Goal: Task Accomplishment & Management: Manage account settings

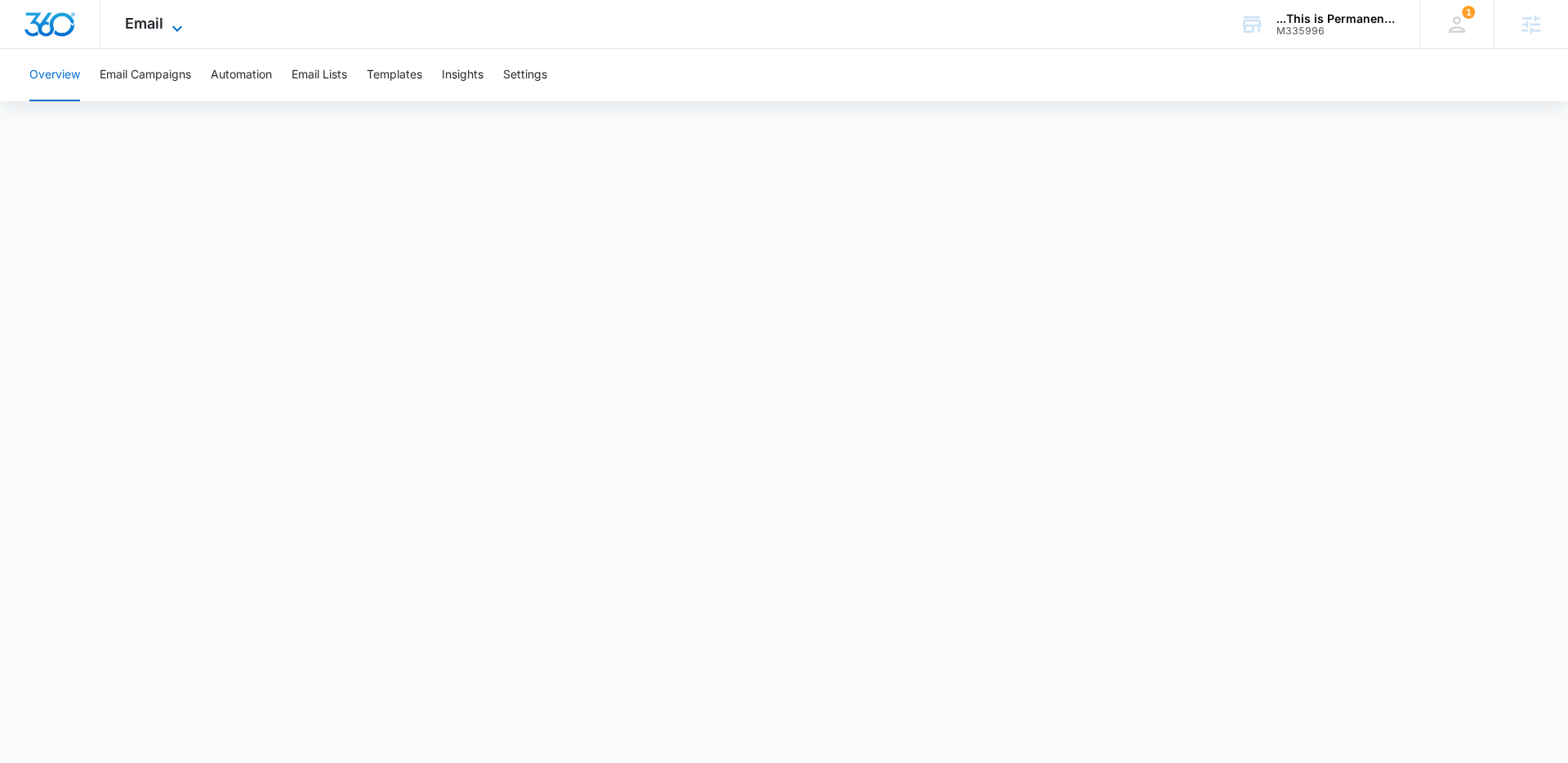
click at [163, 27] on span "Email" at bounding box center [144, 23] width 39 height 18
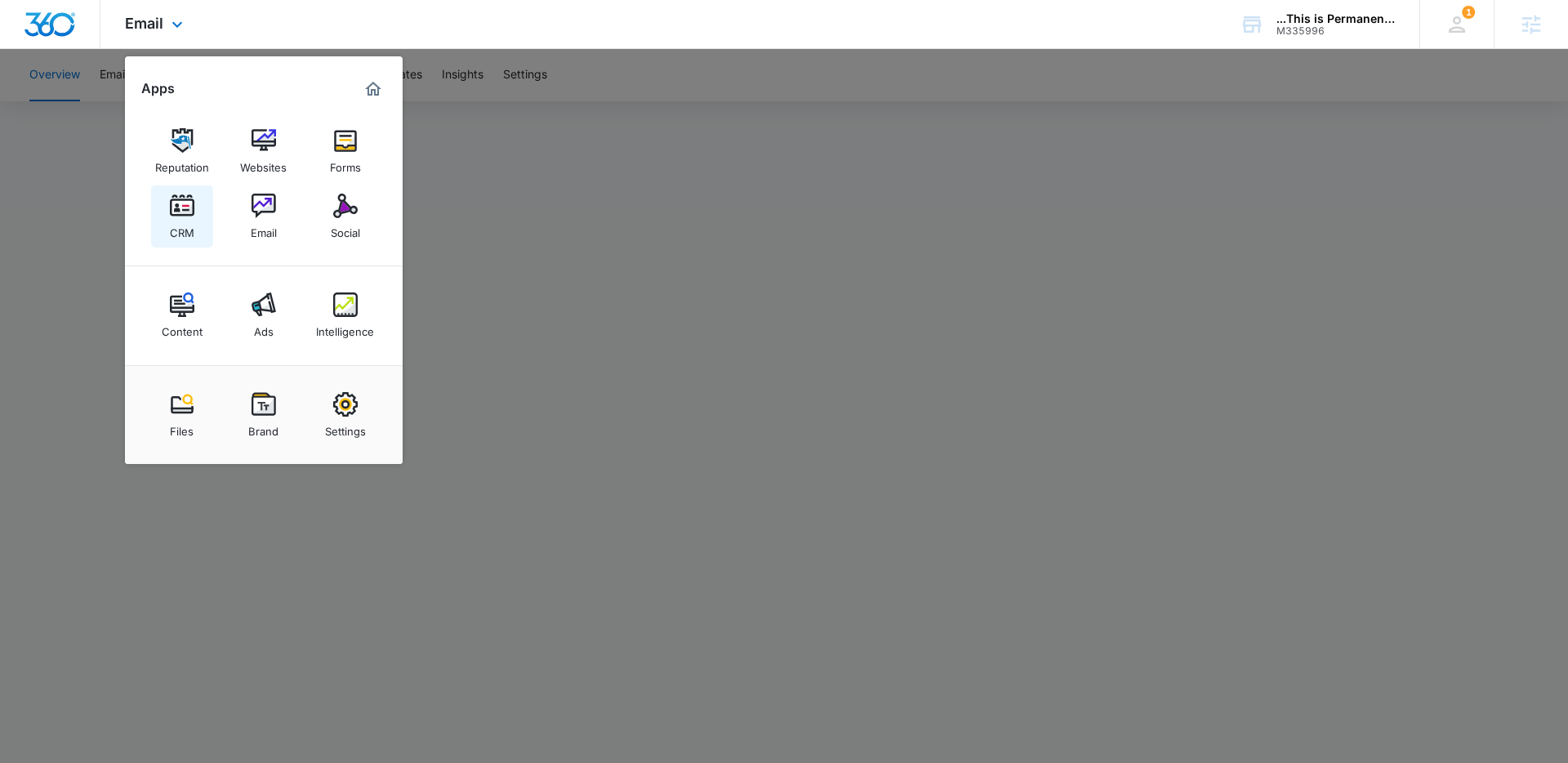
click at [199, 225] on link "CRM" at bounding box center [182, 216] width 62 height 62
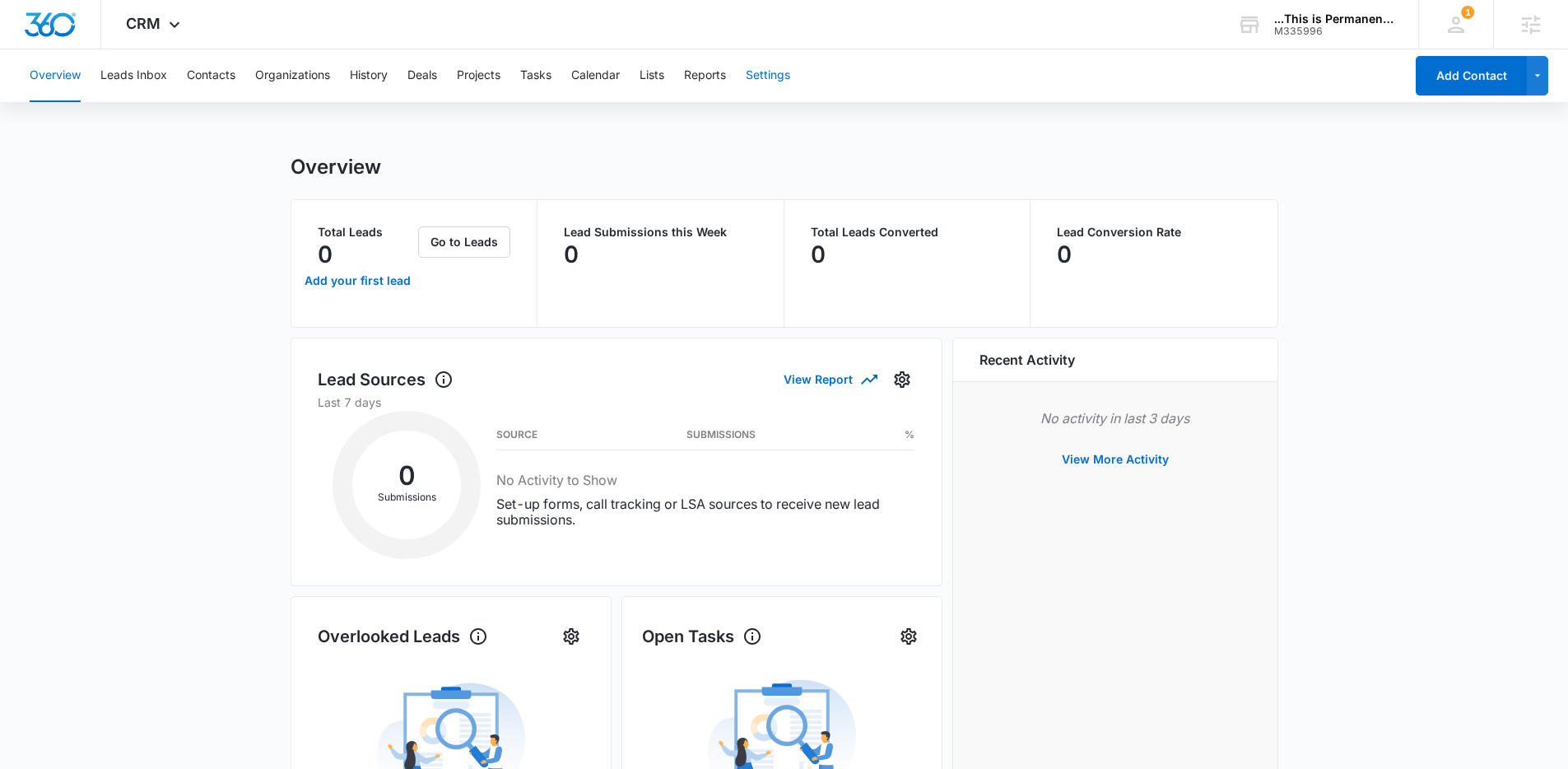
click at [772, 81] on button "Settings" at bounding box center [768, 75] width 45 height 53
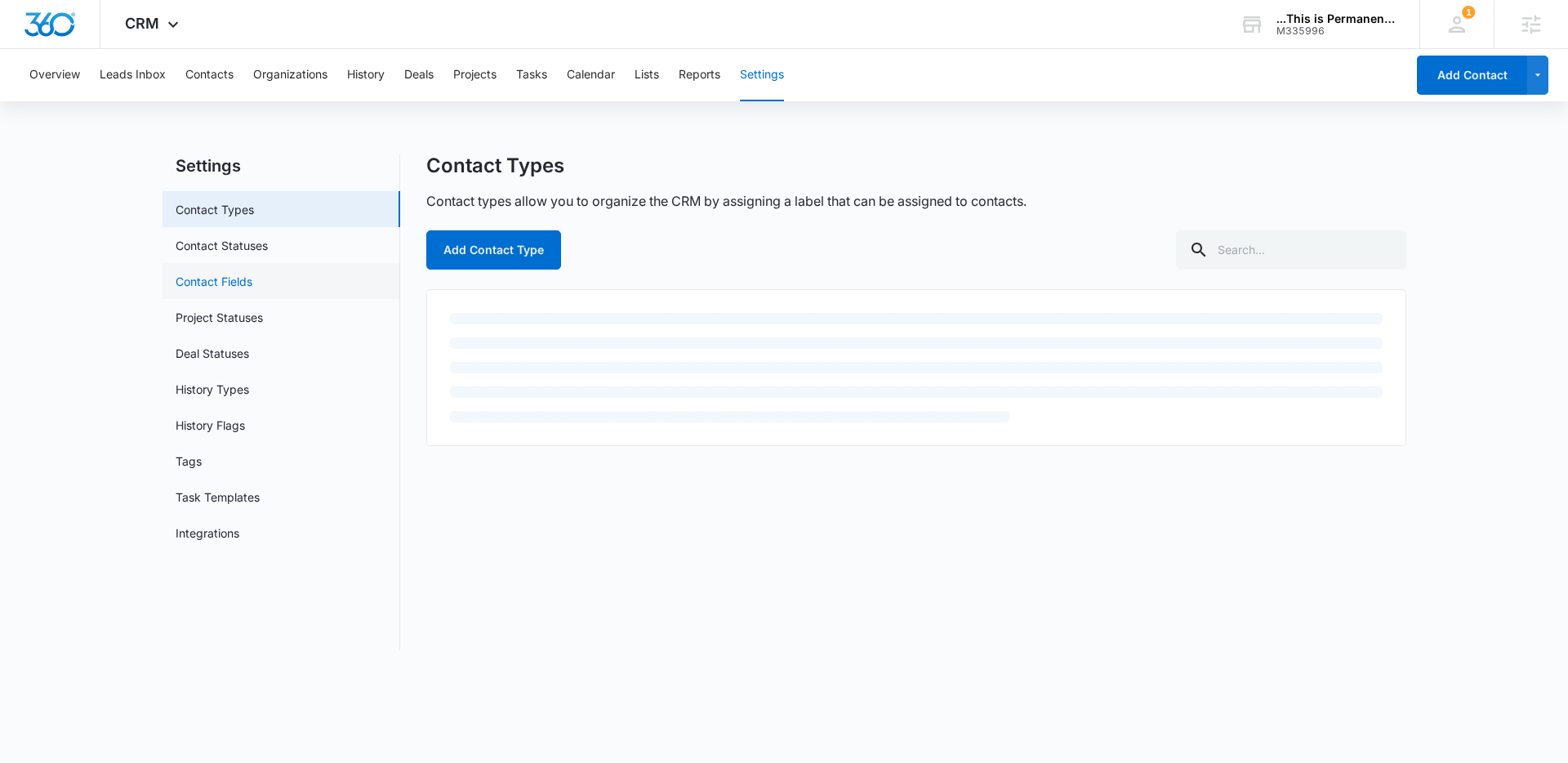
click at [228, 274] on link "Contact Fields" at bounding box center [213, 281] width 77 height 18
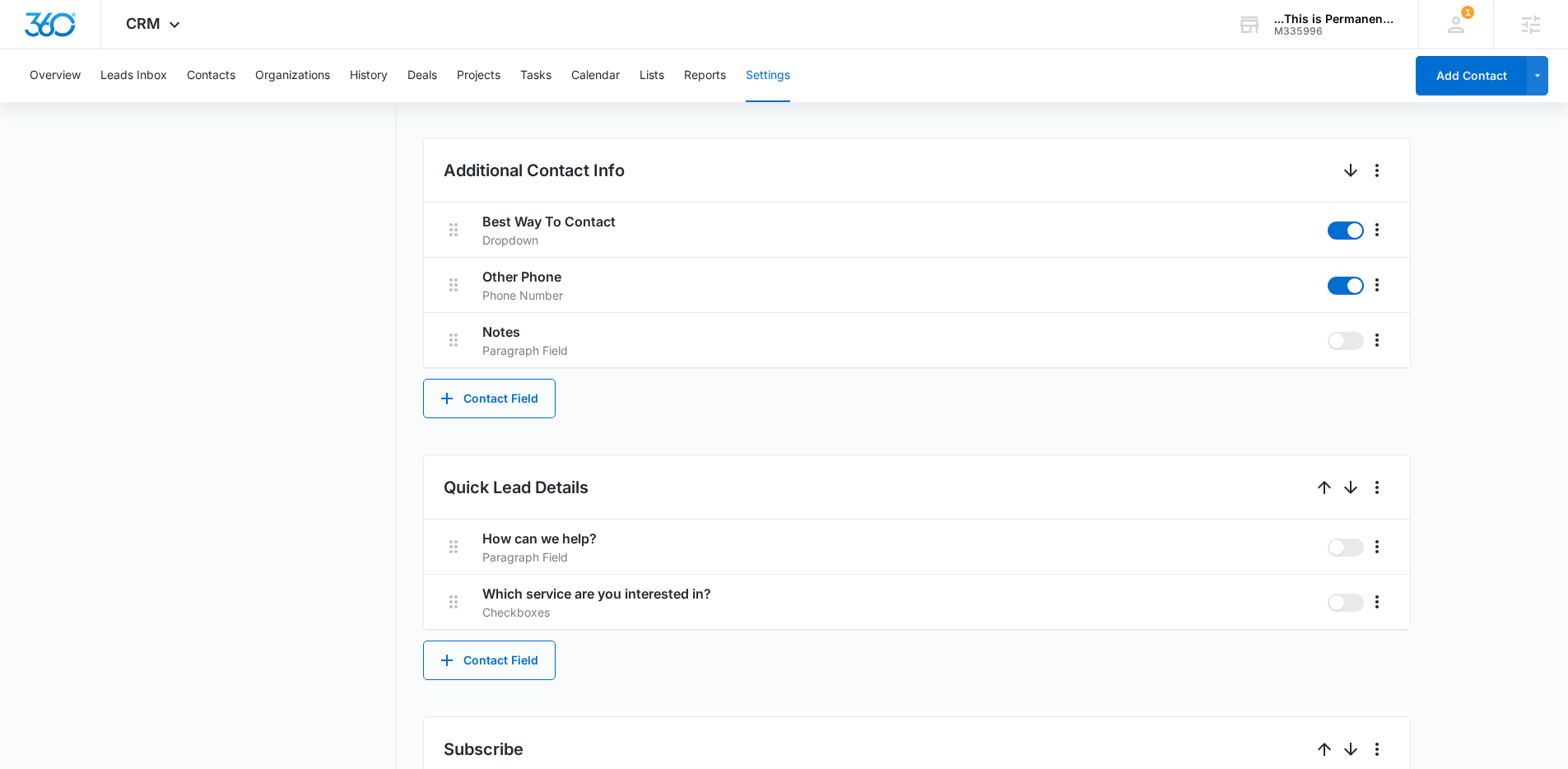
scroll to position [645, 0]
click at [516, 664] on button "Contact Field" at bounding box center [489, 656] width 132 height 39
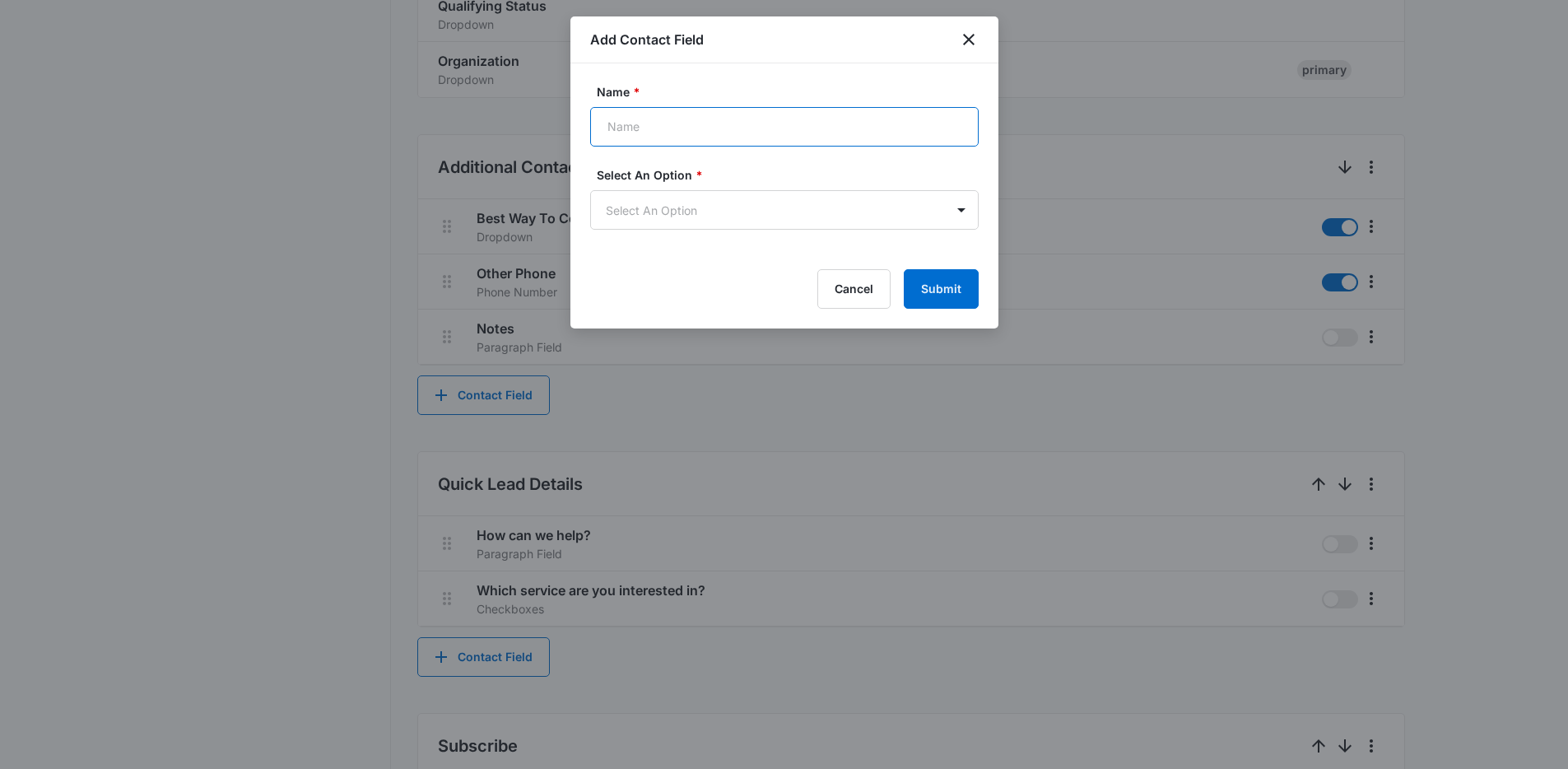
click at [771, 117] on input "Name *" at bounding box center [784, 127] width 388 height 39
type input "Which artist would you like to book with?"
click at [688, 214] on body "CRM Apps Reputation Websites Forms CRM Email Social Content Ads Intelligence Fi…" at bounding box center [784, 288] width 1568 height 1866
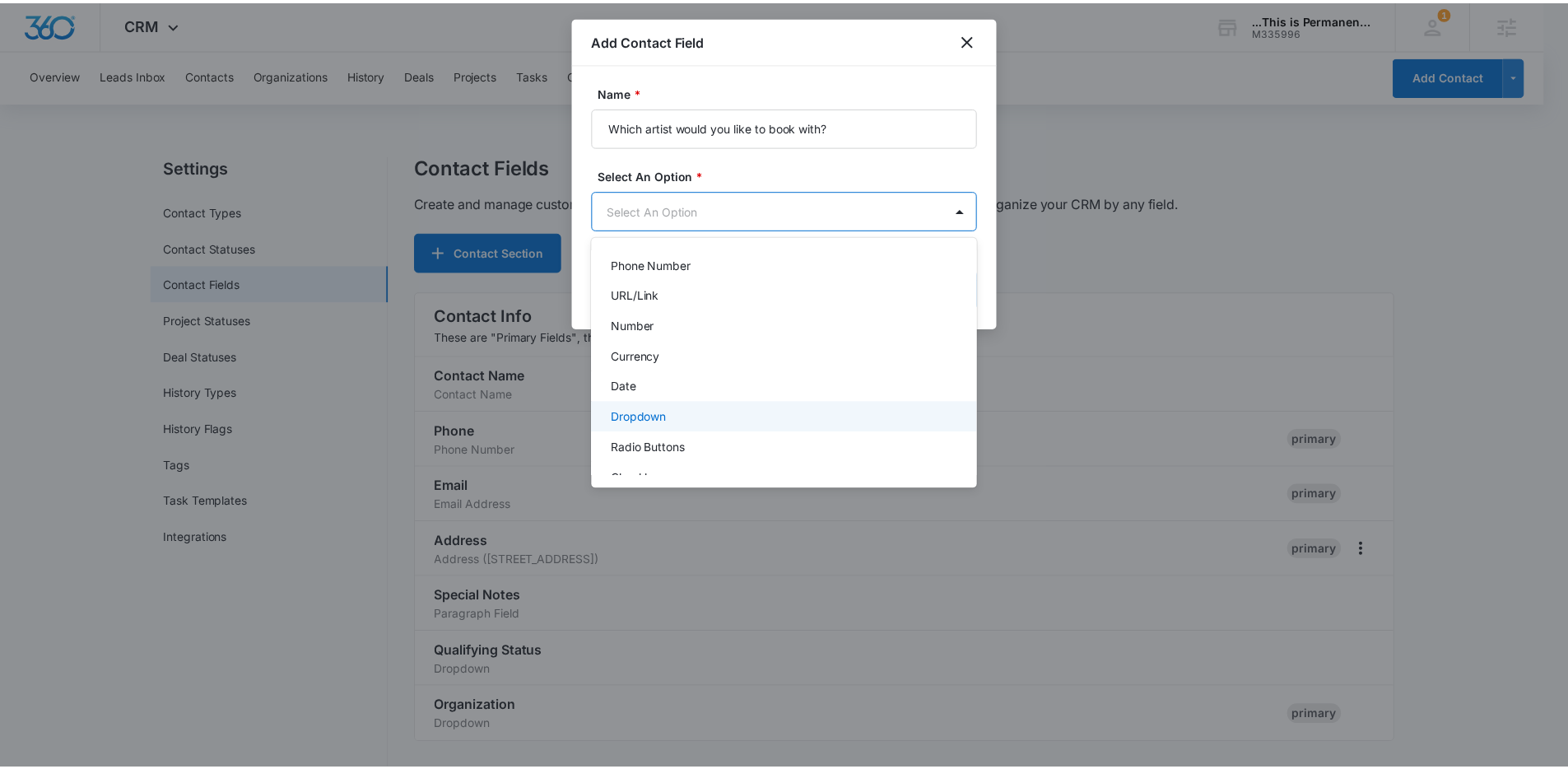
scroll to position [146, 0]
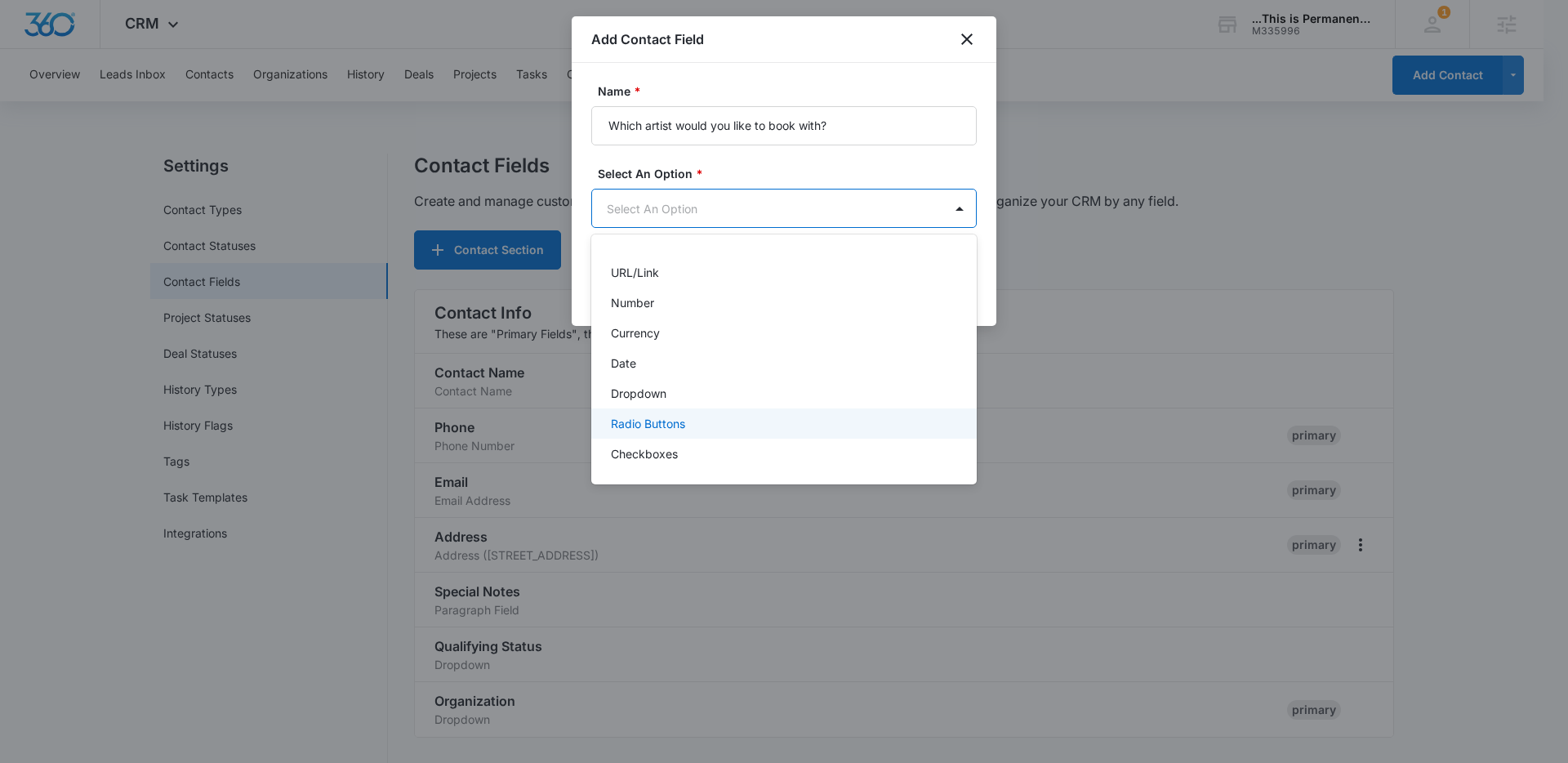
click at [696, 447] on div "Checkboxes" at bounding box center [782, 454] width 343 height 18
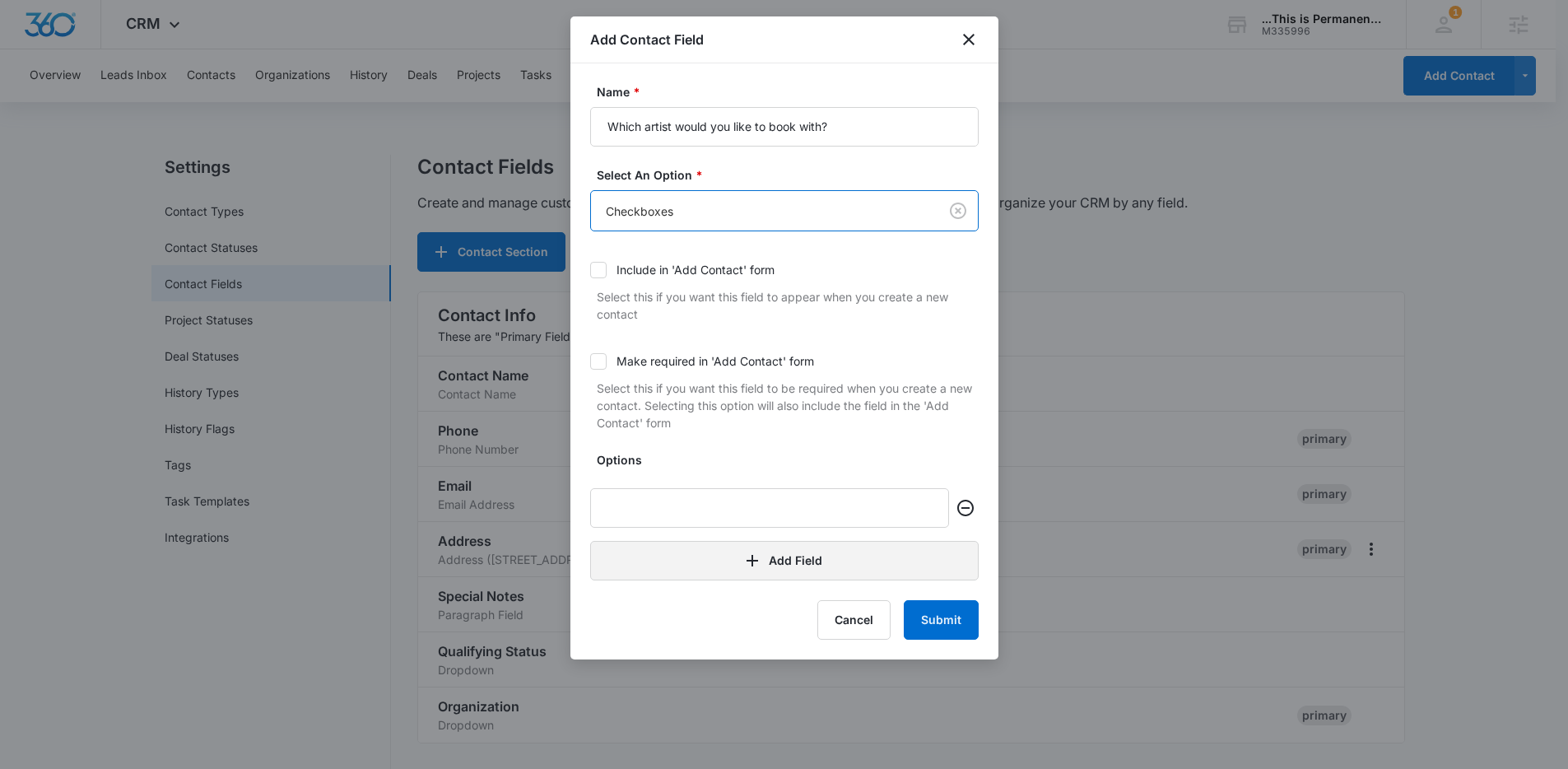
click at [651, 559] on button "Add Field" at bounding box center [784, 560] width 388 height 39
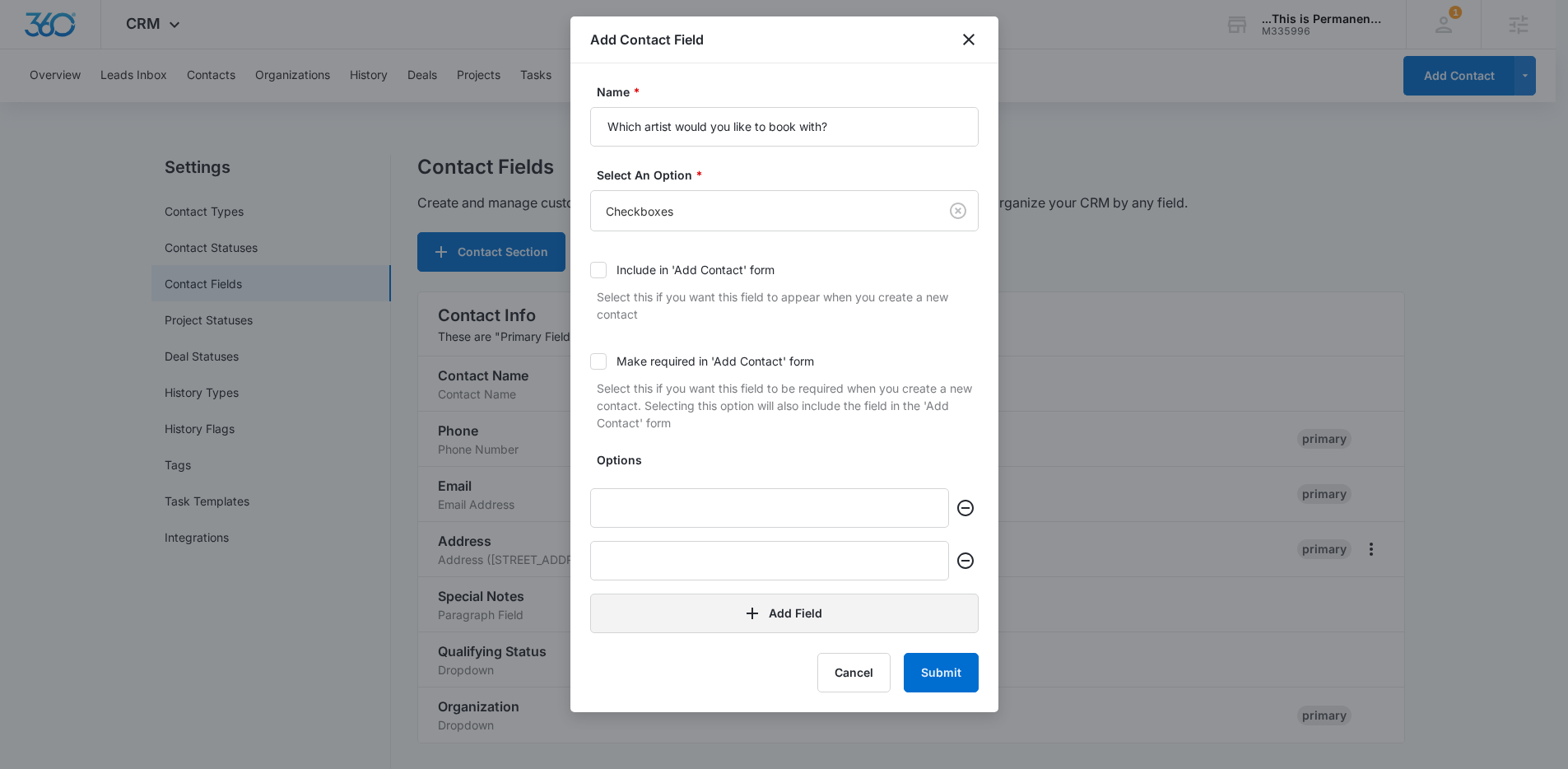
click at [708, 616] on button "Add Field" at bounding box center [784, 614] width 388 height 39
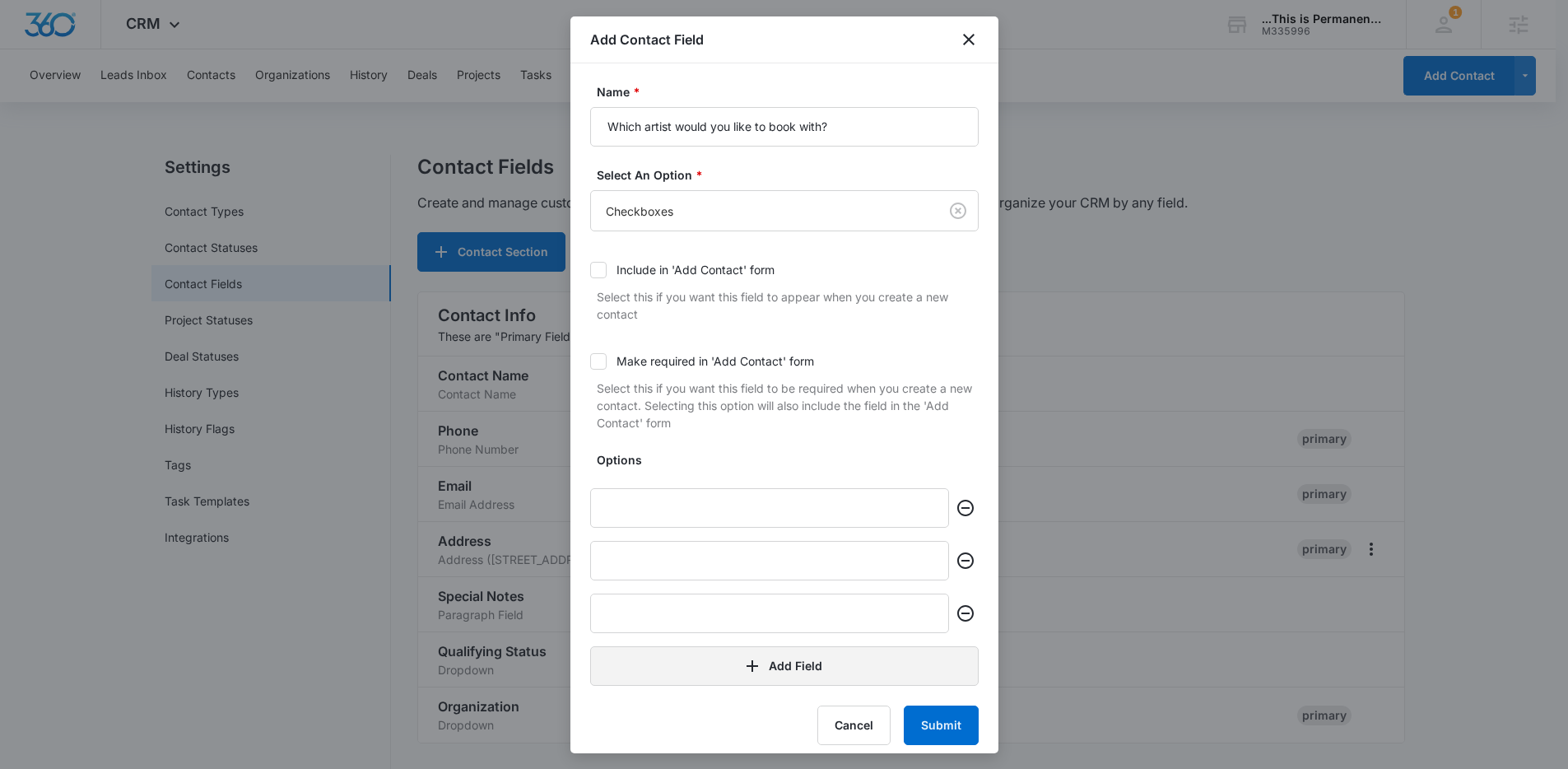
click at [727, 670] on button "Add Field" at bounding box center [784, 666] width 388 height 39
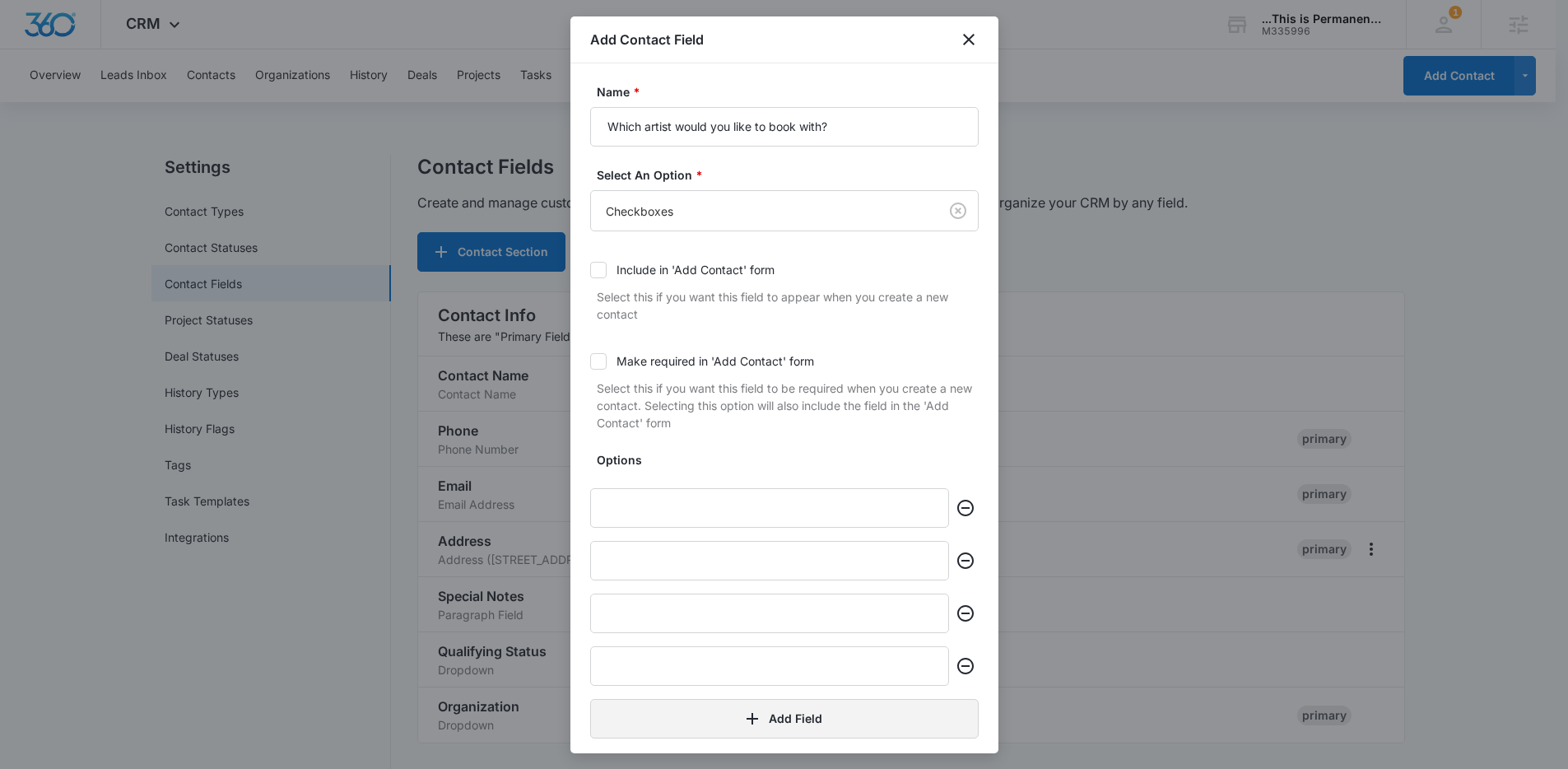
click at [741, 730] on button "Add Field" at bounding box center [784, 719] width 388 height 39
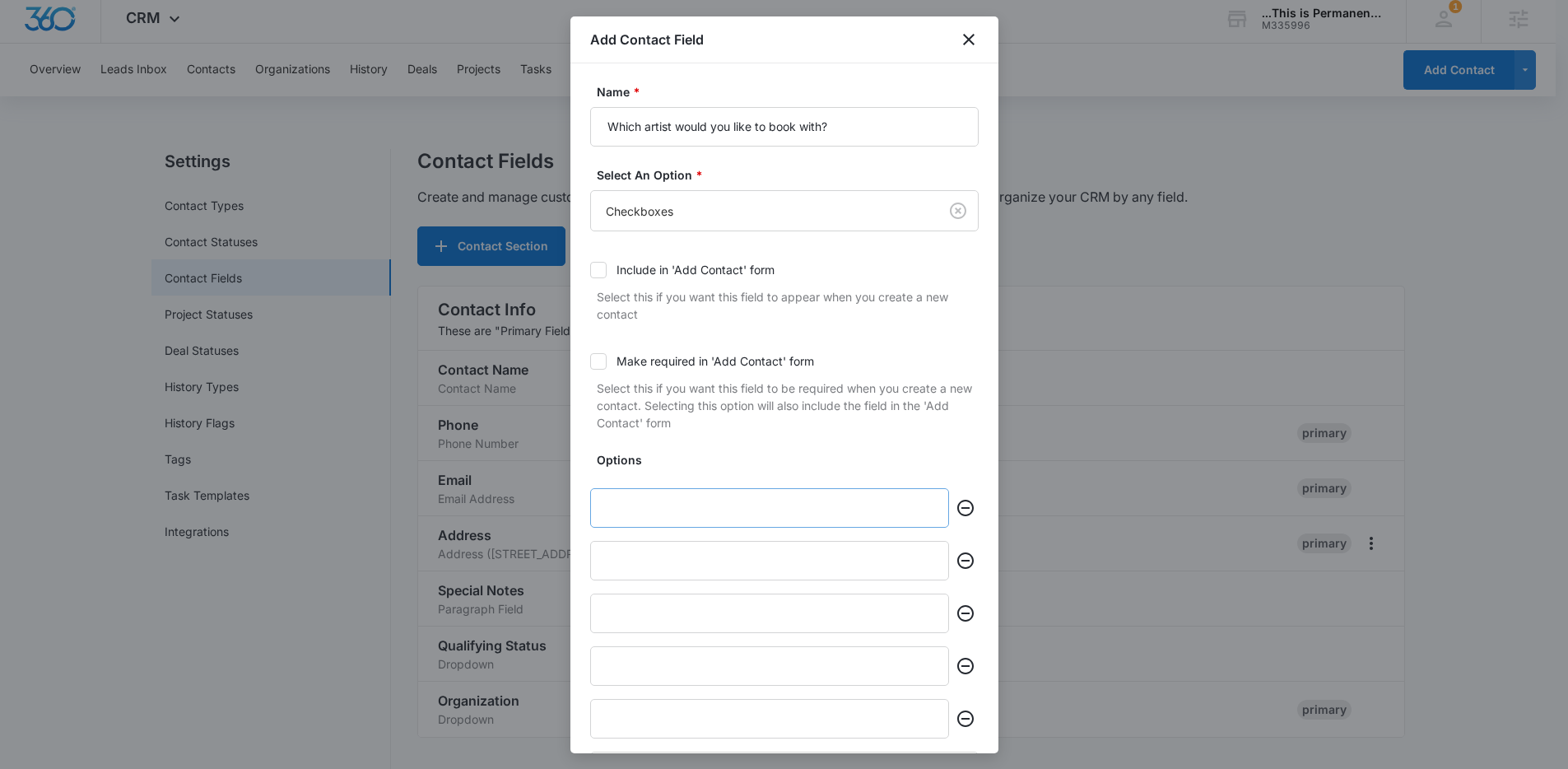
scroll to position [7, 0]
click at [675, 515] on input "text" at bounding box center [770, 507] width 359 height 39
type input "[PERSON_NAME]"
type input "r"
type input "[PERSON_NAME]"
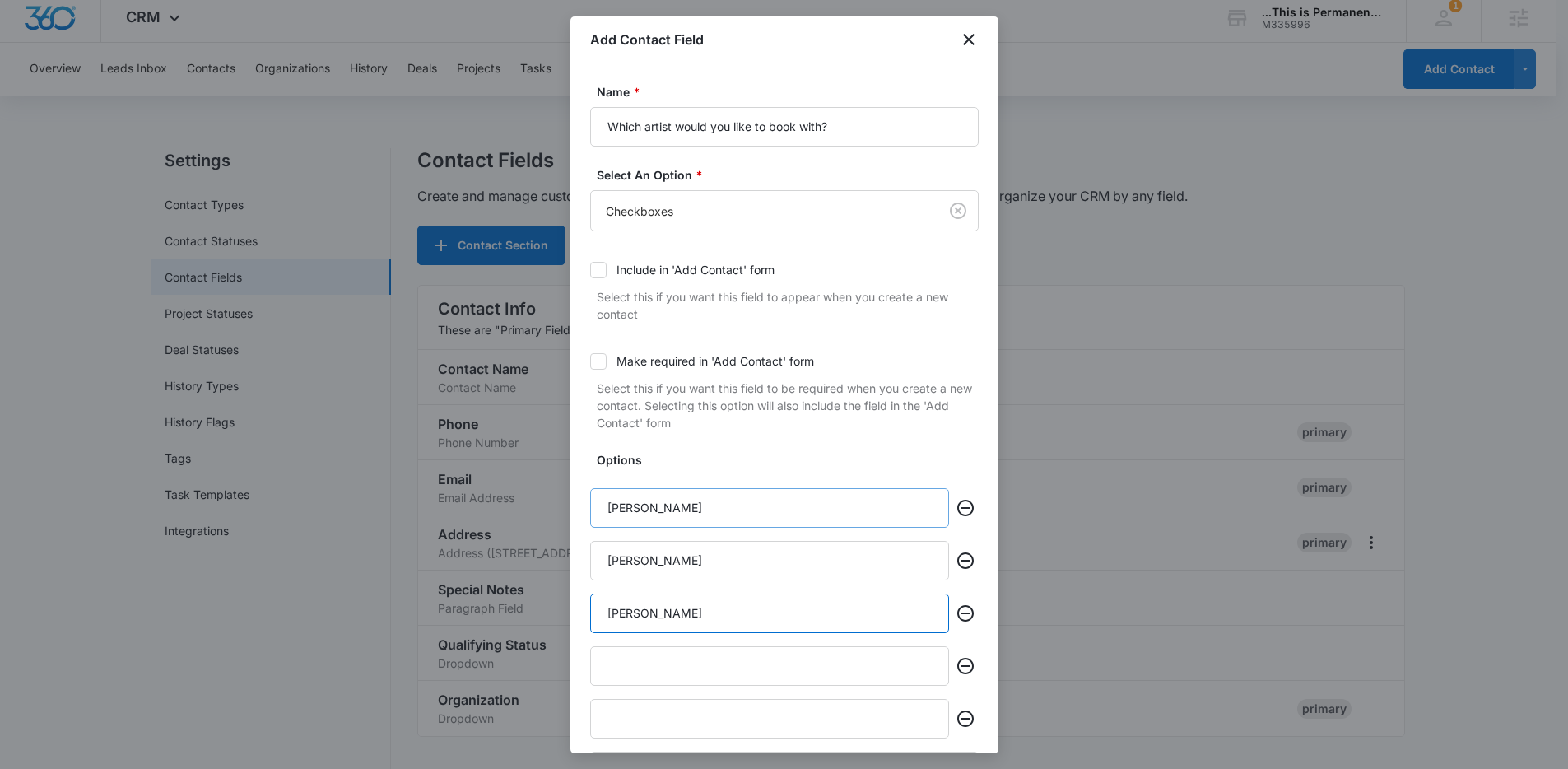
type input "[PERSON_NAME]"
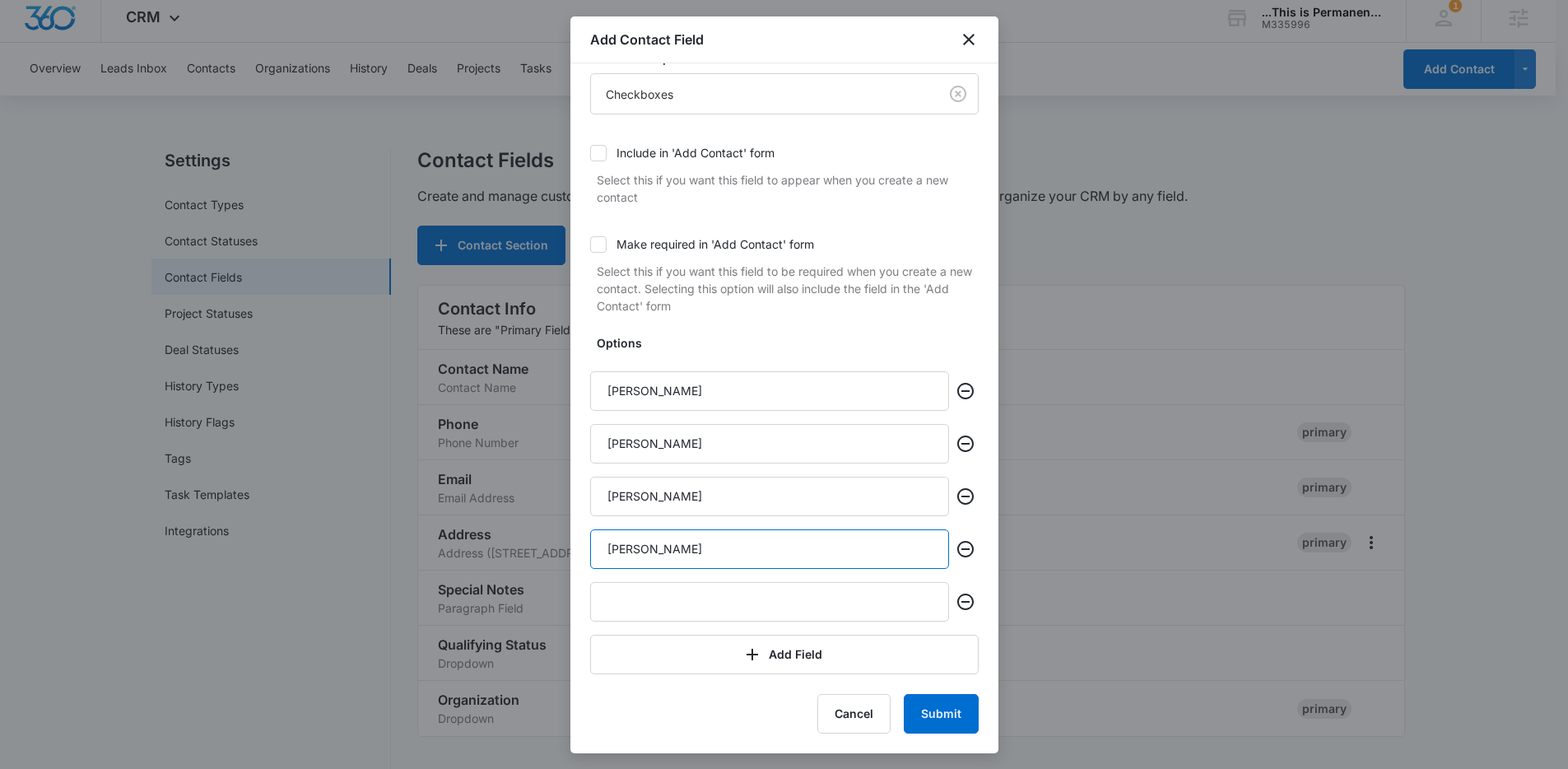
scroll to position [10, 0]
type input "[PERSON_NAME]"
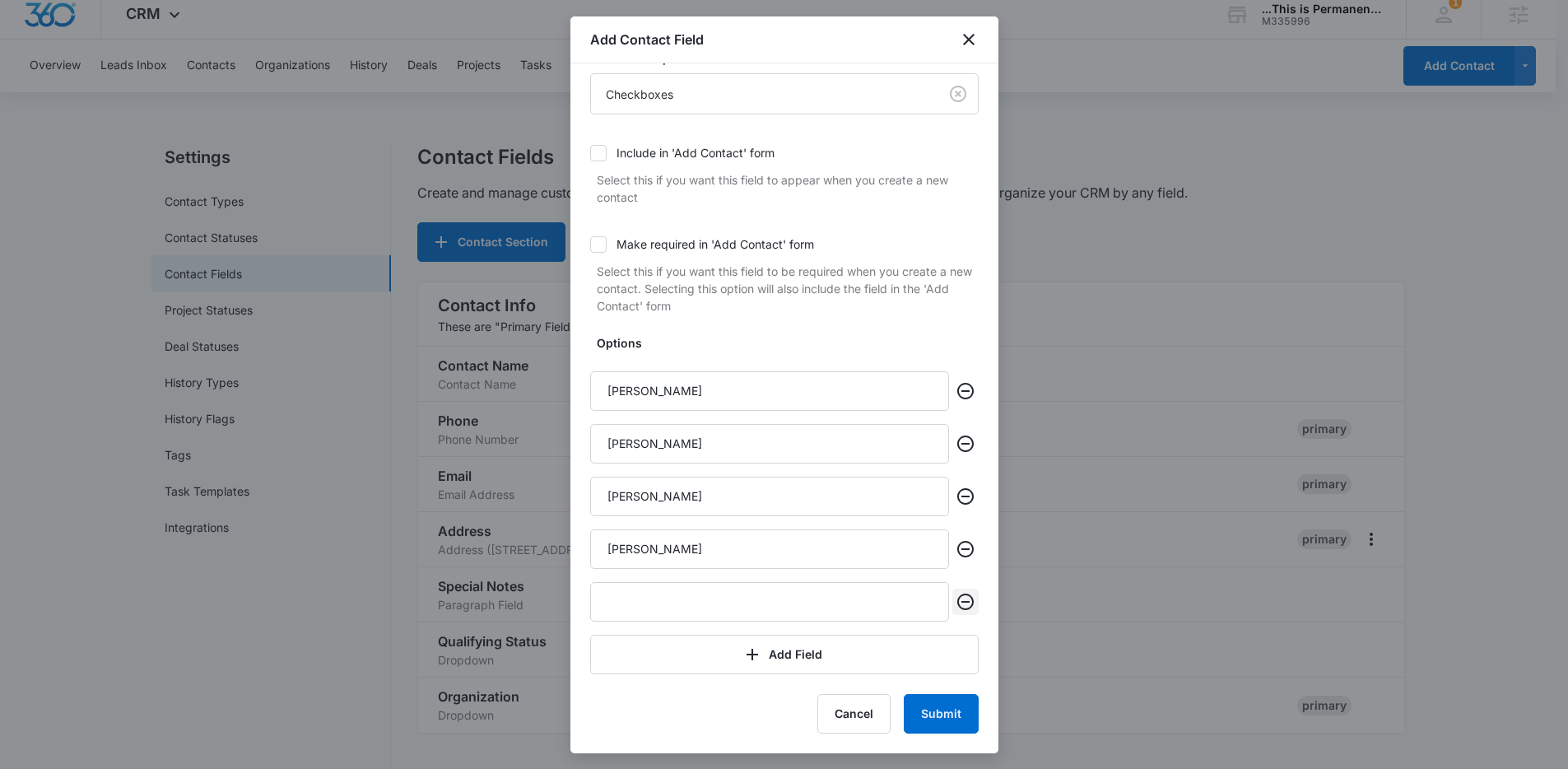
click at [956, 604] on icon "Remove" at bounding box center [965, 601] width 20 height 20
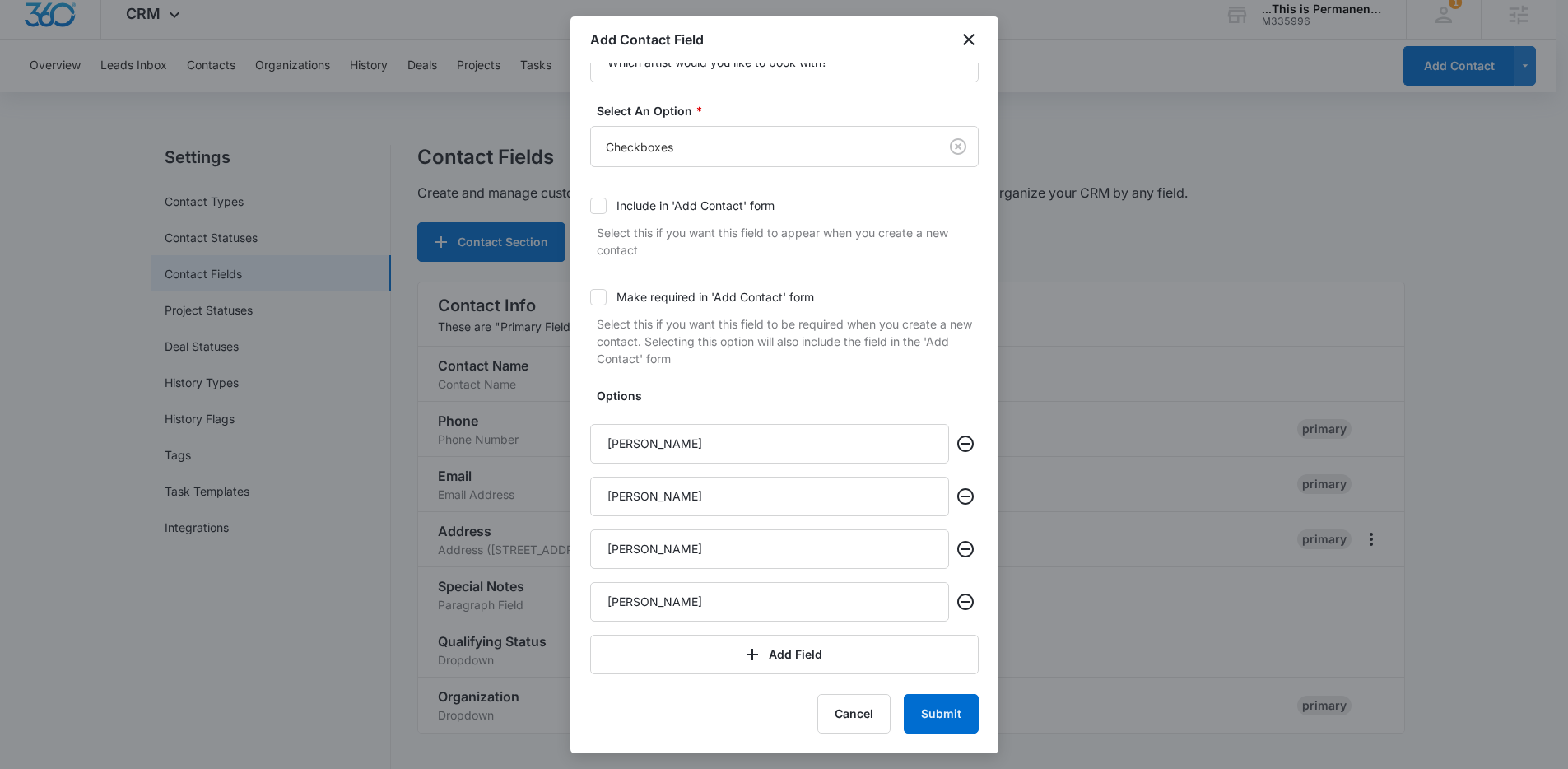
scroll to position [64, 0]
click at [929, 713] on button "Submit" at bounding box center [941, 714] width 74 height 39
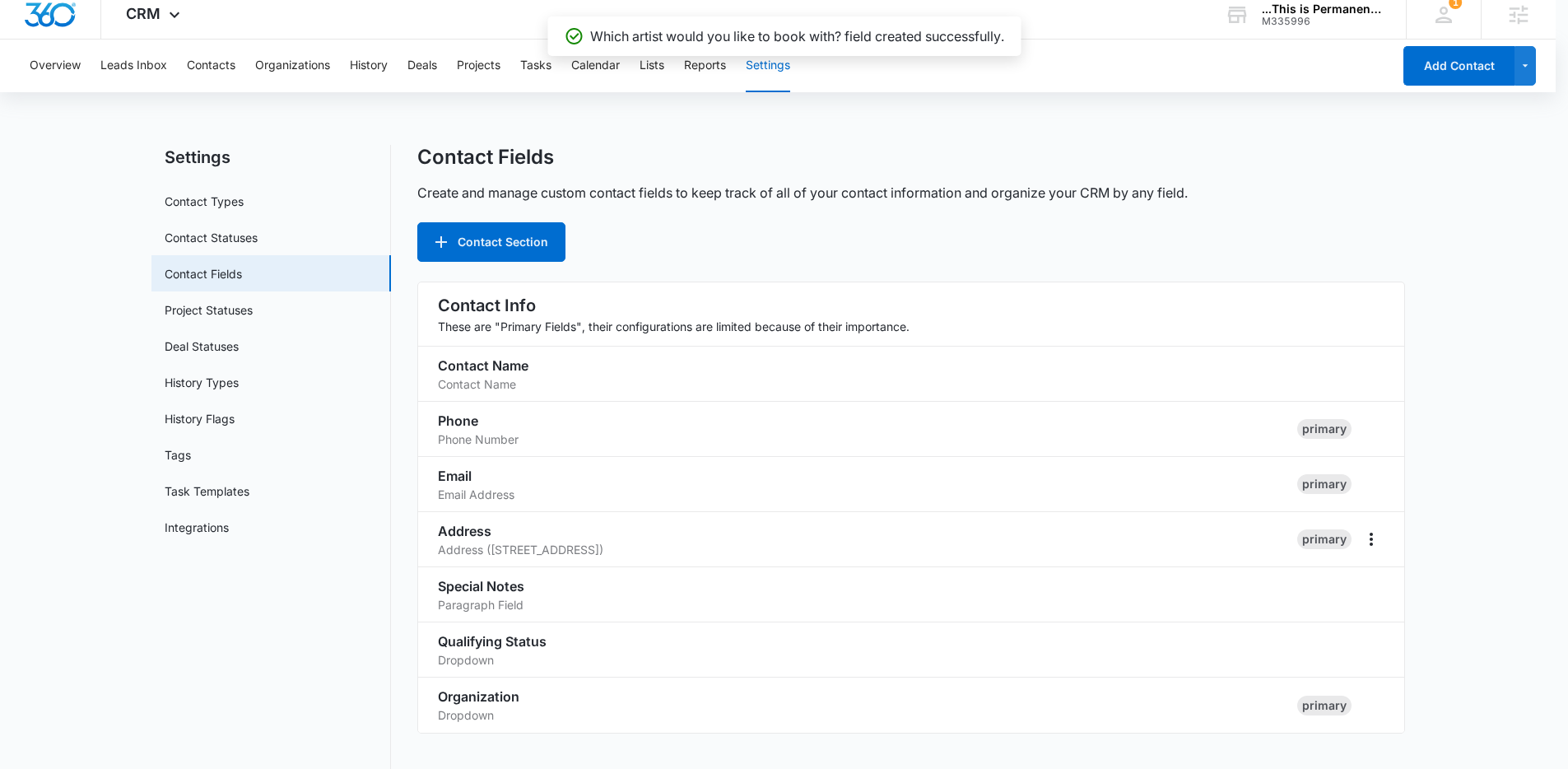
scroll to position [973, 0]
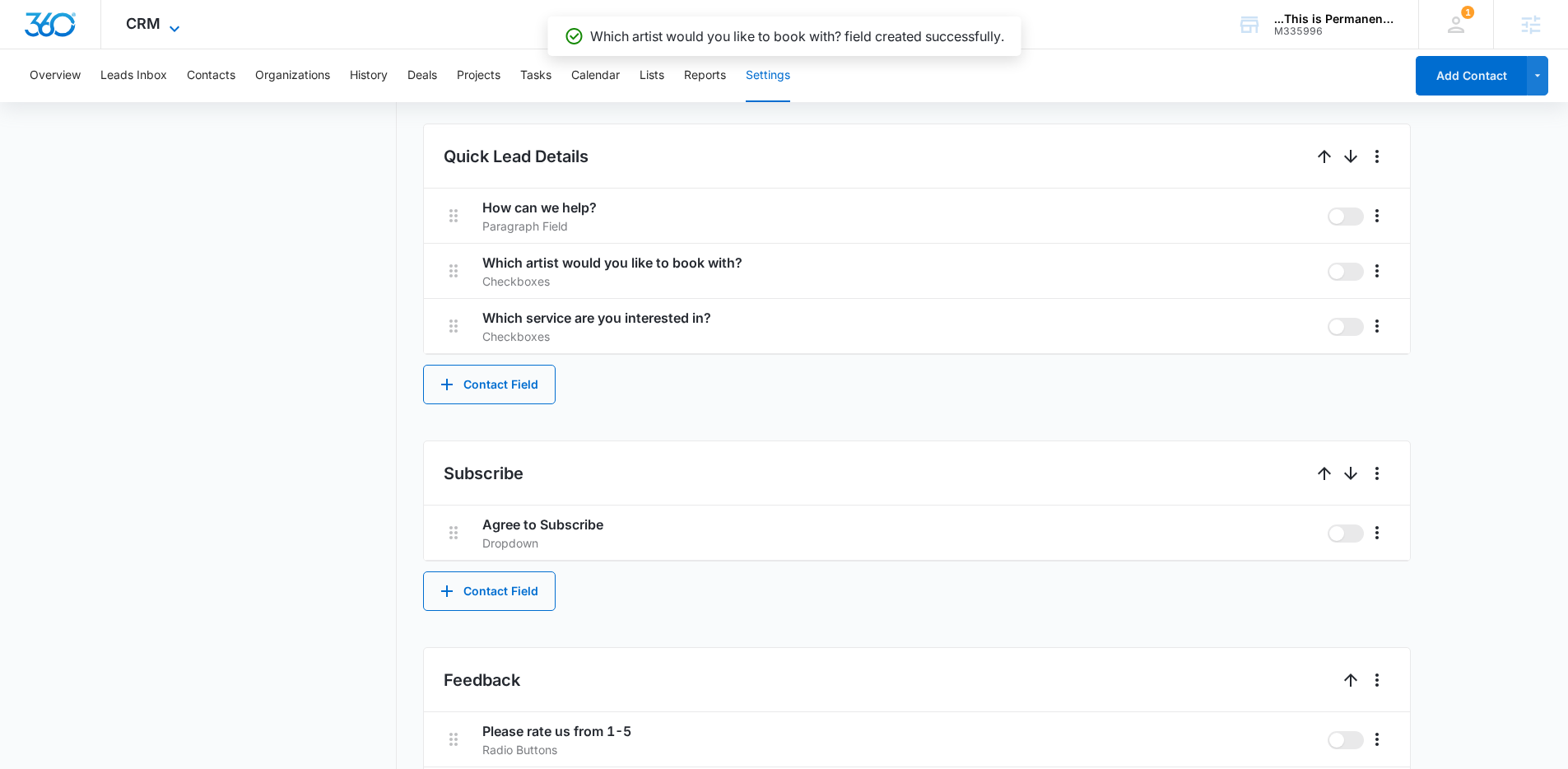
click at [181, 32] on icon at bounding box center [174, 28] width 20 height 20
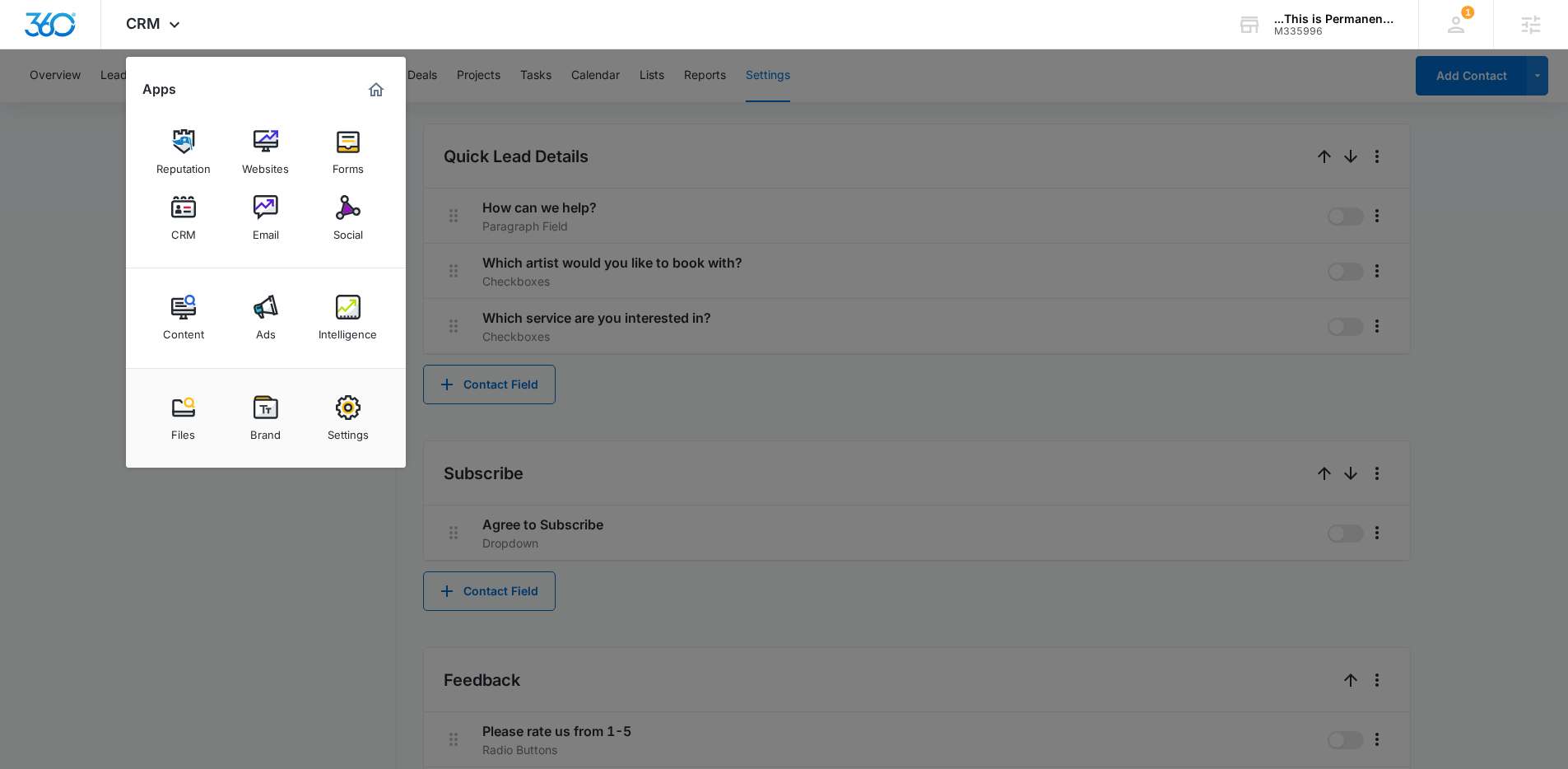
click at [832, 416] on div at bounding box center [784, 384] width 1568 height 769
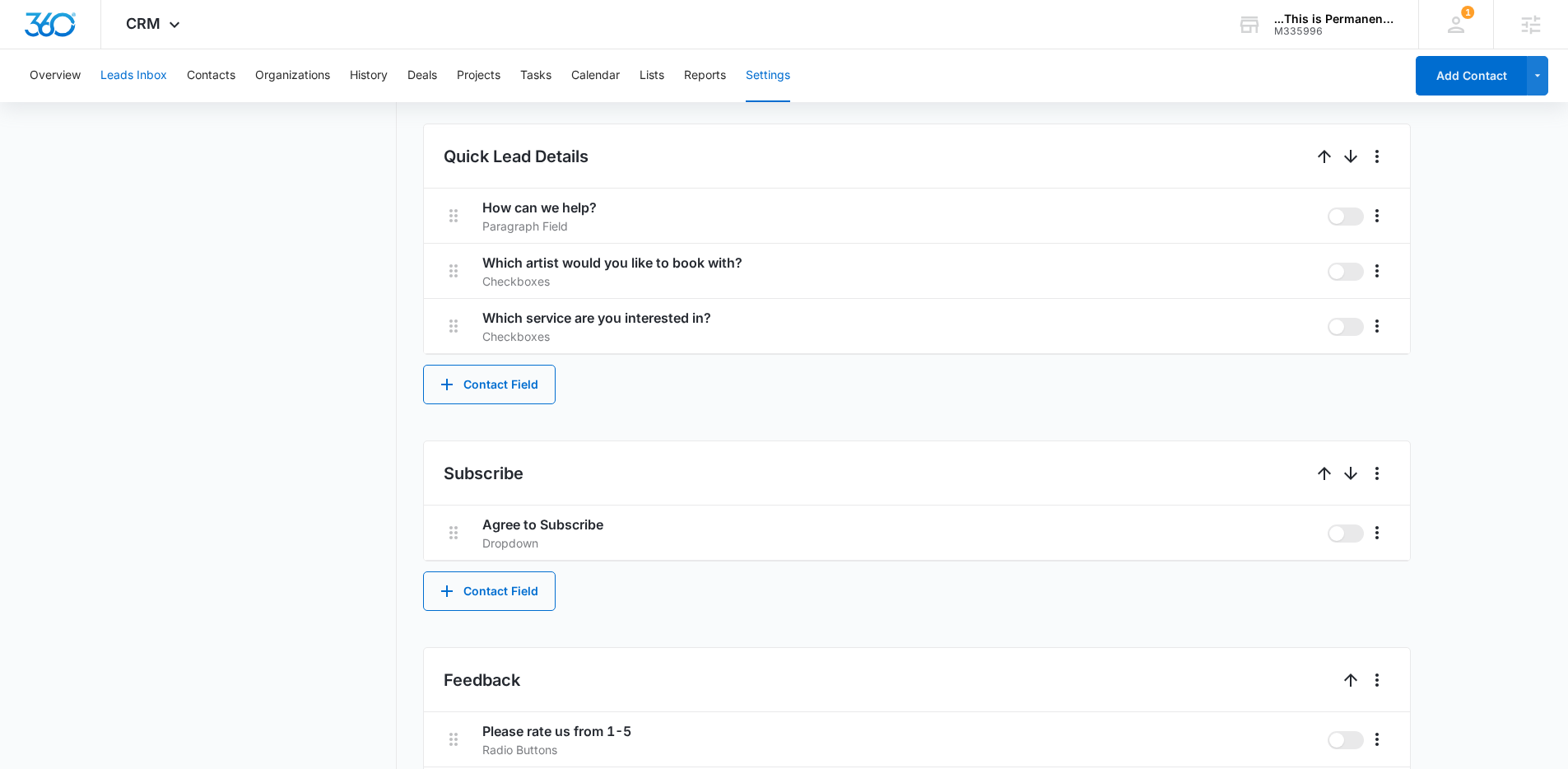
click at [152, 69] on button "Leads Inbox" at bounding box center [134, 75] width 67 height 53
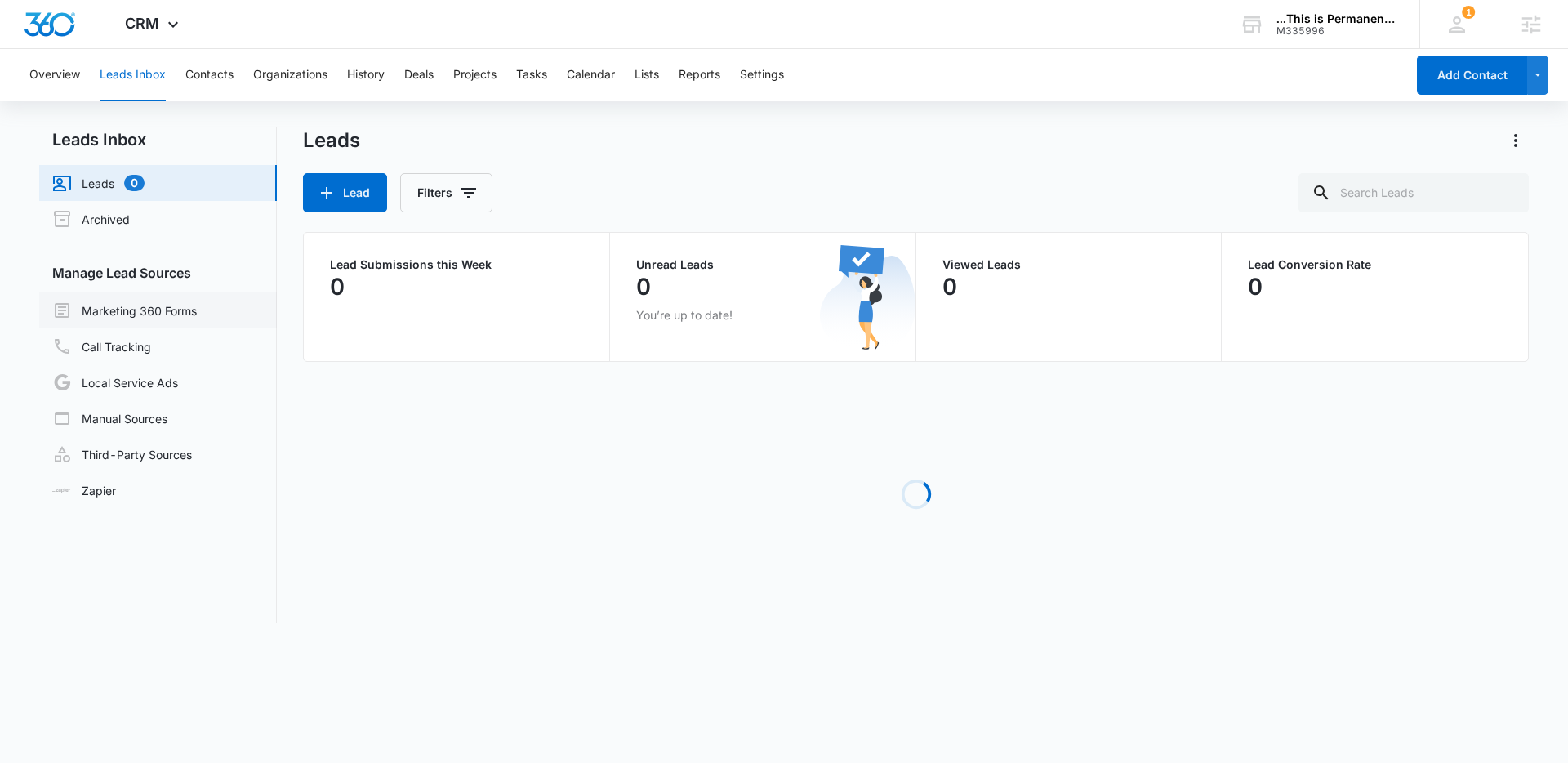
click at [142, 315] on link "Marketing 360 Forms" at bounding box center [125, 309] width 145 height 19
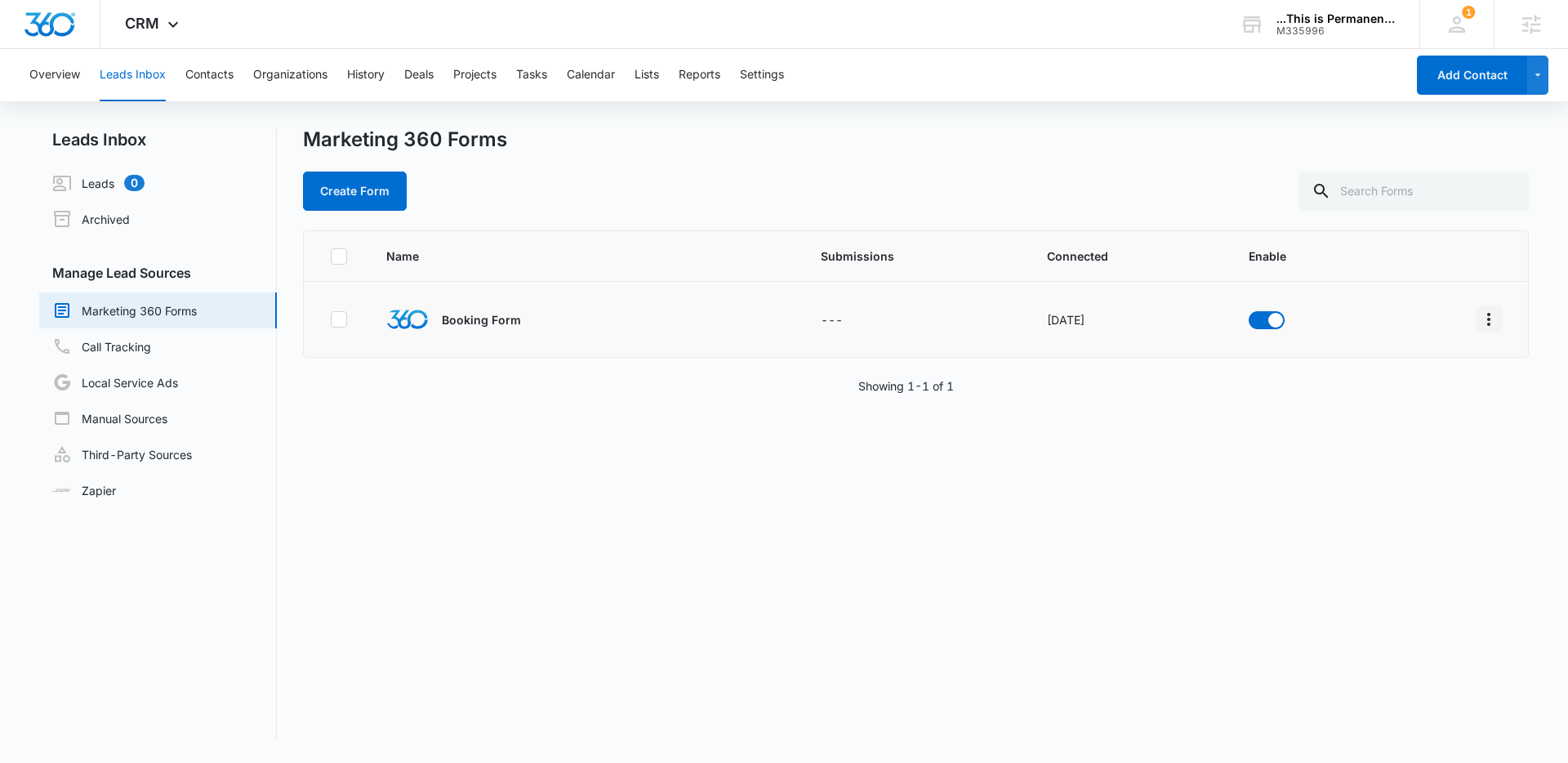
click at [1481, 313] on icon "Overflow Menu" at bounding box center [1489, 319] width 19 height 19
click at [1386, 422] on button "Field Mapping" at bounding box center [1414, 414] width 151 height 25
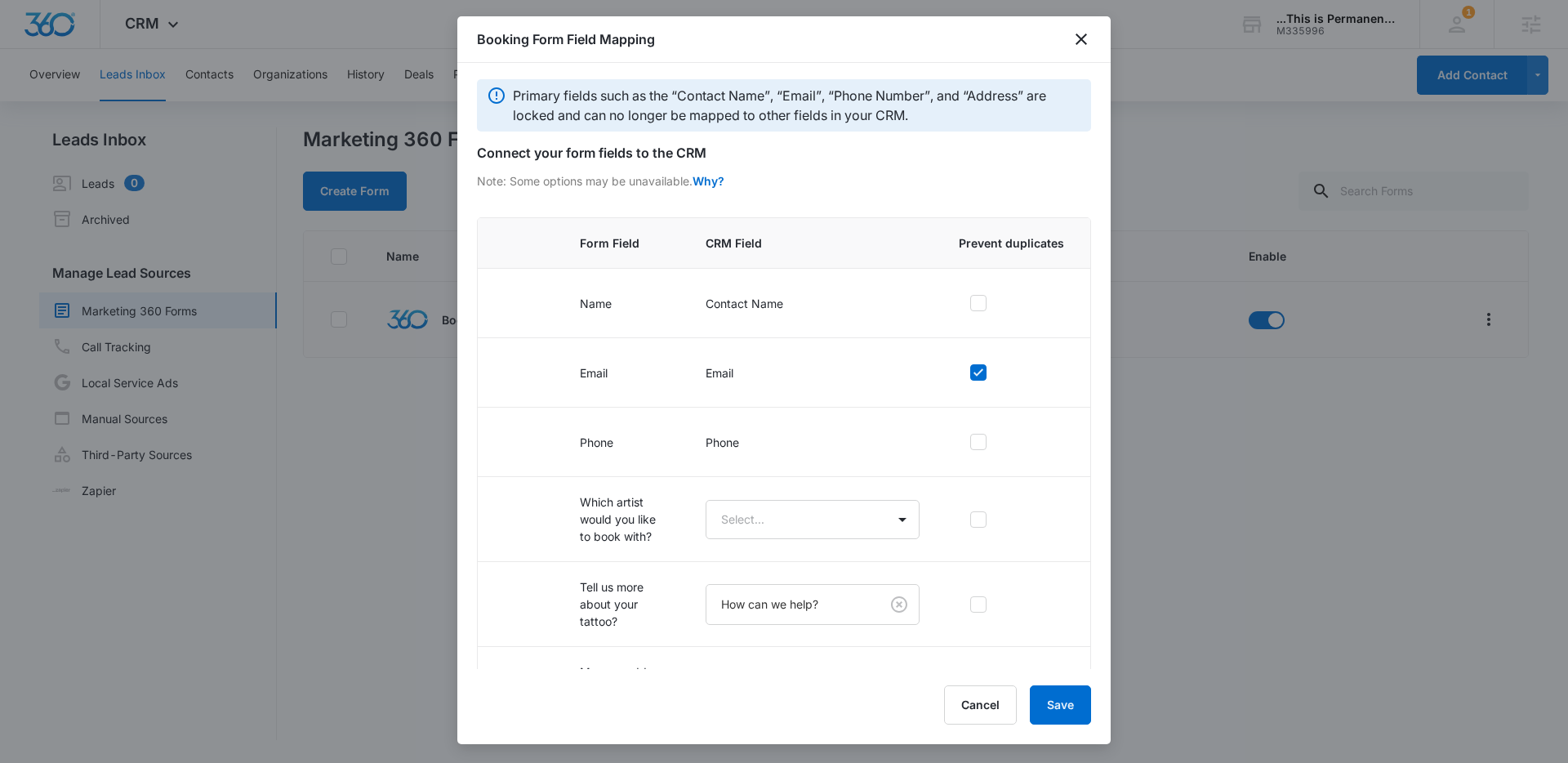
scroll to position [6, 0]
click at [824, 525] on body "CRM Apps Reputation Websites Forms CRM Email Social Content Ads Intelligence Fi…" at bounding box center [784, 382] width 1568 height 763
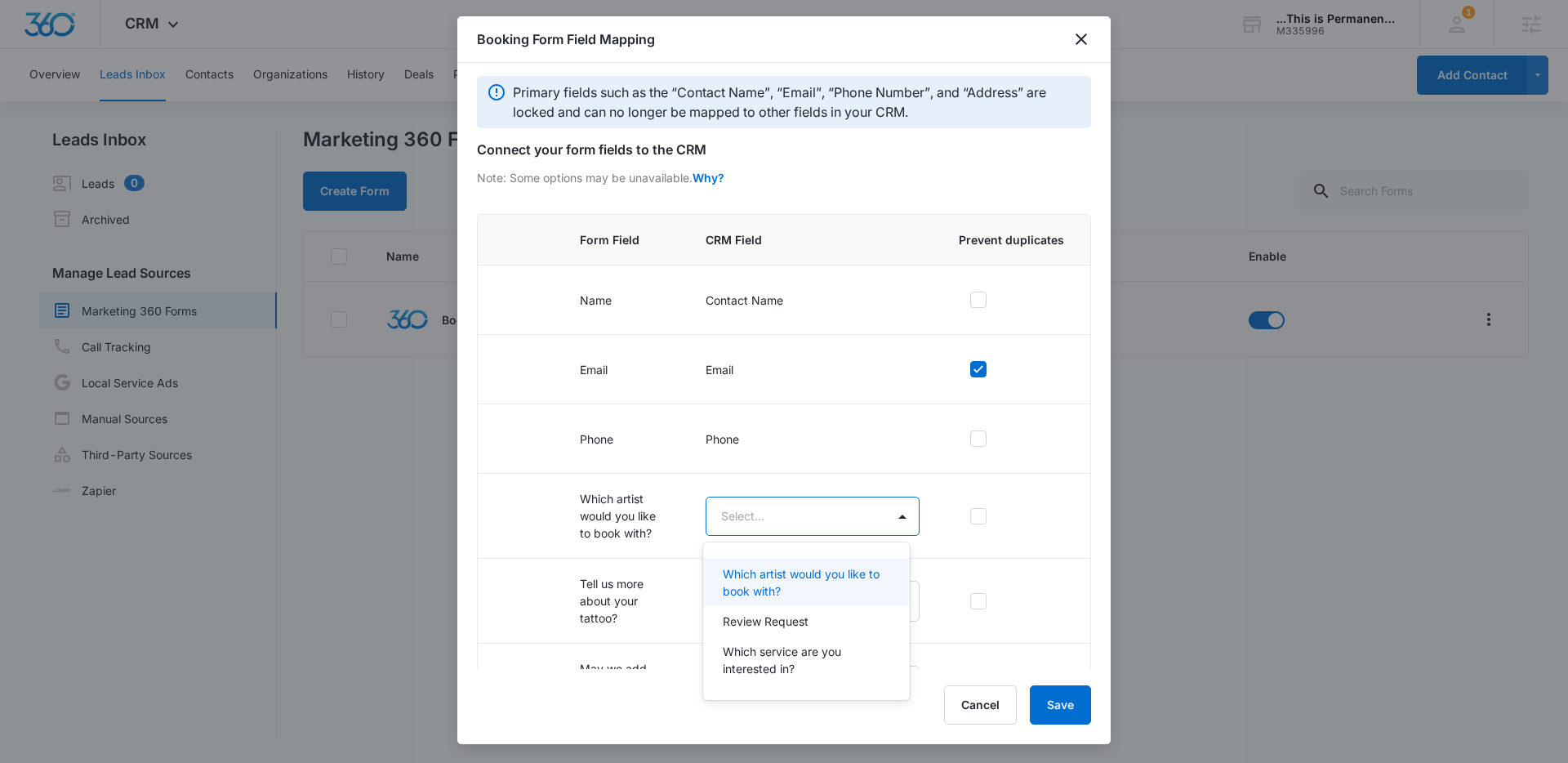
click at [817, 587] on p "Which artist would you like to book with?" at bounding box center [804, 582] width 163 height 34
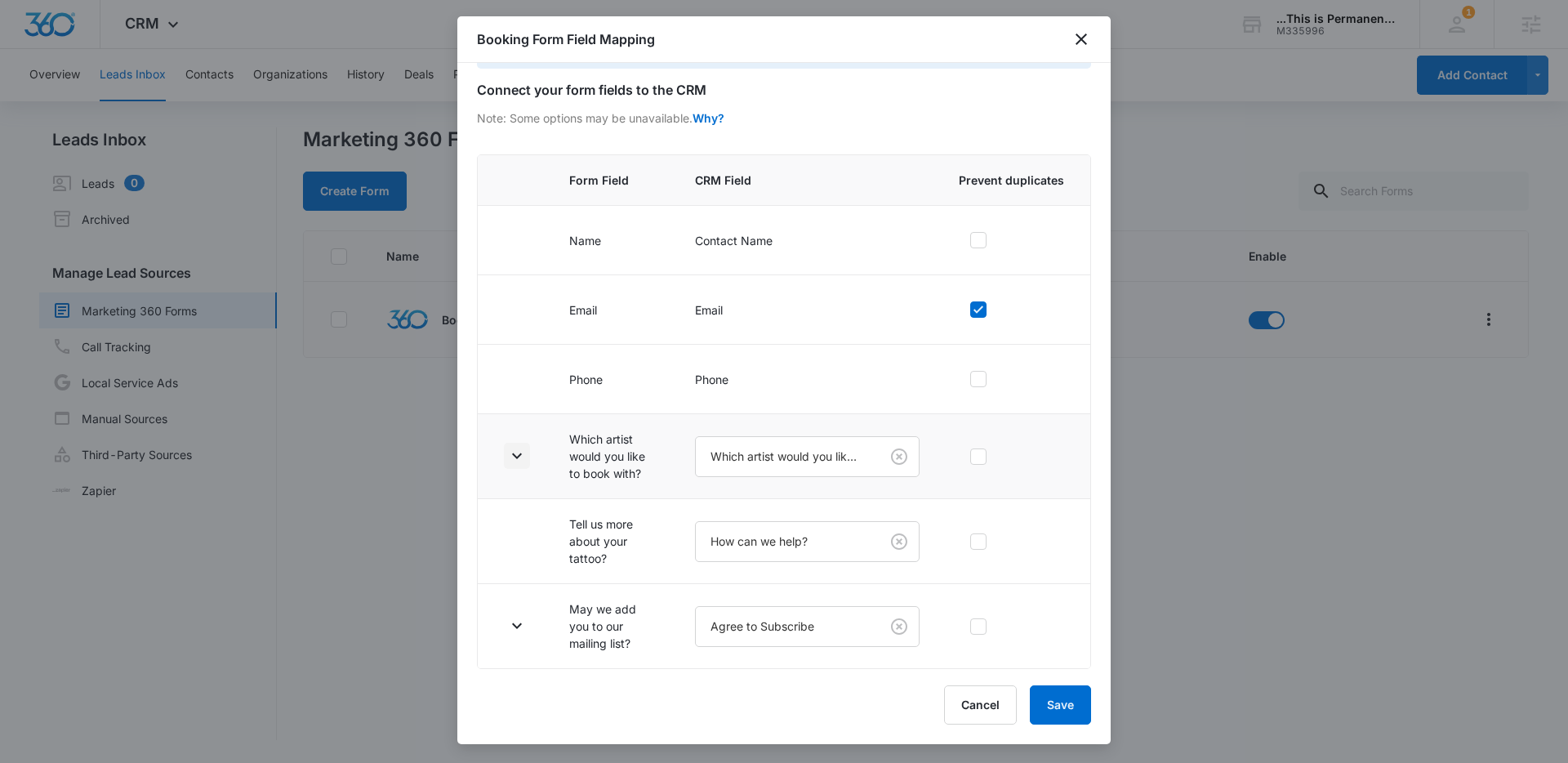
click at [523, 462] on icon "button" at bounding box center [516, 455] width 19 height 19
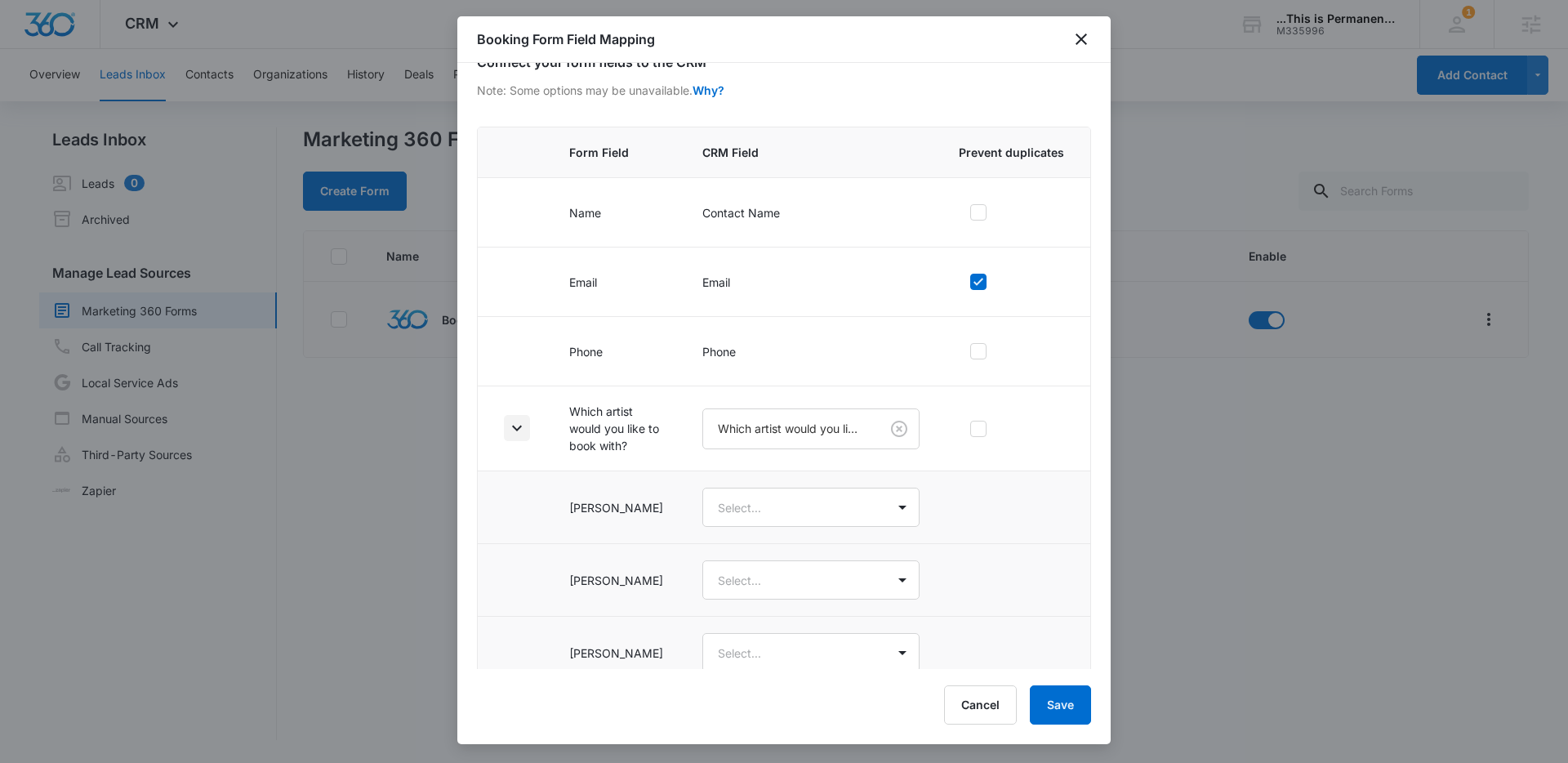
scroll to position [242, 0]
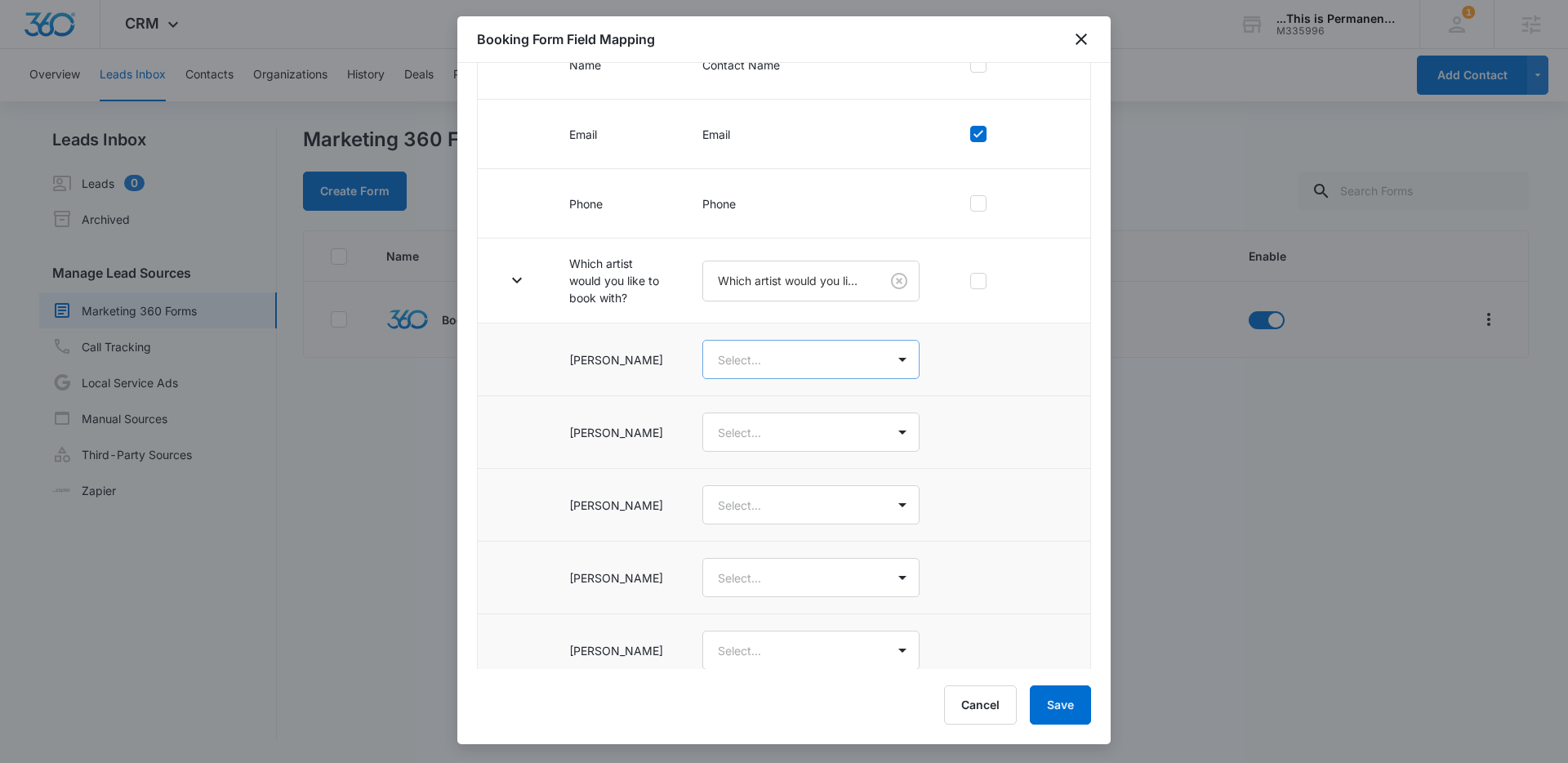
click at [759, 357] on body "CRM Apps Reputation Websites Forms CRM Email Social Content Ads Intelligence Fi…" at bounding box center [784, 382] width 1568 height 763
click at [766, 418] on p "[PERSON_NAME]" at bounding box center [762, 417] width 94 height 18
click at [770, 442] on body "CRM Apps Reputation Websites Forms CRM Email Social Content Ads Intelligence Fi…" at bounding box center [784, 382] width 1568 height 763
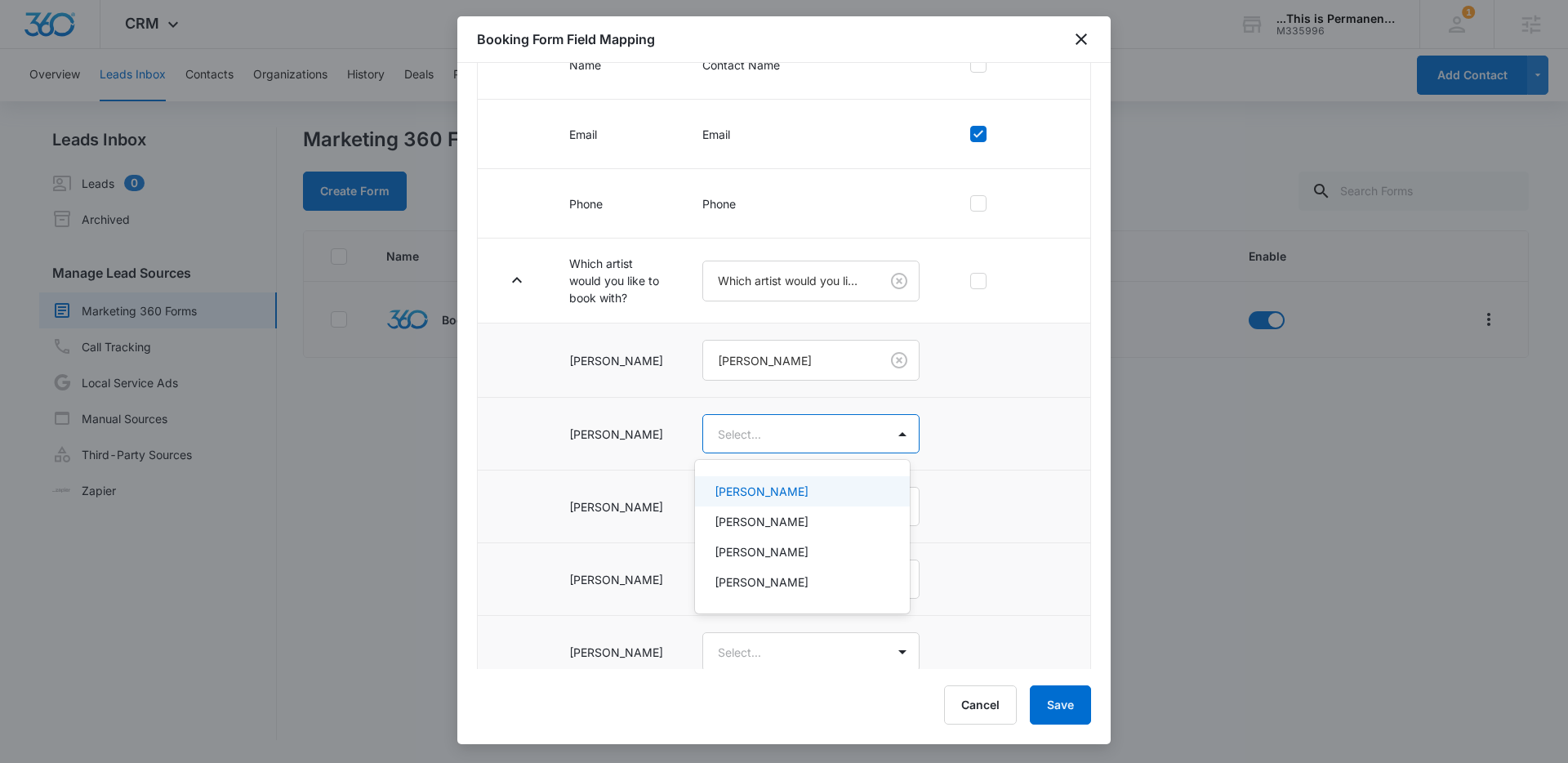
click at [971, 512] on div at bounding box center [784, 382] width 1568 height 763
click at [840, 503] on body "CRM Apps Reputation Websites Forms CRM Email Social Content Ads Intelligence Fi…" at bounding box center [784, 382] width 1568 height 763
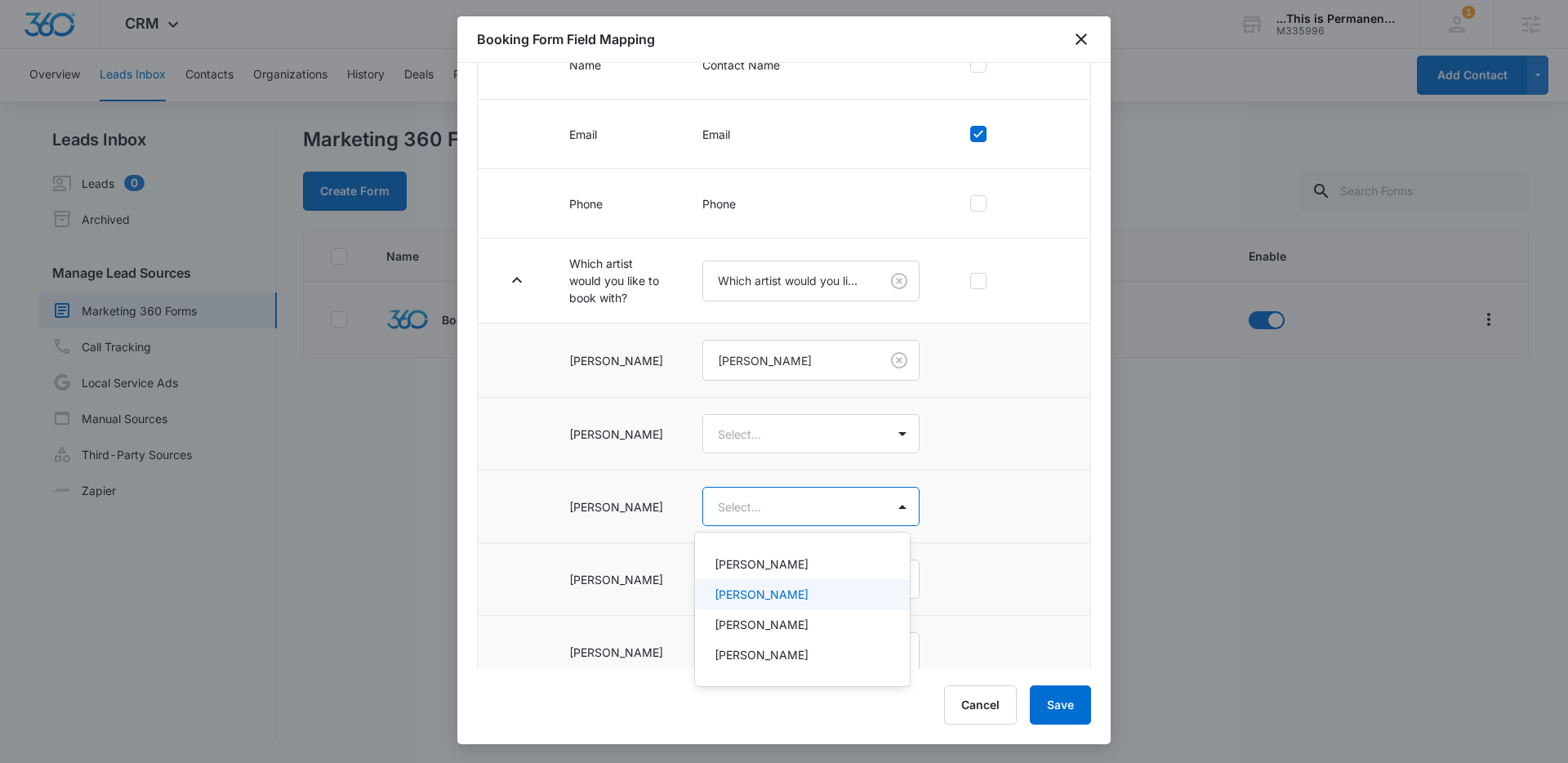
click at [786, 595] on div "[PERSON_NAME]" at bounding box center [801, 594] width 173 height 18
click at [823, 581] on body "CRM Apps Reputation Websites Forms CRM Email Social Content Ads Intelligence Fi…" at bounding box center [784, 382] width 1568 height 763
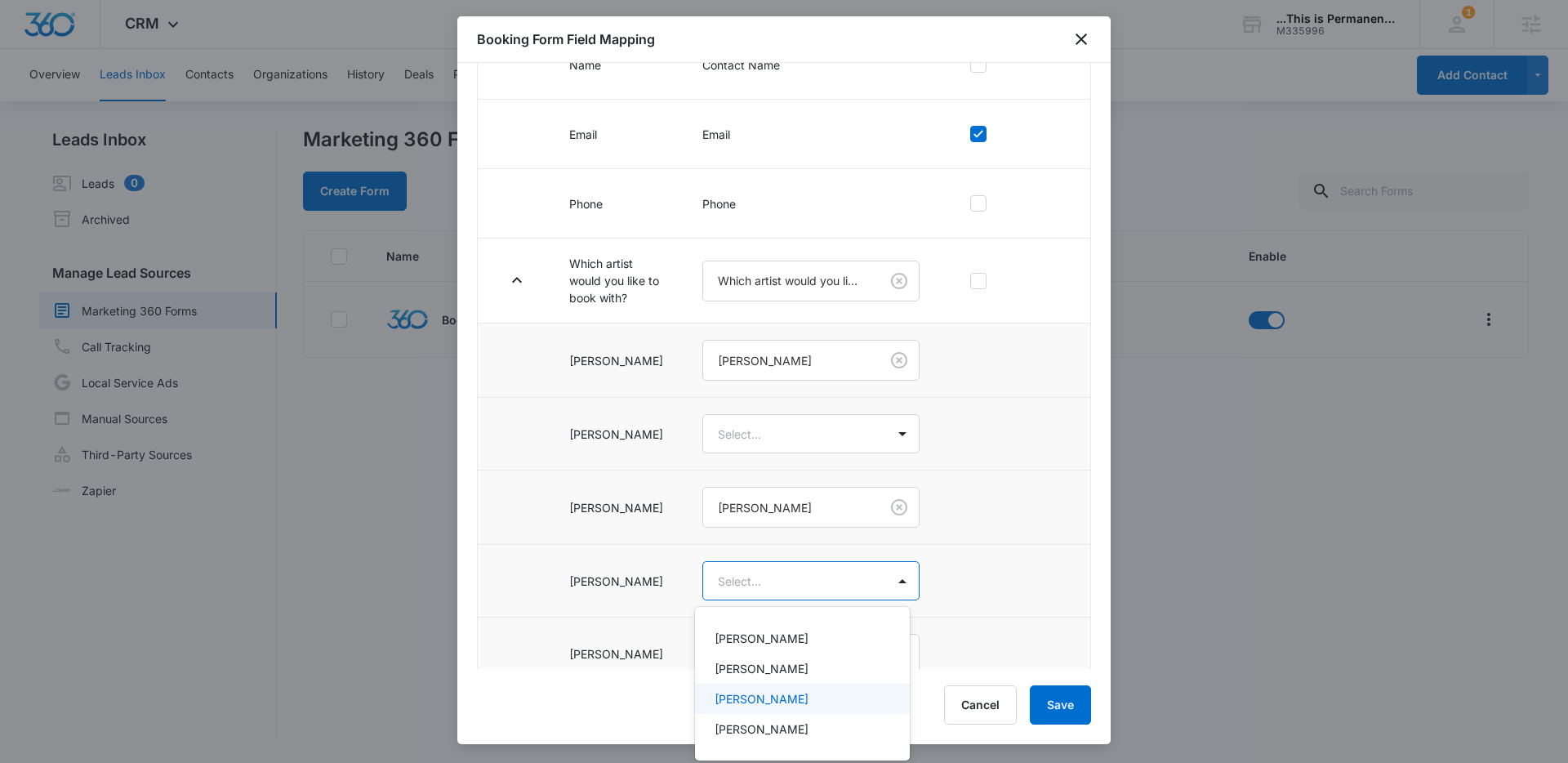
click at [788, 707] on p "[PERSON_NAME]" at bounding box center [762, 698] width 94 height 18
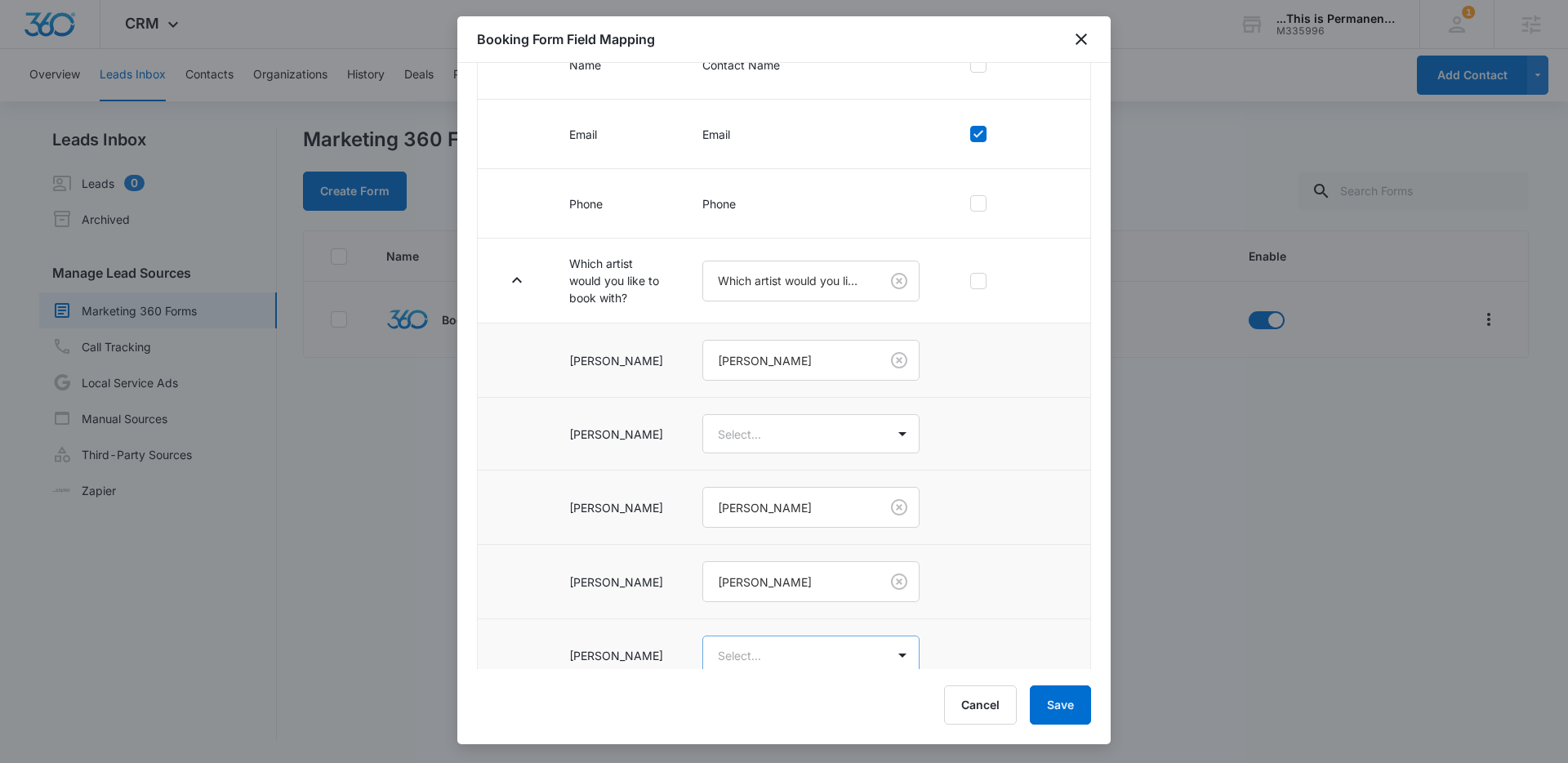
click at [816, 651] on body "CRM Apps Reputation Websites Forms CRM Email Social Content Ads Intelligence Fi…" at bounding box center [784, 382] width 1568 height 763
click at [815, 593] on div "[PERSON_NAME]" at bounding box center [801, 598] width 173 height 18
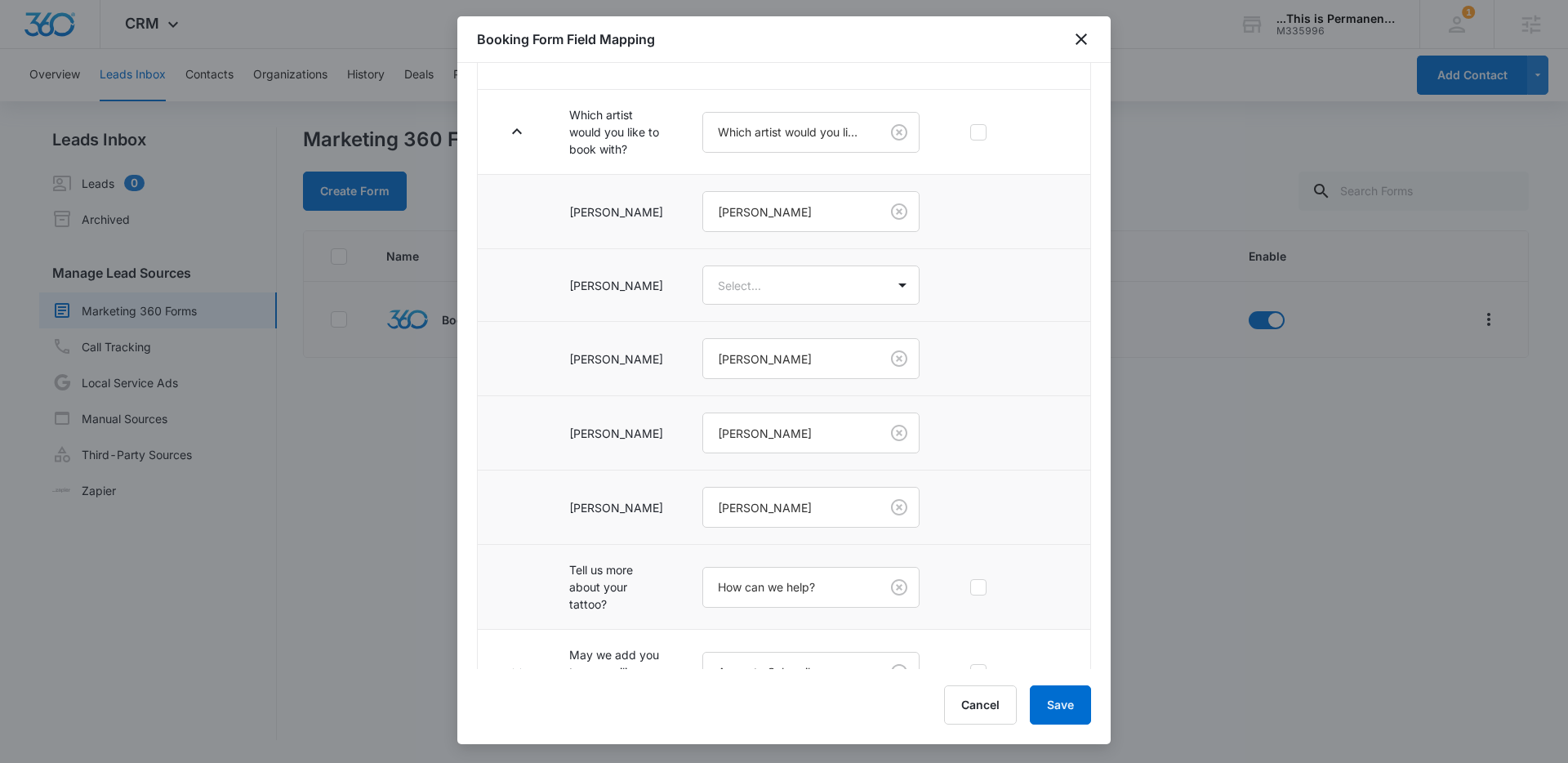
scroll to position [436, 0]
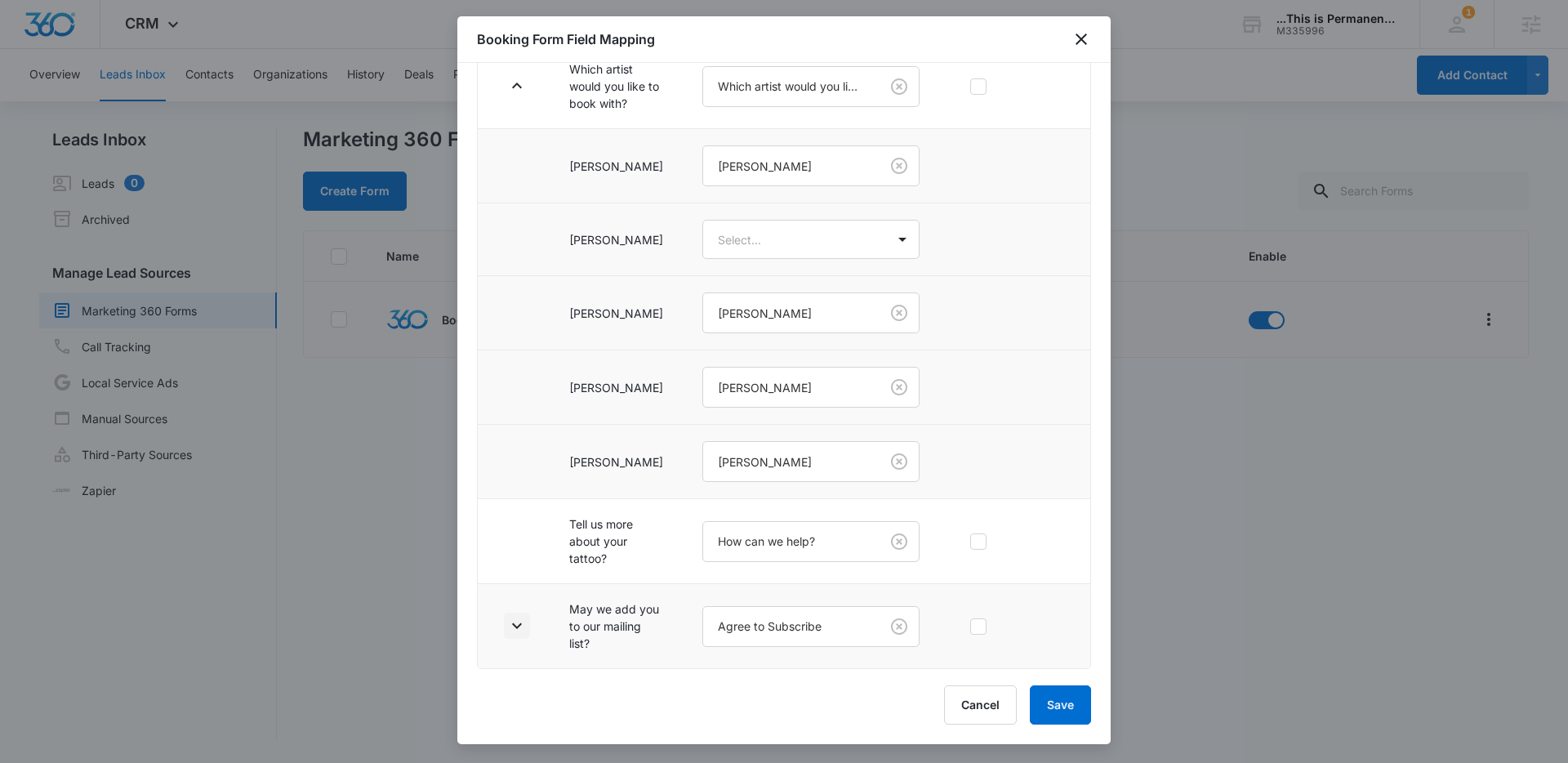
click at [524, 627] on icon "button" at bounding box center [516, 625] width 19 height 19
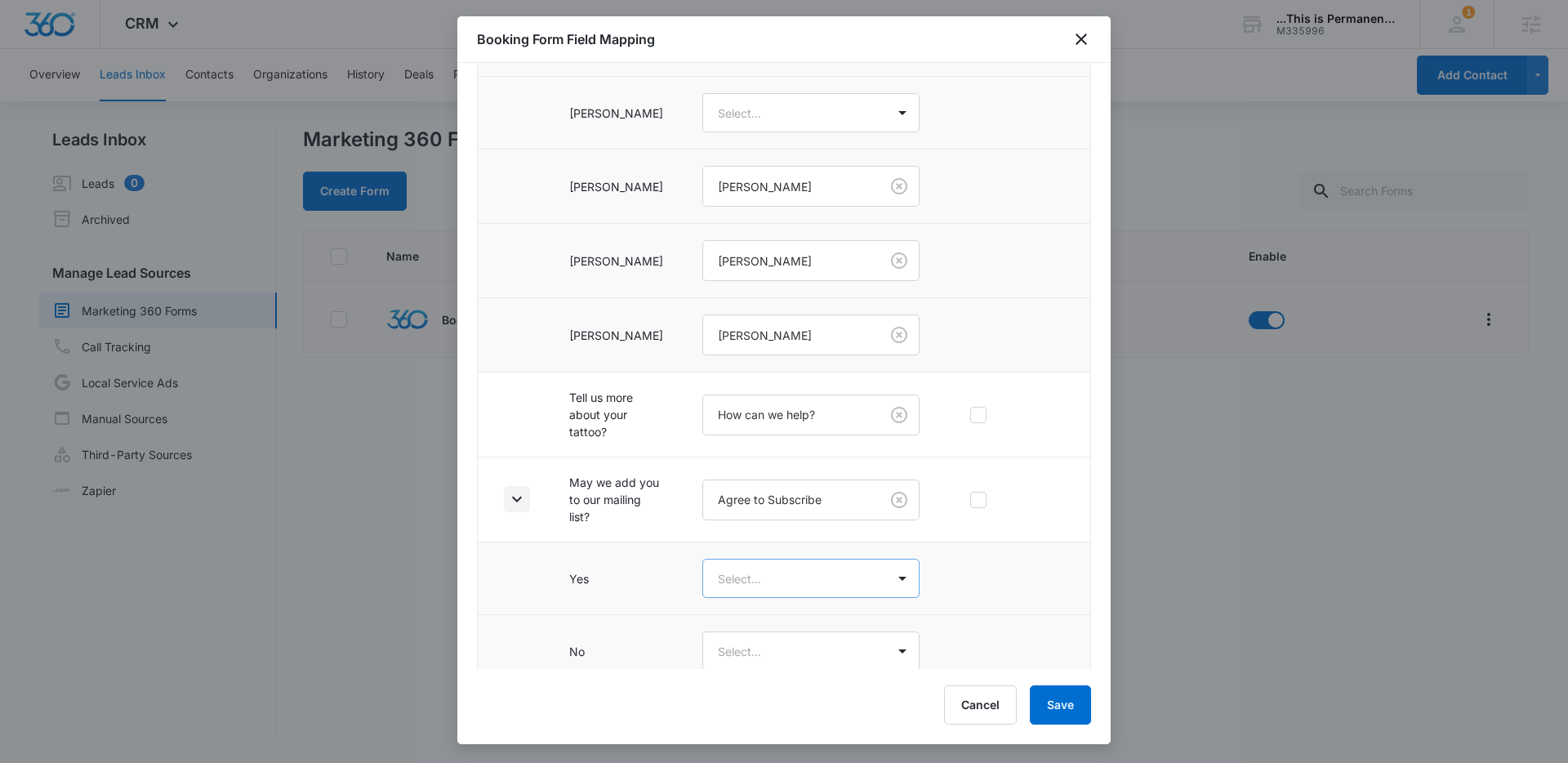
scroll to position [582, 0]
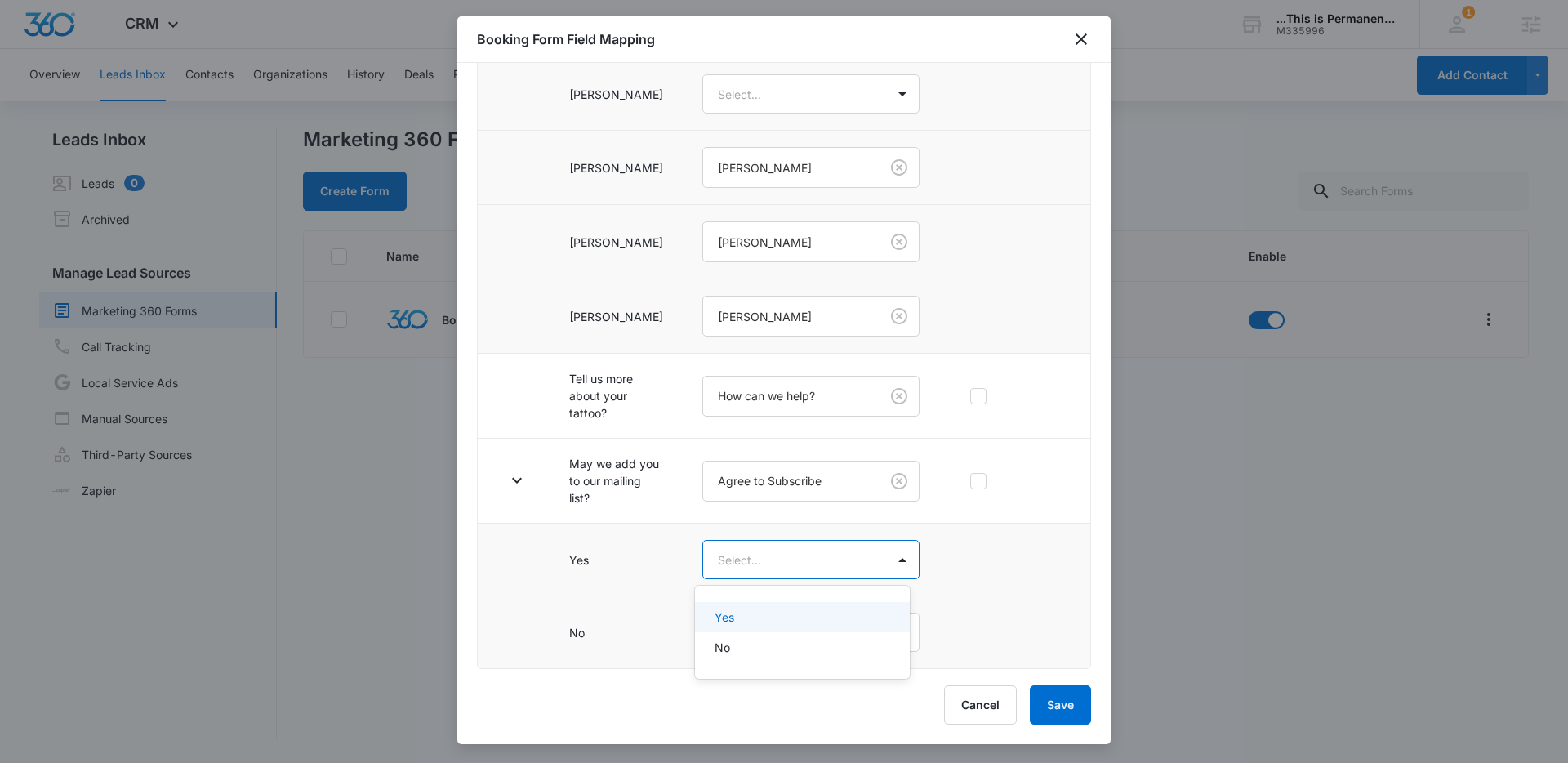
click at [737, 563] on body "CRM Apps Reputation Websites Forms CRM Email Social Content Ads Intelligence Fi…" at bounding box center [784, 382] width 1568 height 763
click at [741, 612] on div "Yes" at bounding box center [801, 617] width 173 height 18
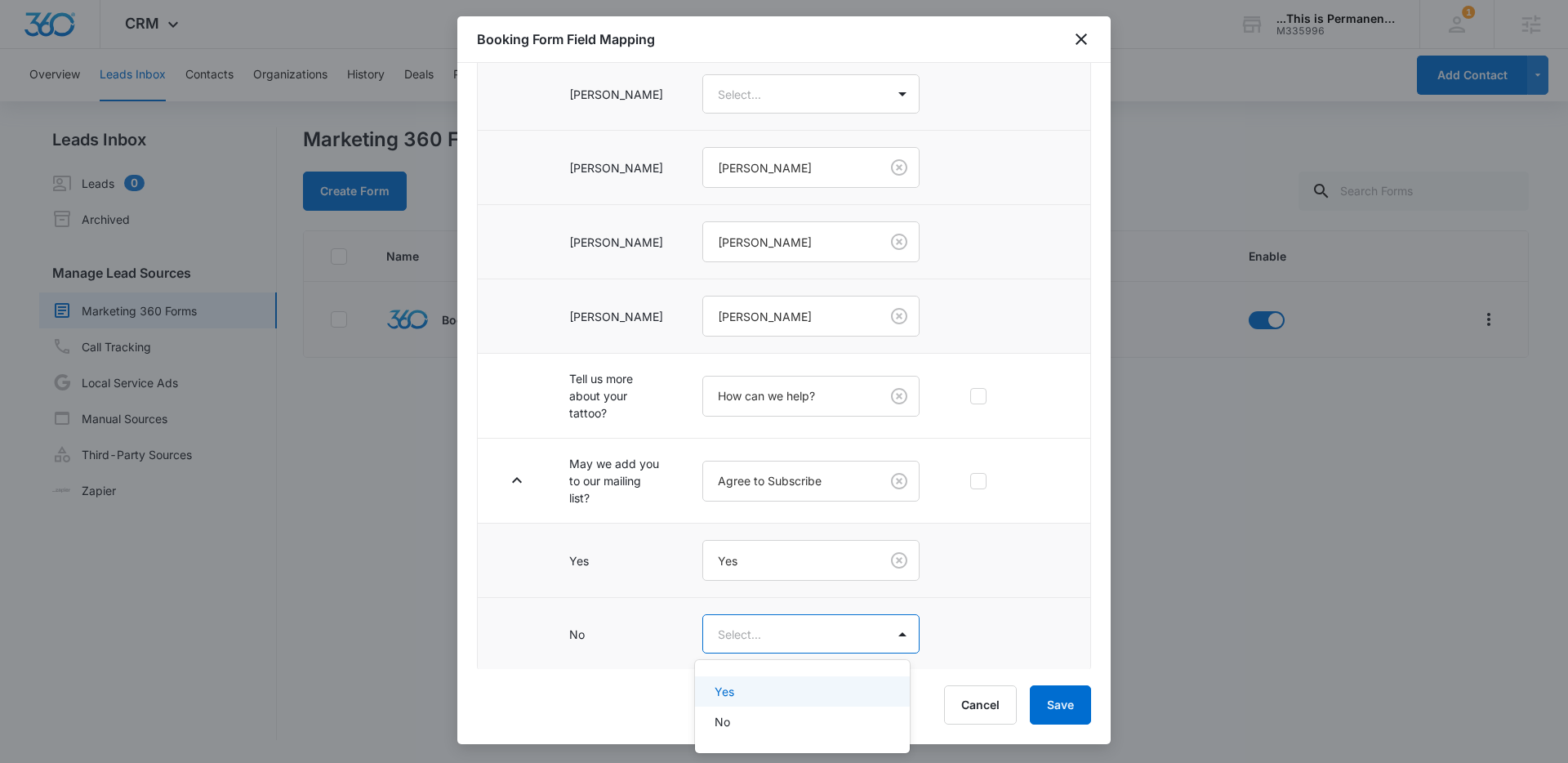
drag, startPoint x: 742, startPoint y: 633, endPoint x: 745, endPoint y: 671, distance: 38.1
click at [742, 633] on body "CRM Apps Reputation Websites Forms CRM Email Social Content Ads Intelligence Fi…" at bounding box center [784, 382] width 1568 height 763
drag, startPoint x: 739, startPoint y: 730, endPoint x: 784, endPoint y: 724, distance: 45.4
click at [740, 730] on div "No" at bounding box center [801, 721] width 173 height 18
click at [1059, 708] on button "Save" at bounding box center [1060, 705] width 61 height 39
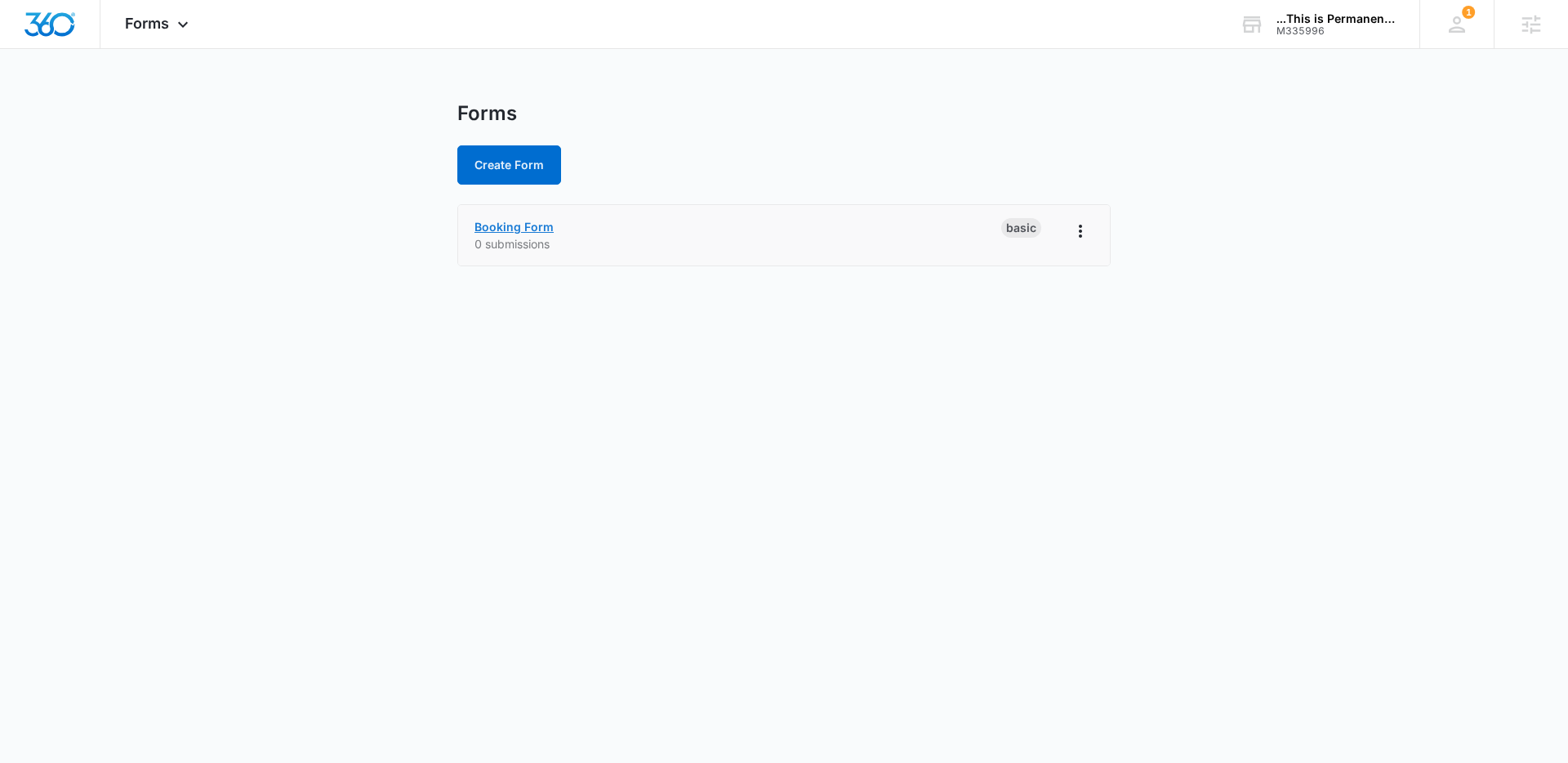
click at [514, 230] on link "Booking Form" at bounding box center [514, 226] width 79 height 14
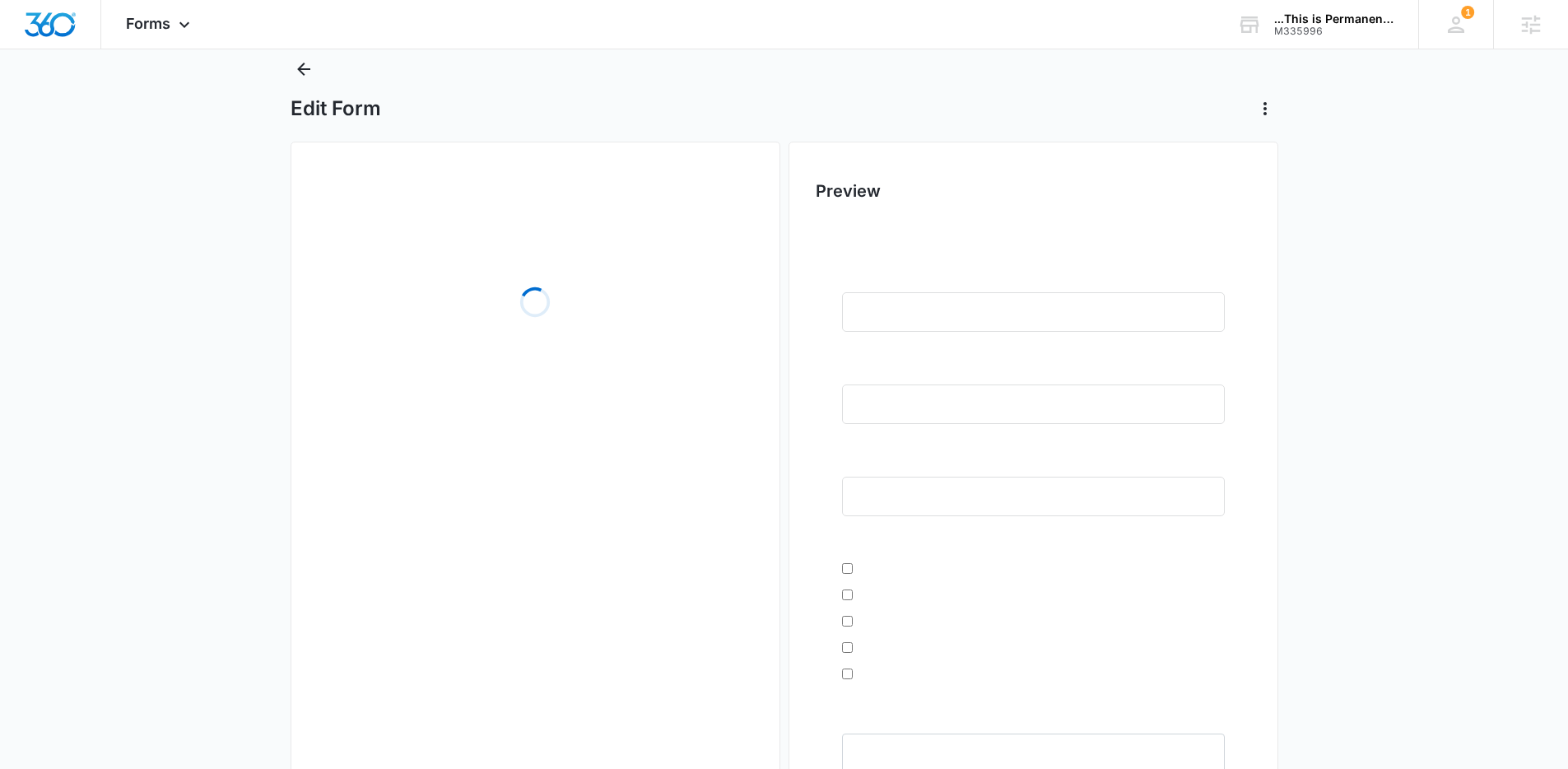
scroll to position [48, 0]
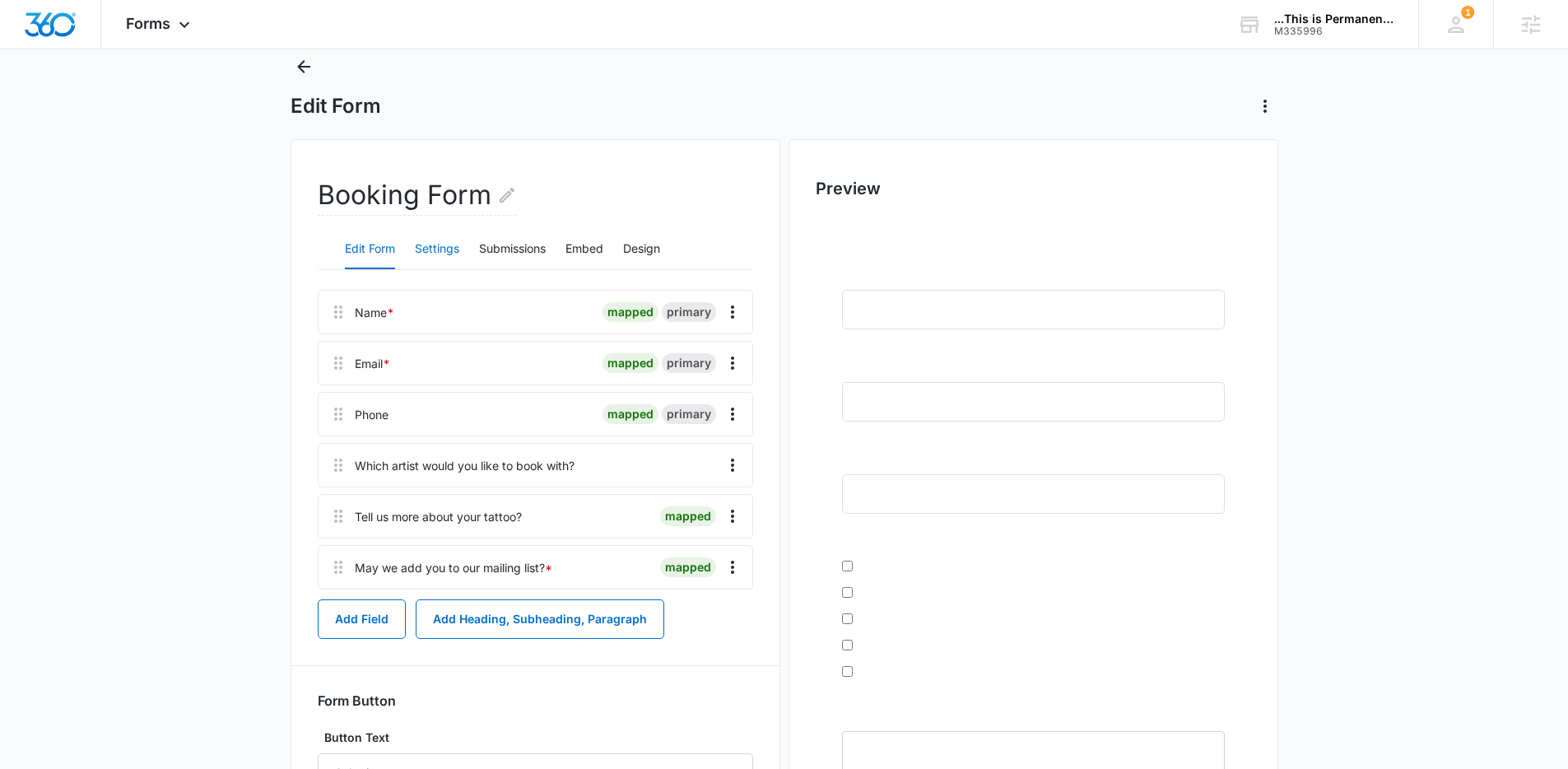
click at [430, 252] on button "Settings" at bounding box center [437, 250] width 45 height 39
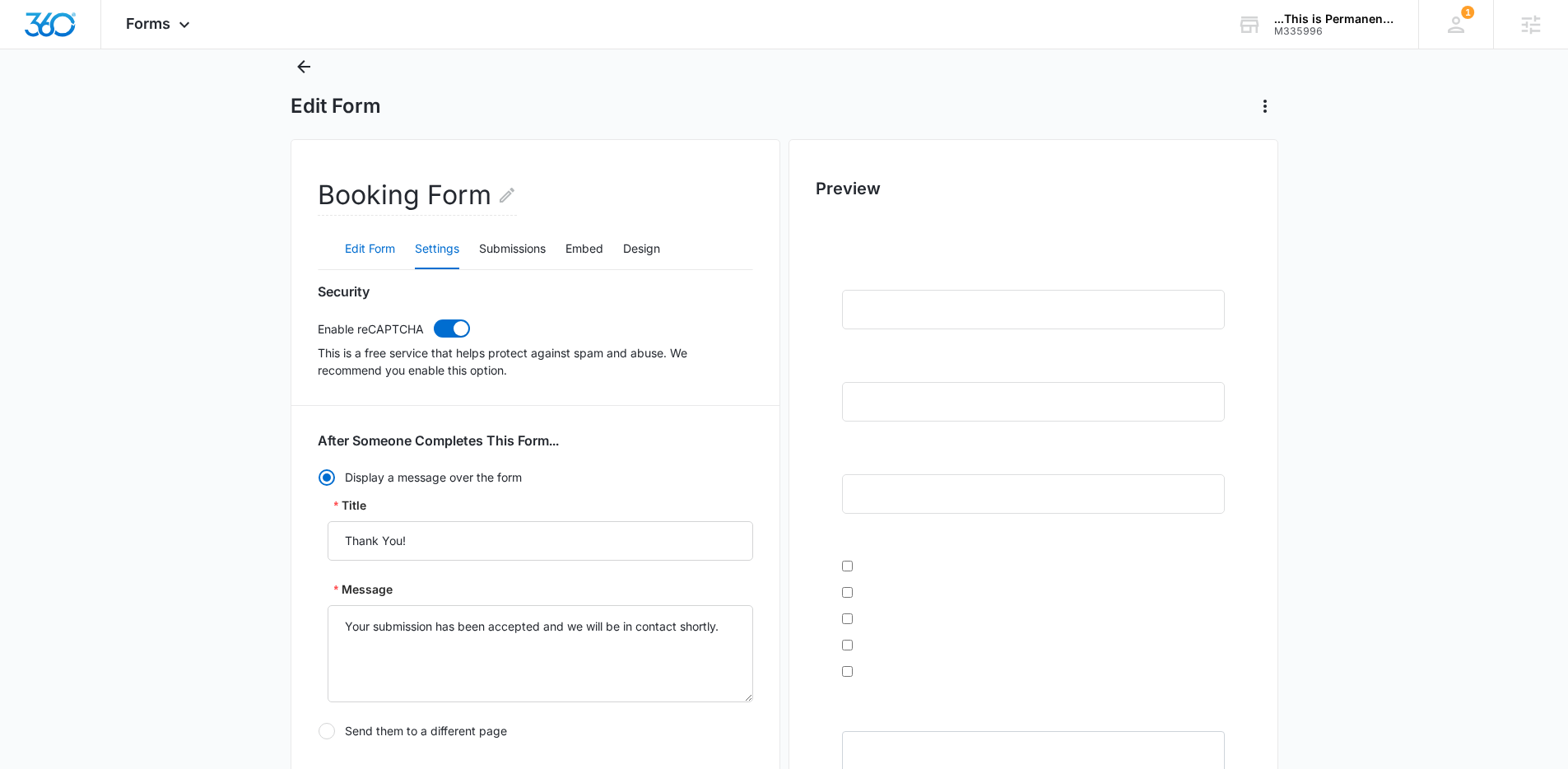
click at [365, 250] on button "Edit Form" at bounding box center [370, 250] width 50 height 39
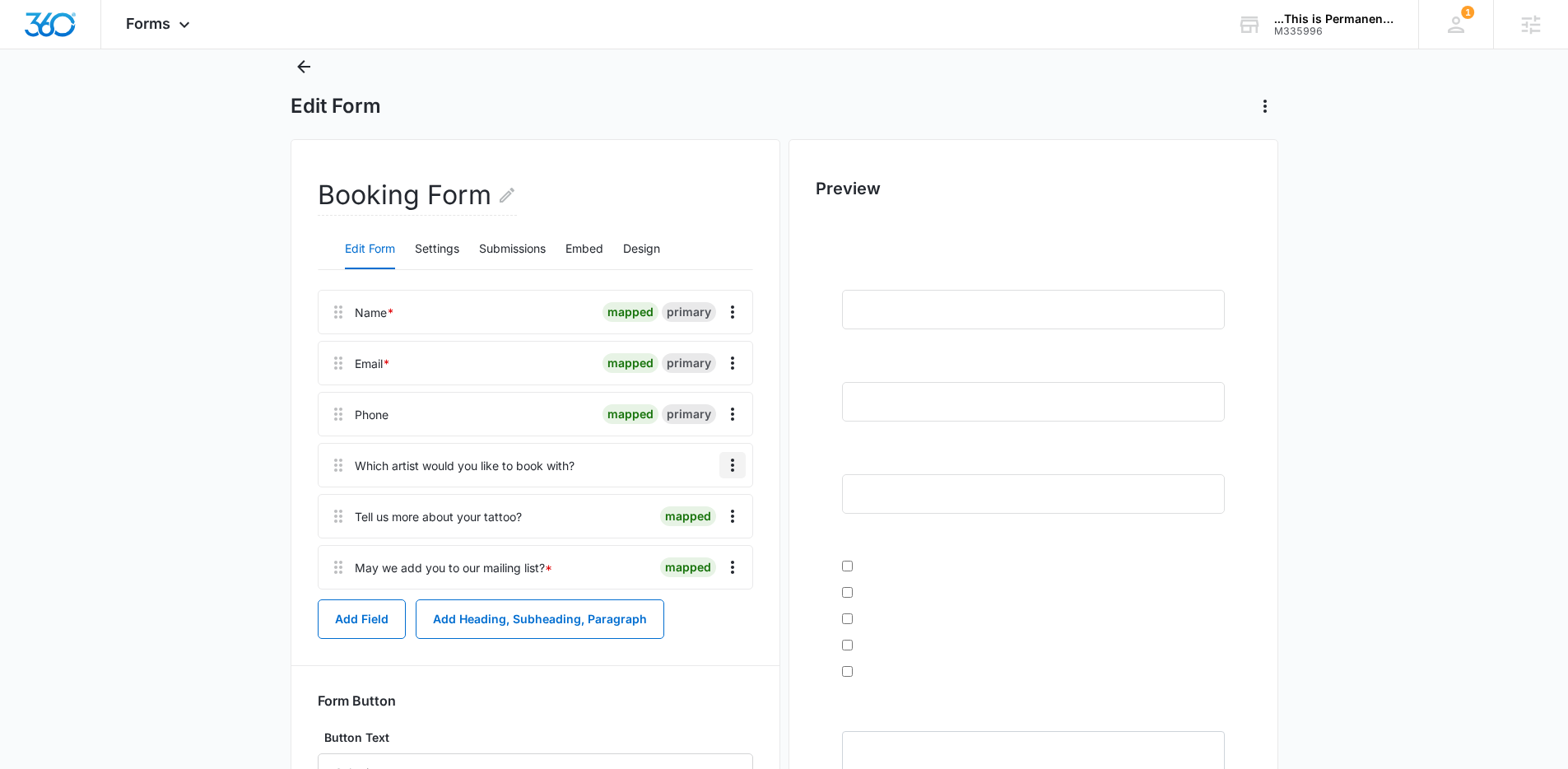
click at [728, 459] on icon "Overflow Menu" at bounding box center [731, 465] width 20 height 20
click at [661, 513] on button "Edit" at bounding box center [698, 511] width 94 height 25
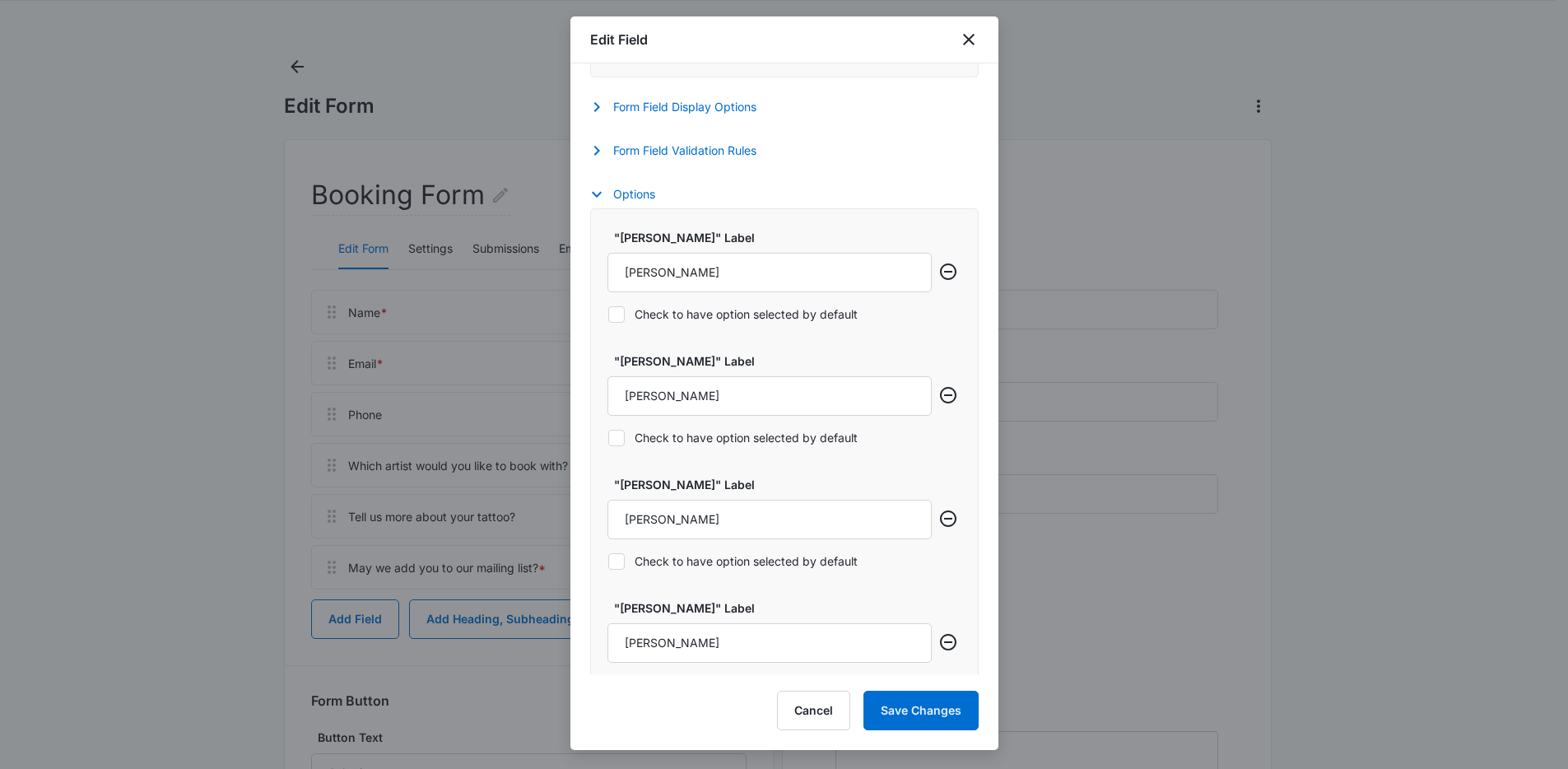
scroll to position [559, 0]
click at [938, 394] on icon "Remove row" at bounding box center [947, 391] width 20 height 20
click at [905, 716] on button "Save Changes" at bounding box center [921, 710] width 115 height 39
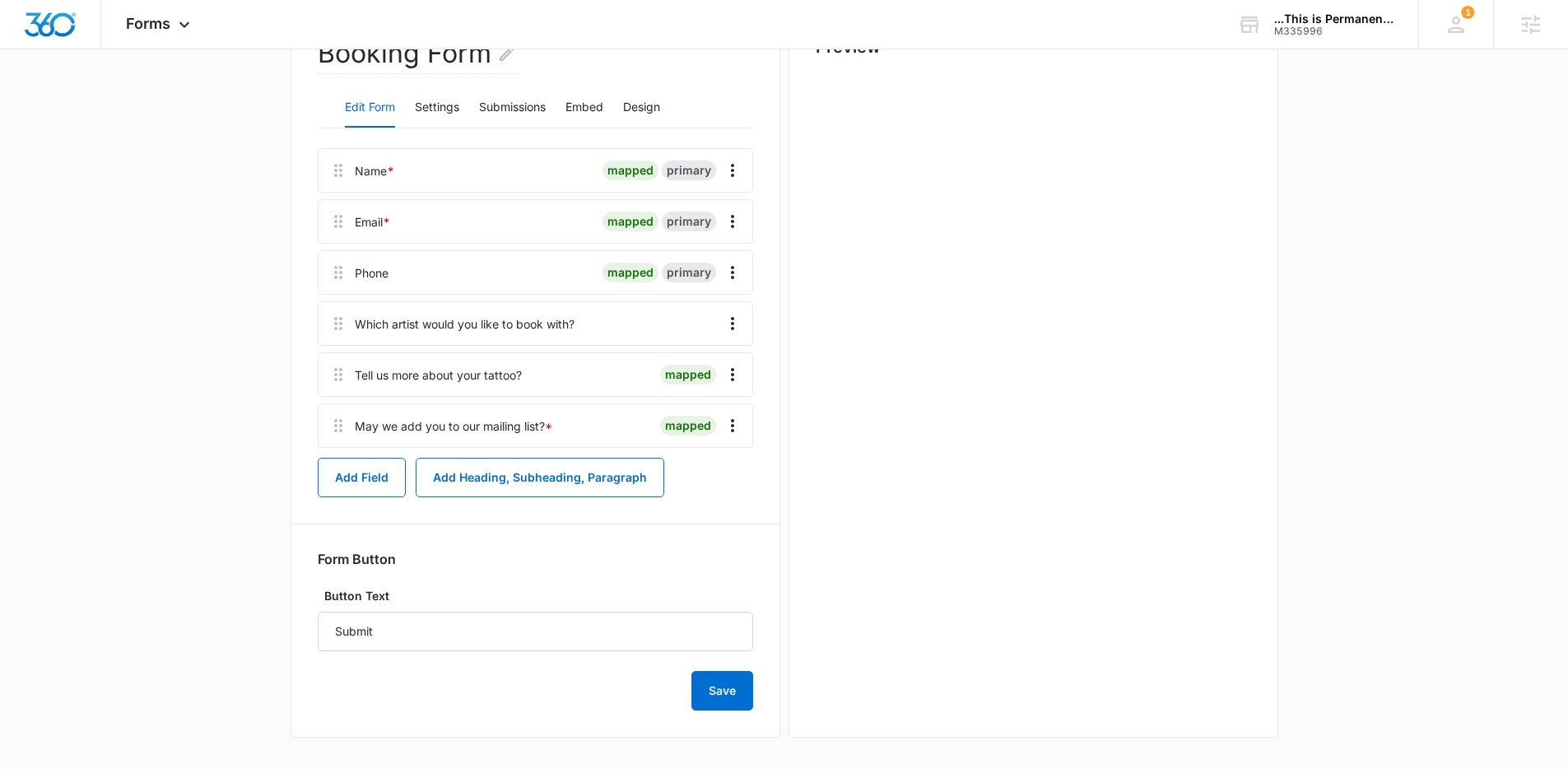
scroll to position [192, 0]
click at [737, 678] on button "Save" at bounding box center [722, 689] width 61 height 39
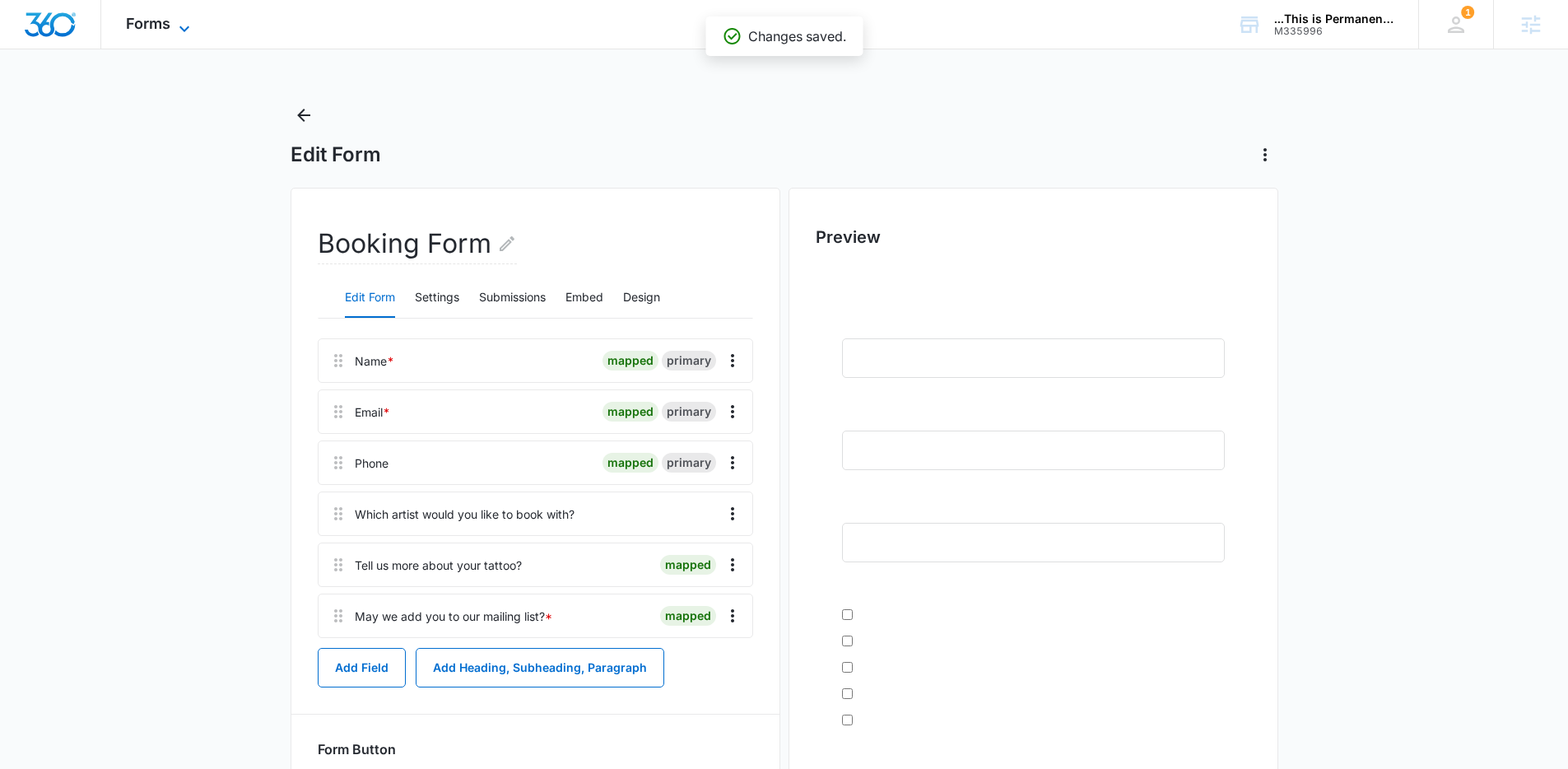
click at [189, 29] on icon at bounding box center [183, 28] width 20 height 20
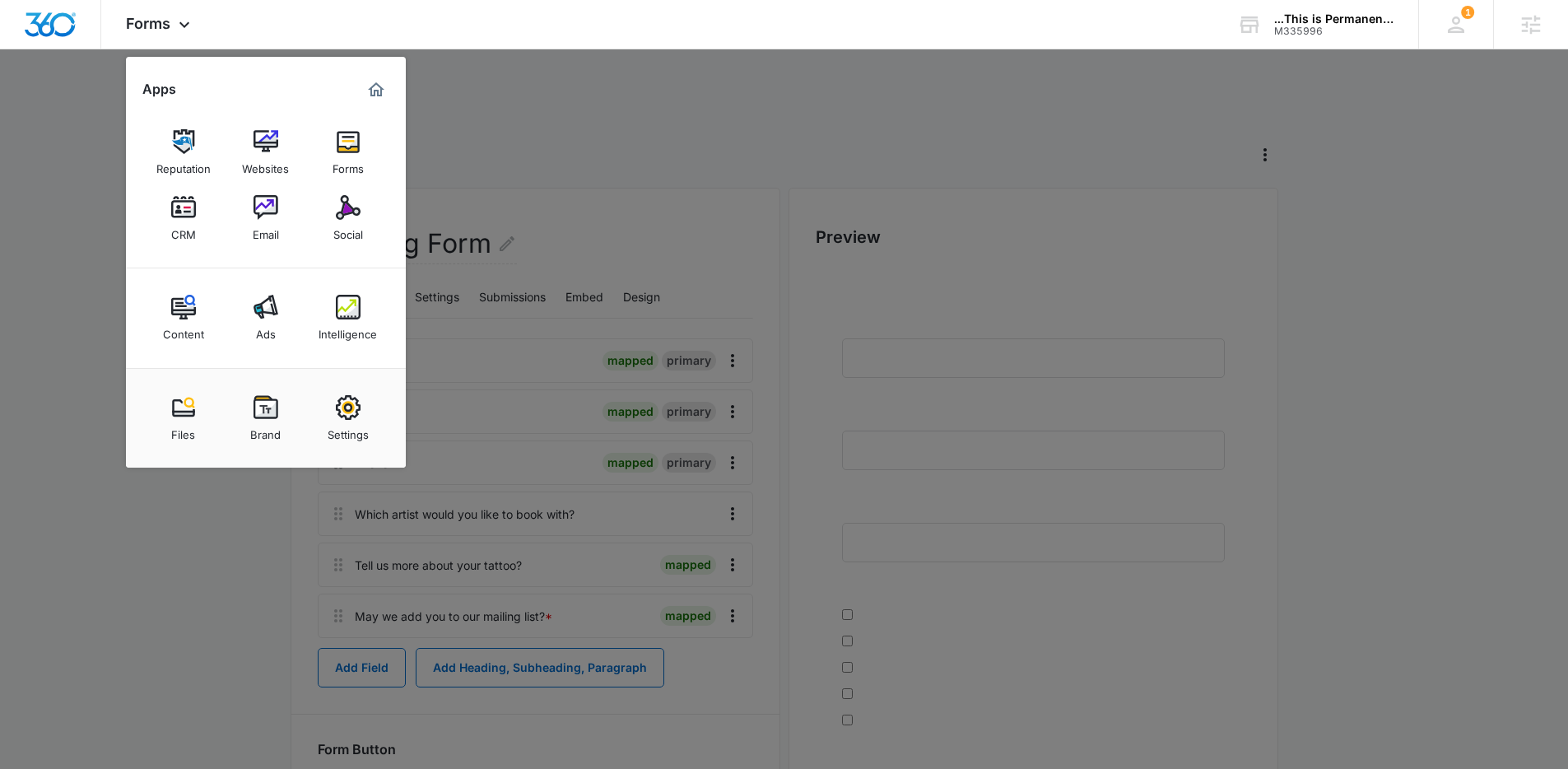
click at [583, 357] on div at bounding box center [784, 384] width 1568 height 769
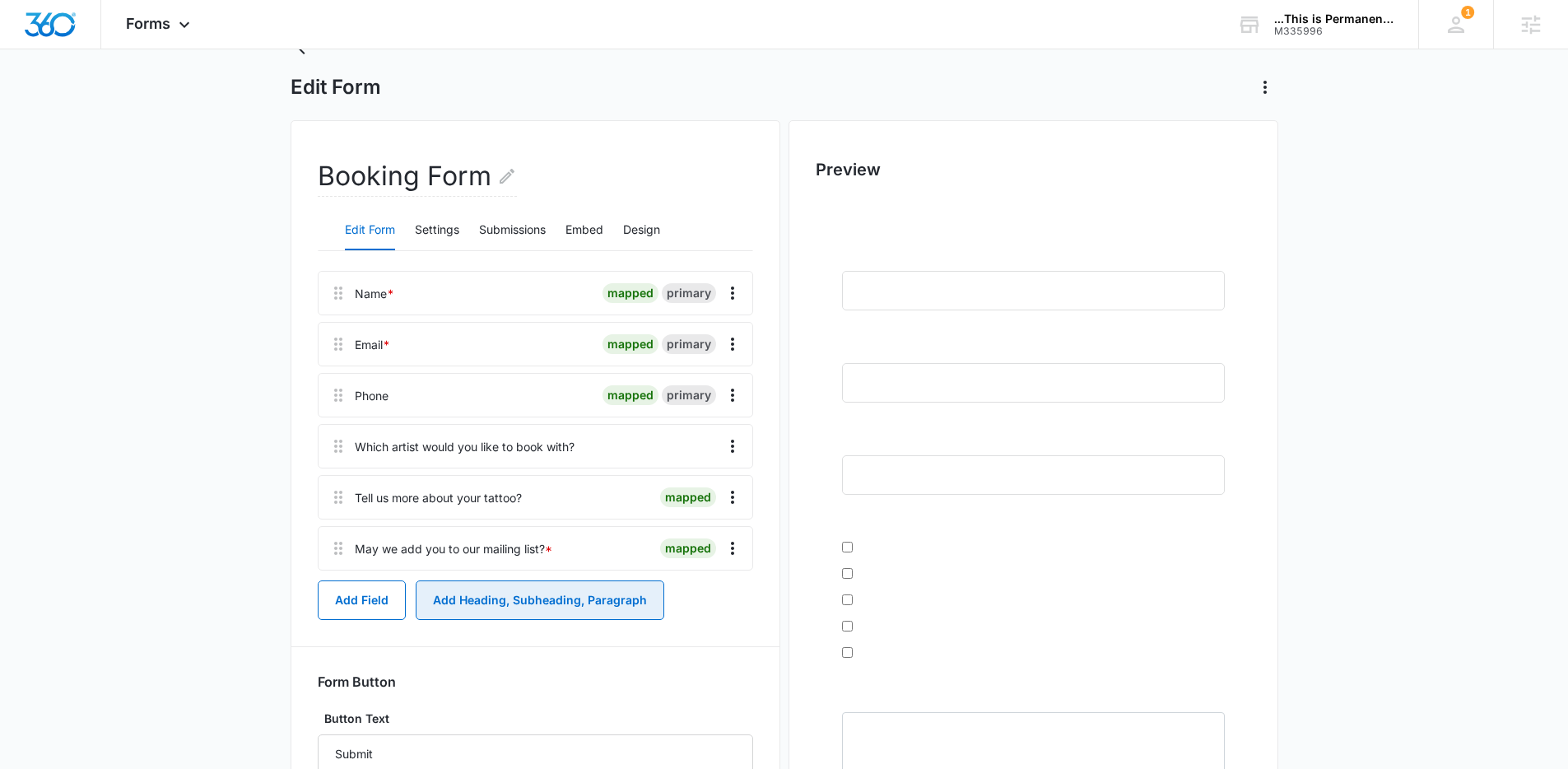
scroll to position [246, 0]
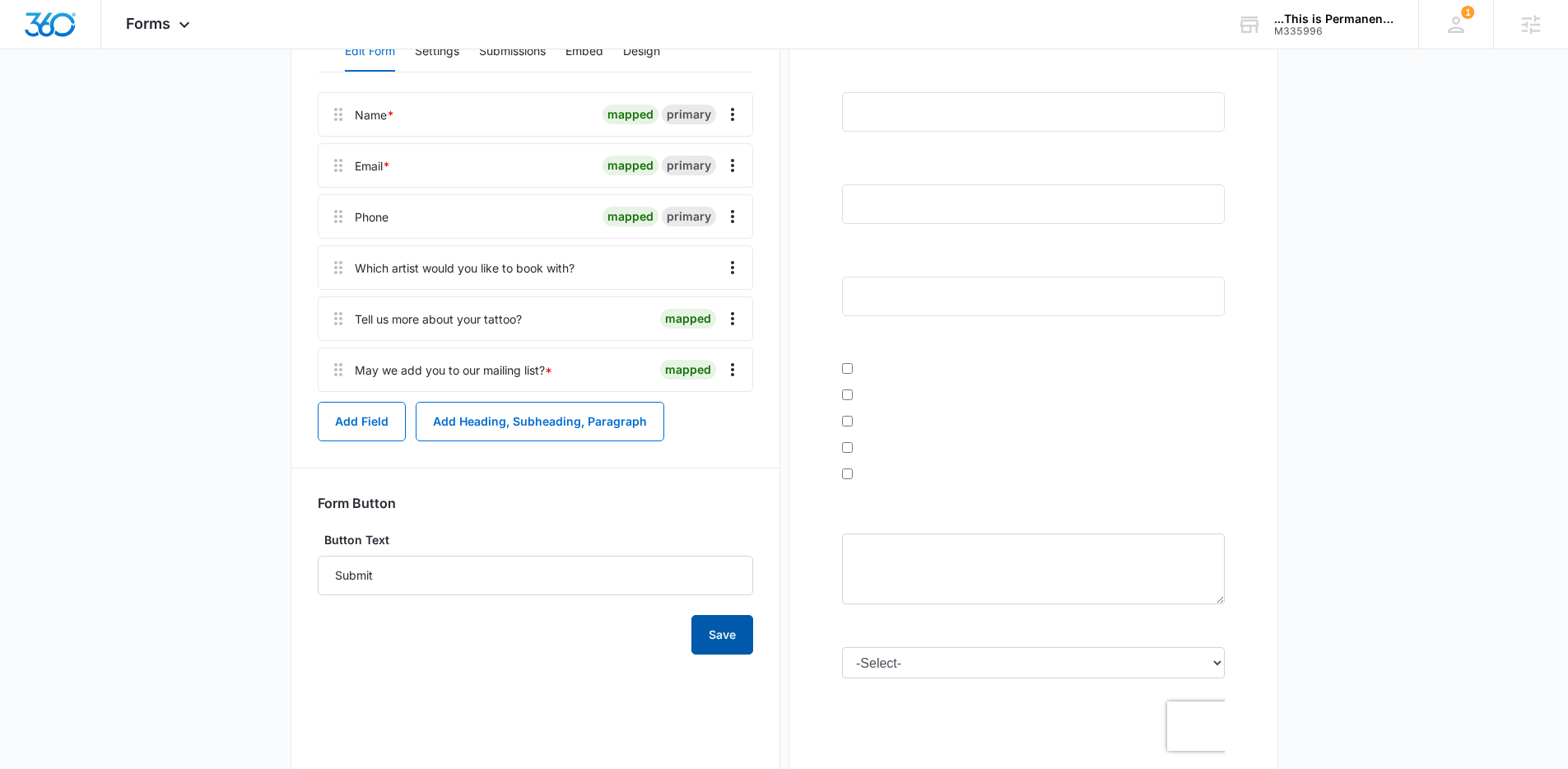
click at [730, 627] on button "Save" at bounding box center [722, 635] width 61 height 39
click at [730, 274] on icon "Overflow Menu" at bounding box center [731, 267] width 20 height 20
click at [673, 314] on div "Edit" at bounding box center [688, 314] width 34 height 11
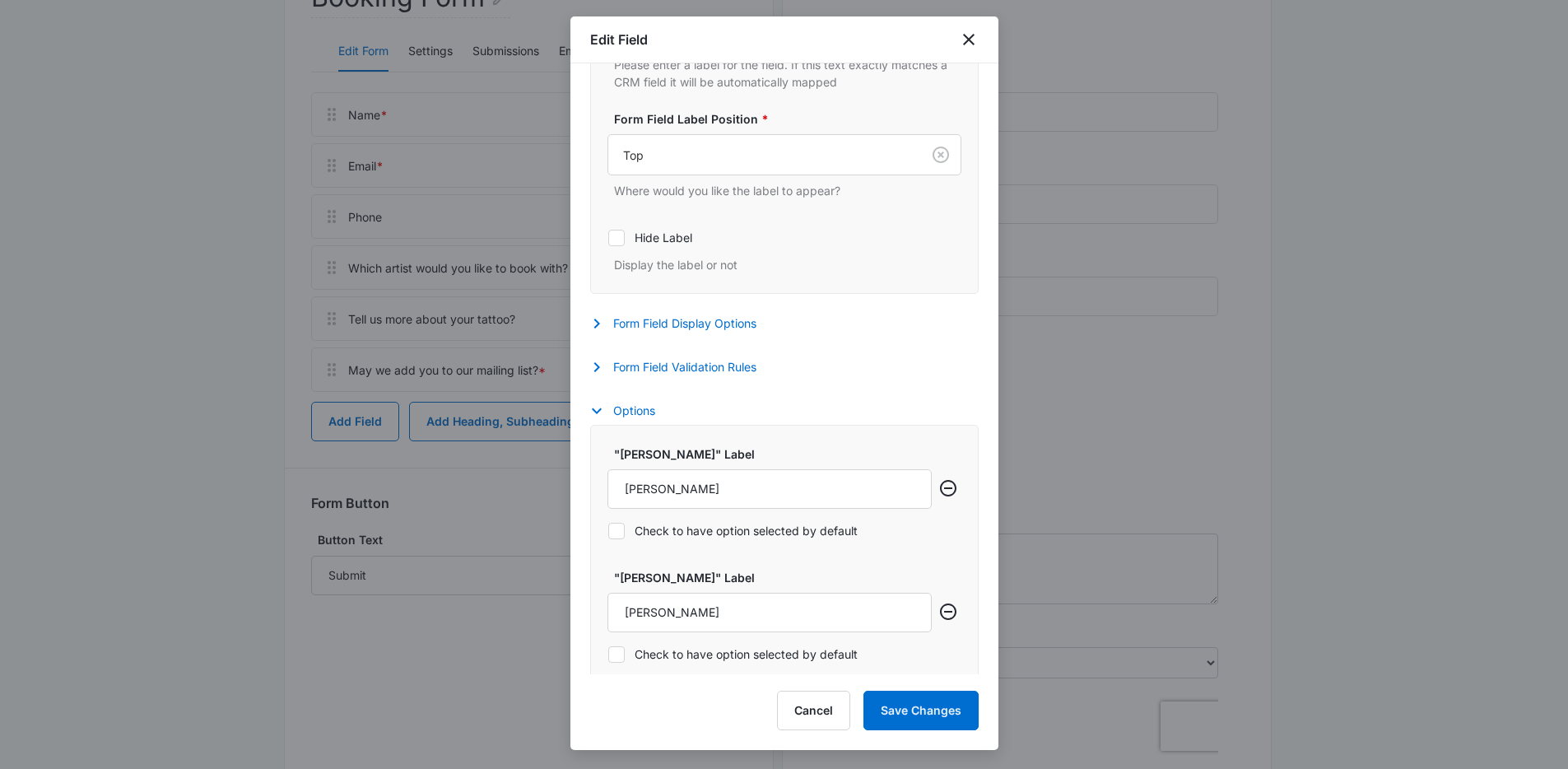
scroll to position [783, 0]
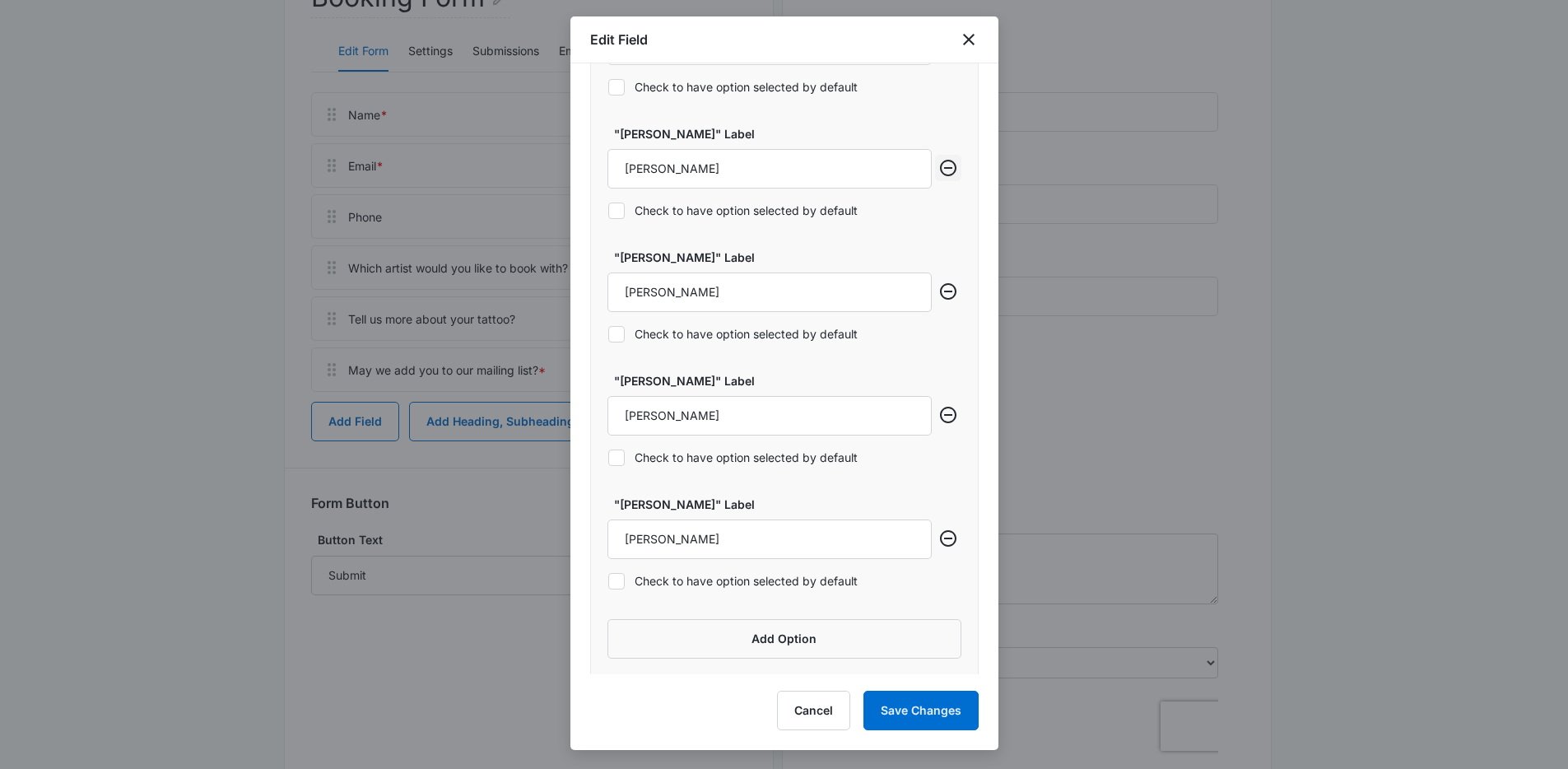
click at [938, 165] on icon "Remove row" at bounding box center [947, 168] width 20 height 20
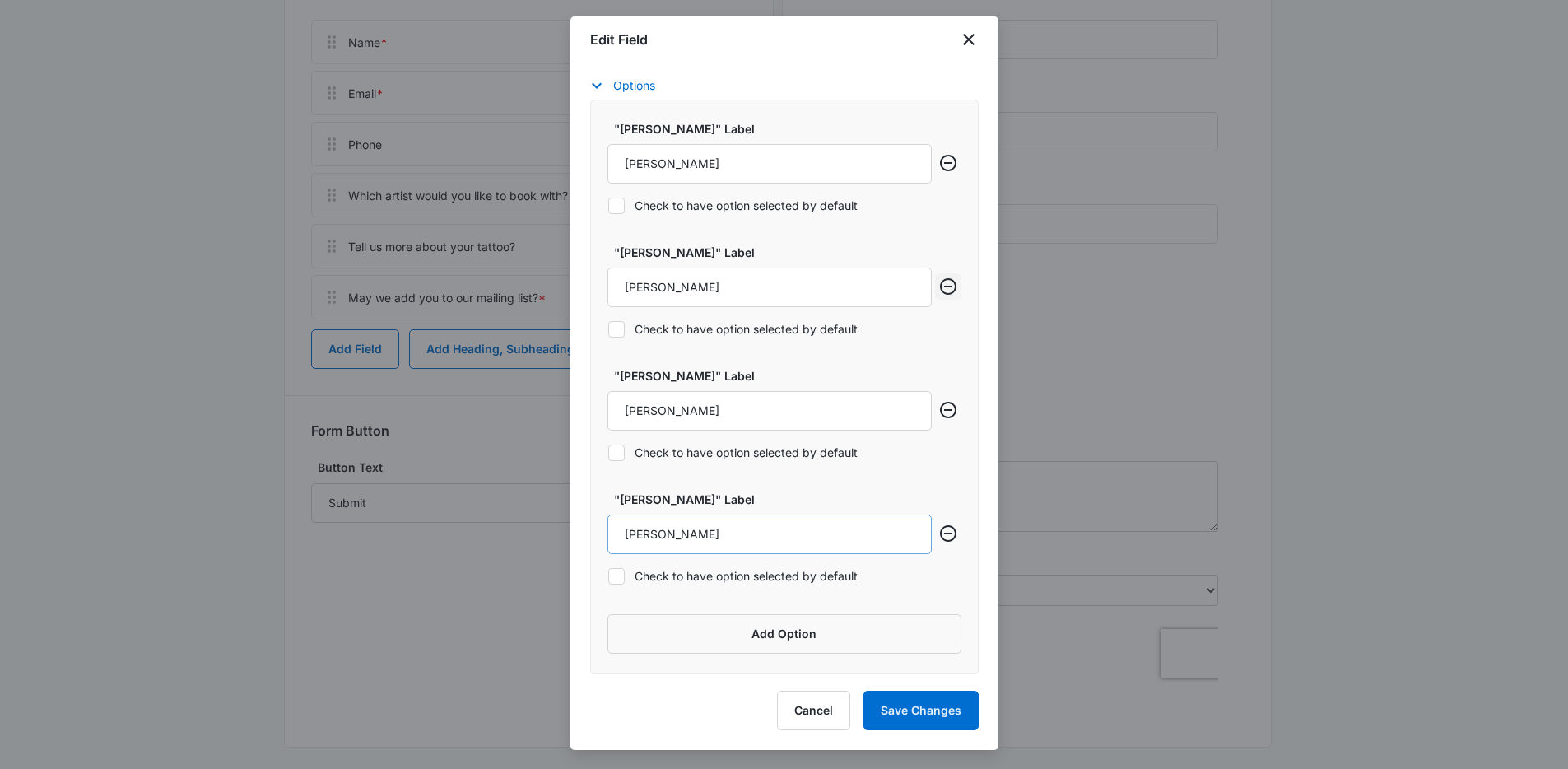
scroll to position [331, 0]
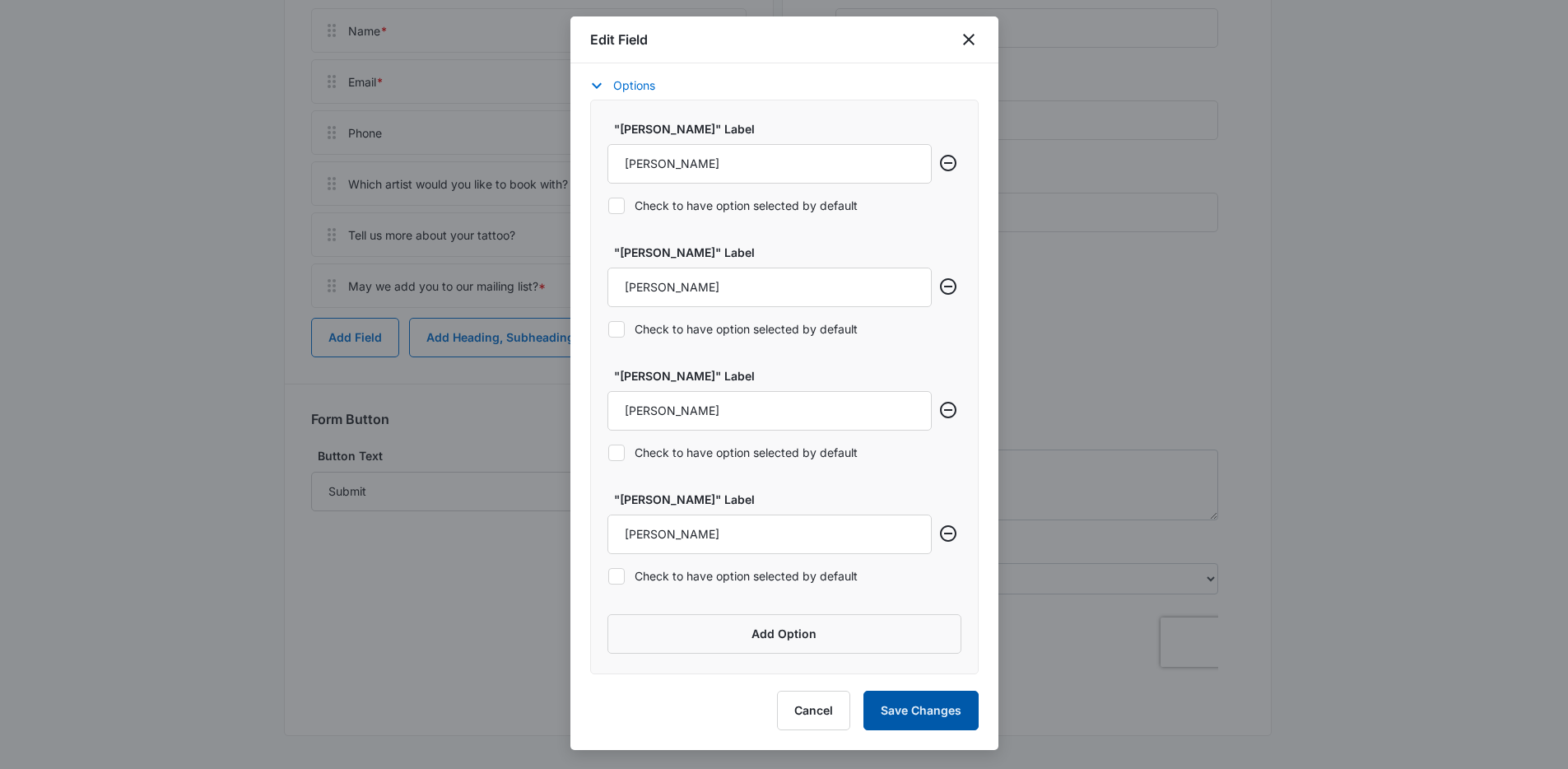
click at [928, 708] on button "Save Changes" at bounding box center [921, 710] width 115 height 39
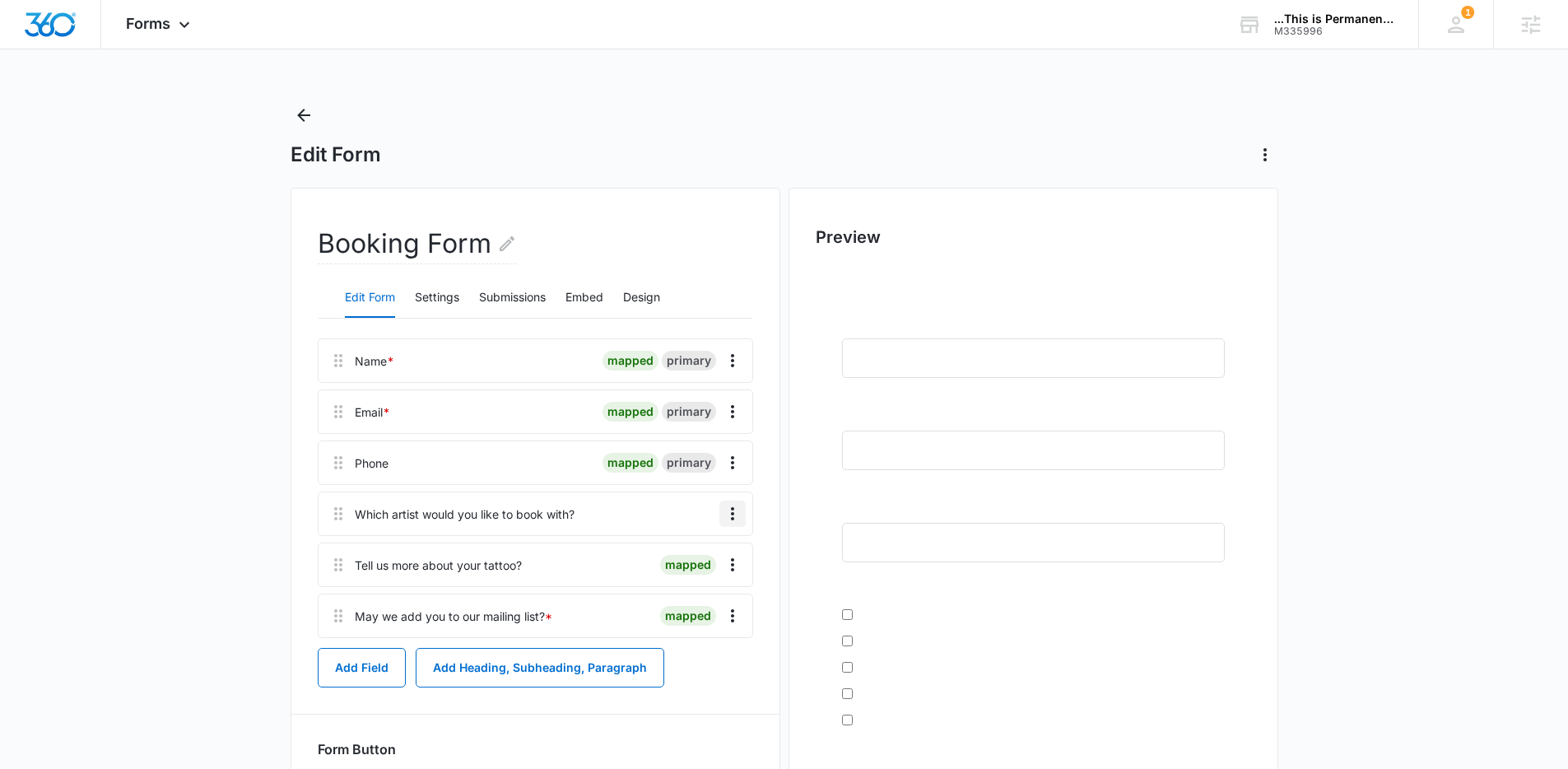
click at [735, 510] on icon "Overflow Menu" at bounding box center [731, 513] width 20 height 20
click at [719, 557] on button "Edit" at bounding box center [698, 560] width 94 height 25
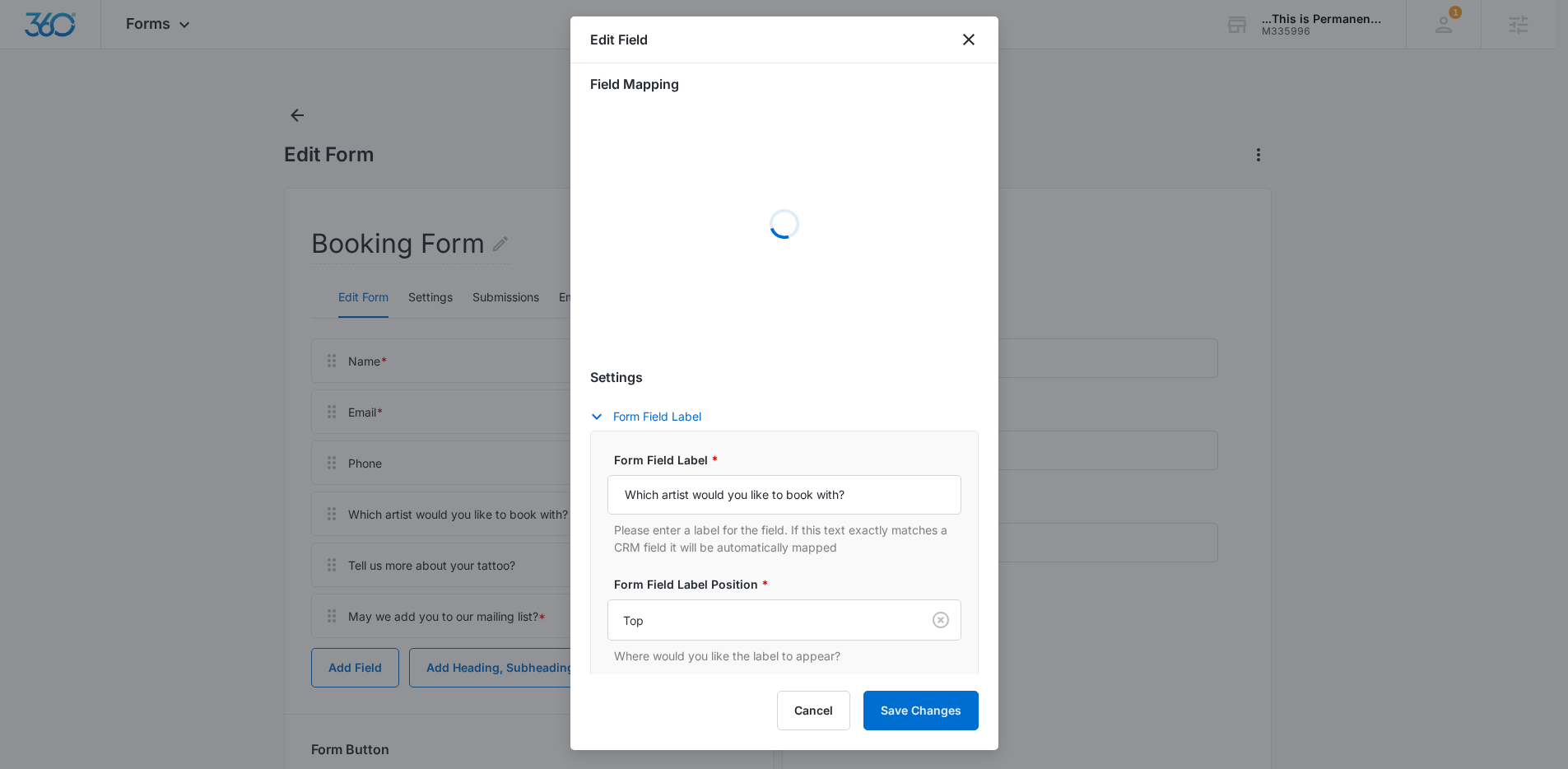
scroll to position [23, 0]
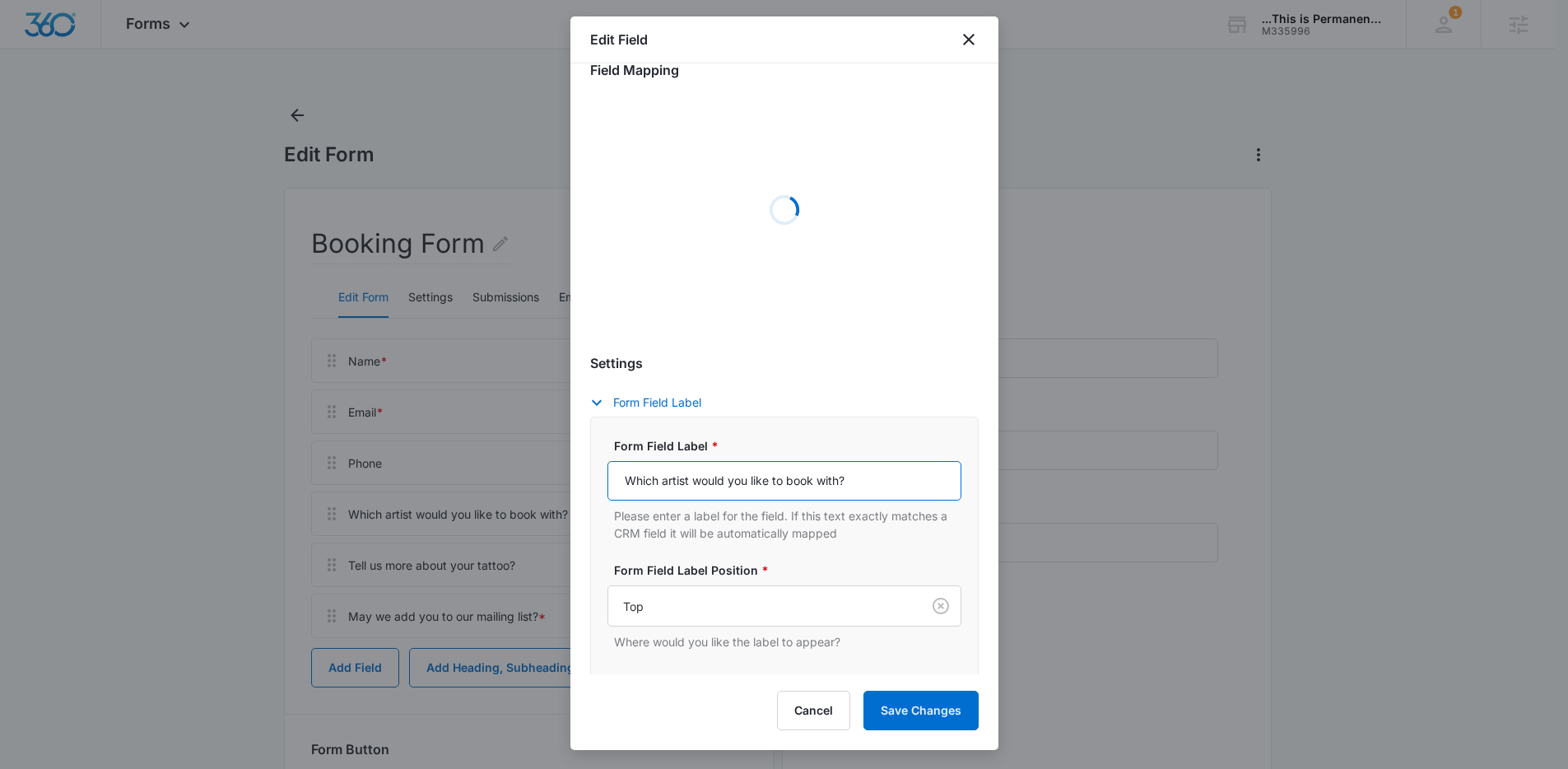
click at [771, 477] on input "Which artist would you like to book with?" at bounding box center [784, 480] width 354 height 39
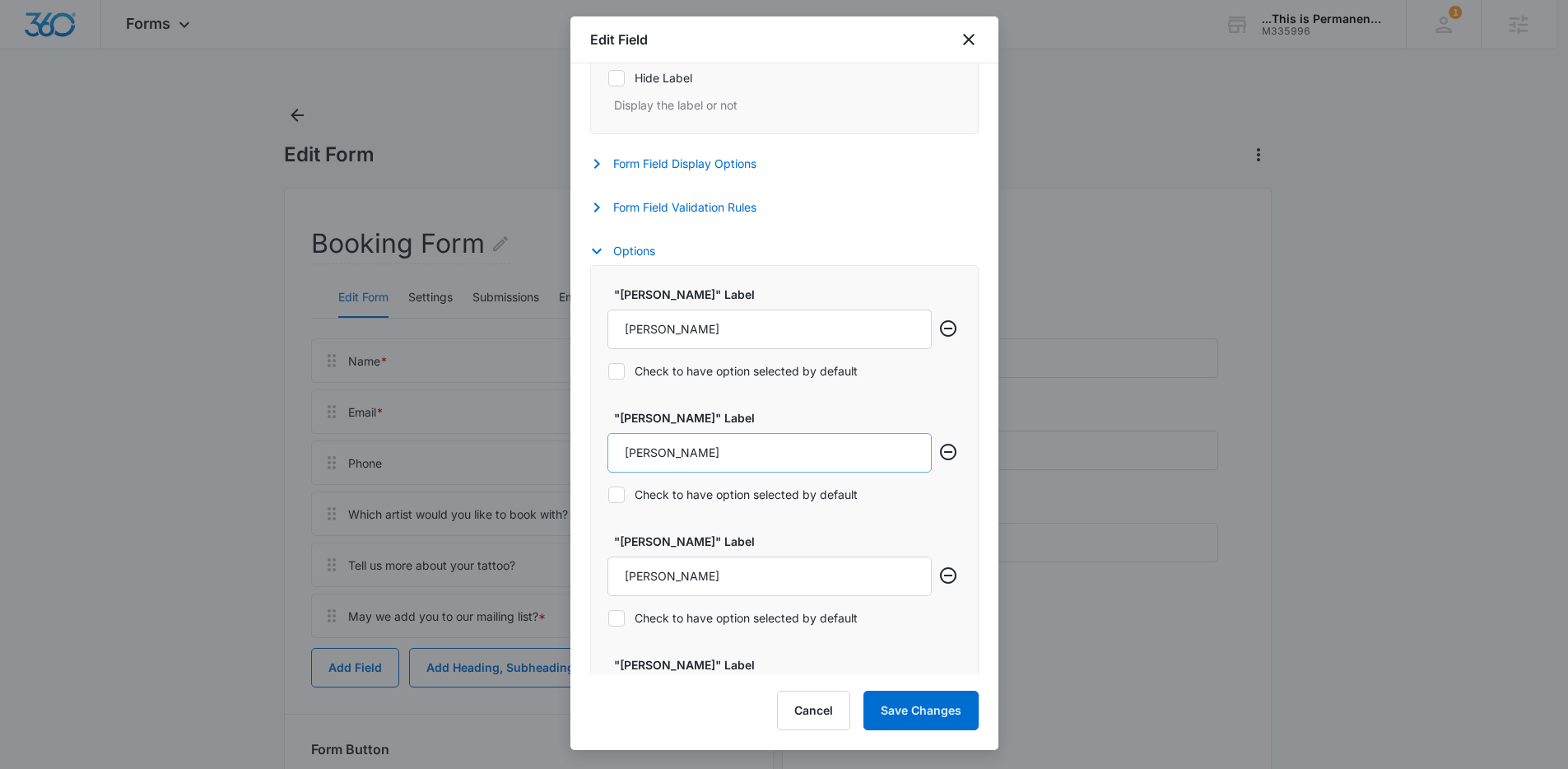
scroll to position [502, 0]
click at [938, 445] on icon "Remove row" at bounding box center [947, 449] width 20 height 20
click at [915, 705] on button "Save Changes" at bounding box center [921, 710] width 115 height 39
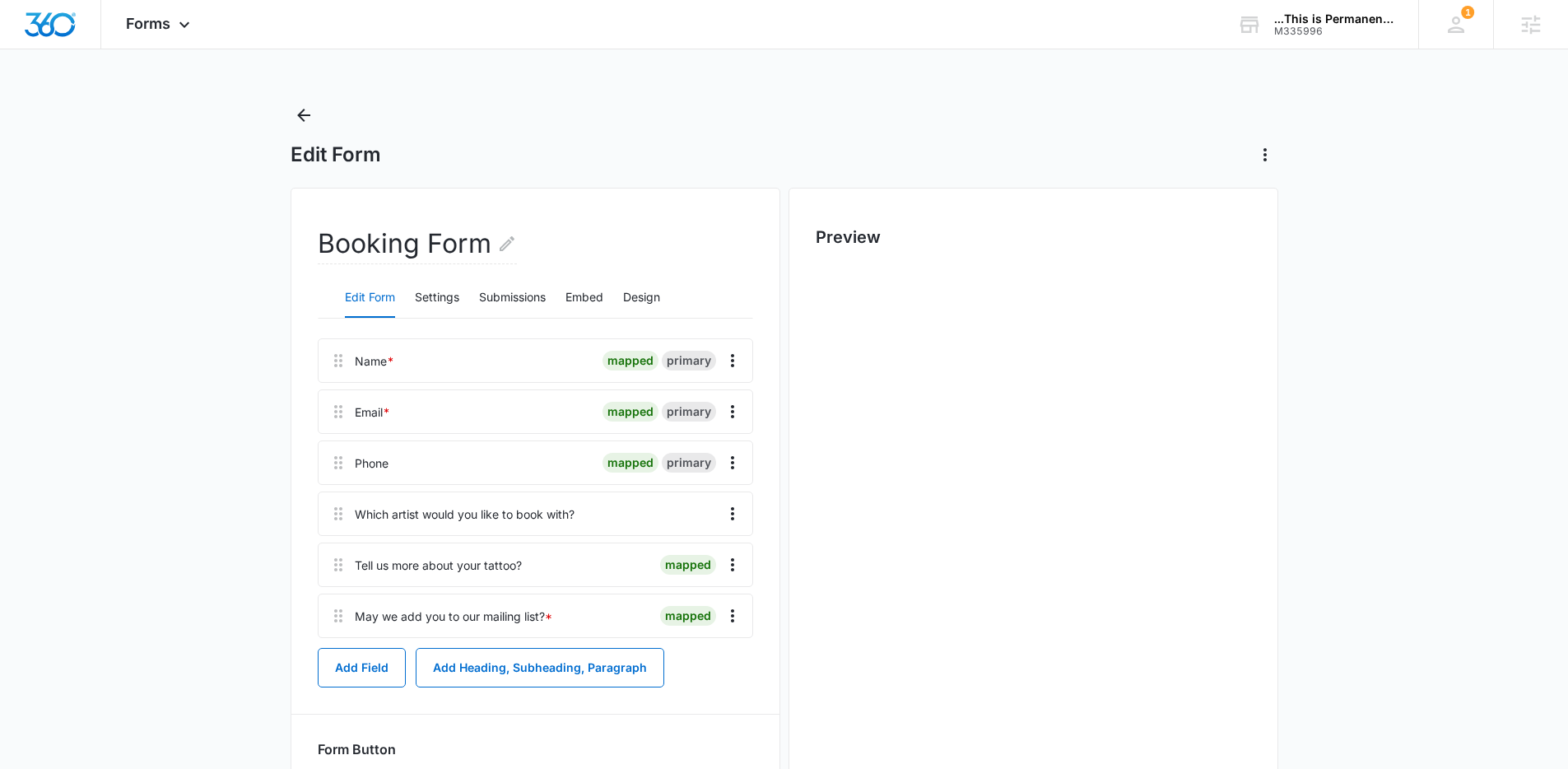
scroll to position [0, 0]
click at [733, 510] on icon "Overflow Menu" at bounding box center [731, 513] width 20 height 20
click at [704, 585] on div "Delete" at bounding box center [688, 585] width 34 height 11
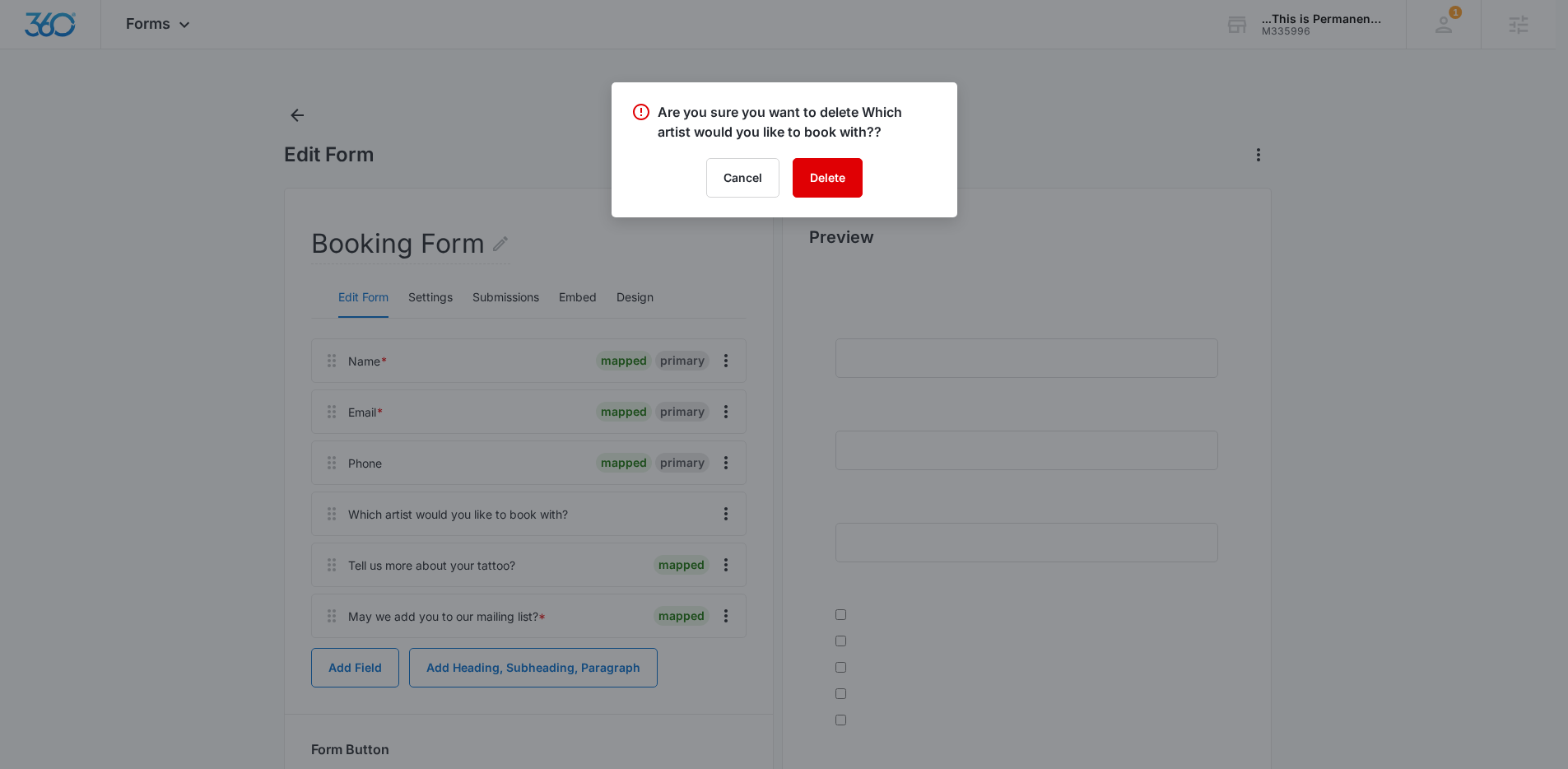
click at [831, 178] on button "Delete" at bounding box center [827, 178] width 70 height 39
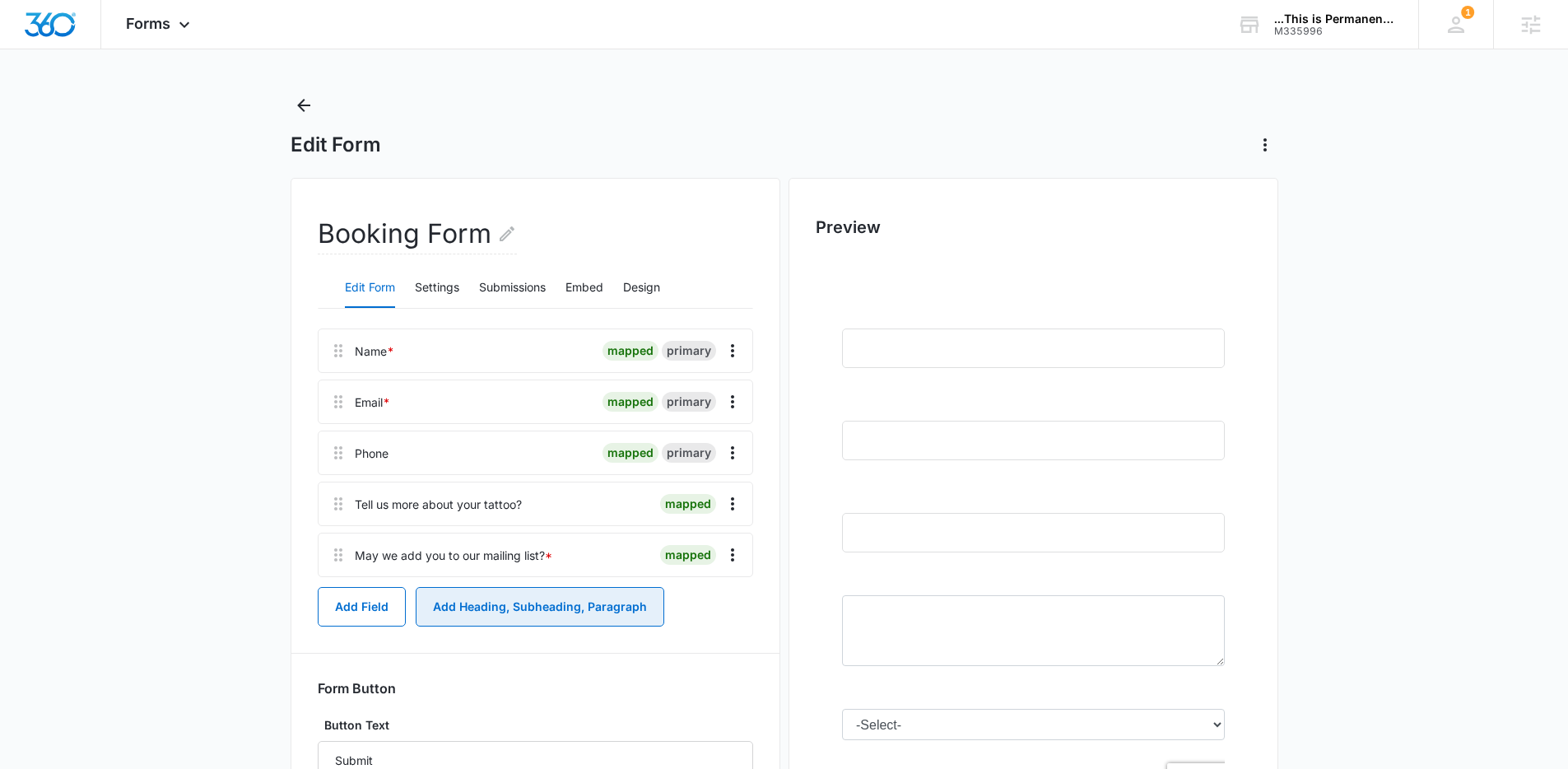
scroll to position [13, 0]
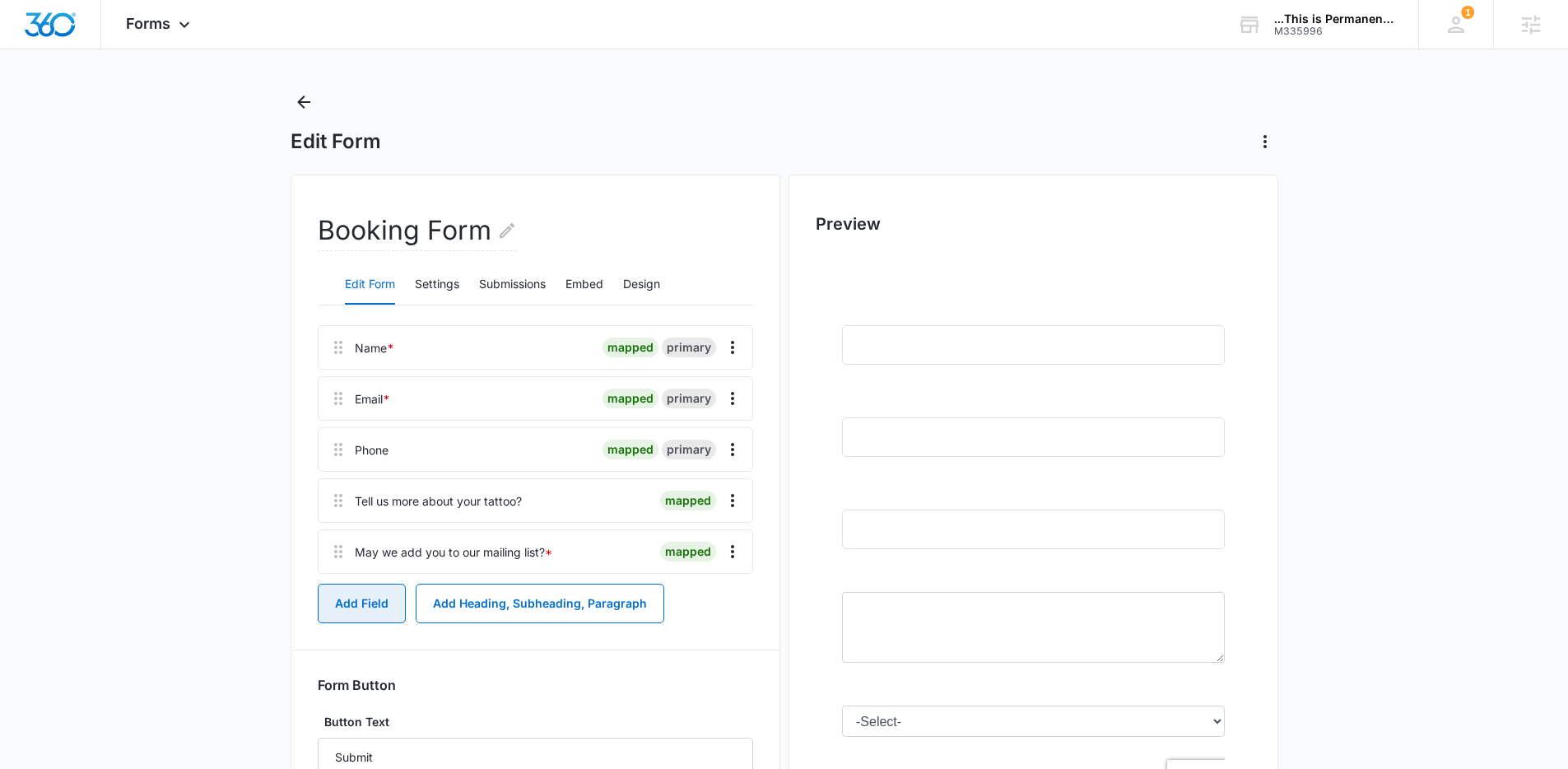
click at [374, 601] on button "Add Field" at bounding box center [361, 603] width 88 height 39
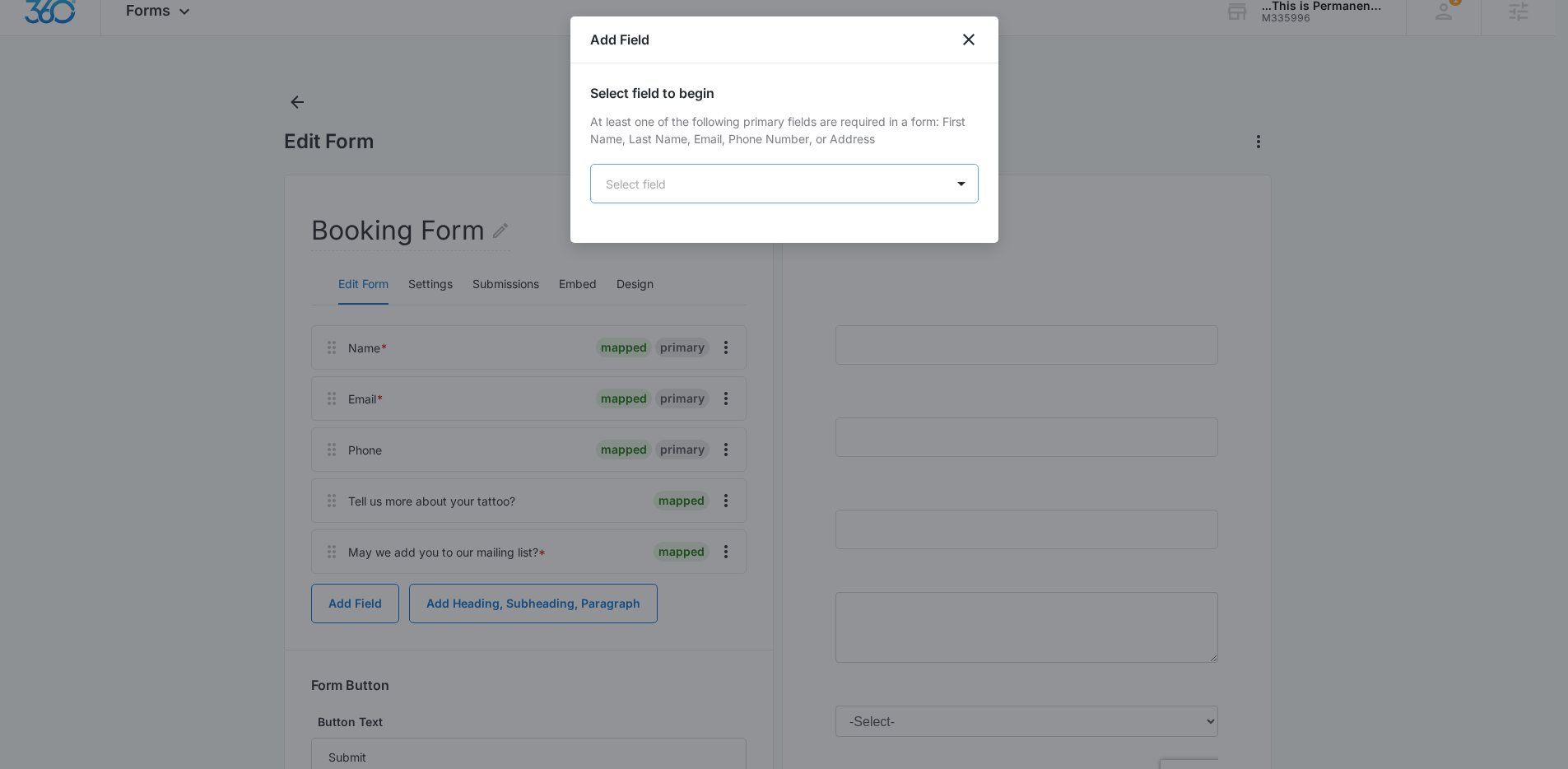
click at [713, 190] on body "Forms Apps Reputation Websites Forms CRM Email Social Content Ads Intelligence …" at bounding box center [784, 449] width 1568 height 924
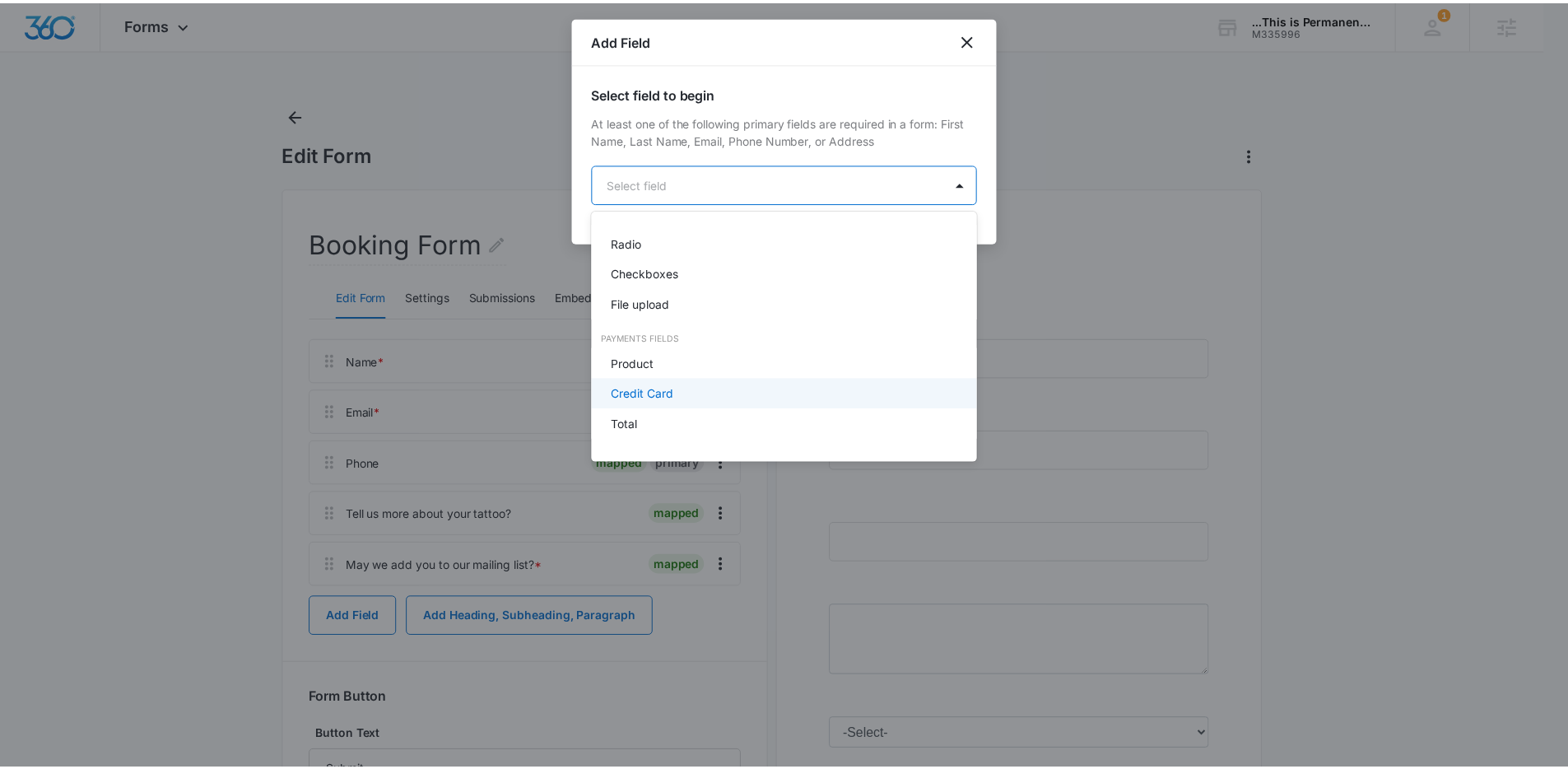
scroll to position [379, 0]
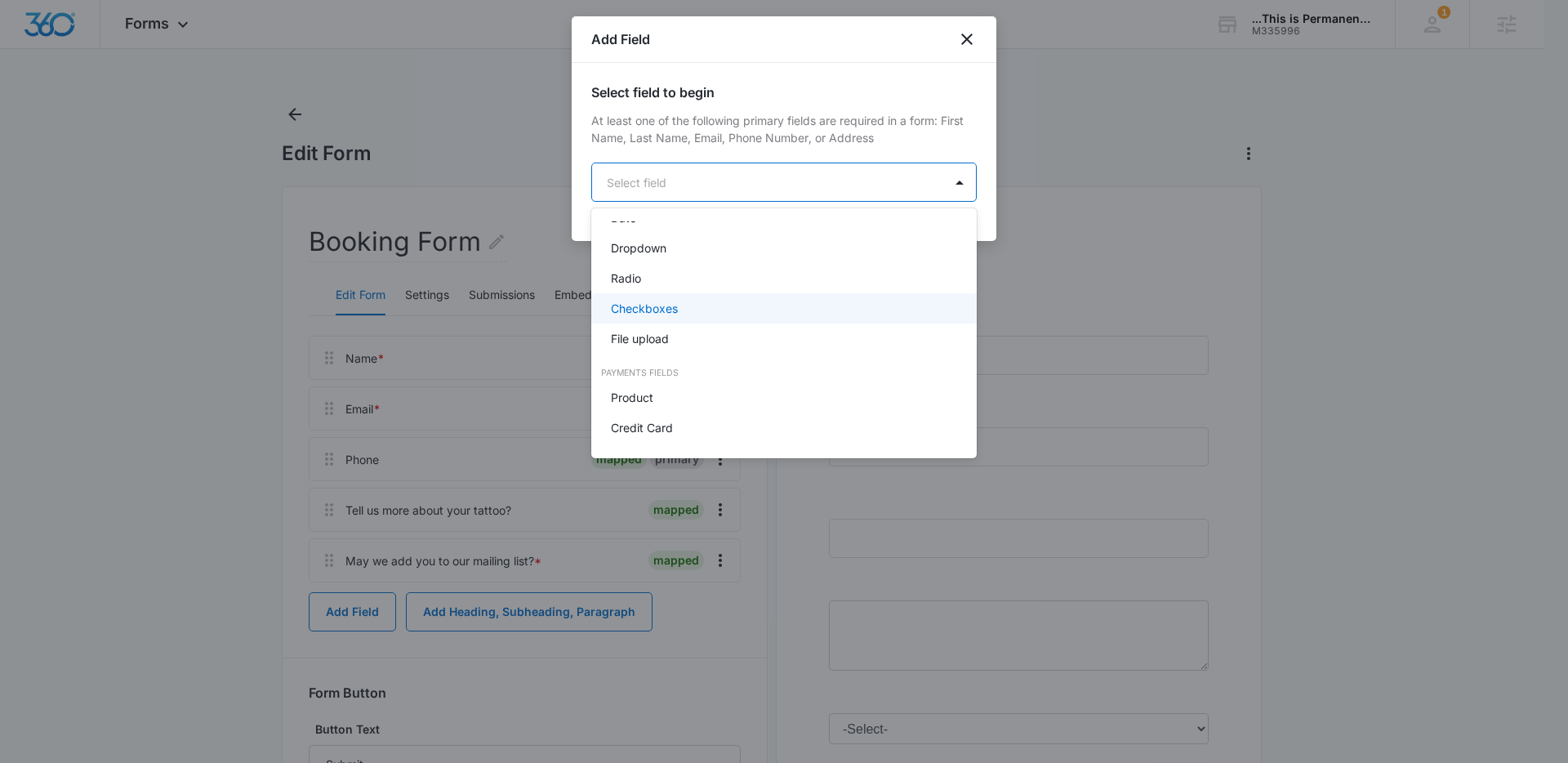
click at [657, 311] on p "Checkboxes" at bounding box center [645, 309] width 67 height 18
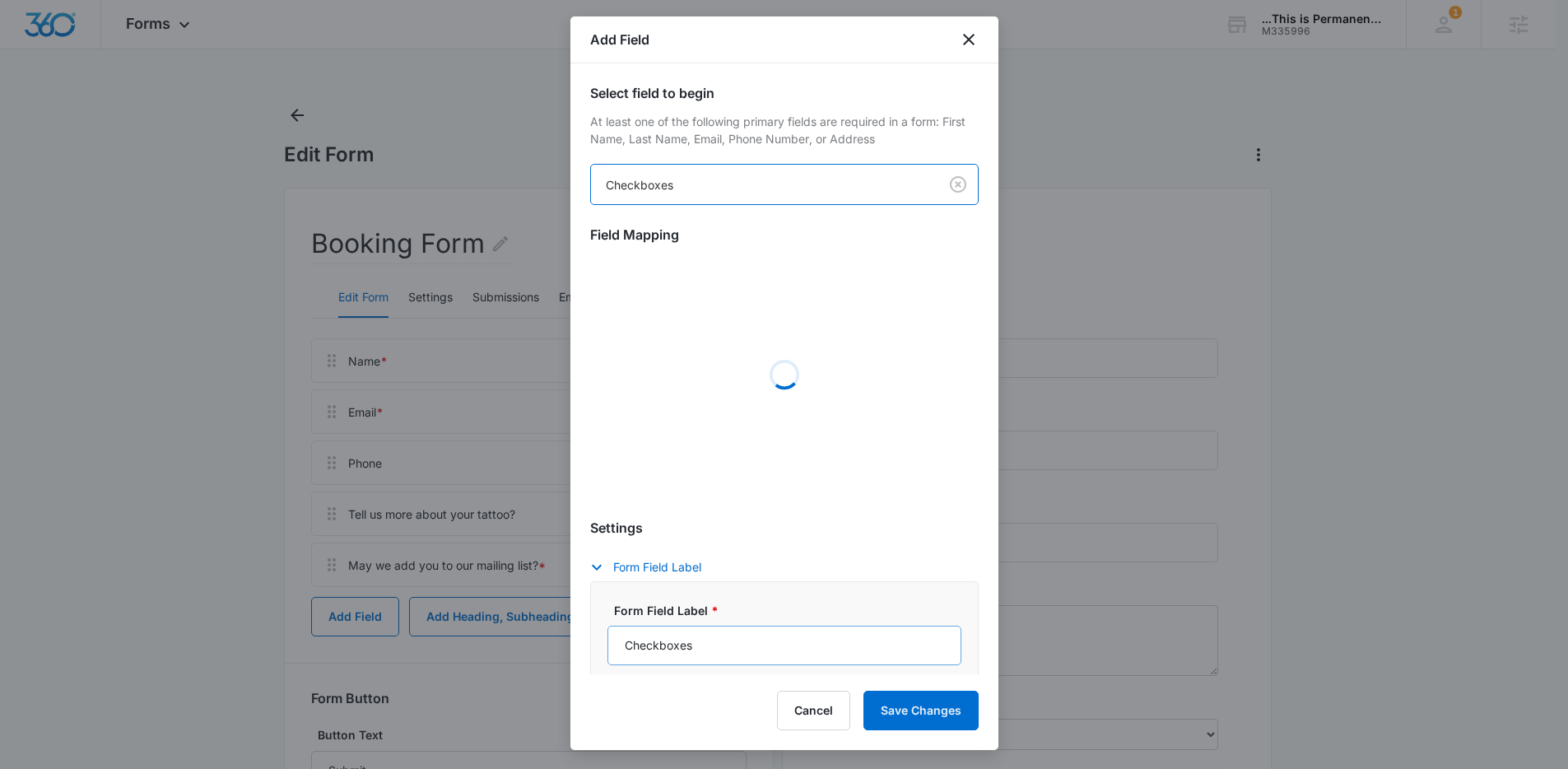
scroll to position [4, 0]
click at [675, 634] on div "Form Field Label * Checkboxes Please enter a label for the field. If this text …" at bounding box center [784, 742] width 354 height 288
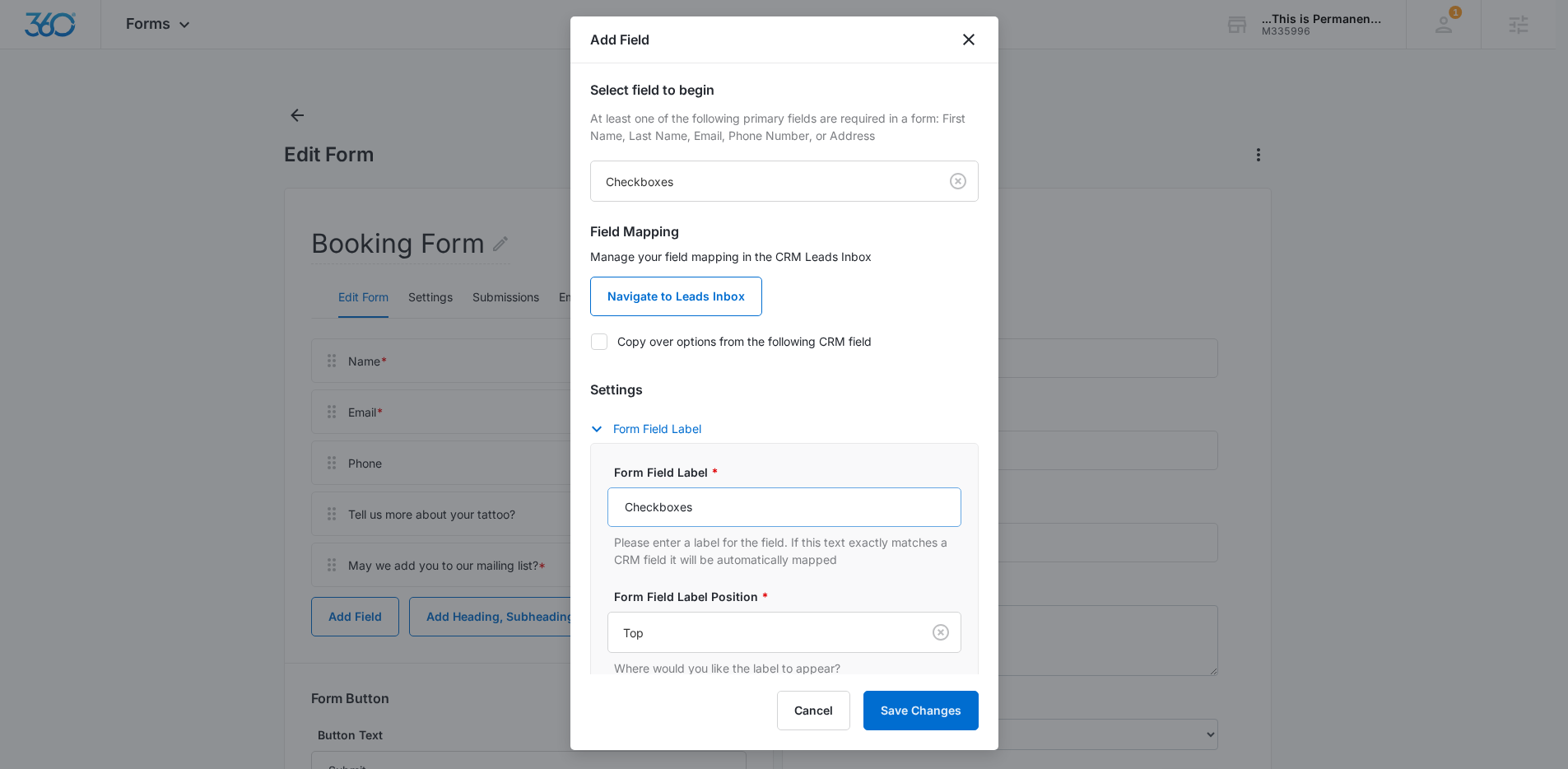
click at [675, 634] on div at bounding box center [760, 633] width 276 height 20
click at [659, 516] on input "Checkboxes" at bounding box center [784, 507] width 354 height 39
paste input "Which artist would you like to book with?"
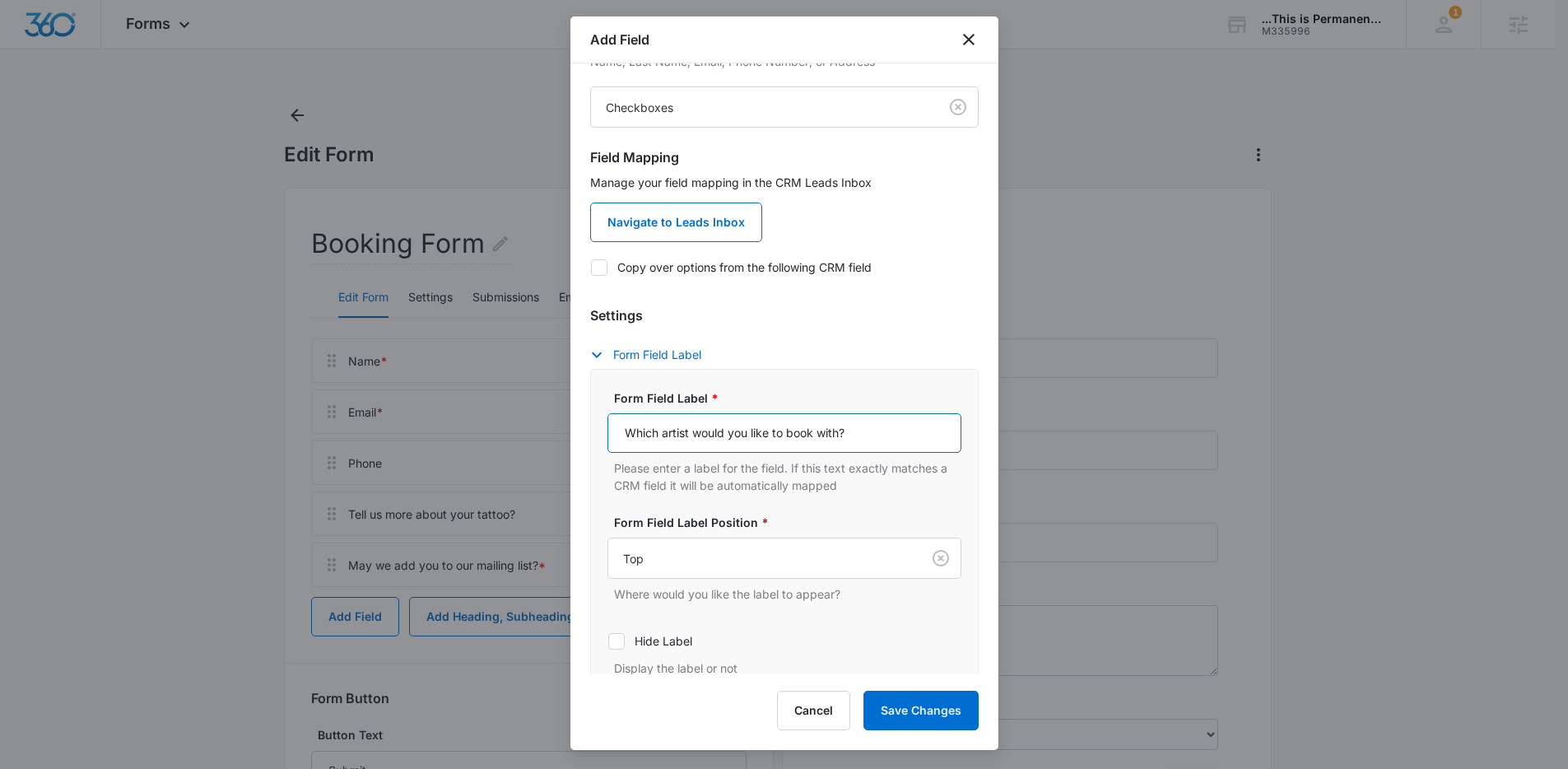
scroll to position [436, 0]
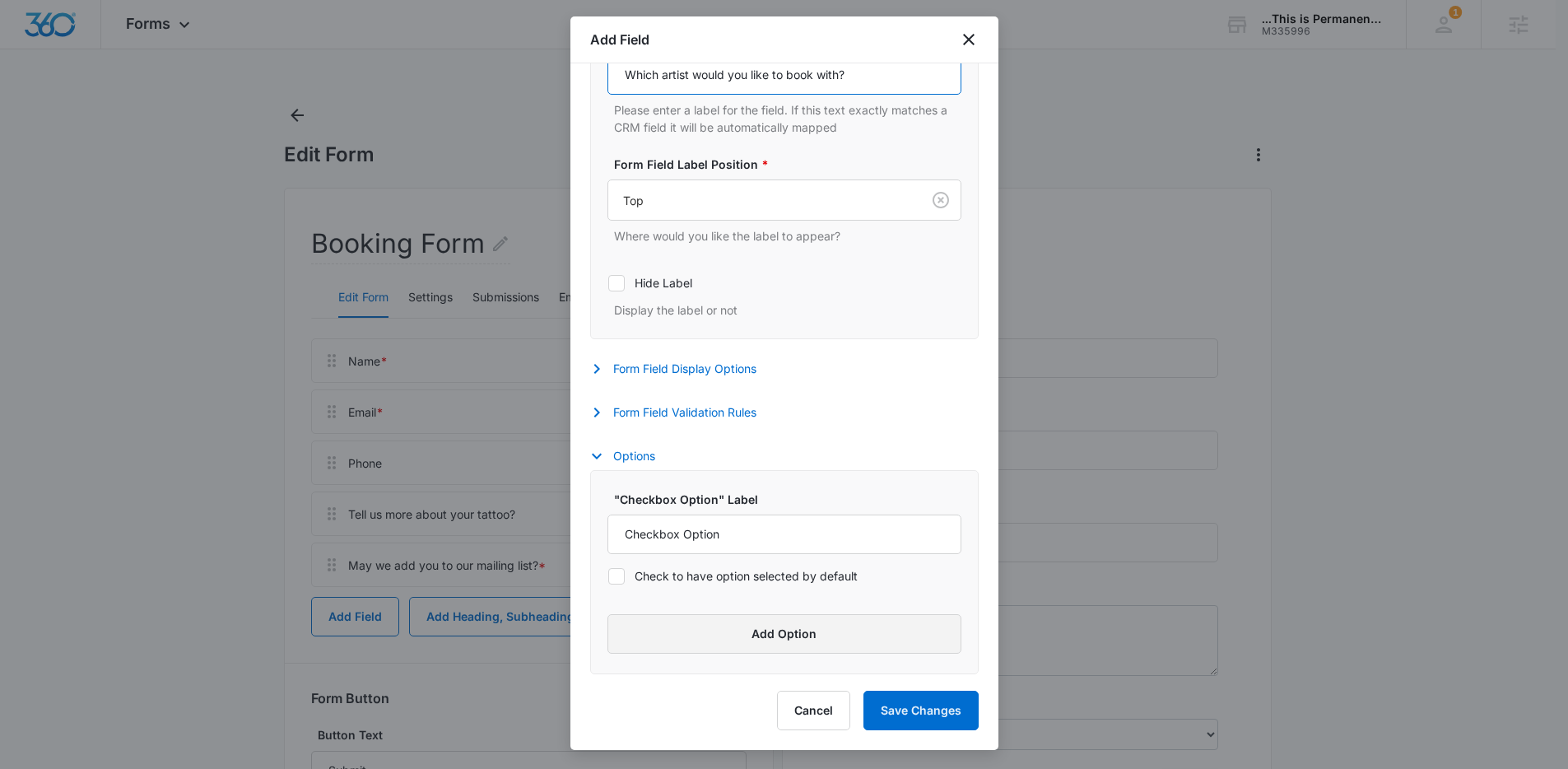
type input "Which artist would you like to book with?"
click at [725, 640] on button "Add Option" at bounding box center [784, 634] width 354 height 39
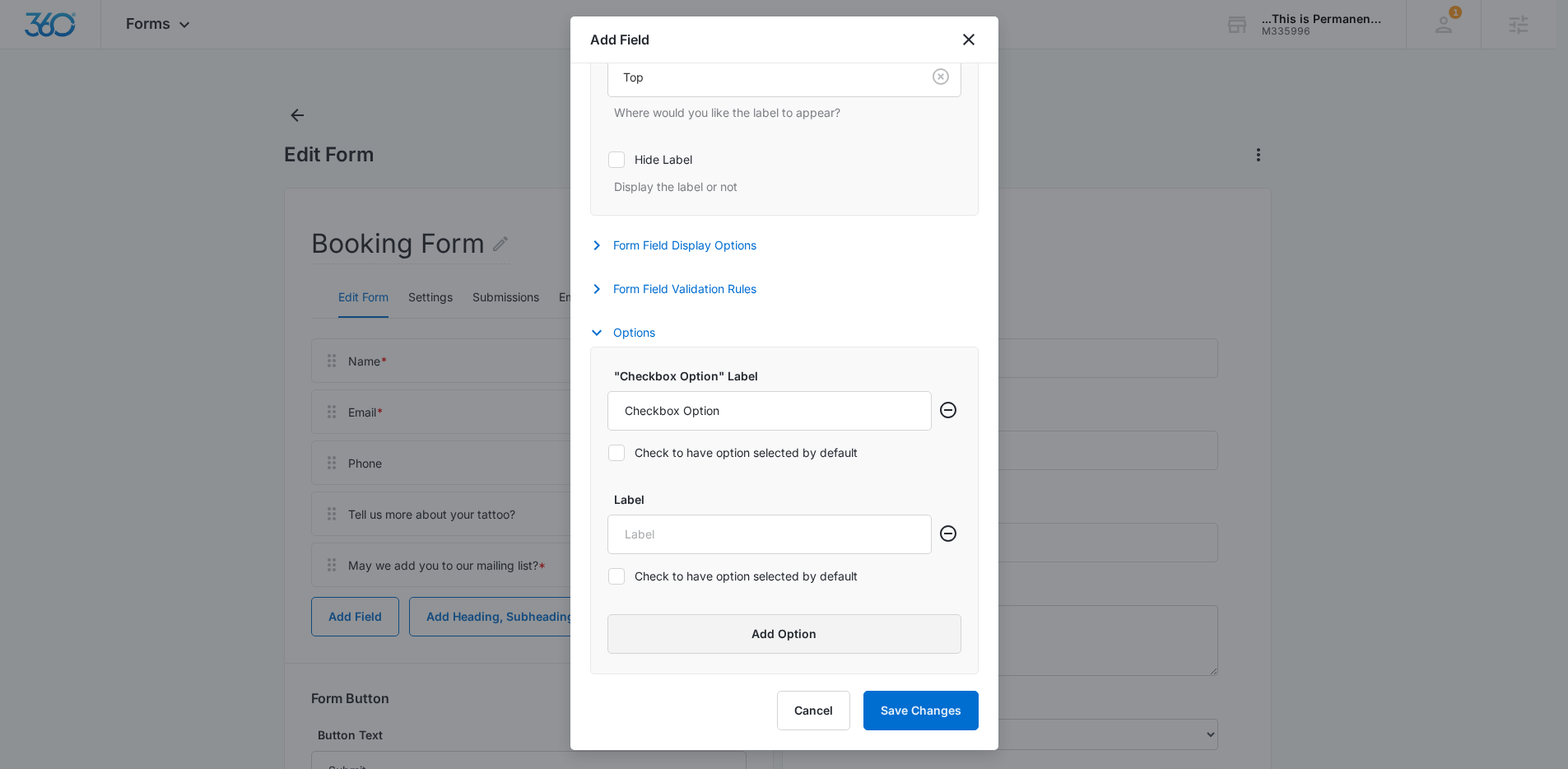
click at [726, 637] on button "Add Option" at bounding box center [784, 634] width 354 height 39
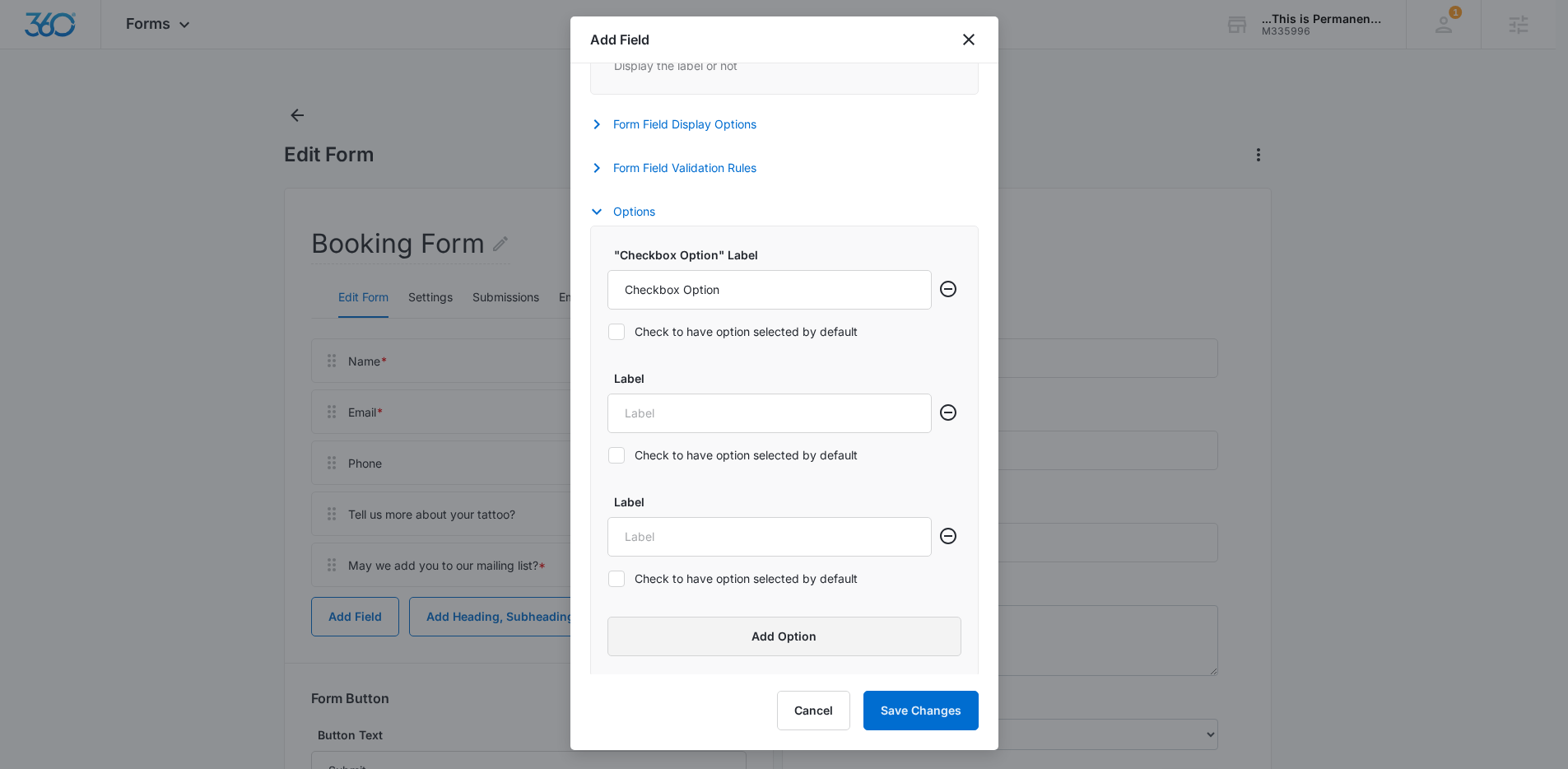
scroll to position [682, 0]
click at [726, 643] on button "Add Option" at bounding box center [784, 634] width 354 height 39
click at [744, 279] on input "Checkbox Option" at bounding box center [770, 287] width 324 height 39
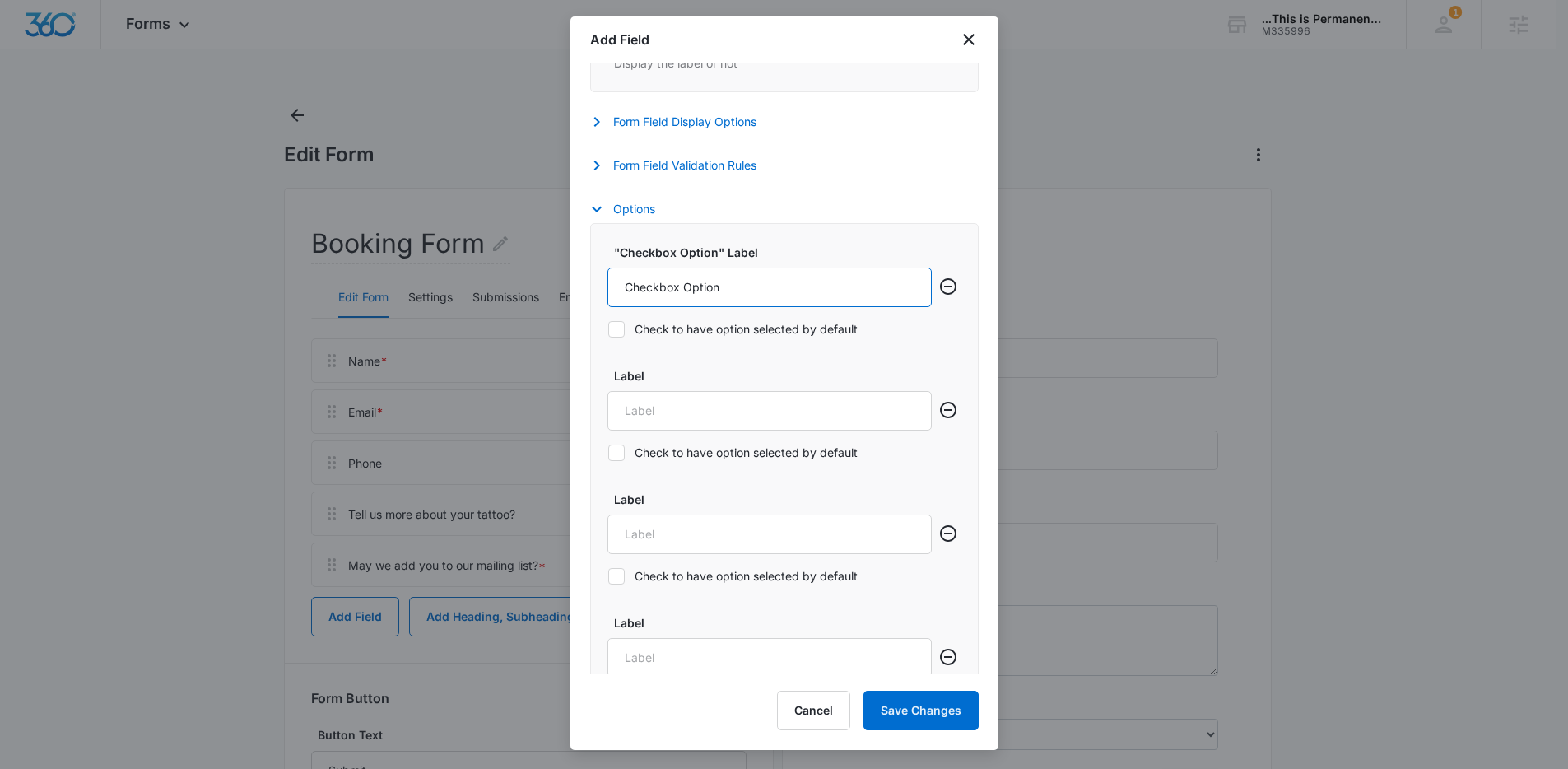
paste input "[PERSON_NAME]"
type input "[PERSON_NAME]"
click at [737, 406] on input "Label" at bounding box center [770, 411] width 324 height 39
paste input "[PERSON_NAME]"
type input "[PERSON_NAME]"
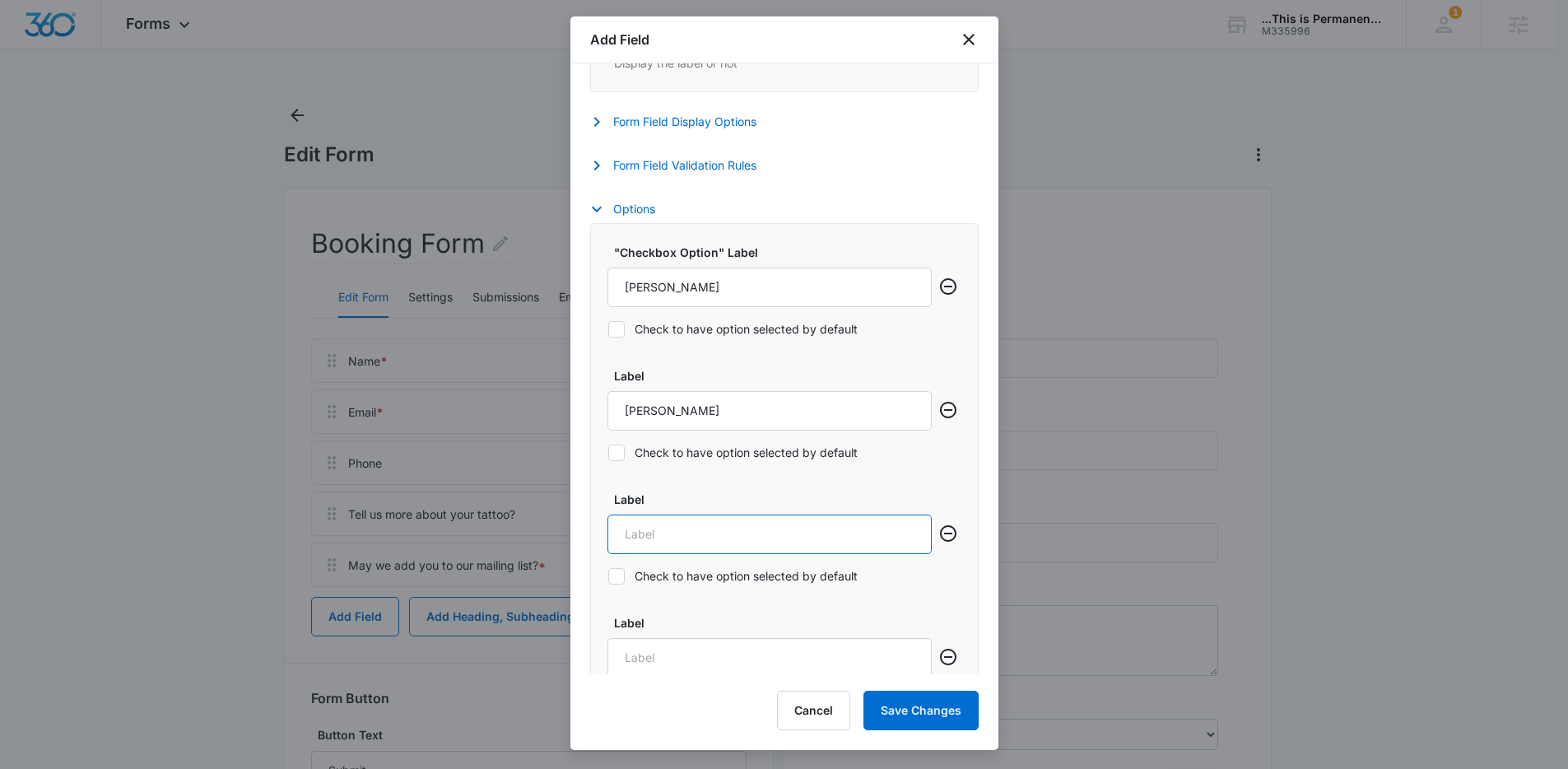
click at [730, 533] on input "Label" at bounding box center [770, 534] width 324 height 39
paste input "[PERSON_NAME]"
type input "[PERSON_NAME]"
click at [756, 655] on input "Label" at bounding box center [770, 657] width 324 height 39
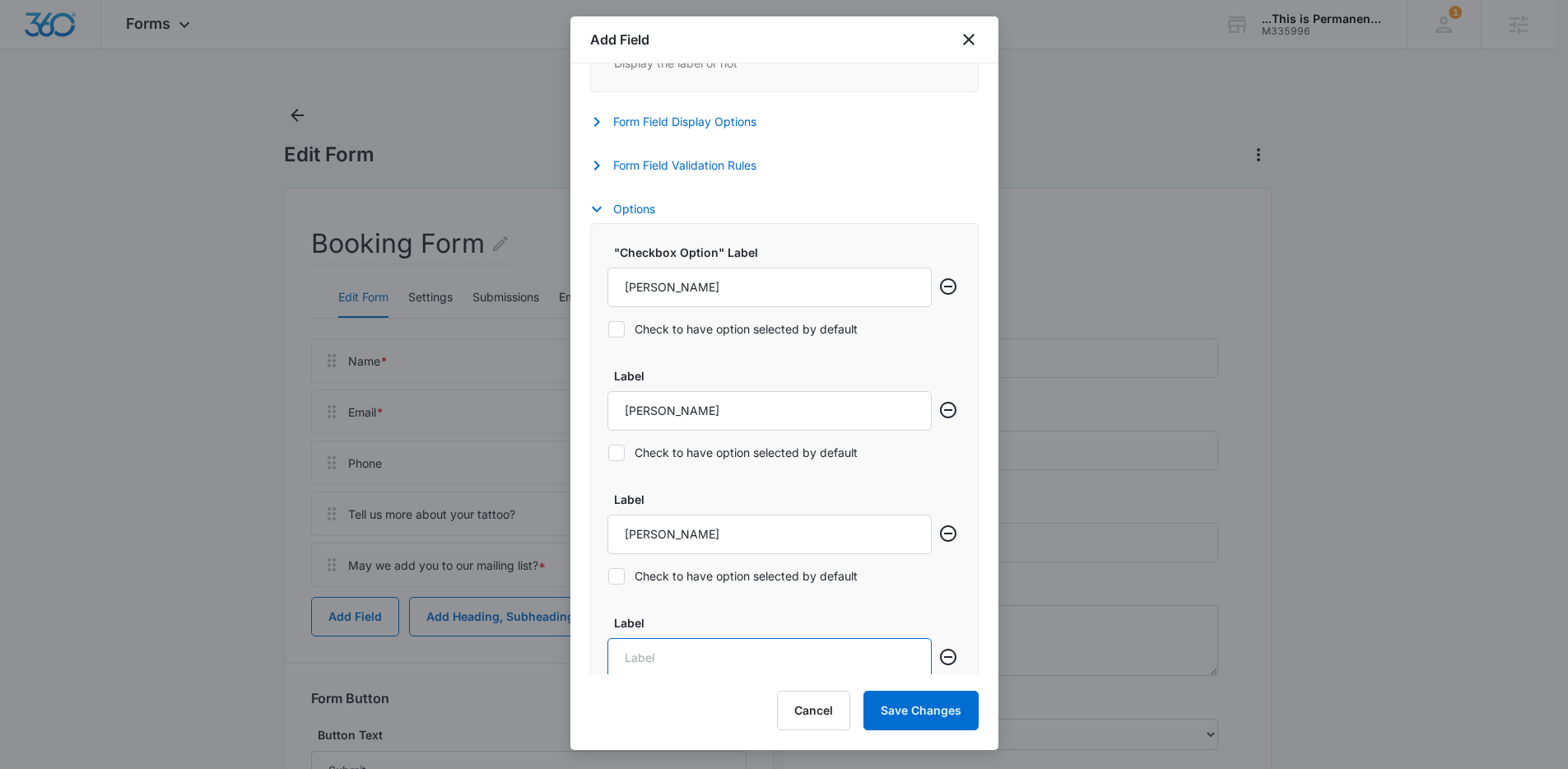
click at [756, 655] on input "Label" at bounding box center [770, 657] width 324 height 39
paste input "[PERSON_NAME]"
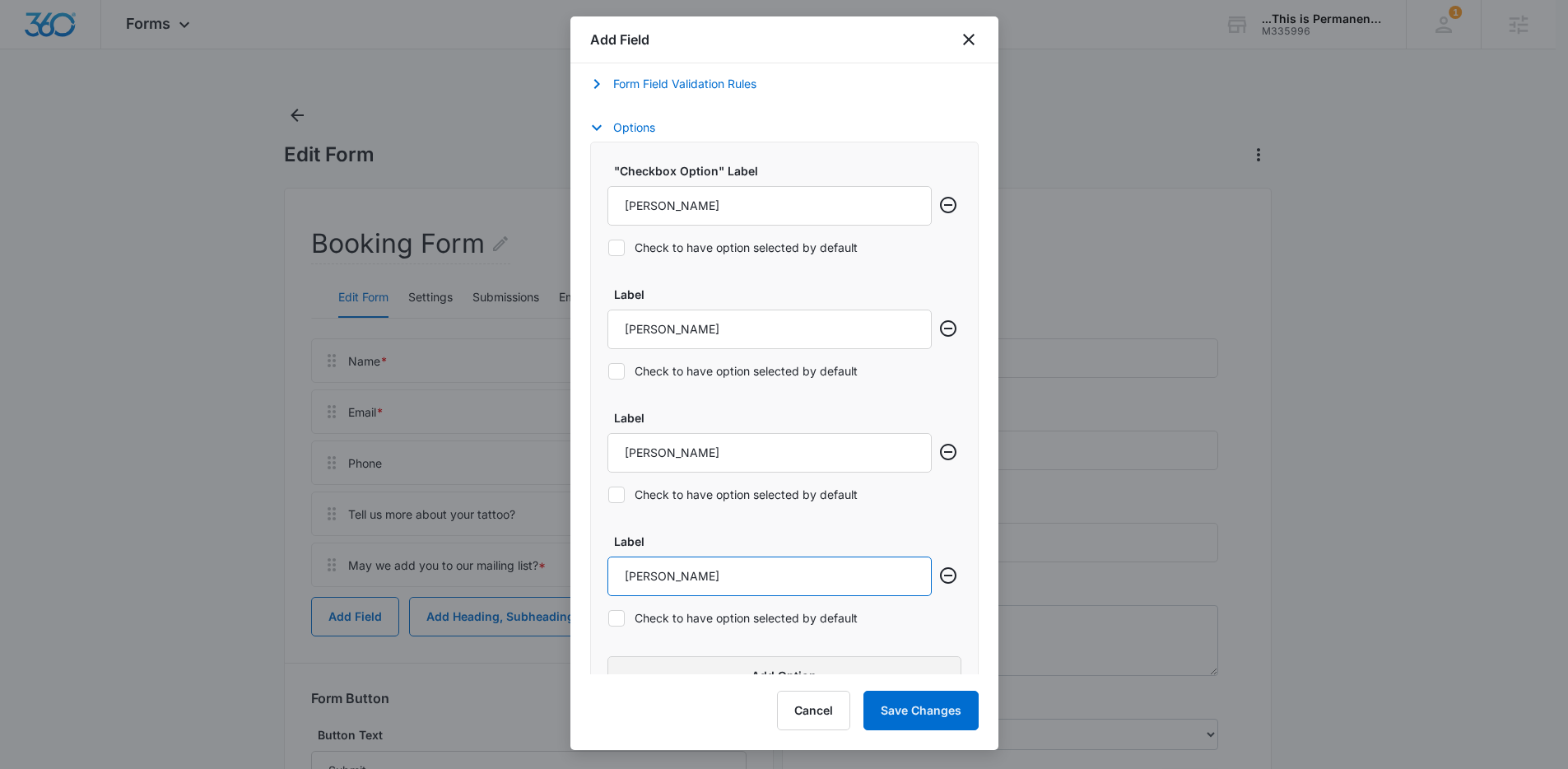
scroll to position [806, 0]
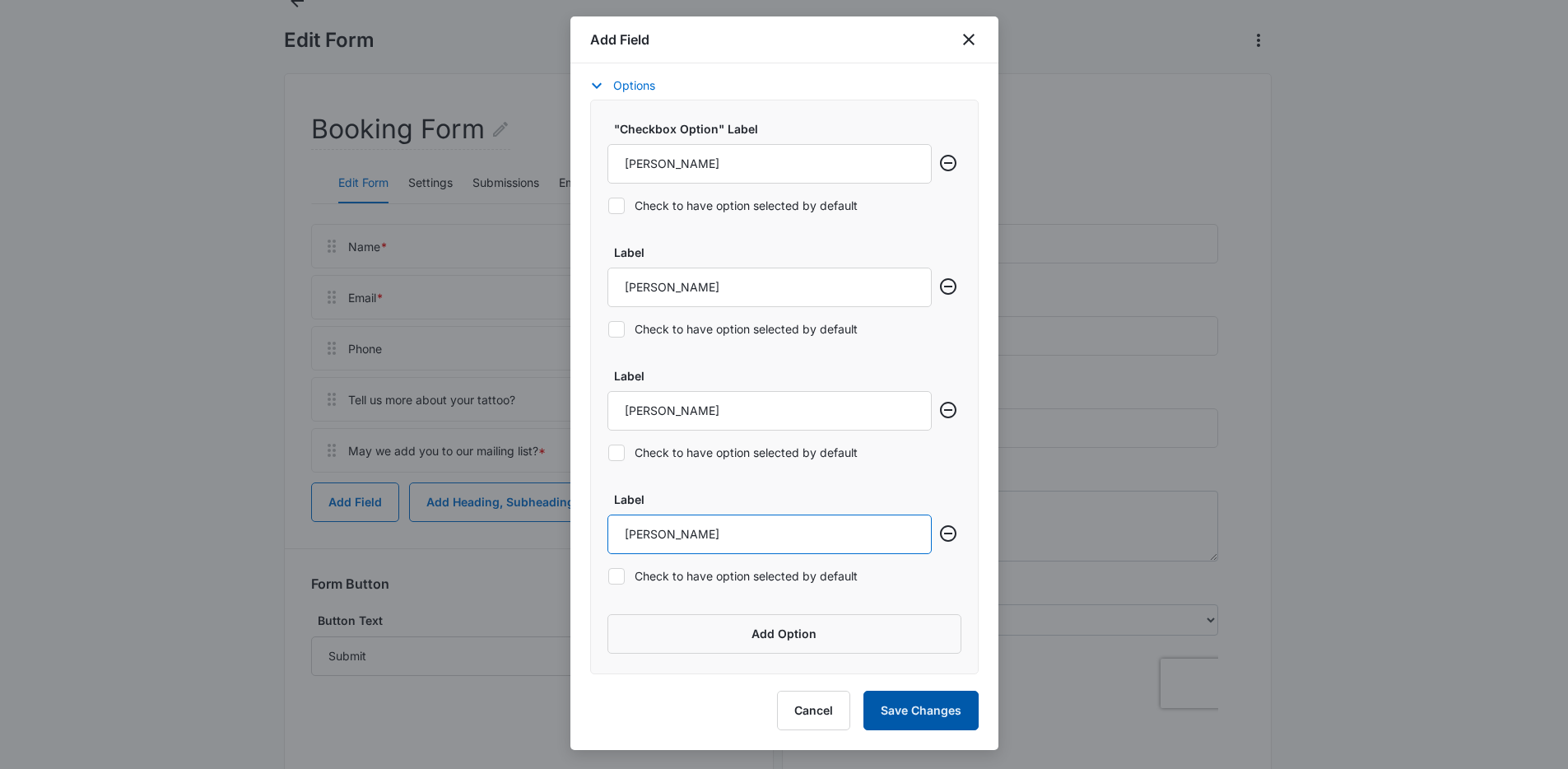
type input "[PERSON_NAME]"
click at [936, 710] on button "Save Changes" at bounding box center [921, 710] width 115 height 39
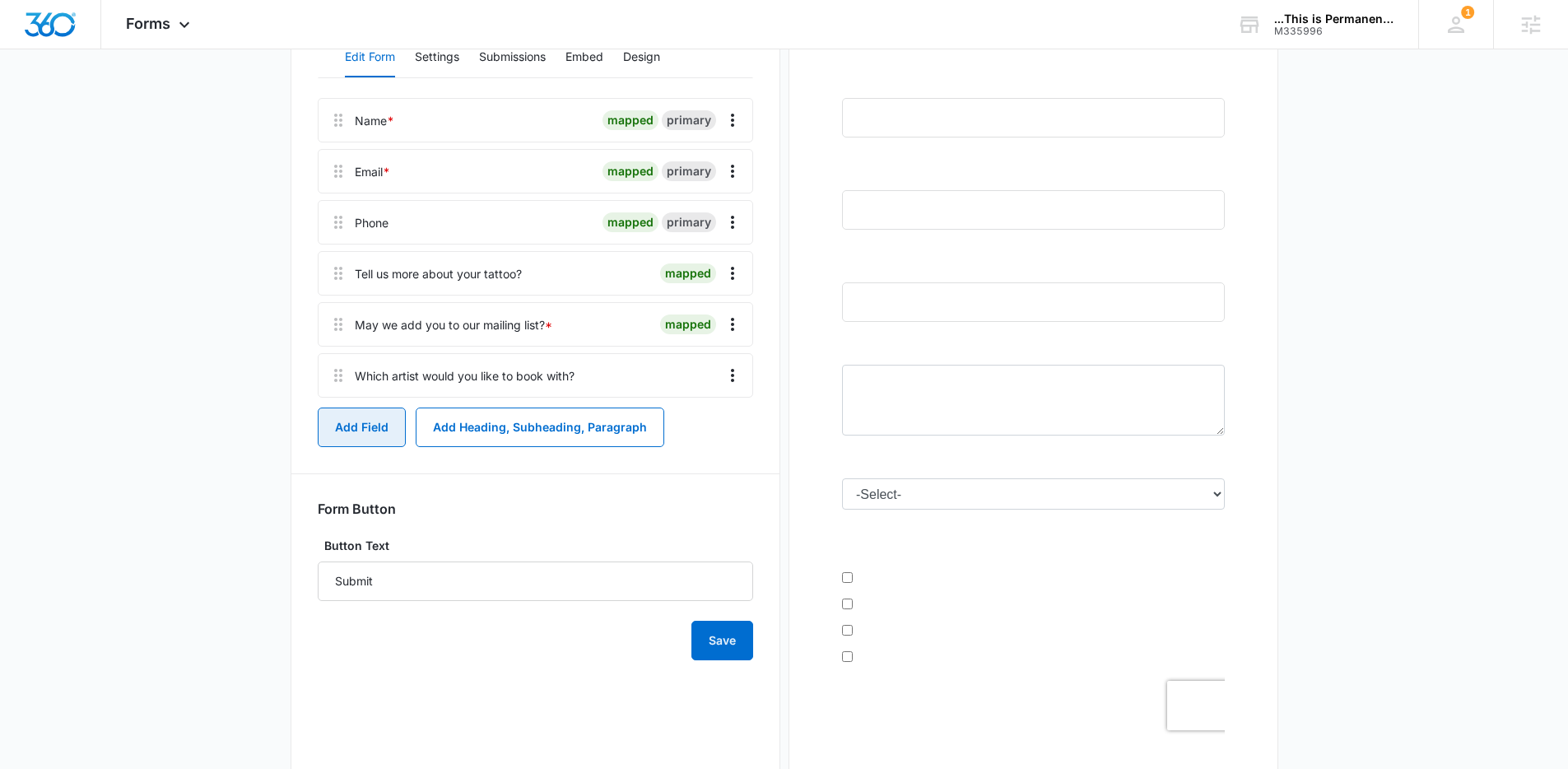
scroll to position [74, 0]
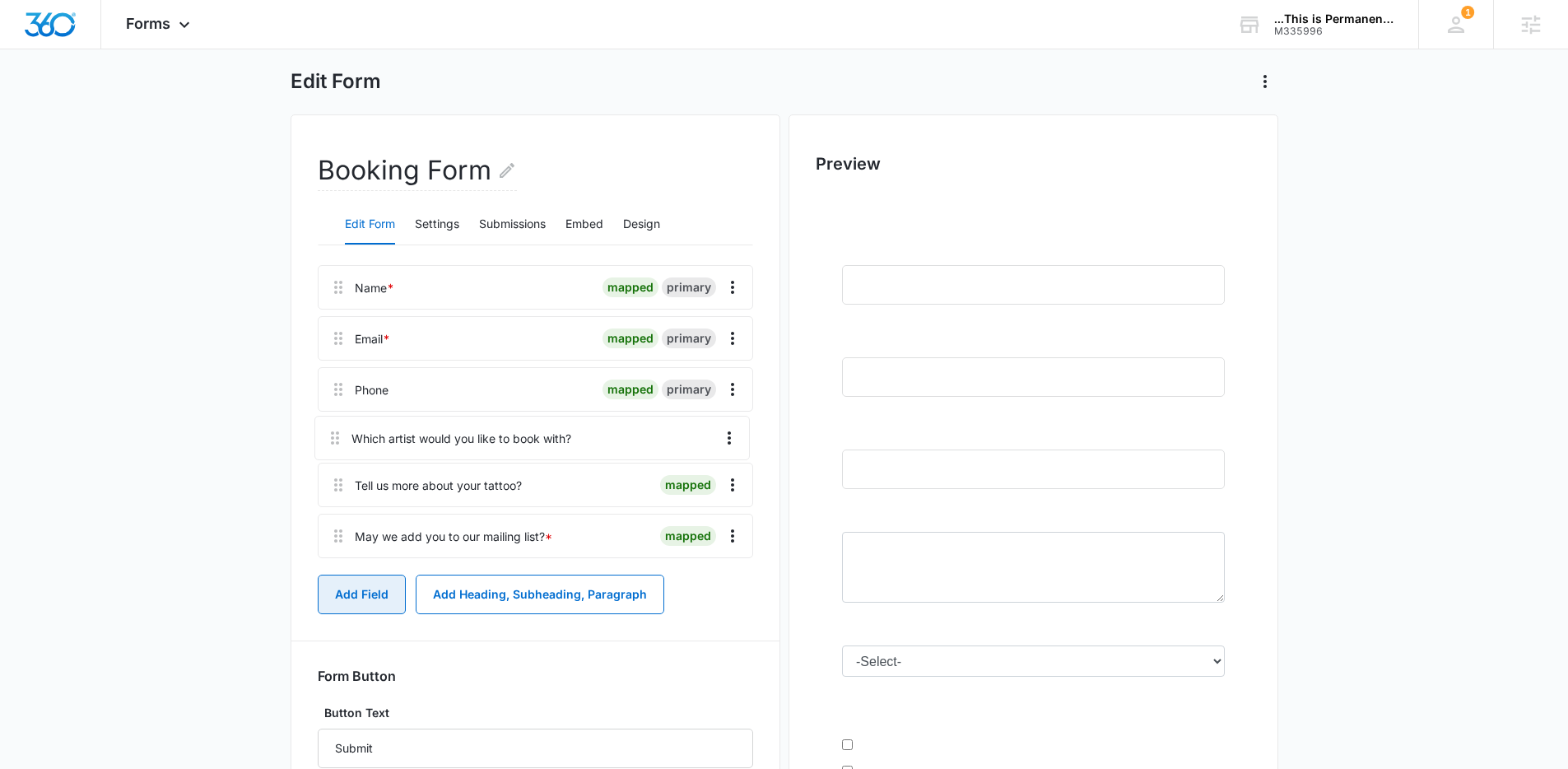
drag, startPoint x: 339, startPoint y: 544, endPoint x: 336, endPoint y: 427, distance: 117.0
click at [336, 427] on div "Name * mapped primary Email * mapped primary Phone mapped primary Tell us more …" at bounding box center [535, 415] width 436 height 300
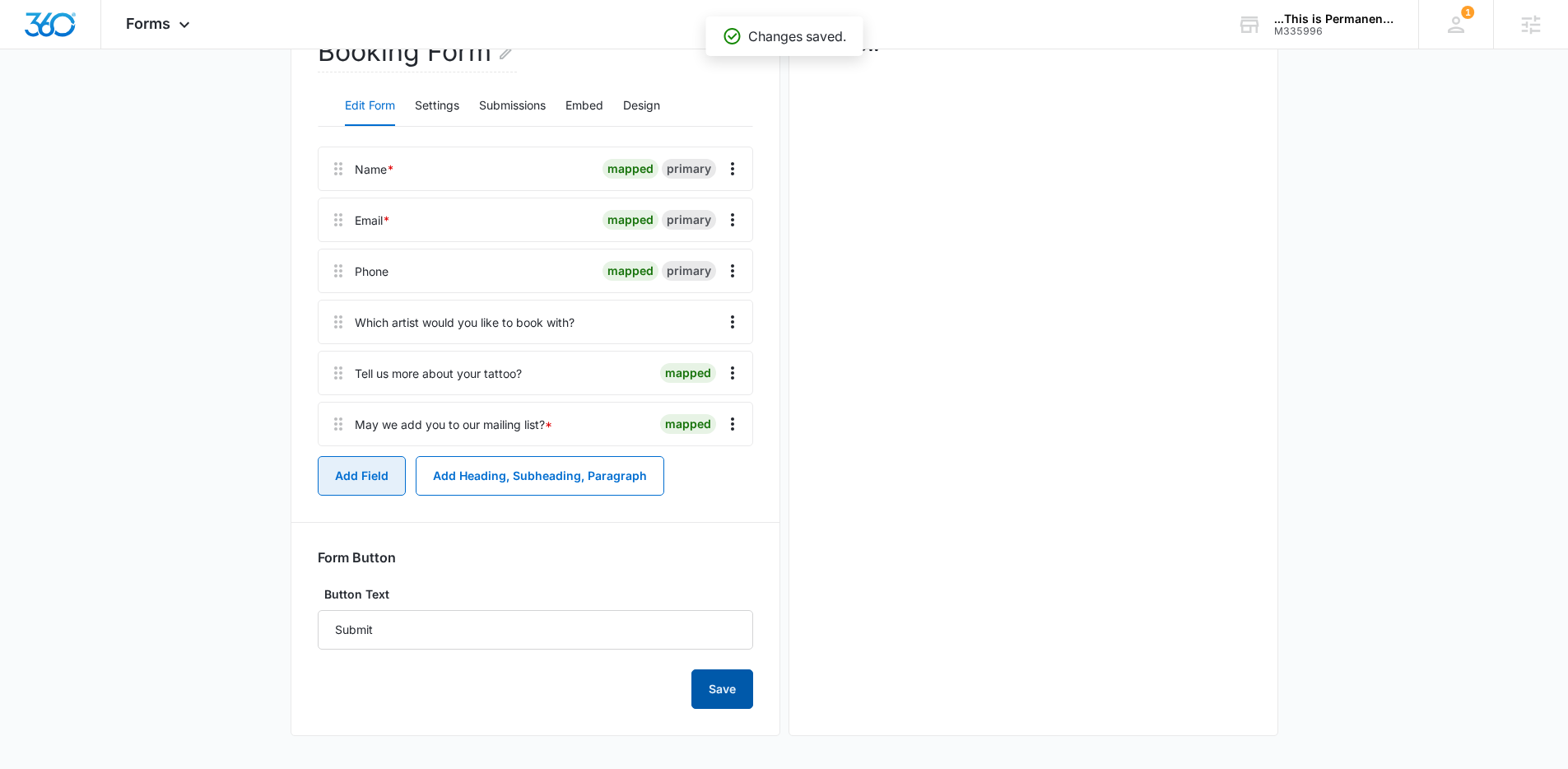
scroll to position [0, 0]
click at [725, 695] on button "Save" at bounding box center [722, 689] width 61 height 39
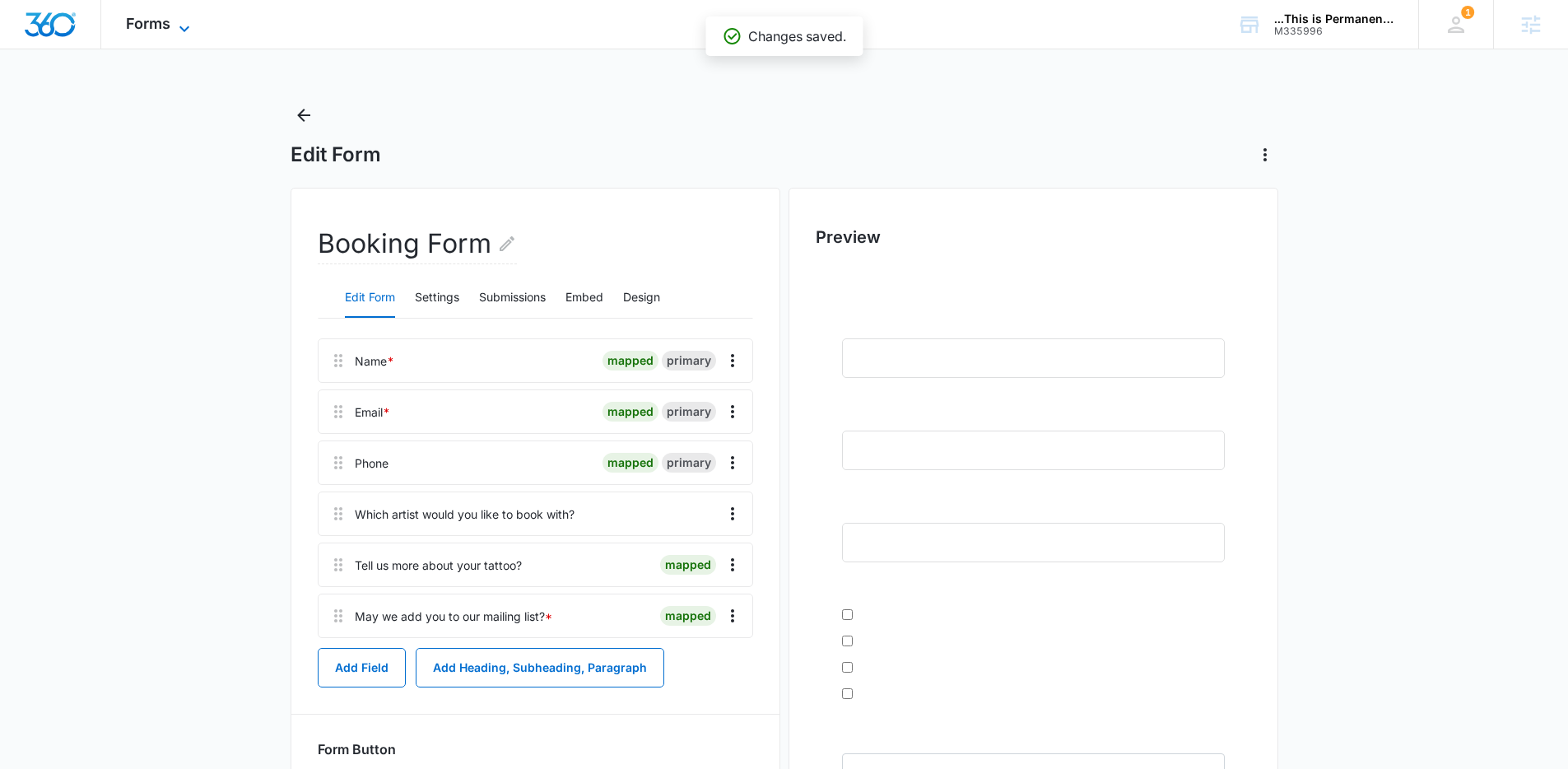
click at [161, 30] on span "Forms" at bounding box center [148, 23] width 45 height 18
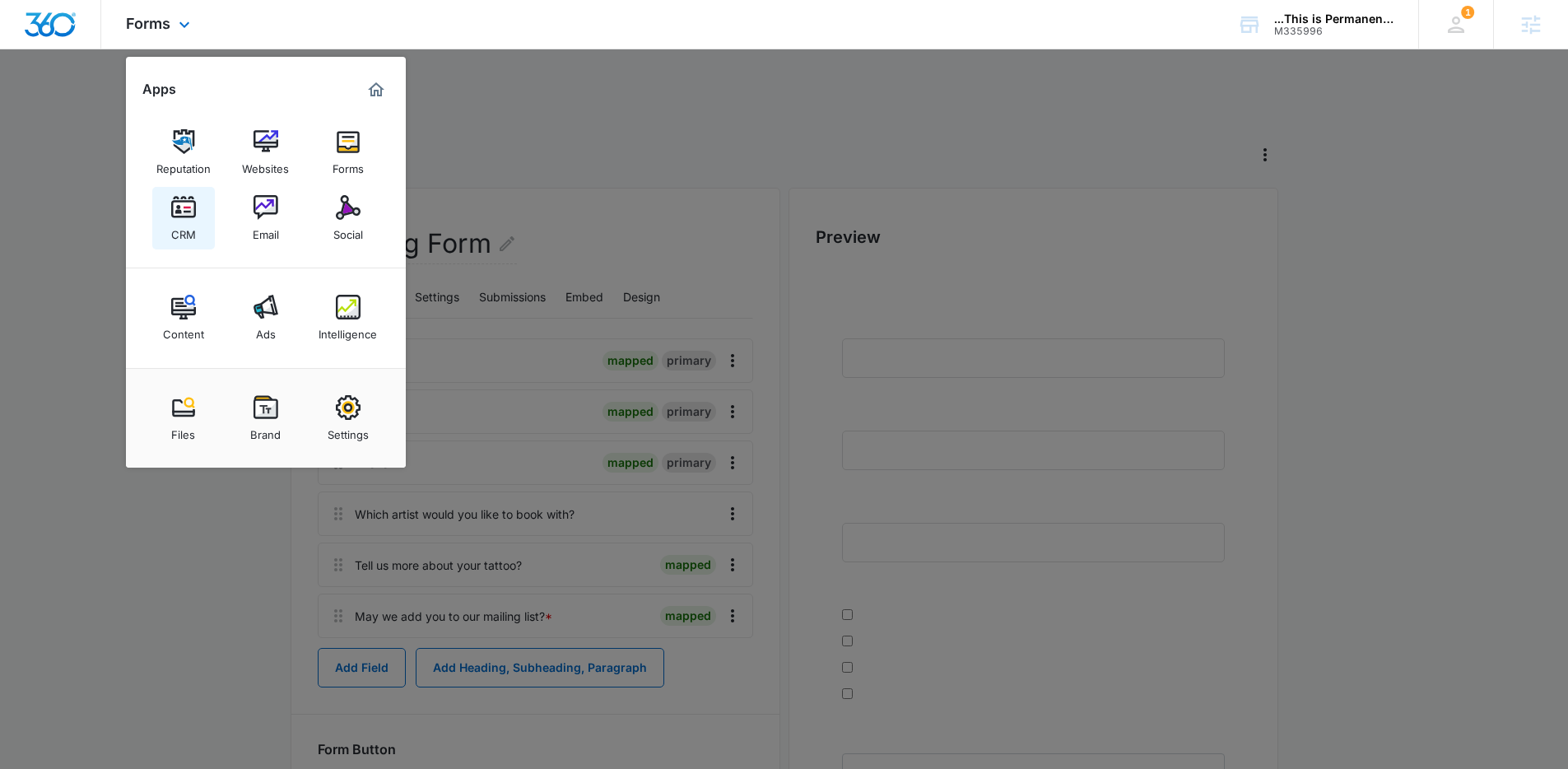
click at [205, 223] on link "CRM" at bounding box center [183, 218] width 62 height 62
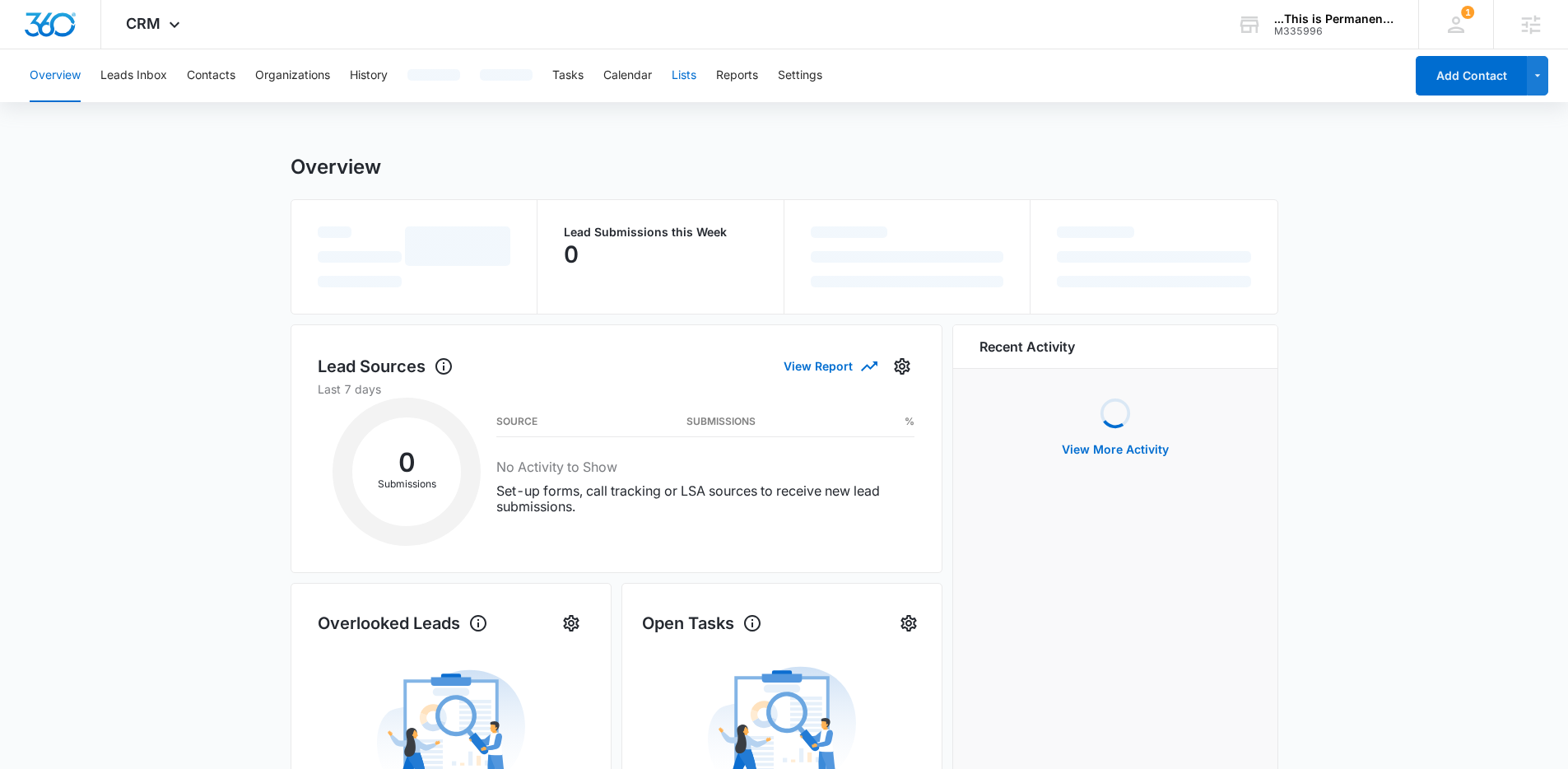
click at [685, 76] on button "Lists" at bounding box center [684, 75] width 25 height 53
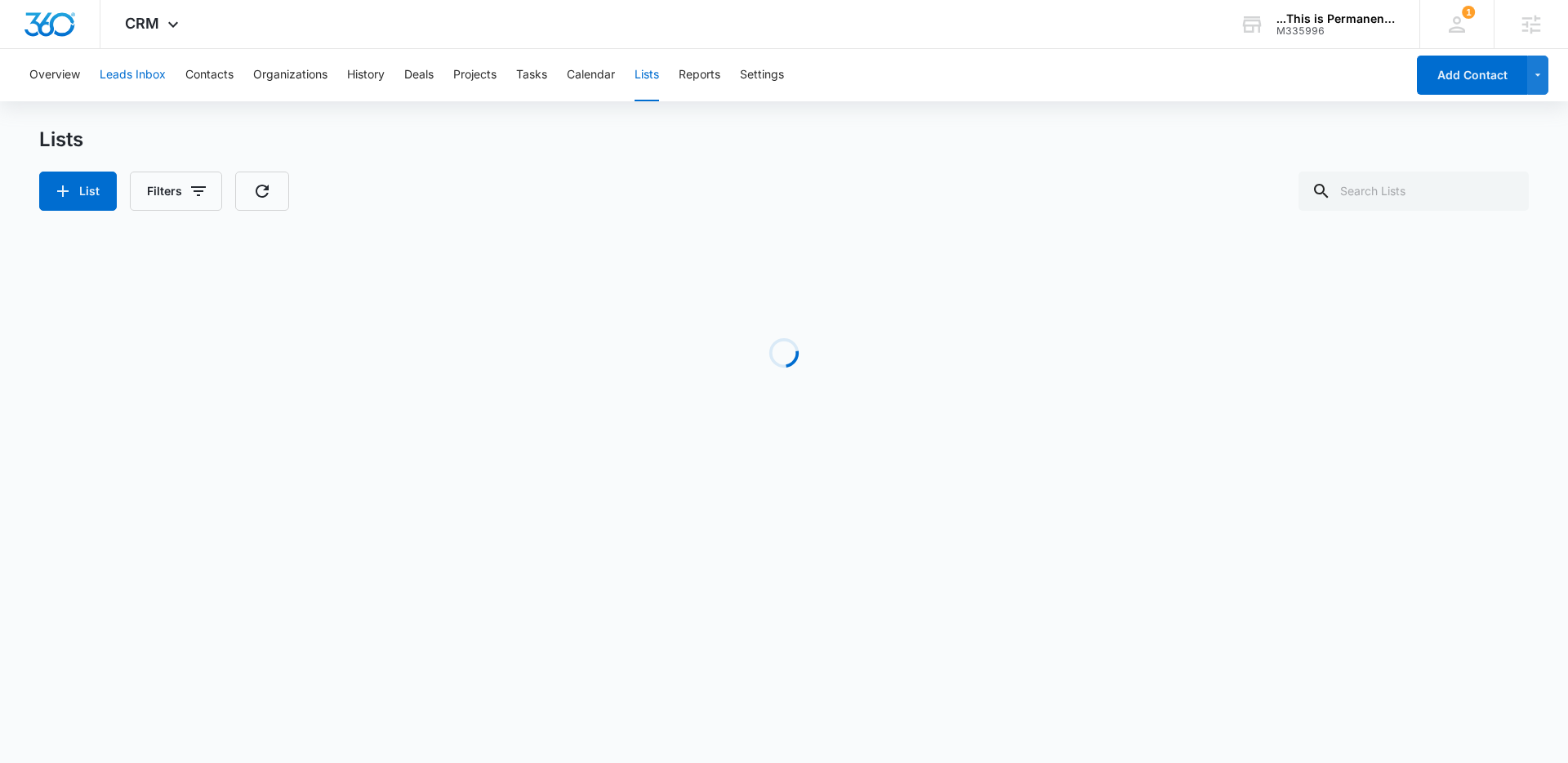
click at [125, 74] on button "Leads Inbox" at bounding box center [133, 75] width 66 height 53
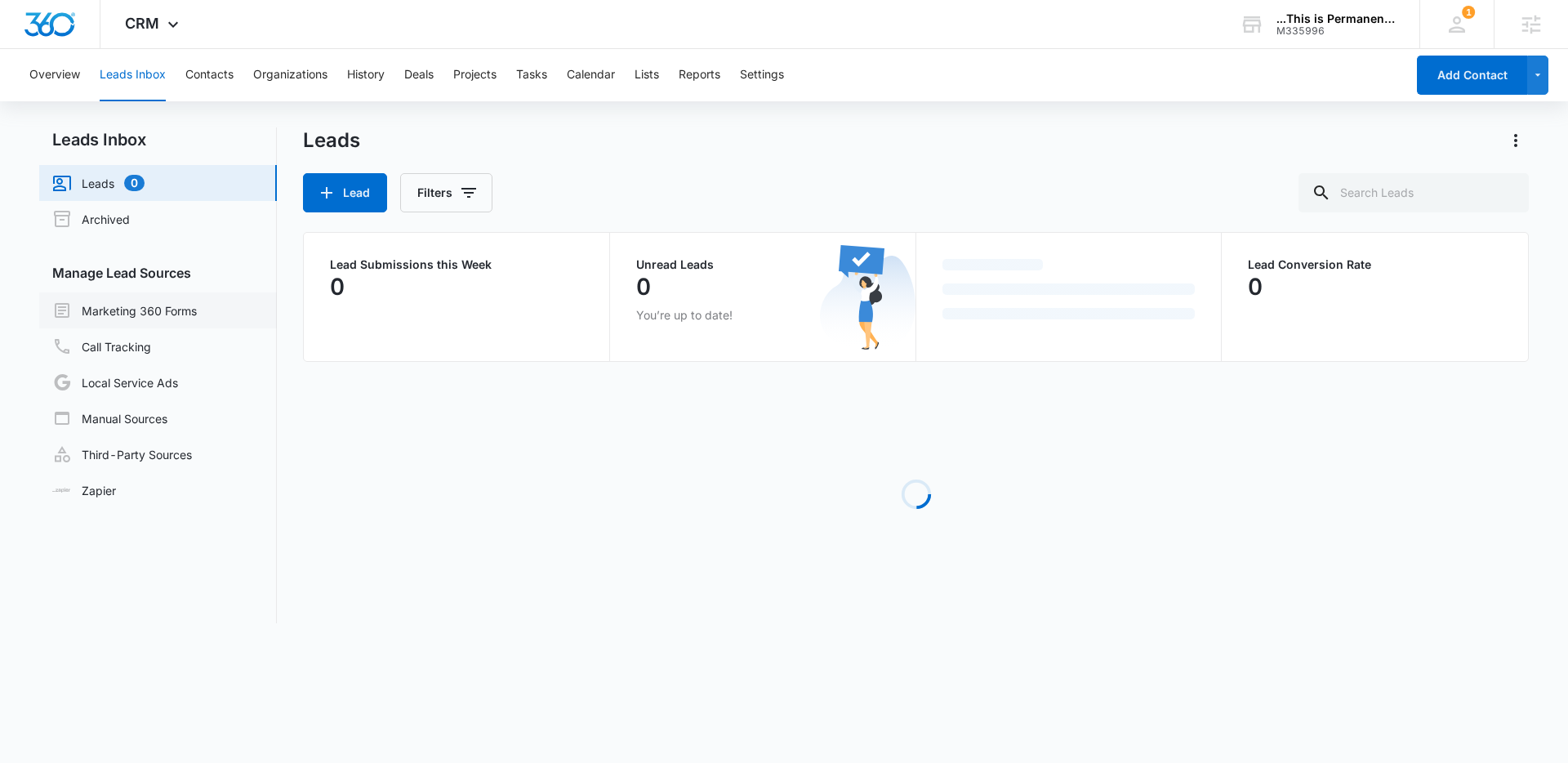
click at [145, 306] on link "Marketing 360 Forms" at bounding box center [125, 309] width 145 height 19
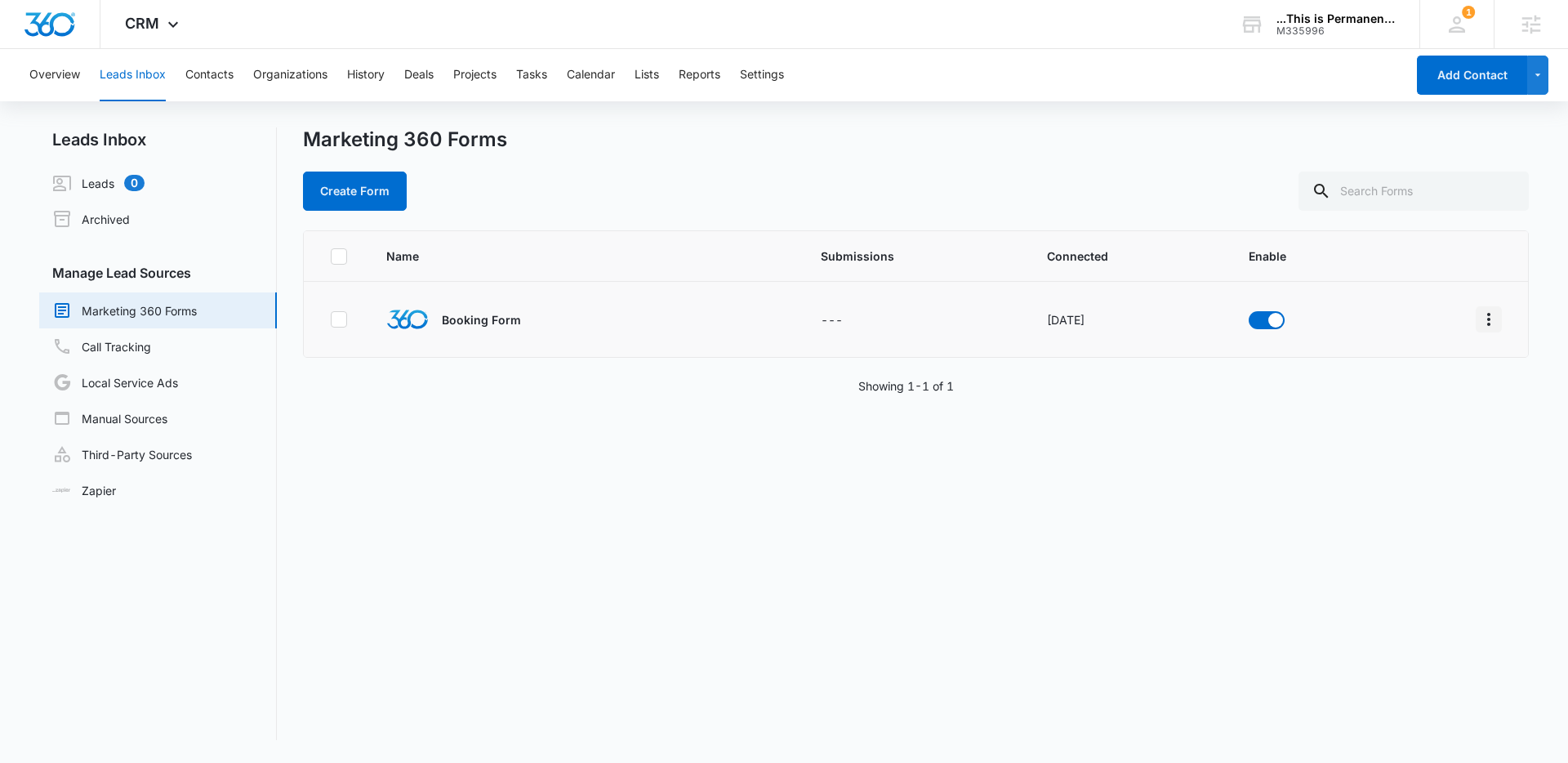
click at [1487, 319] on icon "Overflow Menu" at bounding box center [1489, 320] width 4 height 13
click at [1426, 422] on button "Field Mapping" at bounding box center [1414, 414] width 151 height 25
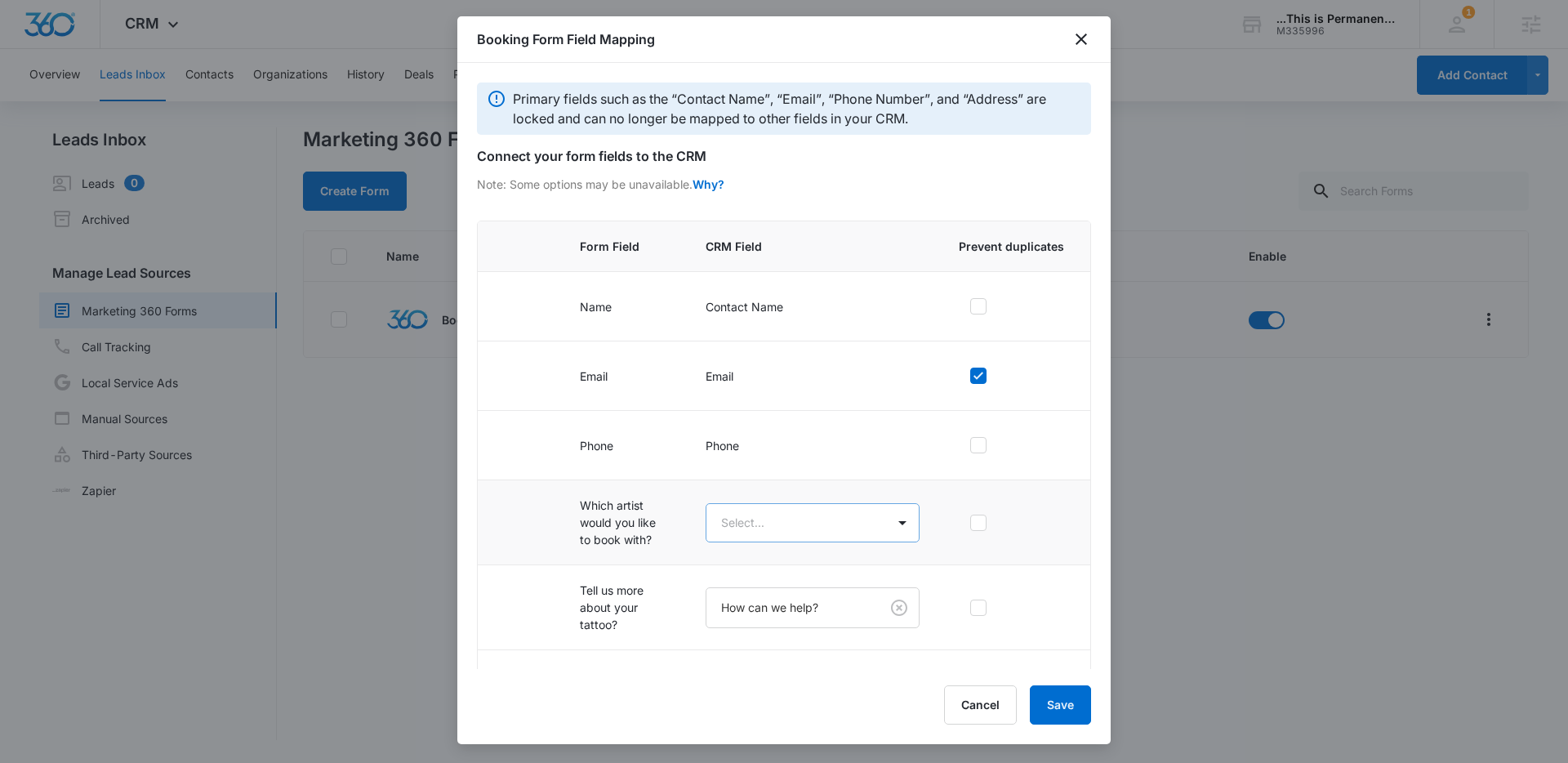
click at [760, 506] on body "CRM Apps Reputation Websites Forms CRM Email Social Content Ads Intelligence Fi…" at bounding box center [784, 382] width 1568 height 763
click at [802, 575] on p "Which artist would you like to book with?" at bounding box center [804, 588] width 163 height 34
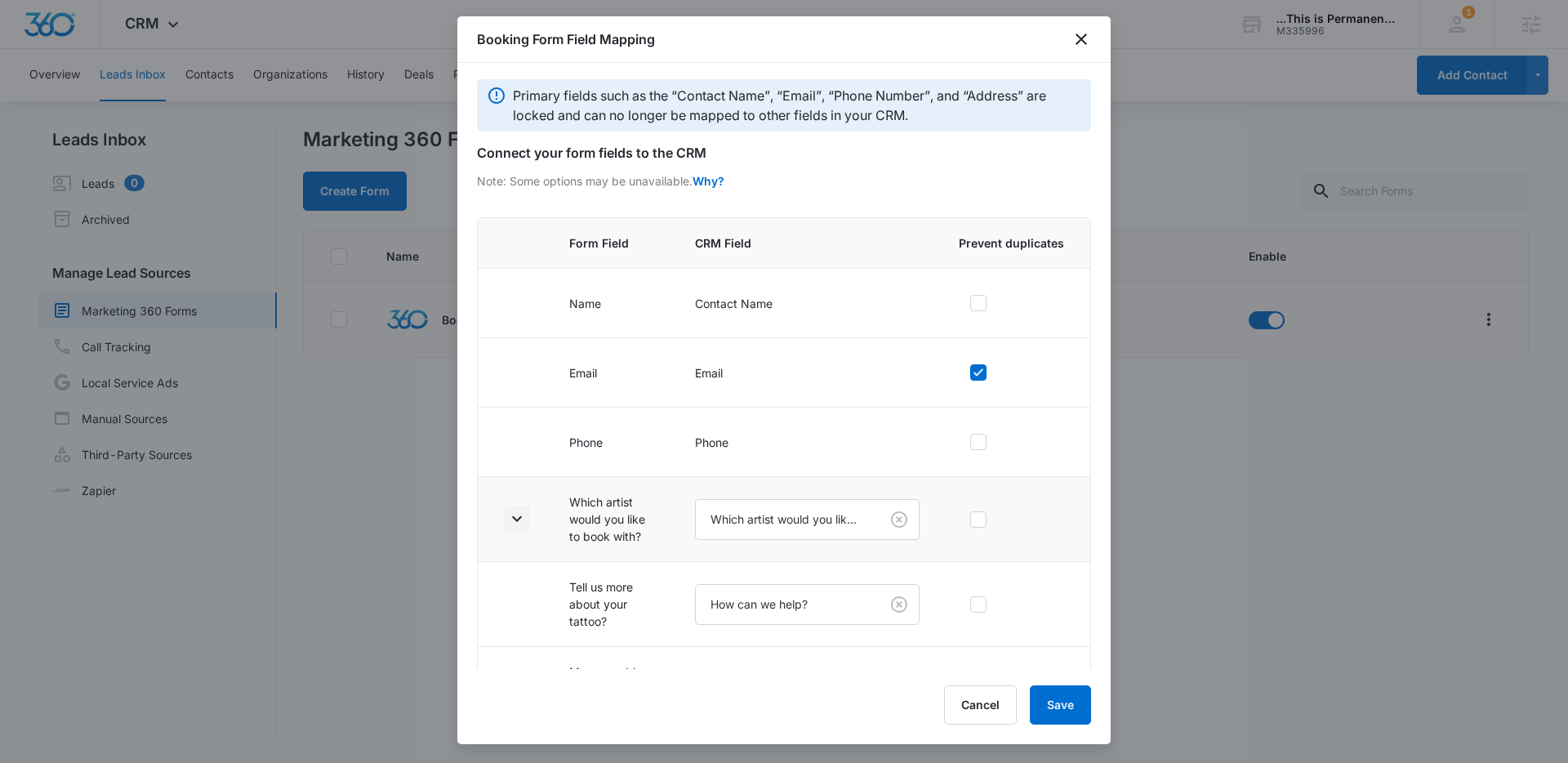
click at [519, 524] on icon "button" at bounding box center [516, 518] width 19 height 19
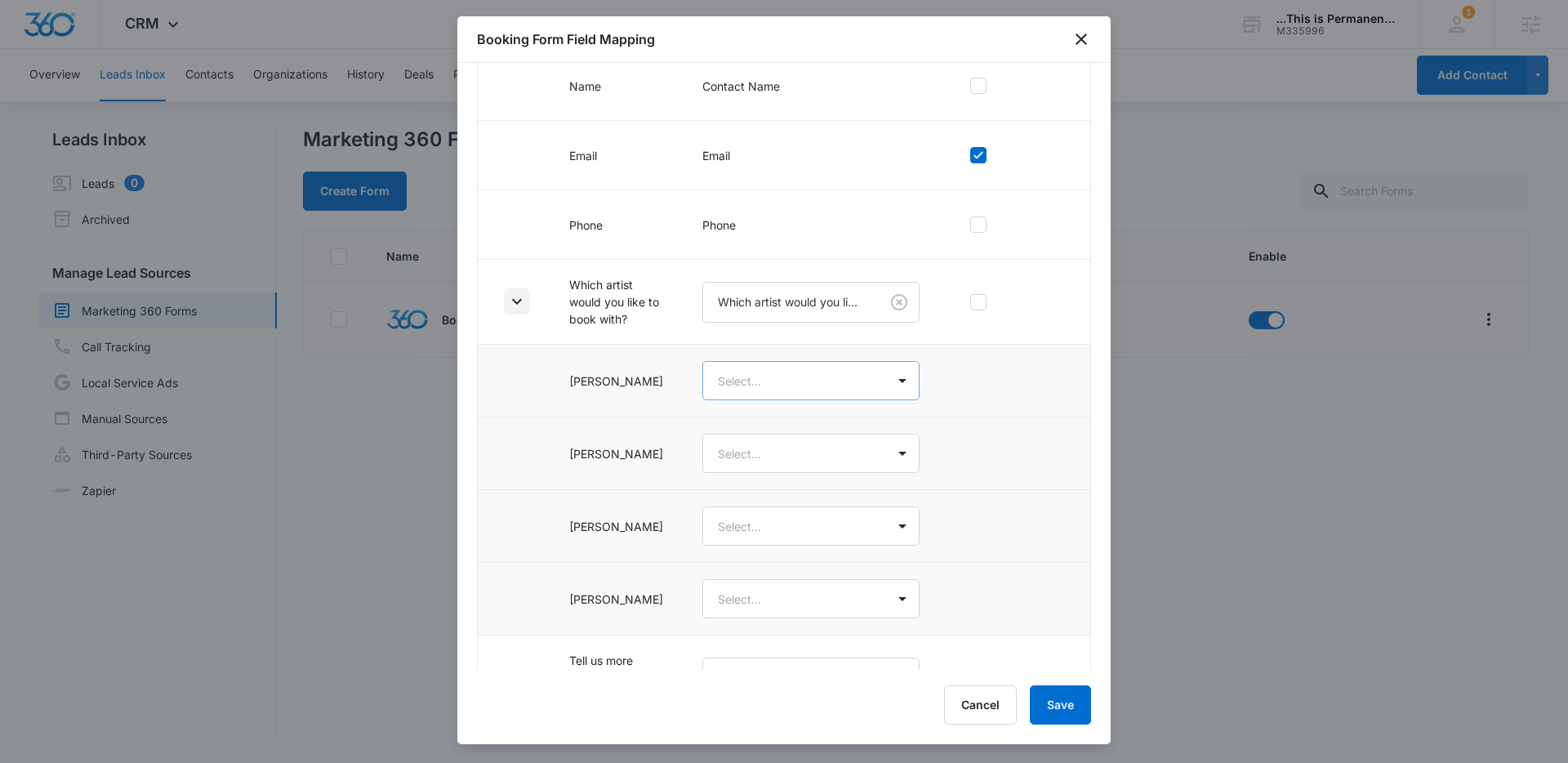
scroll to position [222, 0]
click at [794, 369] on body "CRM Apps Reputation Websites Forms CRM Email Social Content Ads Intelligence Fi…" at bounding box center [784, 382] width 1568 height 763
click at [796, 451] on div "[PERSON_NAME]" at bounding box center [802, 437] width 215 height 30
click at [790, 463] on body "CRM Apps Reputation Websites Forms CRM Email Social Content Ads Intelligence Fi…" at bounding box center [784, 382] width 1568 height 763
click at [788, 545] on div "[PERSON_NAME]" at bounding box center [801, 541] width 173 height 18
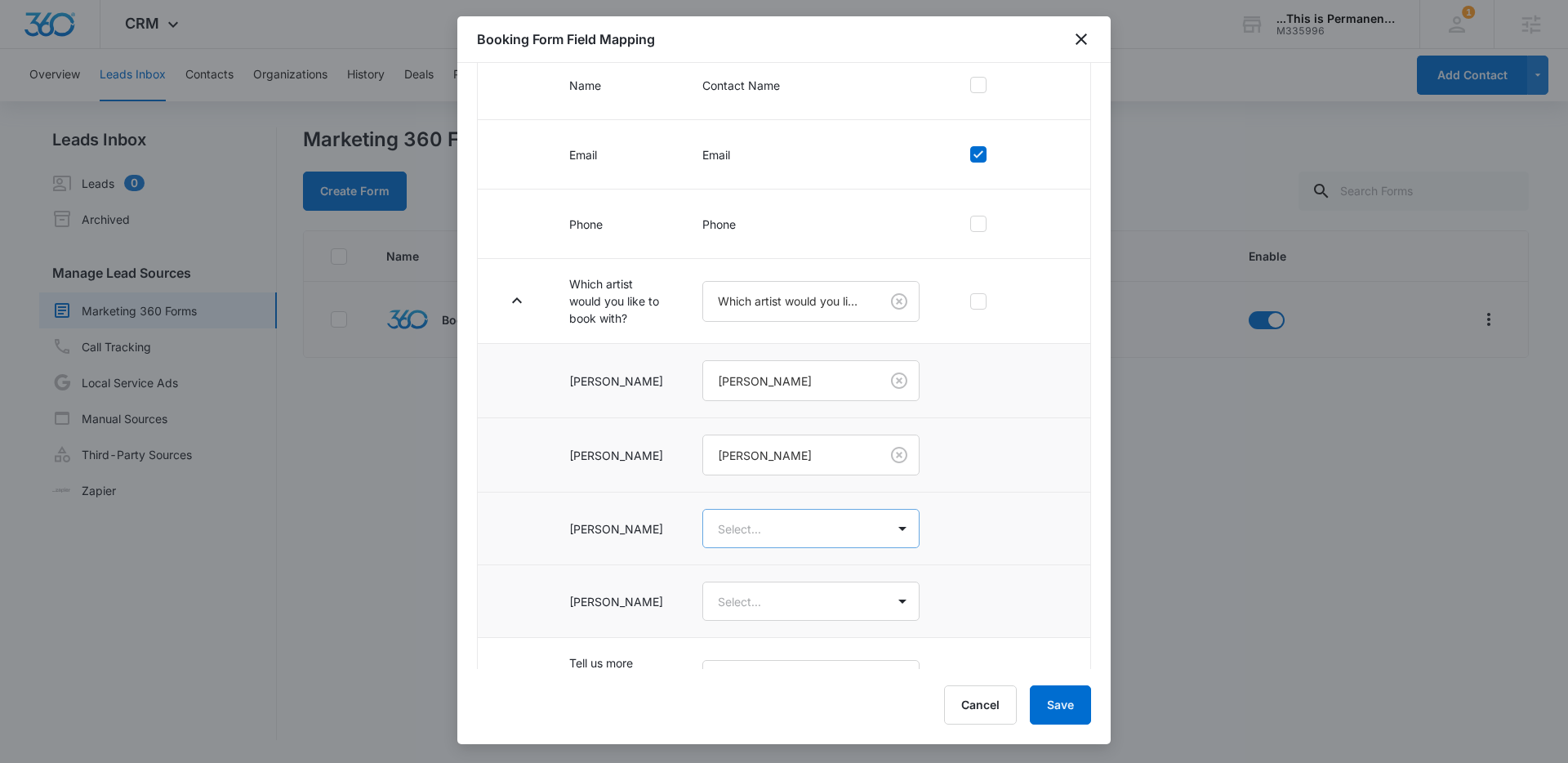
click at [783, 543] on body "CRM Apps Reputation Websites Forms CRM Email Social Content Ads Intelligence Fi…" at bounding box center [784, 382] width 1568 height 763
click at [788, 656] on div "[PERSON_NAME]" at bounding box center [802, 647] width 215 height 30
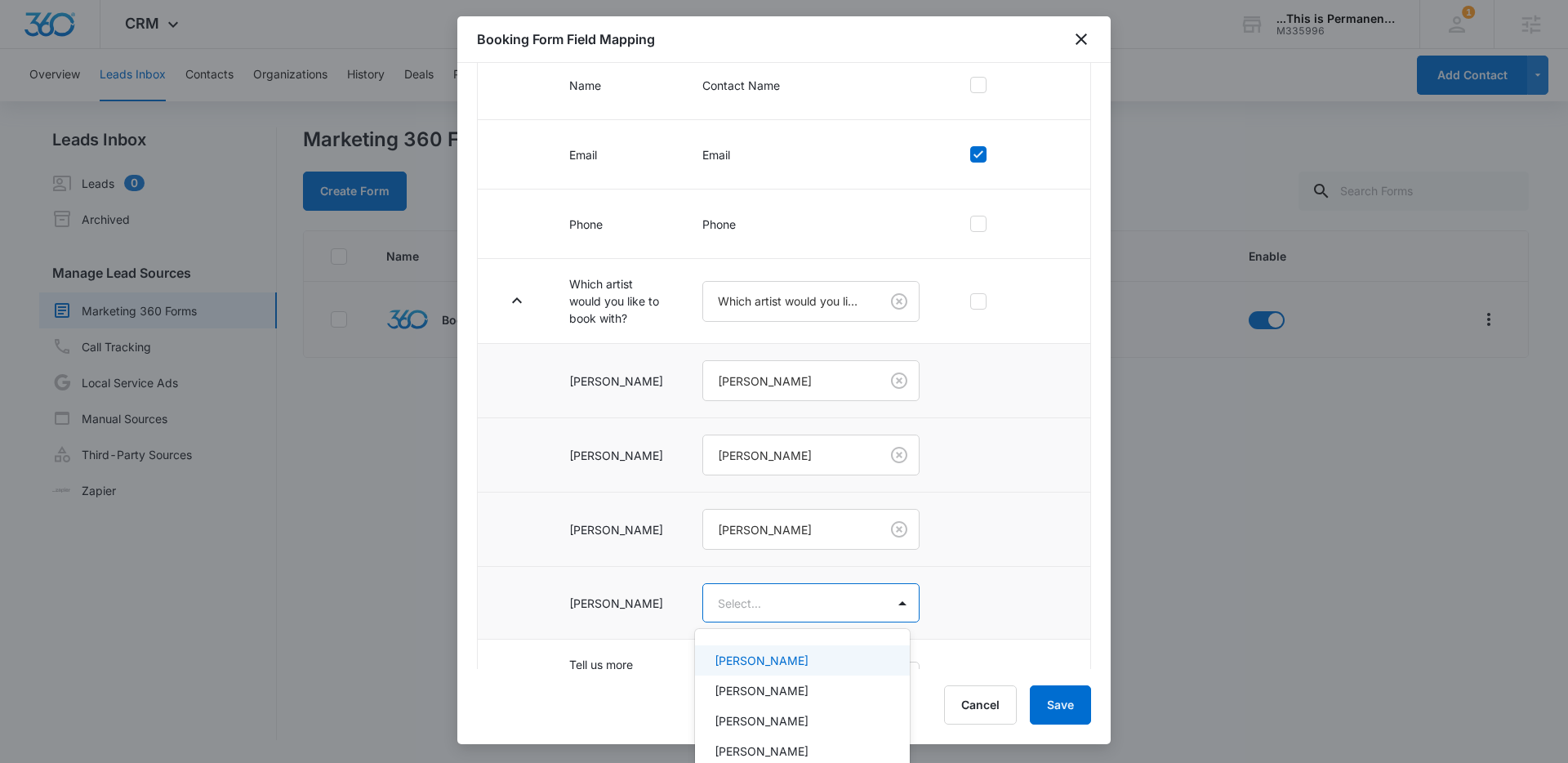
click at [803, 613] on body "CRM Apps Reputation Websites Forms CRM Email Social Content Ads Intelligence Fi…" at bounding box center [784, 382] width 1568 height 763
click at [781, 749] on p "[PERSON_NAME]" at bounding box center [762, 751] width 94 height 18
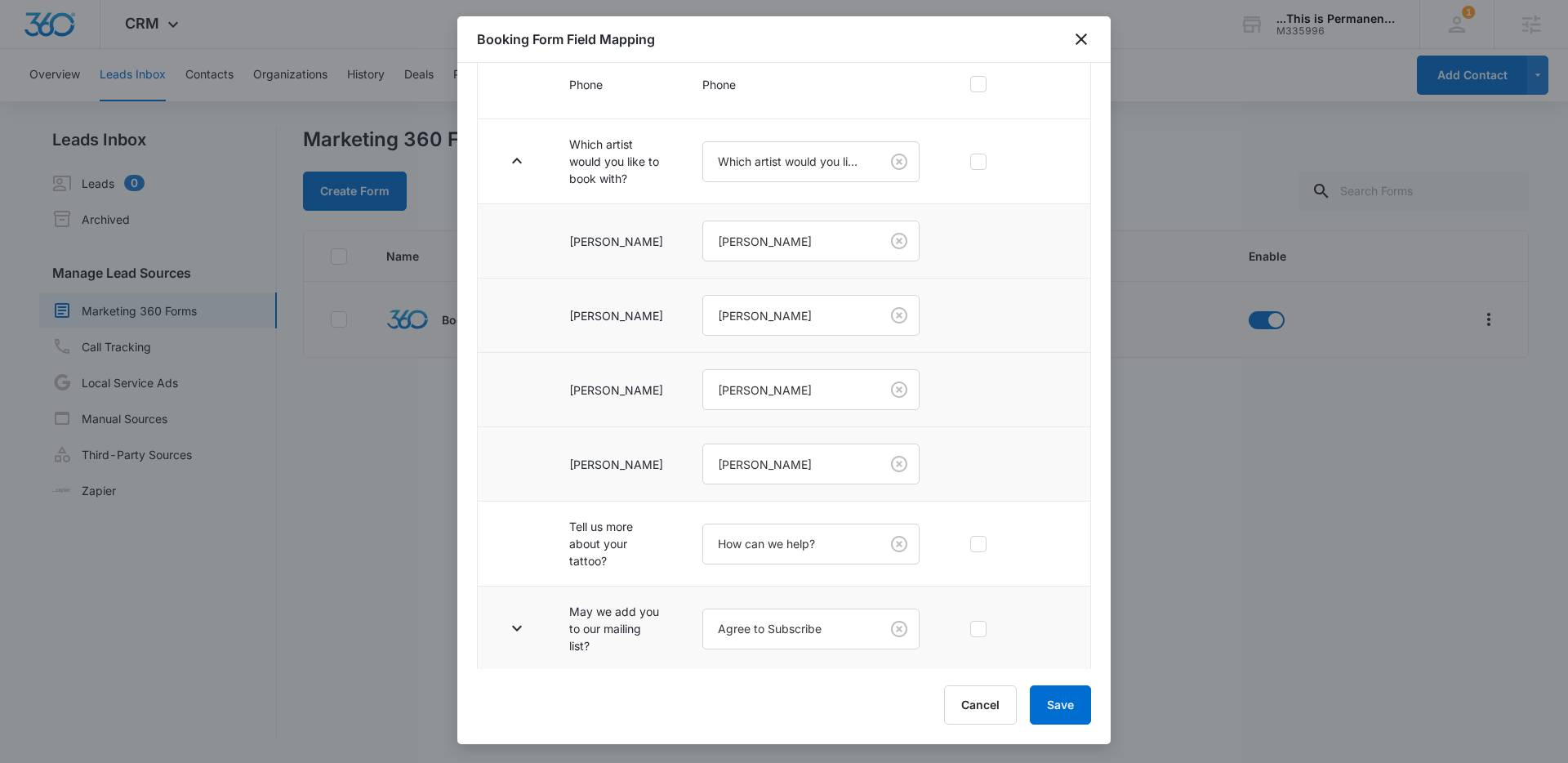
scroll to position [364, 0]
click at [508, 623] on icon "button" at bounding box center [516, 625] width 19 height 19
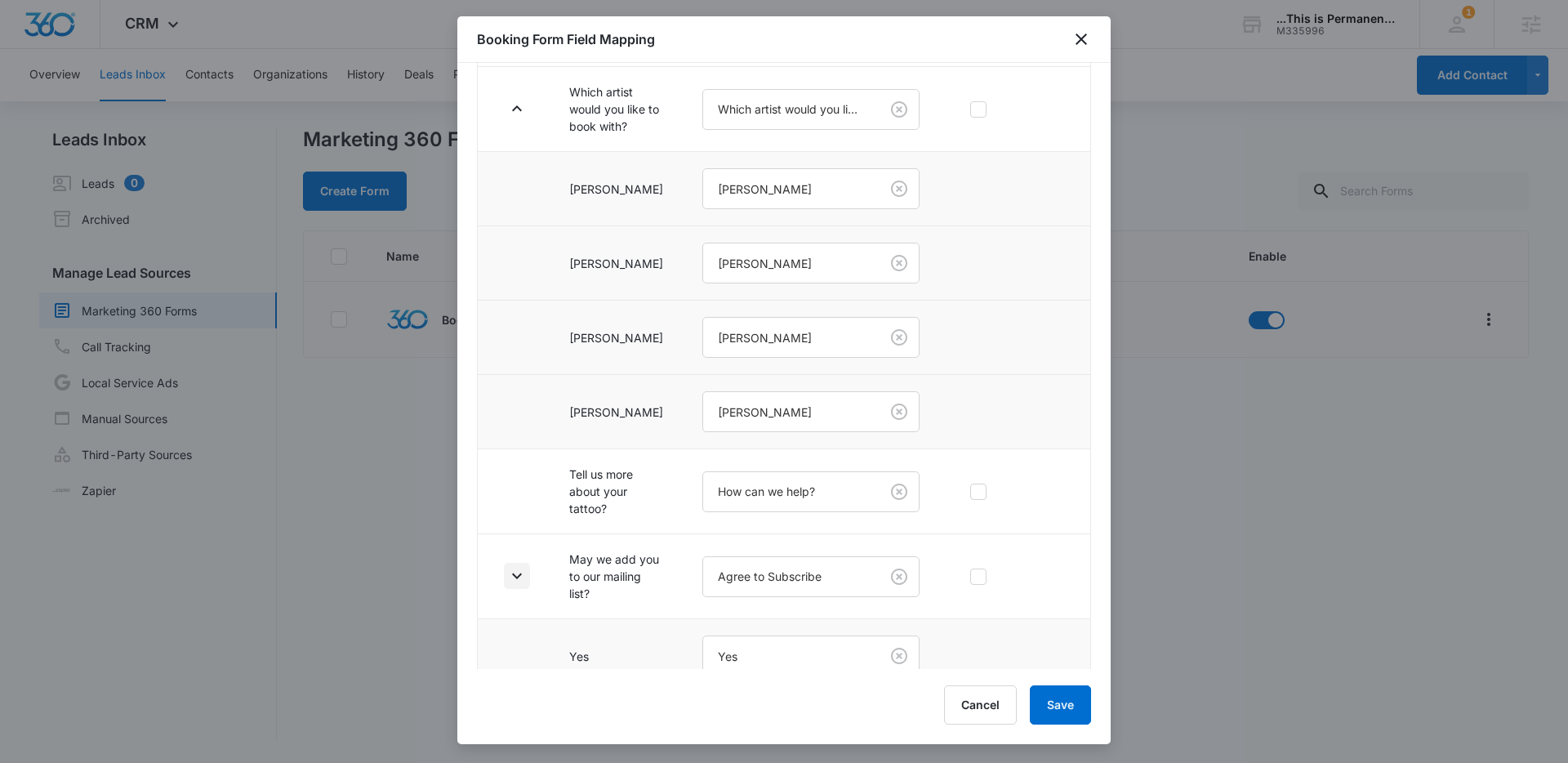
scroll to position [512, 0]
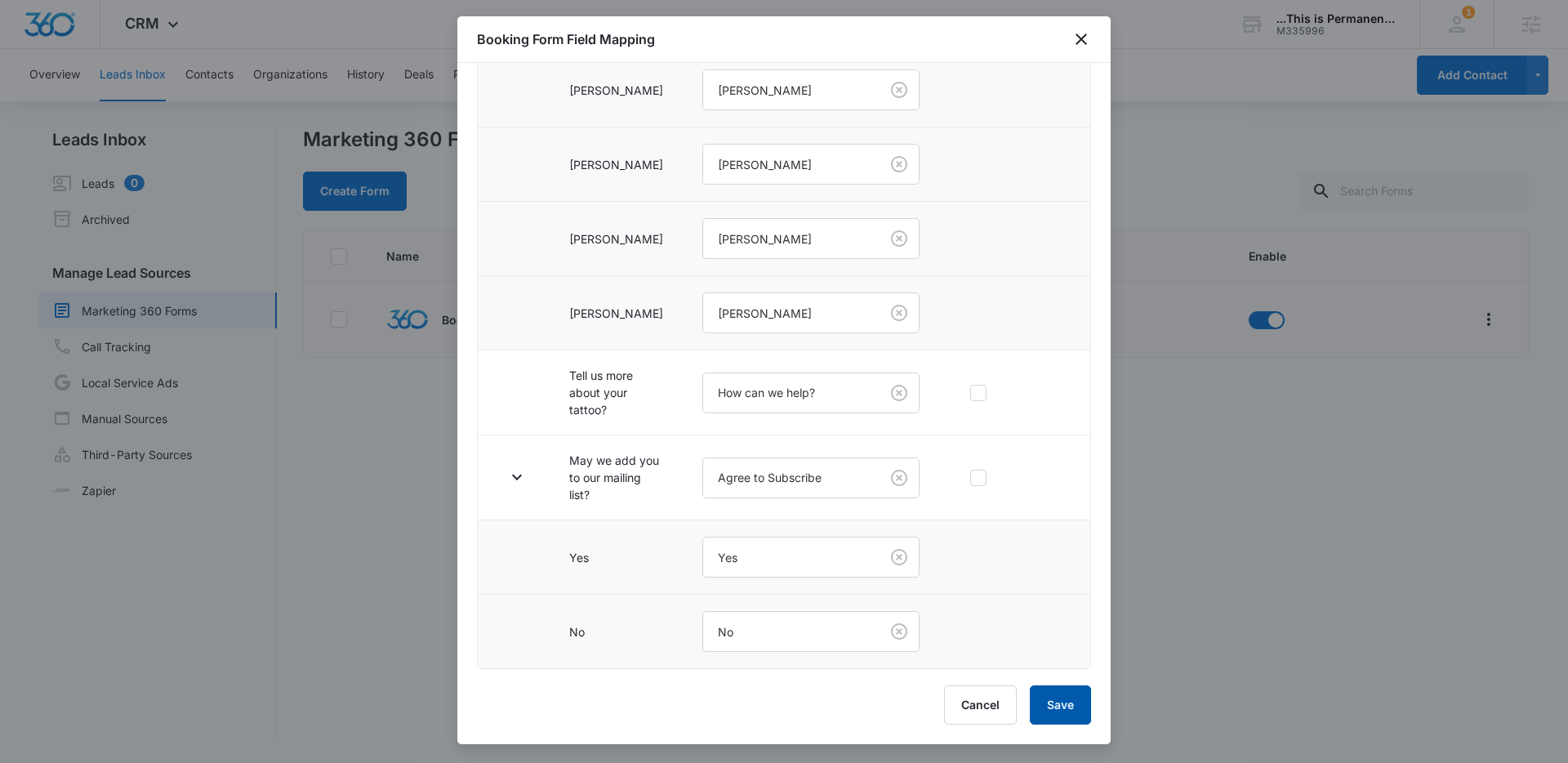
click at [1059, 703] on button "Save" at bounding box center [1060, 705] width 61 height 39
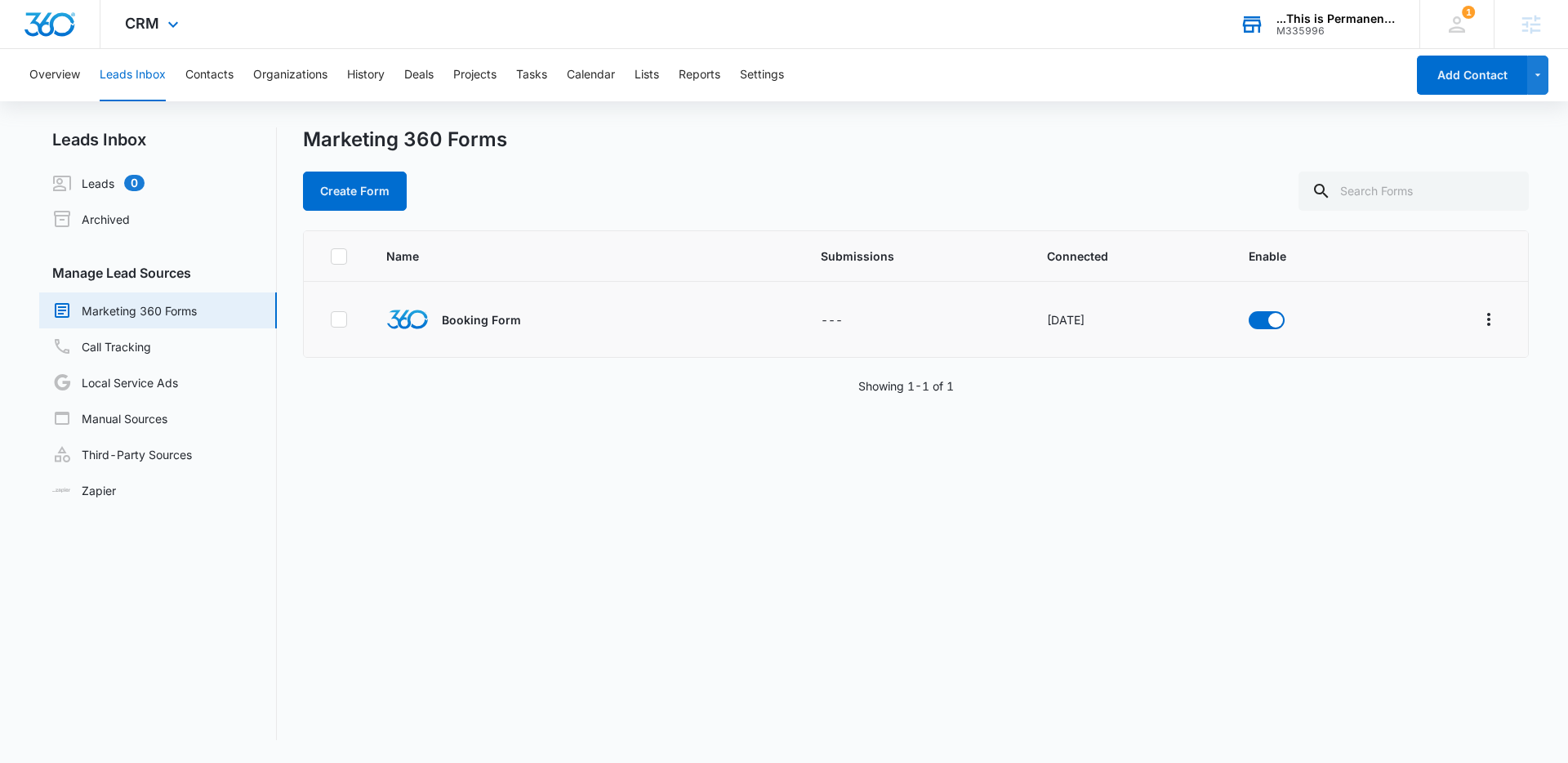
click at [1298, 29] on div "M335996" at bounding box center [1335, 30] width 119 height 11
click at [1288, 36] on div "...This is Permanent LLC M335996 Your Accounts View All" at bounding box center [1317, 24] width 204 height 48
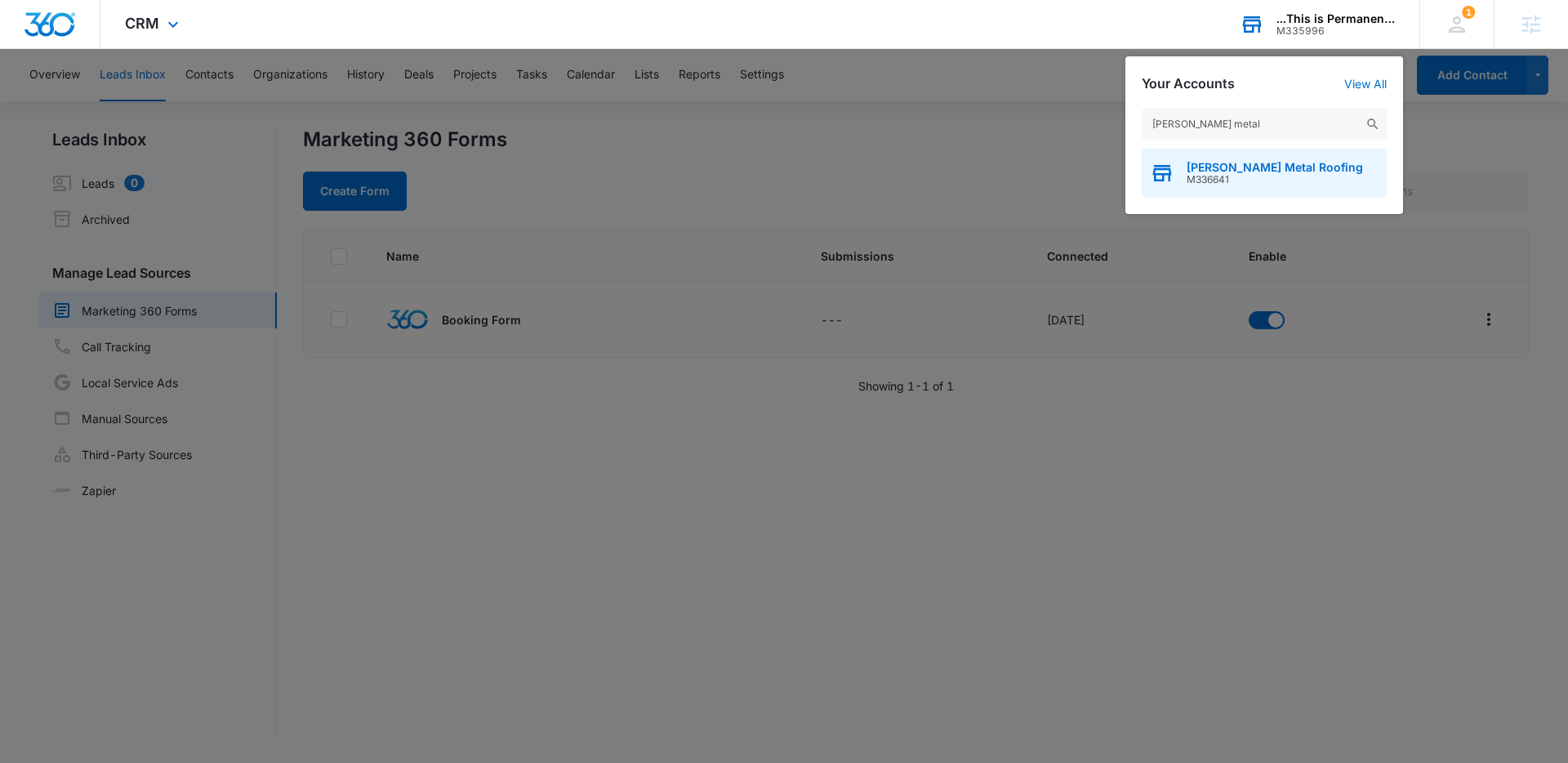
type input "[PERSON_NAME] metal"
click at [1267, 171] on span "[PERSON_NAME] Metal Roofing" at bounding box center [1274, 167] width 176 height 13
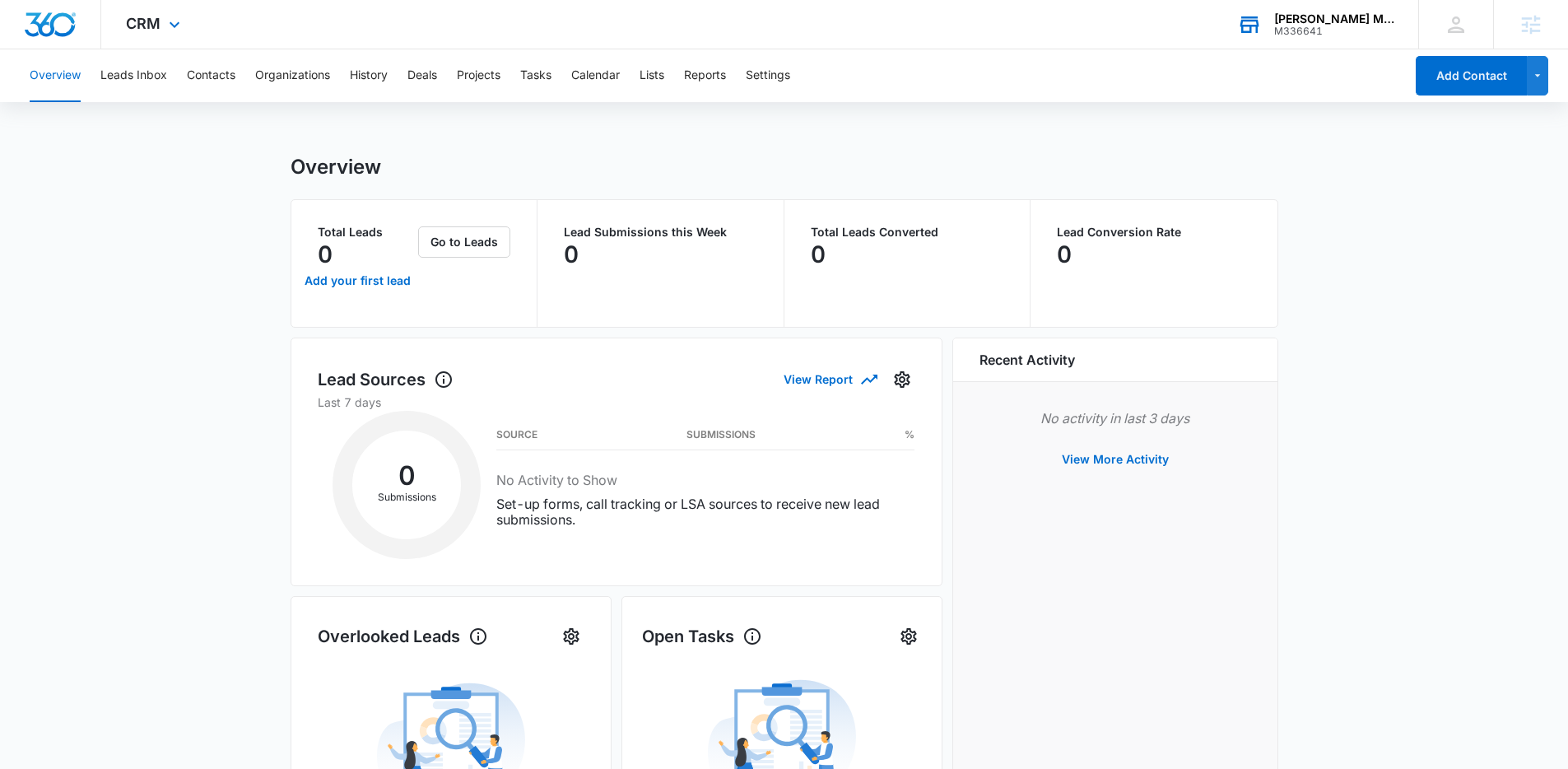
click at [34, 21] on img "Dashboard" at bounding box center [50, 24] width 53 height 25
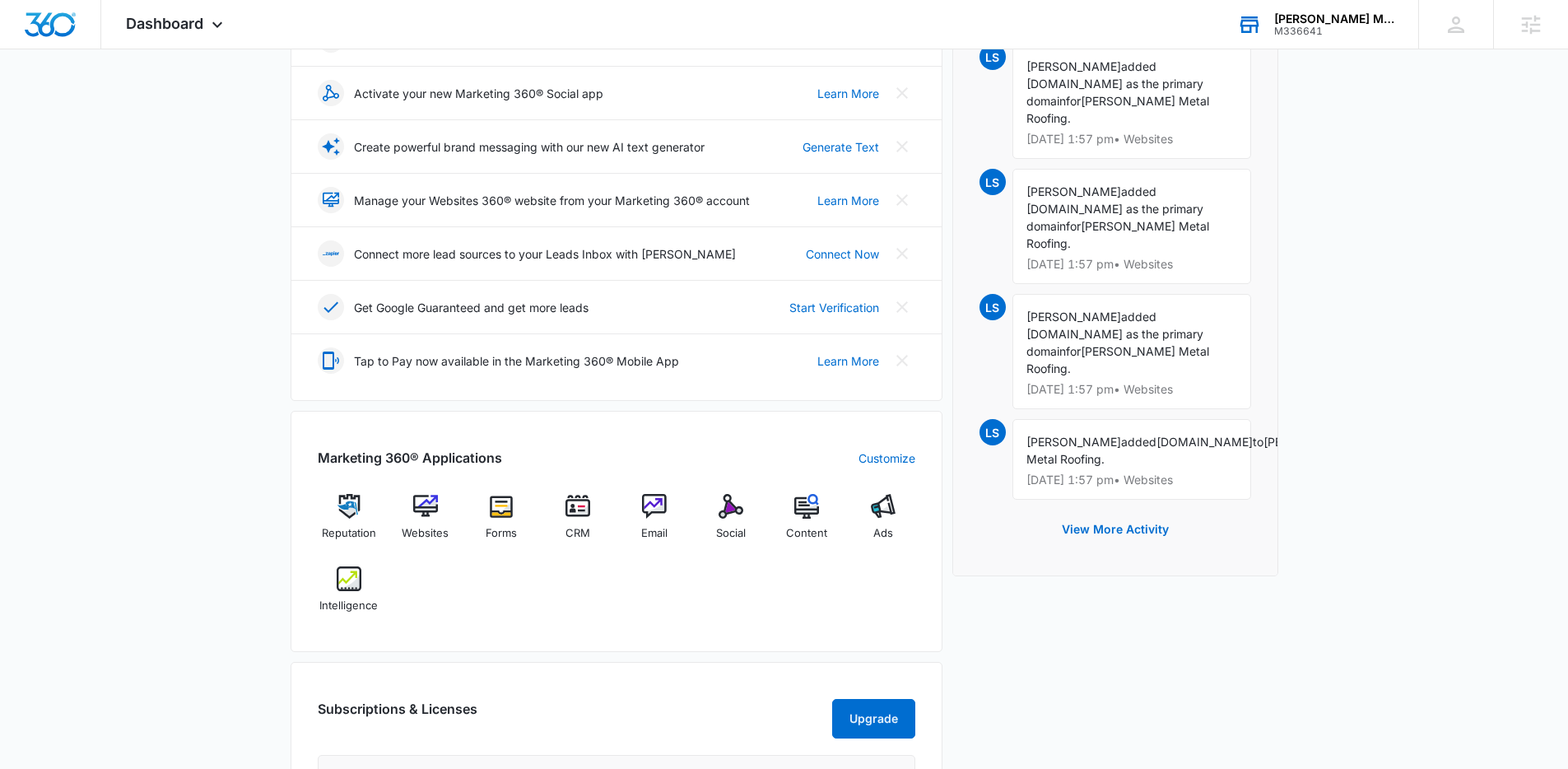
scroll to position [281, 0]
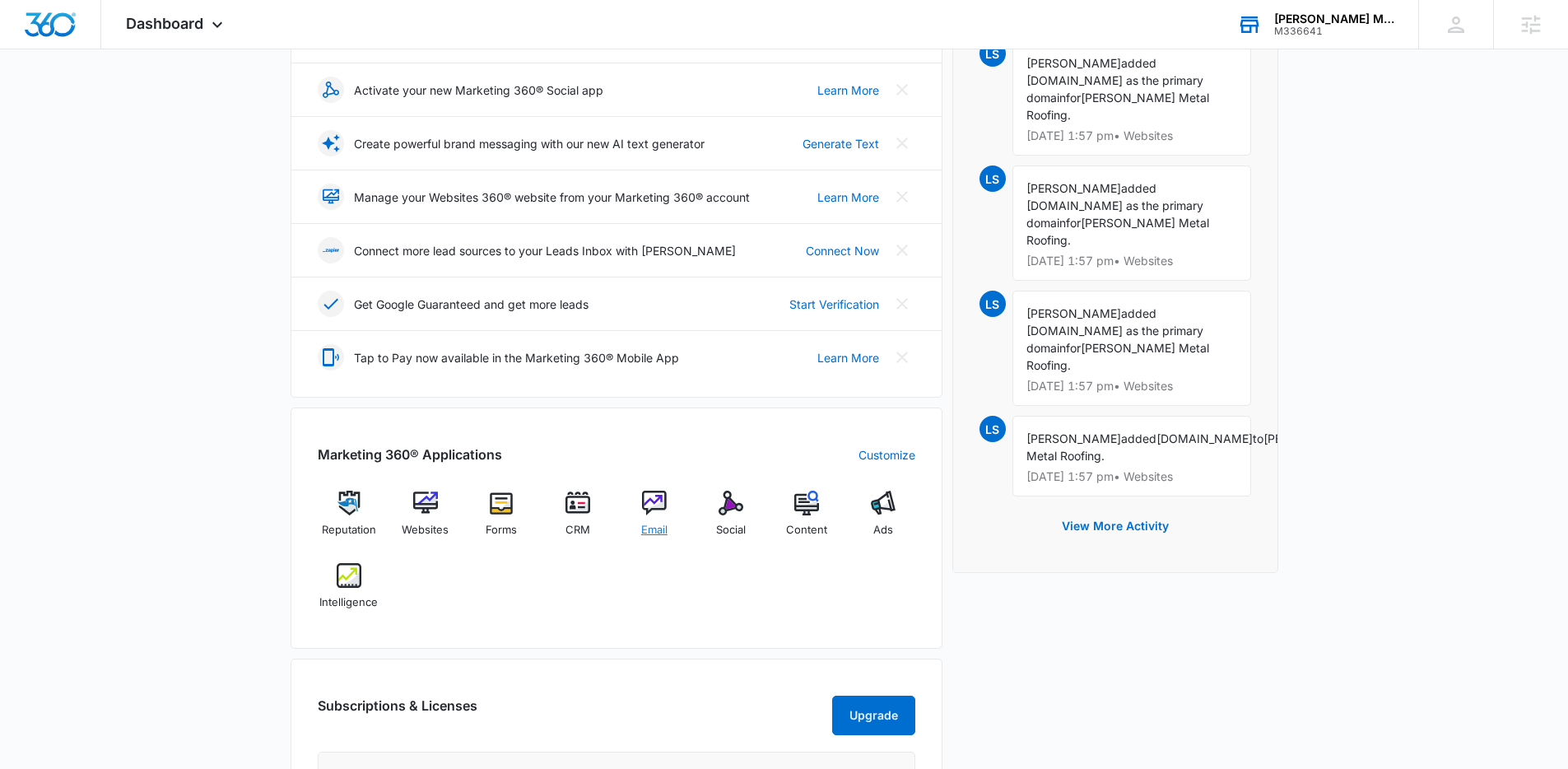
click at [649, 495] on img at bounding box center [654, 503] width 25 height 25
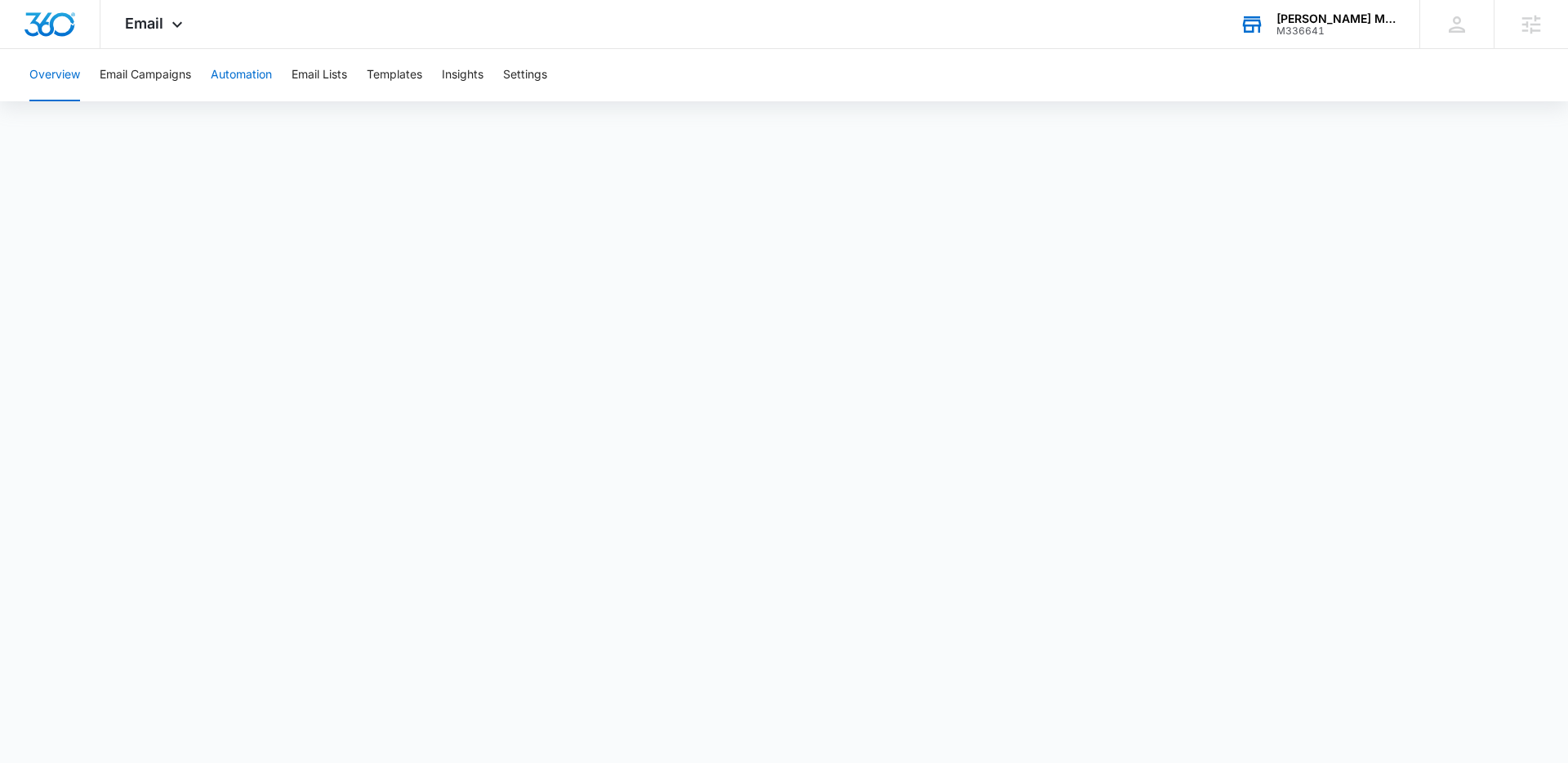
click at [227, 79] on button "Automation" at bounding box center [241, 75] width 61 height 53
click at [223, 82] on button "Automation" at bounding box center [241, 75] width 61 height 53
click at [160, 32] on div "Email Apps Reputation Websites Forms CRM Email Social Content Ads Intelligence …" at bounding box center [156, 24] width 111 height 48
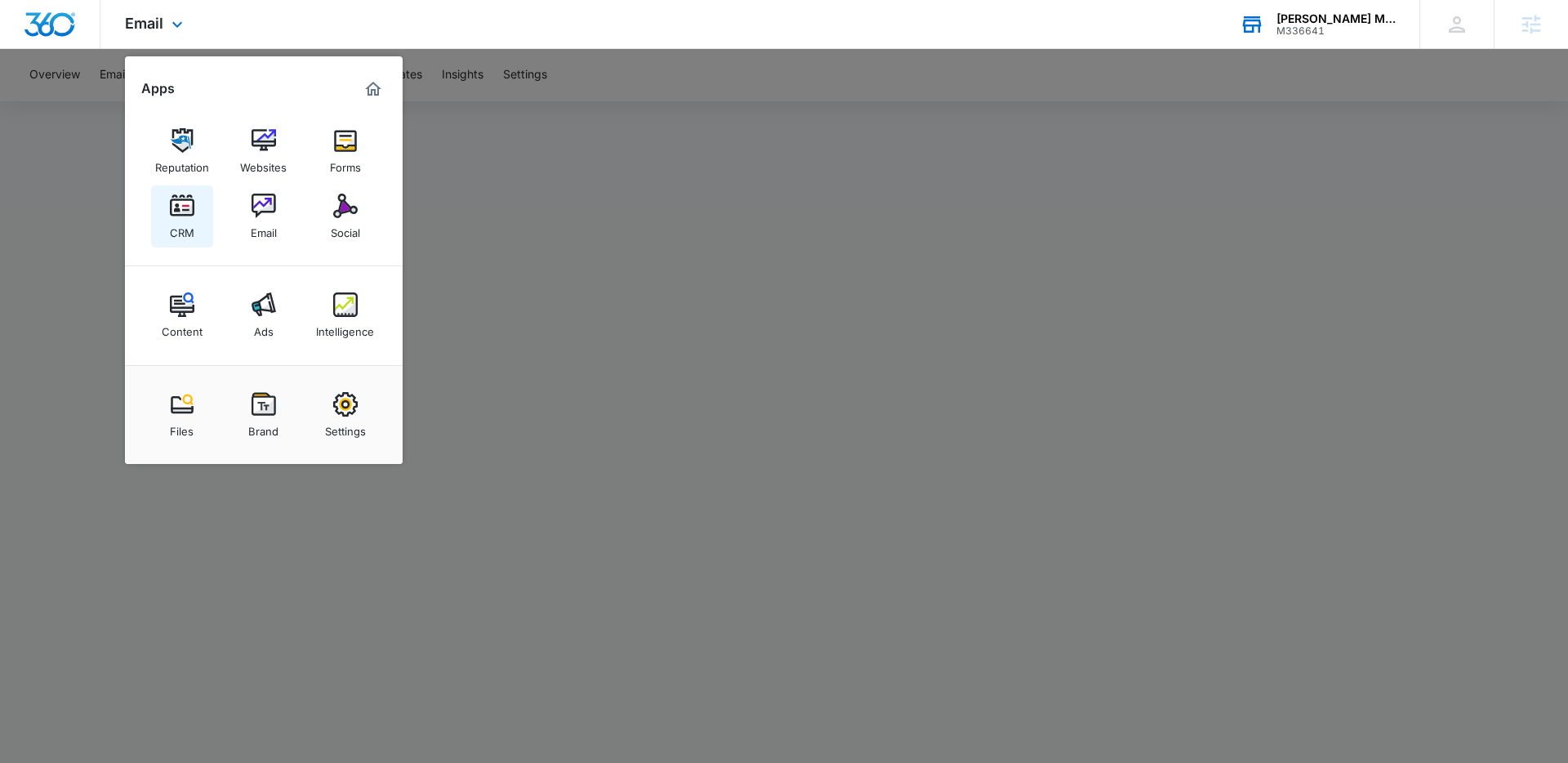
click at [174, 209] on img at bounding box center [182, 206] width 25 height 25
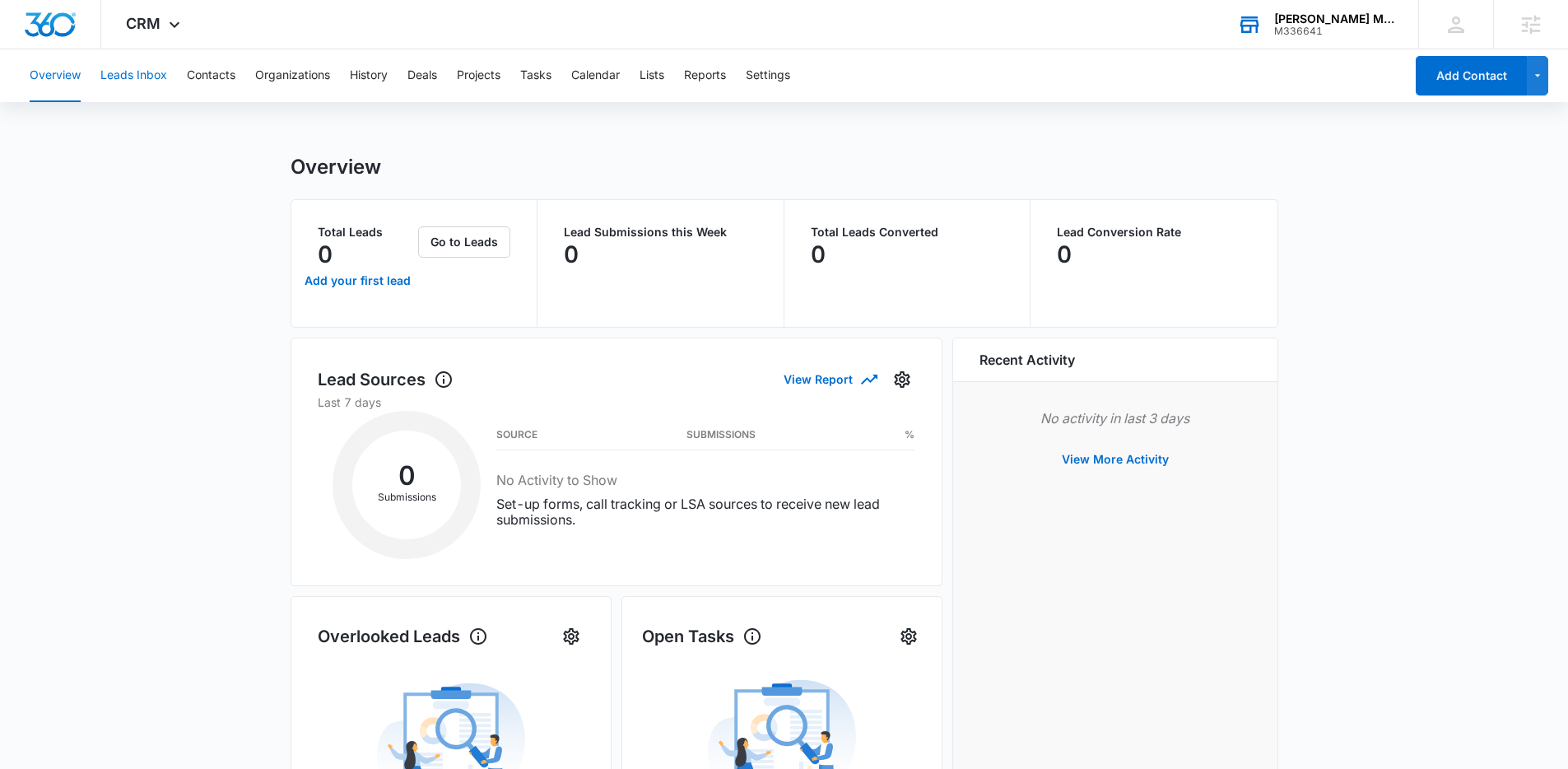
click at [153, 75] on button "Leads Inbox" at bounding box center [134, 75] width 67 height 53
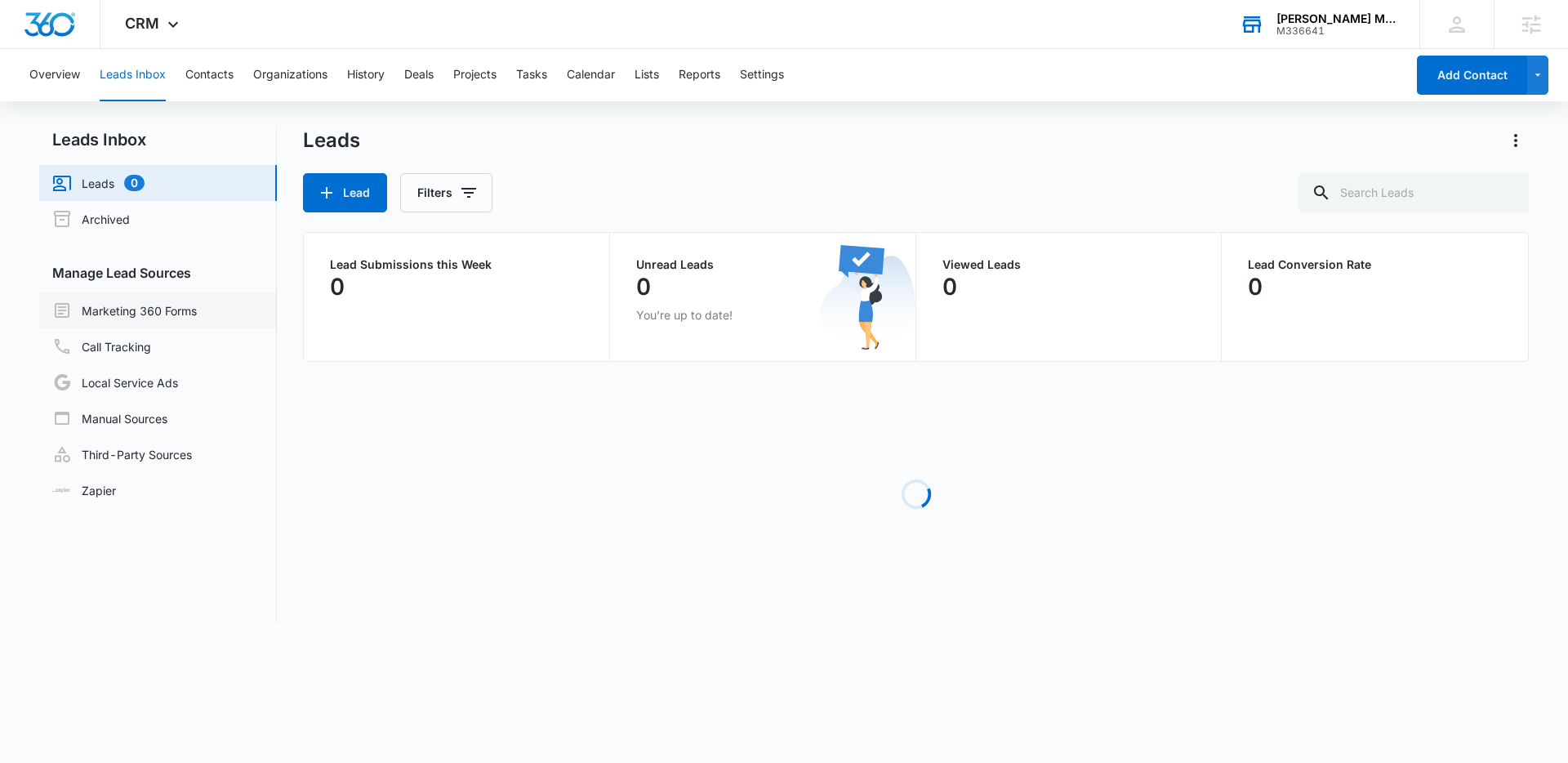
click at [128, 315] on link "Marketing 360 Forms" at bounding box center [125, 309] width 145 height 19
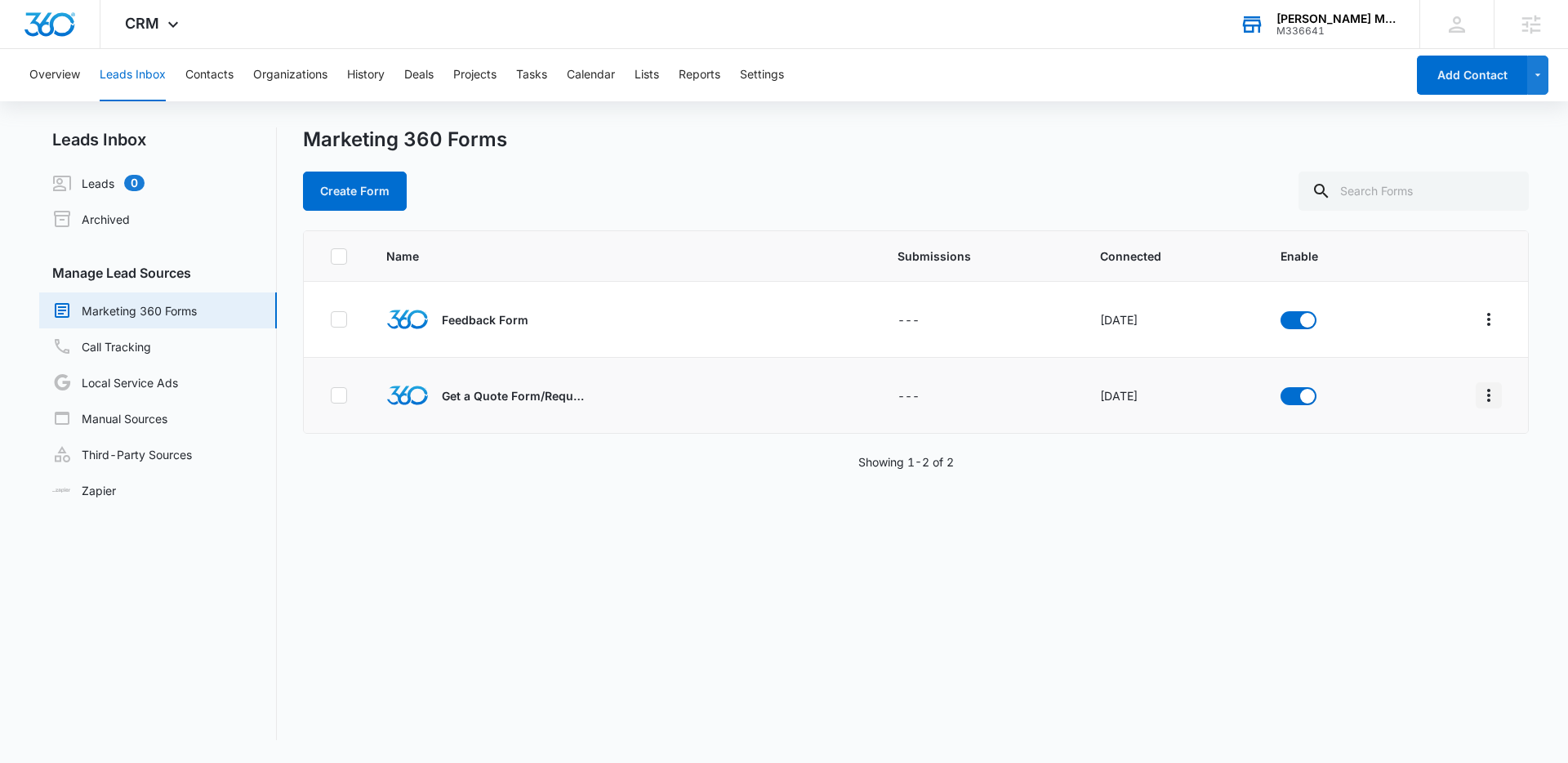
click at [1487, 389] on icon "Overflow Menu" at bounding box center [1489, 395] width 4 height 13
click at [1408, 489] on div "Field Mapping" at bounding box center [1404, 490] width 92 height 11
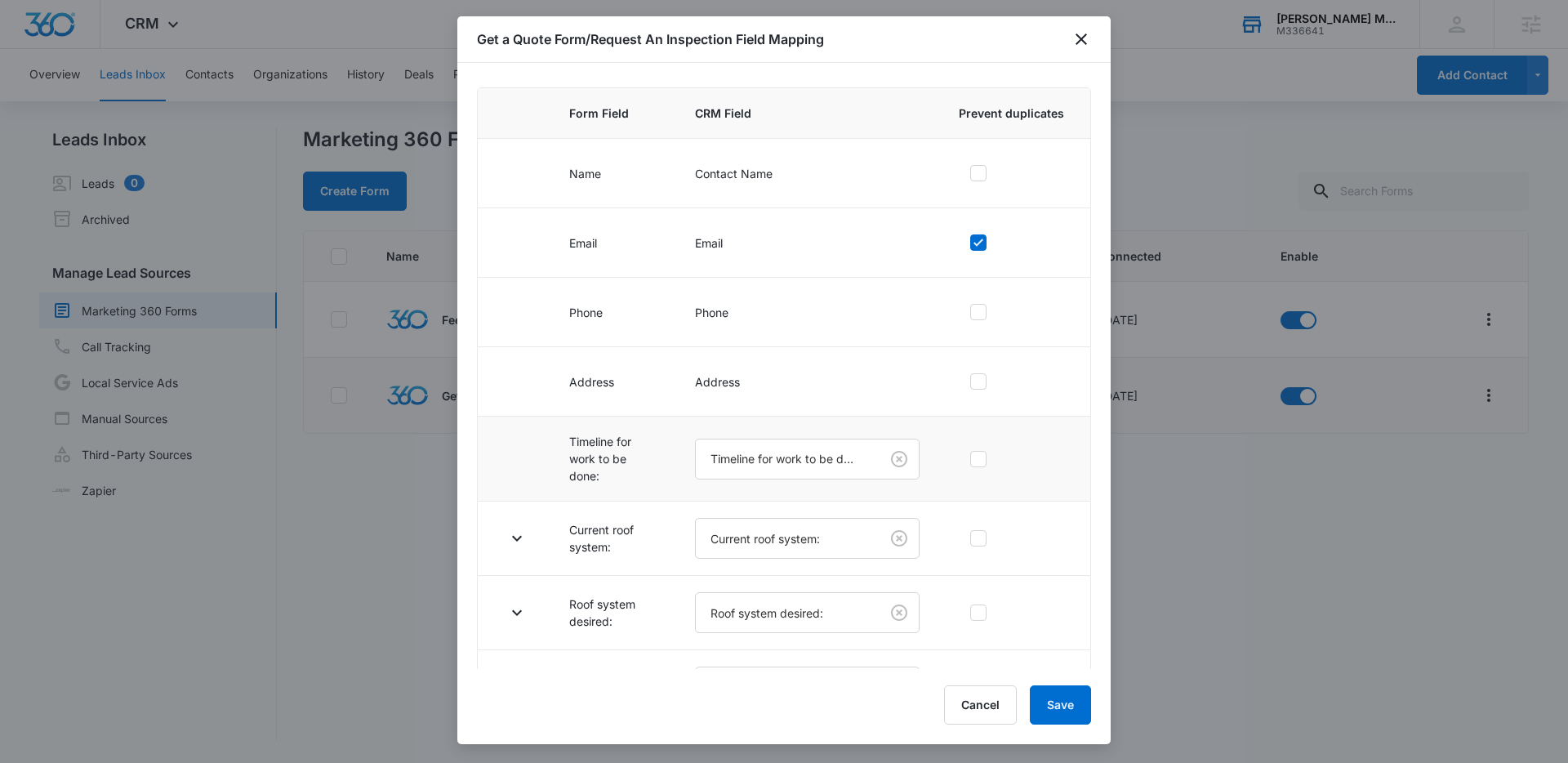
scroll to position [180, 0]
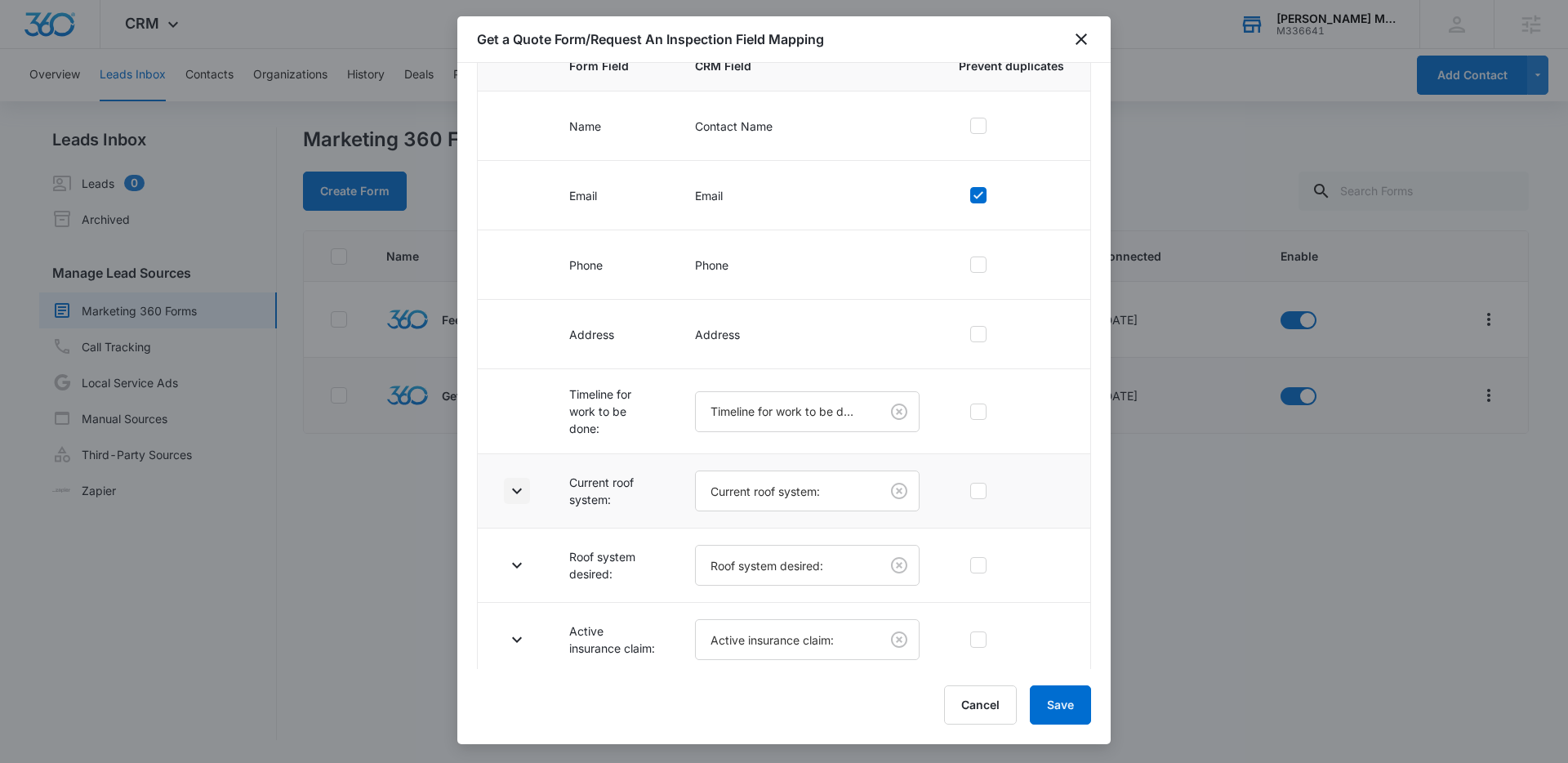
click at [515, 488] on icon "button" at bounding box center [516, 490] width 19 height 19
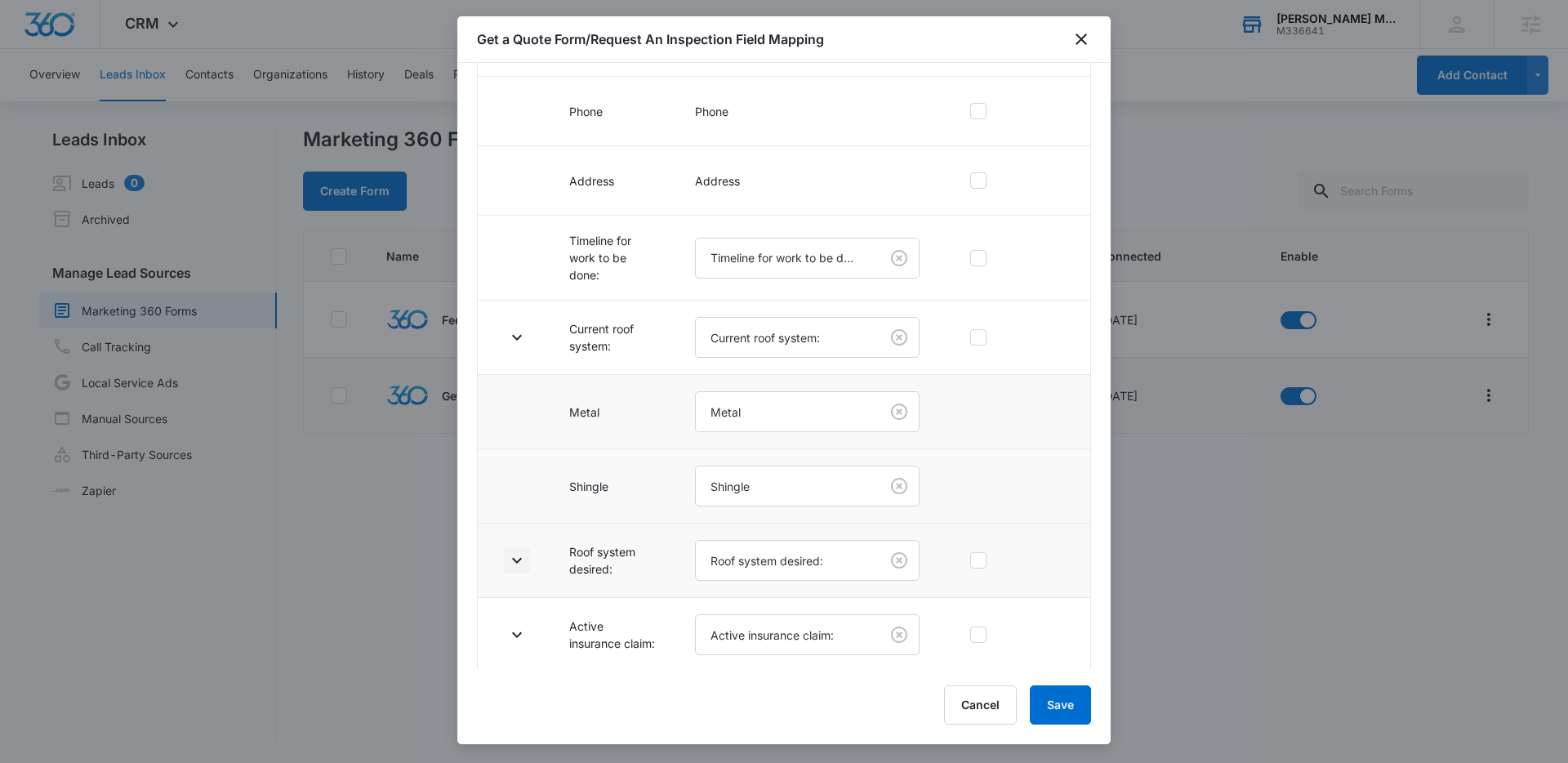
click at [511, 562] on icon "button" at bounding box center [516, 560] width 19 height 19
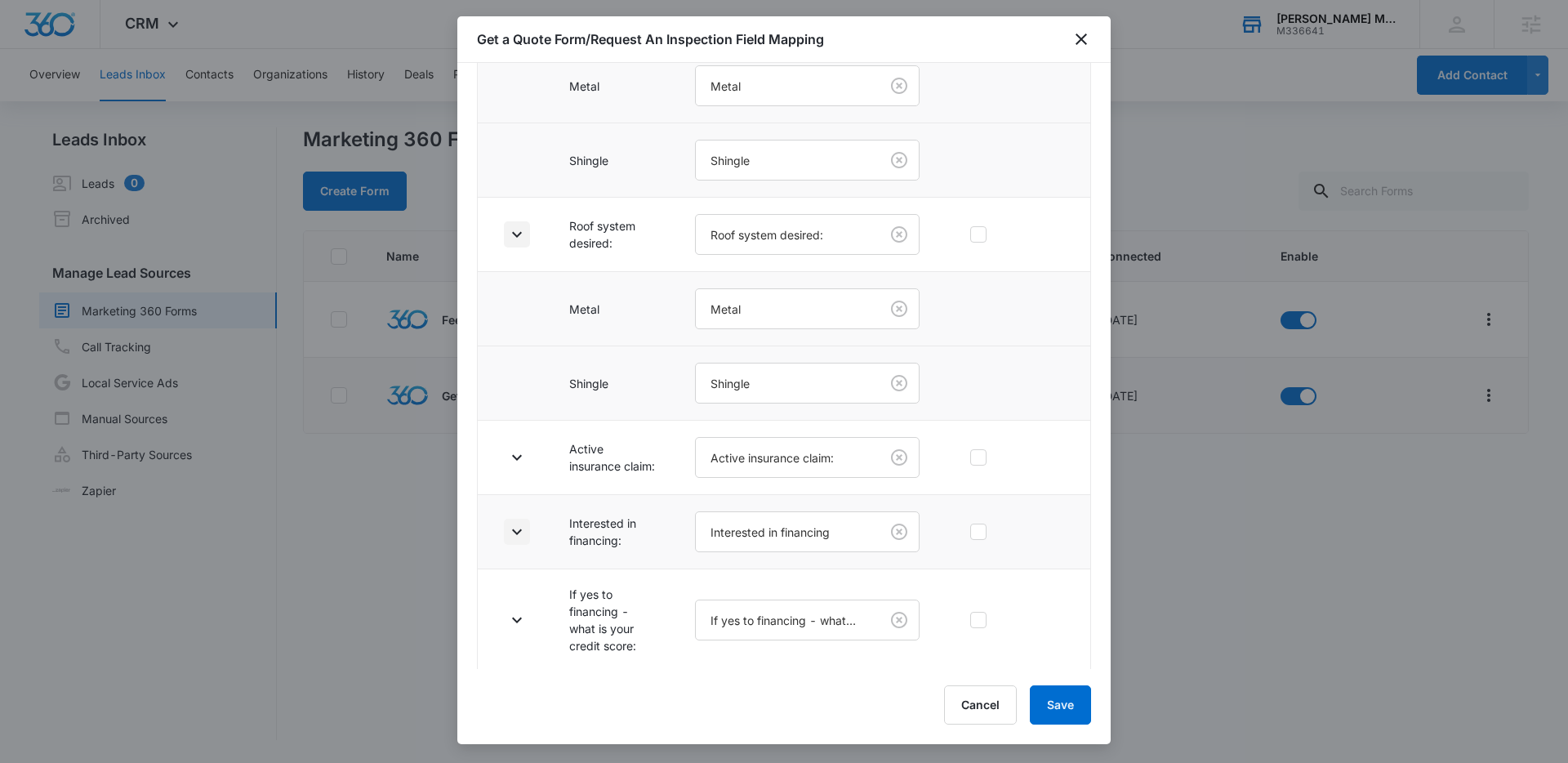
scroll to position [663, 0]
click at [526, 465] on button "button" at bounding box center [517, 454] width 26 height 26
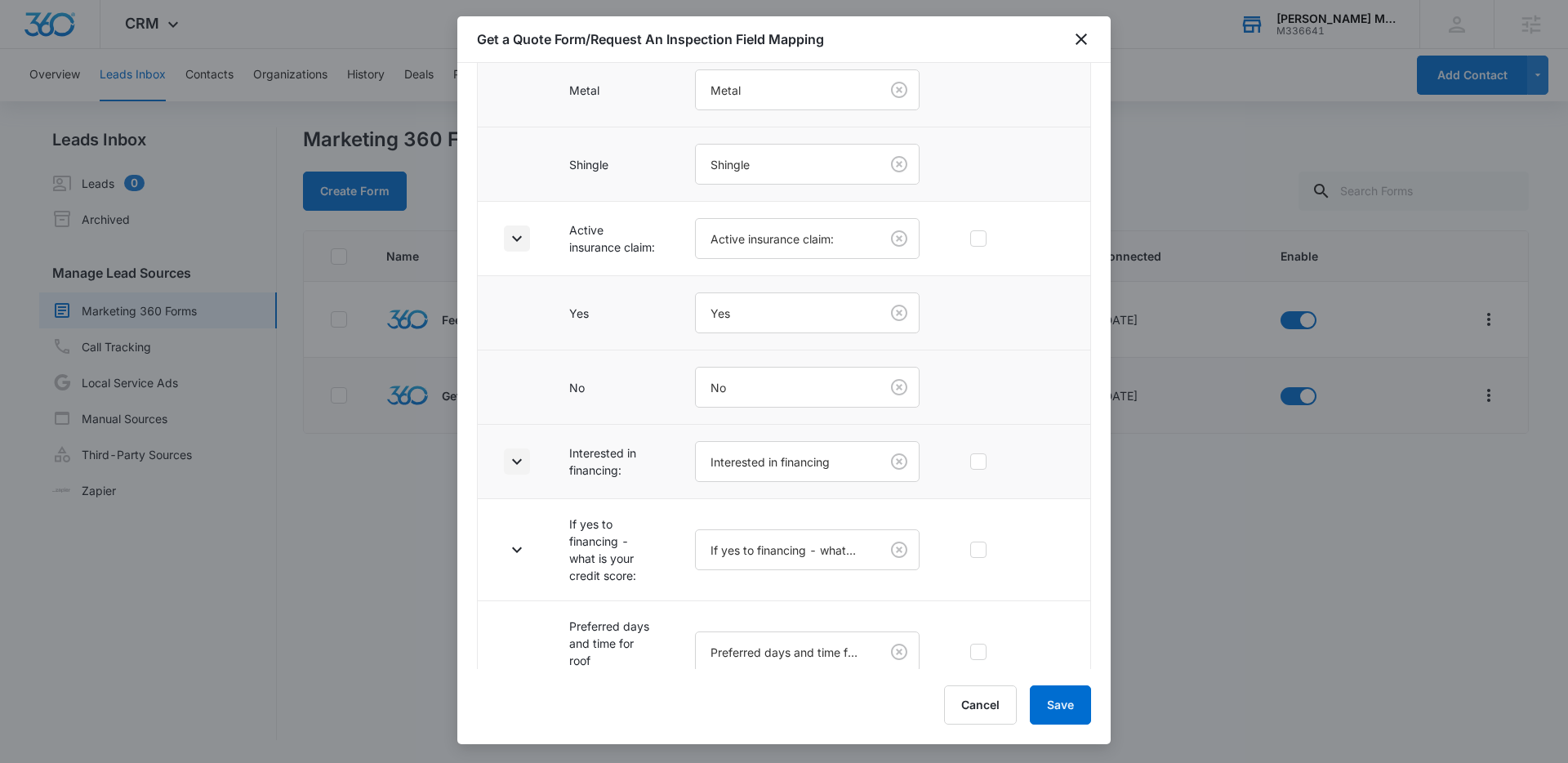
scroll to position [1084, 0]
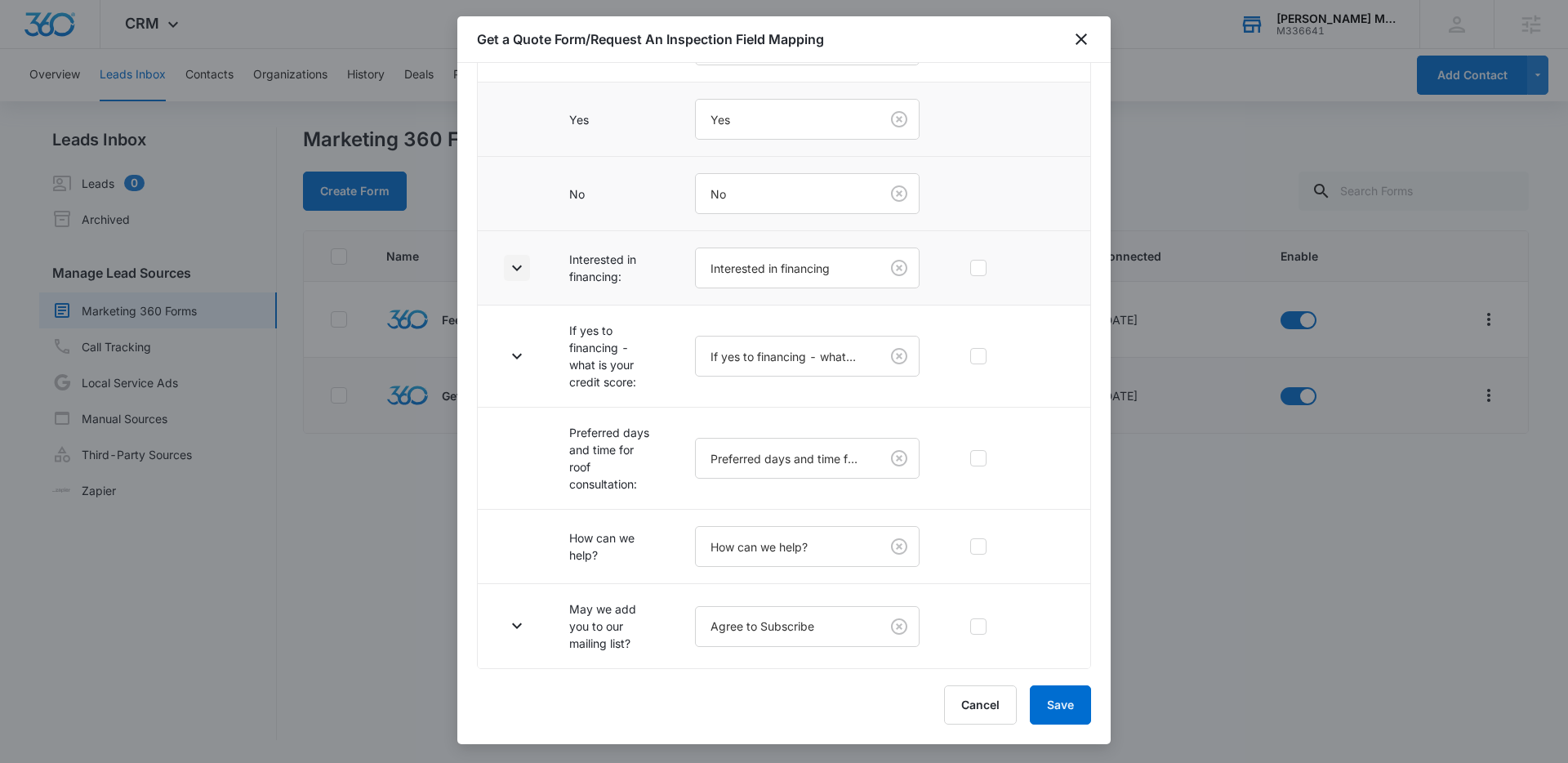
click at [525, 271] on icon "button" at bounding box center [516, 267] width 19 height 19
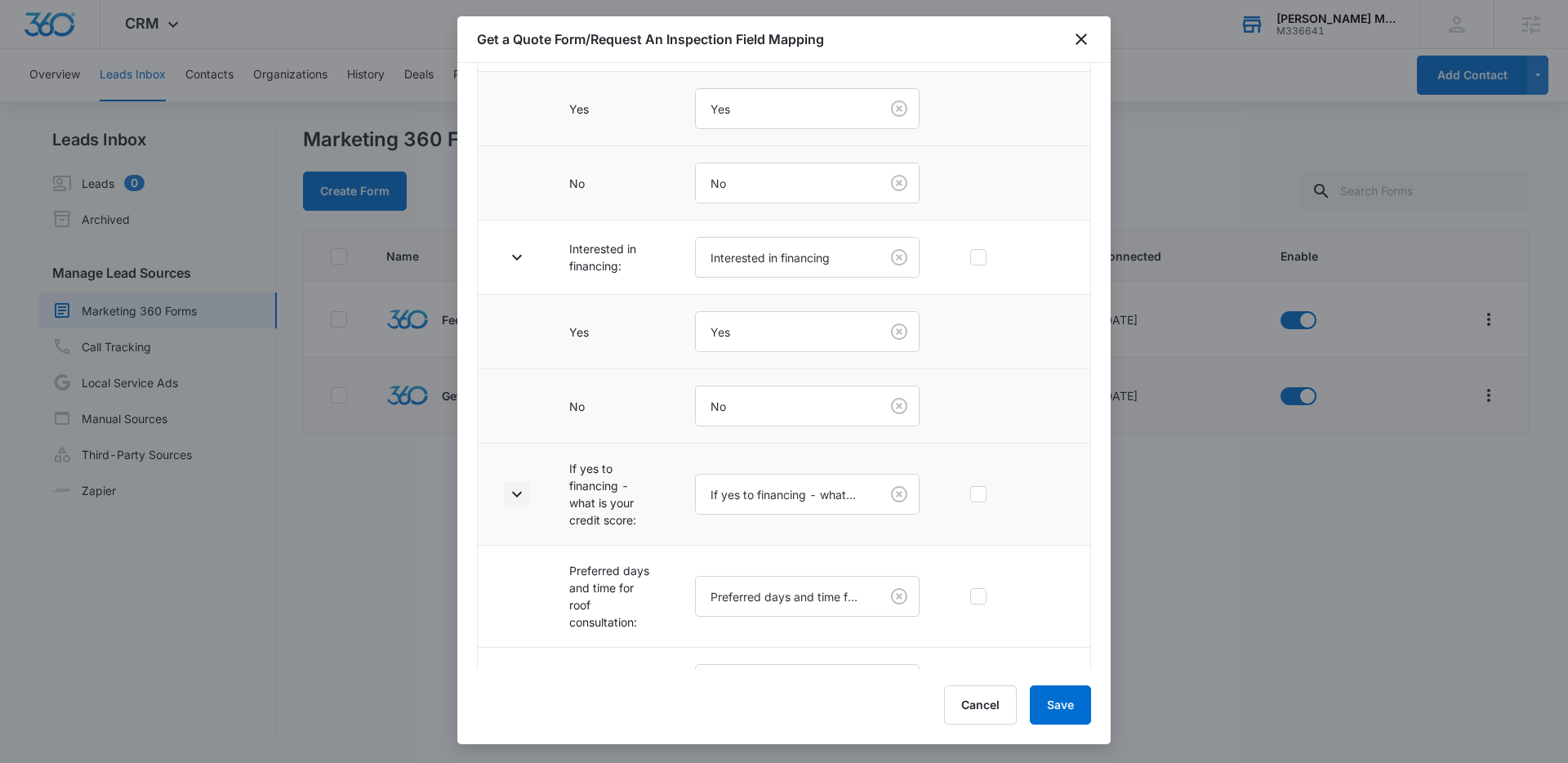
click at [518, 507] on button "button" at bounding box center [517, 494] width 26 height 26
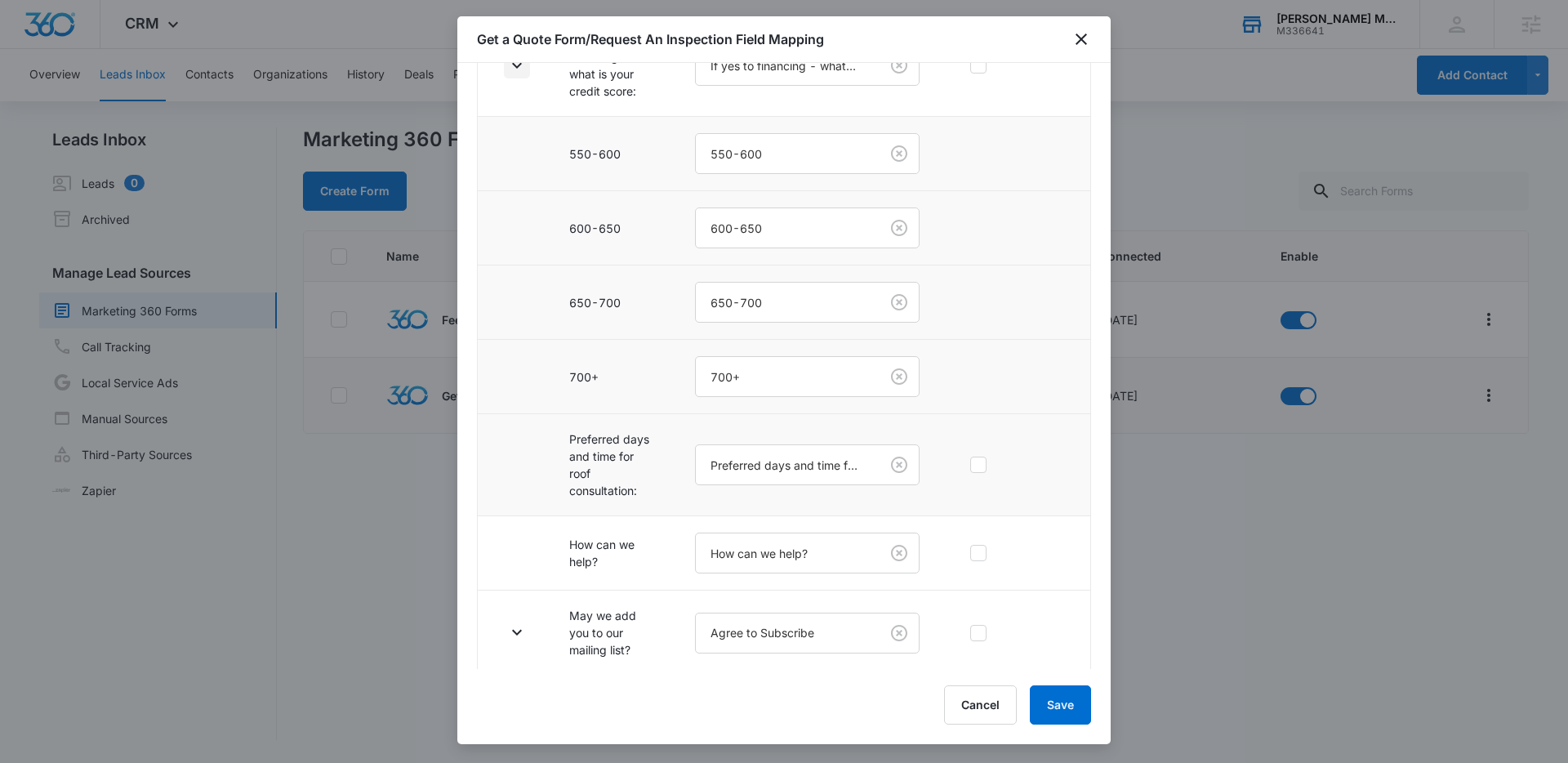
scroll to position [1530, 0]
click at [515, 623] on icon "button" at bounding box center [516, 625] width 19 height 19
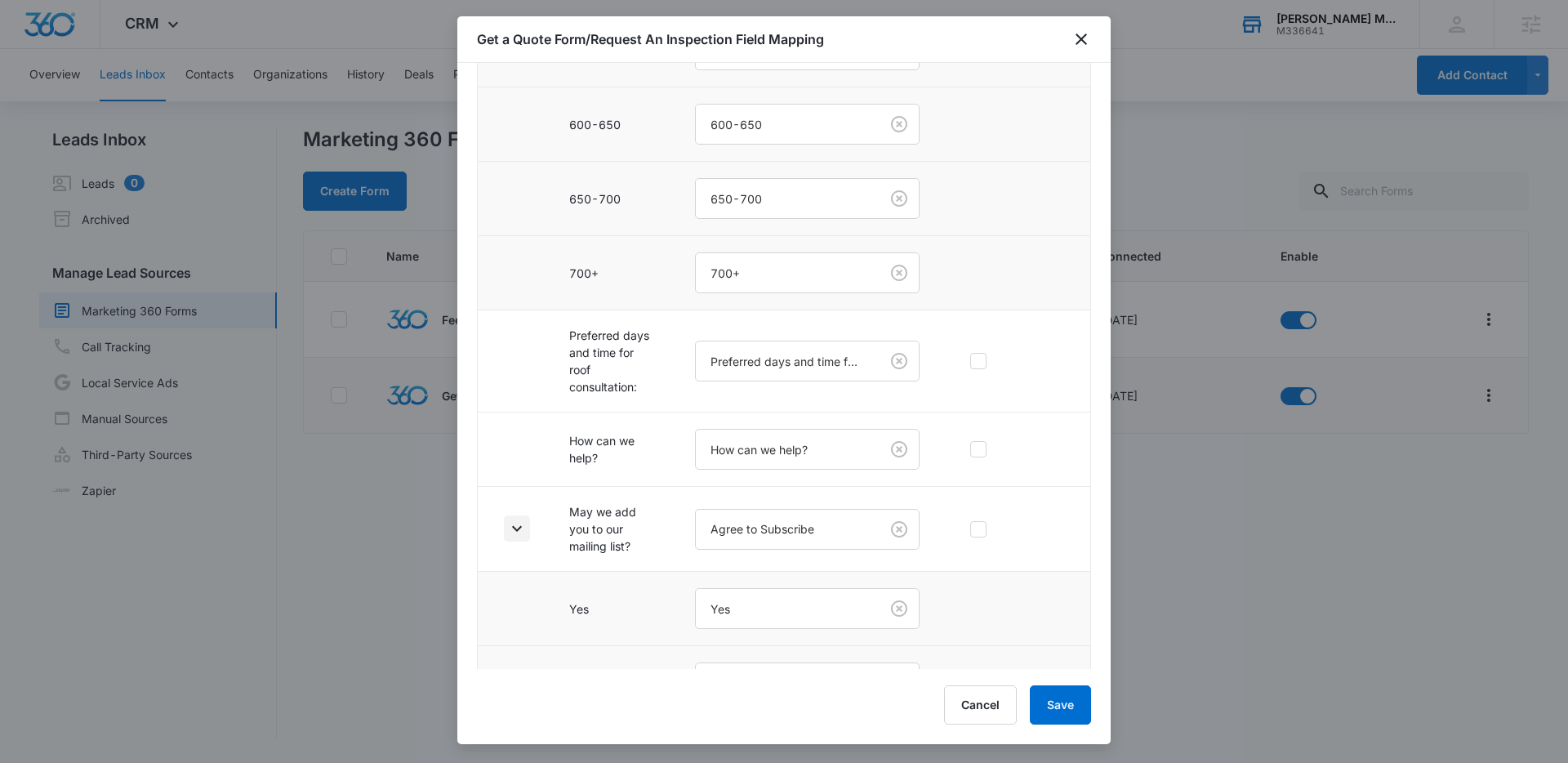
scroll to position [1677, 0]
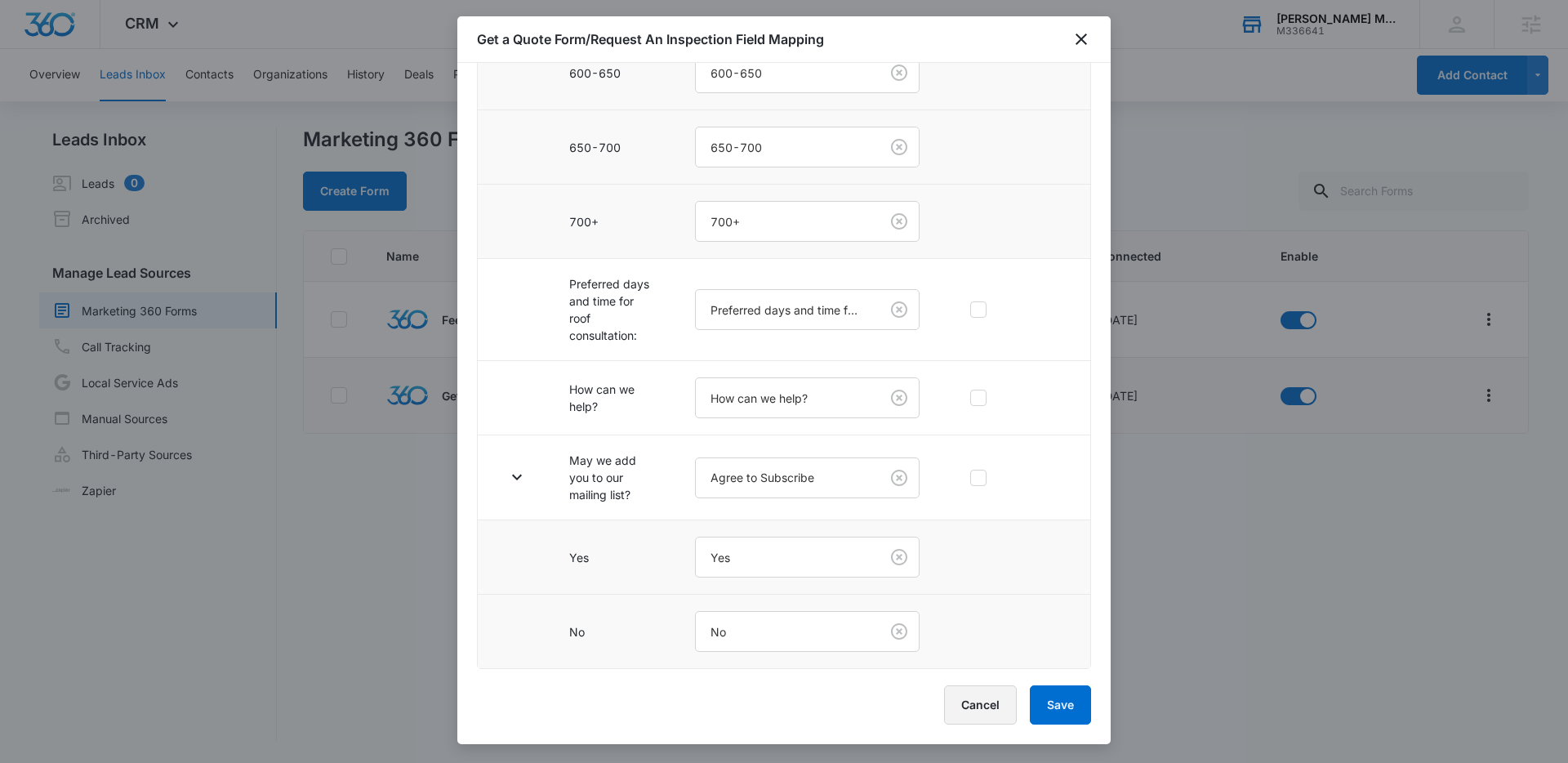
click at [958, 703] on button "Cancel" at bounding box center [980, 705] width 73 height 39
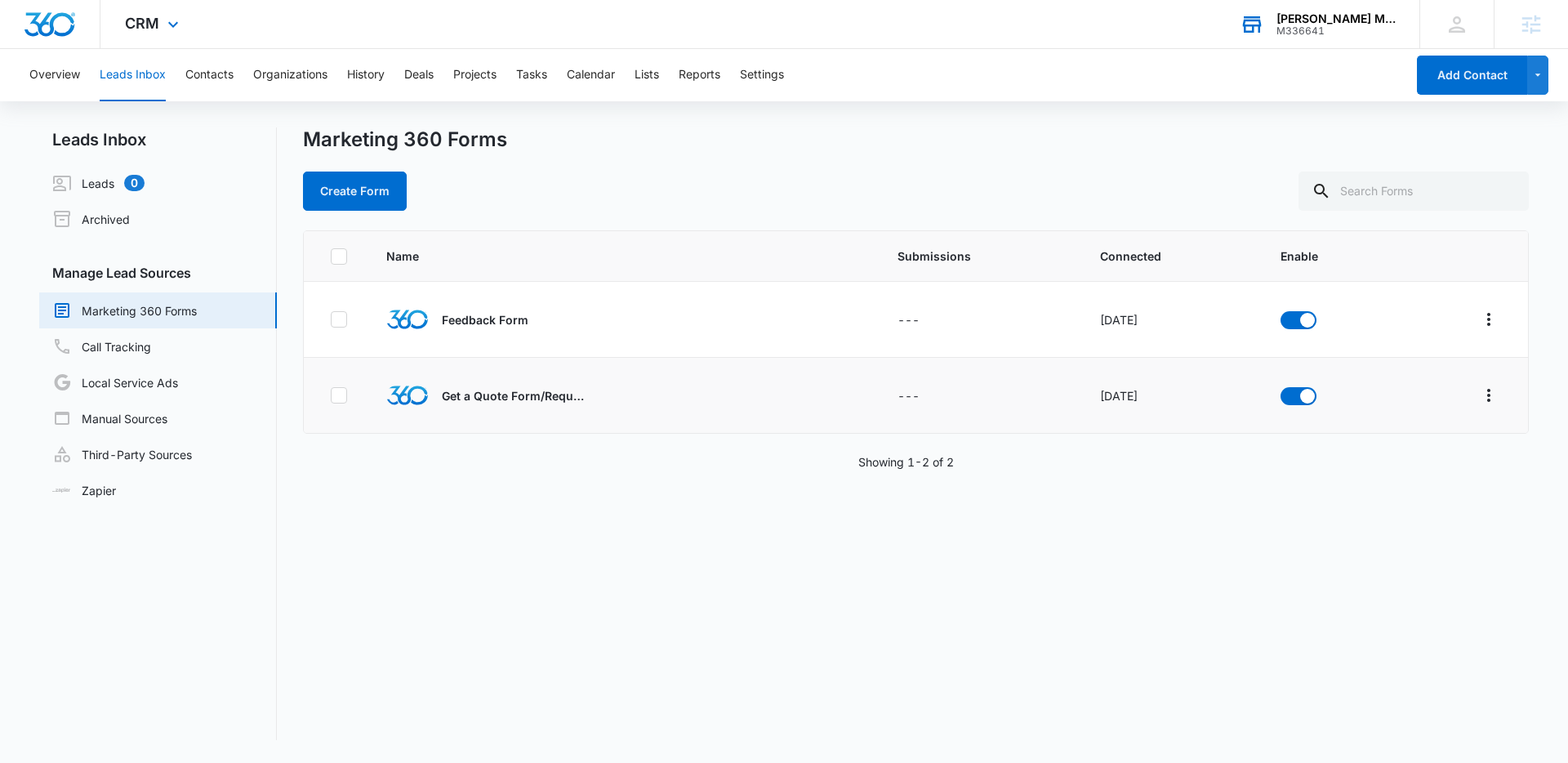
click at [159, 19] on div "CRM Apps Reputation Websites Forms CRM Email Social Content Ads Intelligence Fi…" at bounding box center [154, 24] width 107 height 48
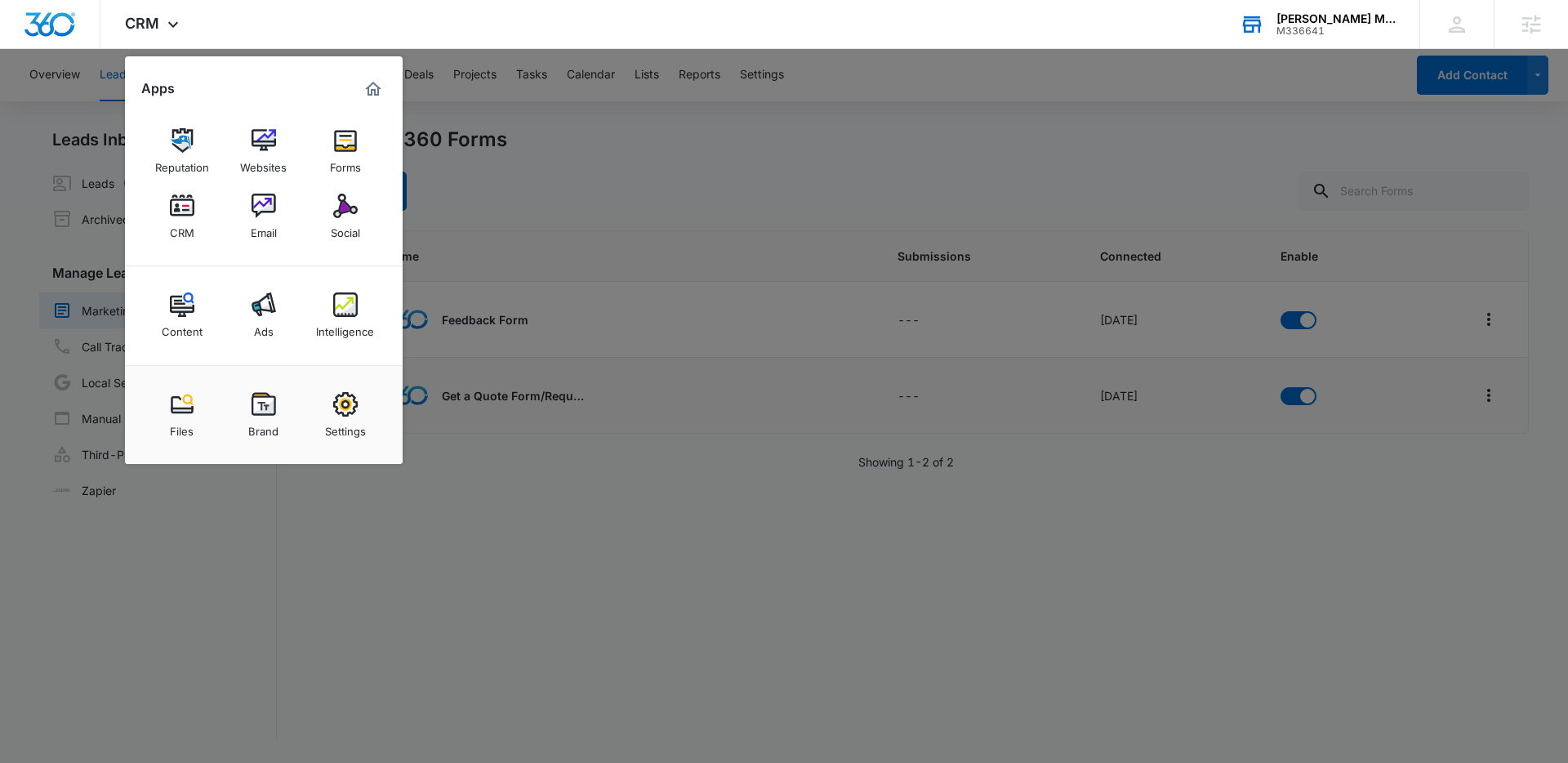
click at [343, 156] on div "Forms" at bounding box center [345, 163] width 31 height 21
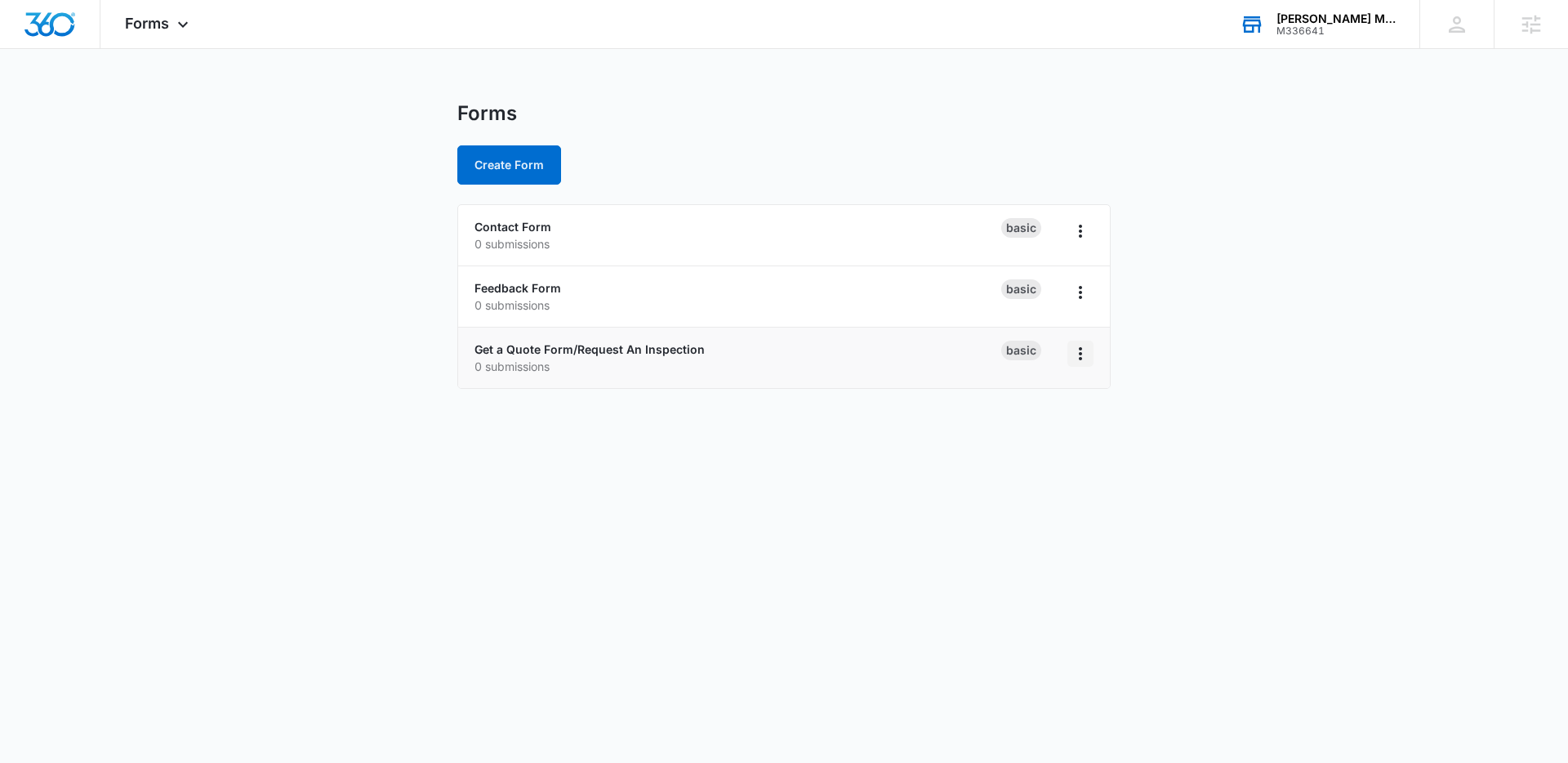
click at [1077, 350] on icon "Overflow Menu" at bounding box center [1080, 353] width 19 height 19
click at [589, 349] on link "Get a Quote Form/Request An Inspection" at bounding box center [589, 349] width 230 height 14
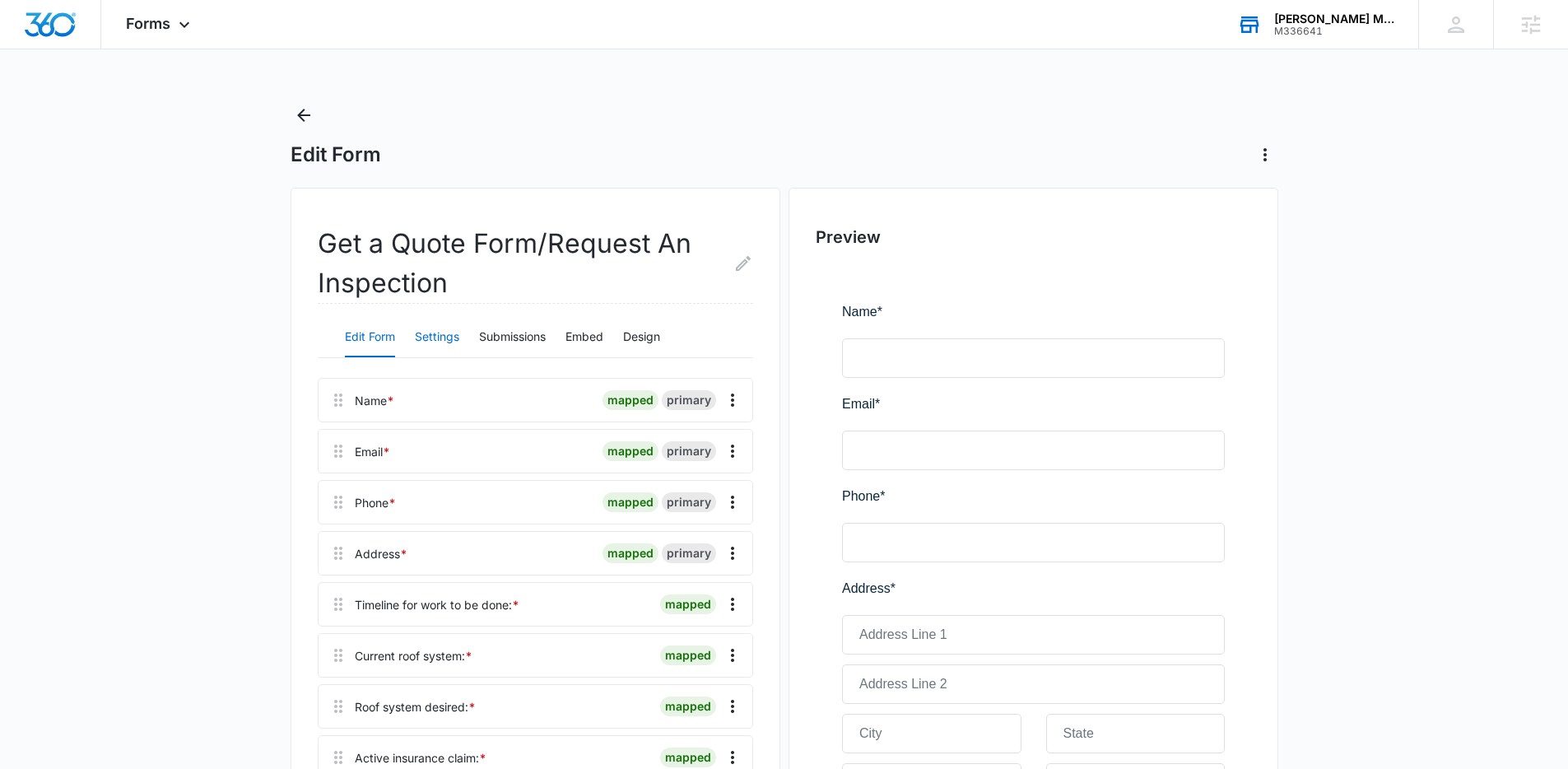
click at [452, 344] on button "Settings" at bounding box center [437, 337] width 45 height 39
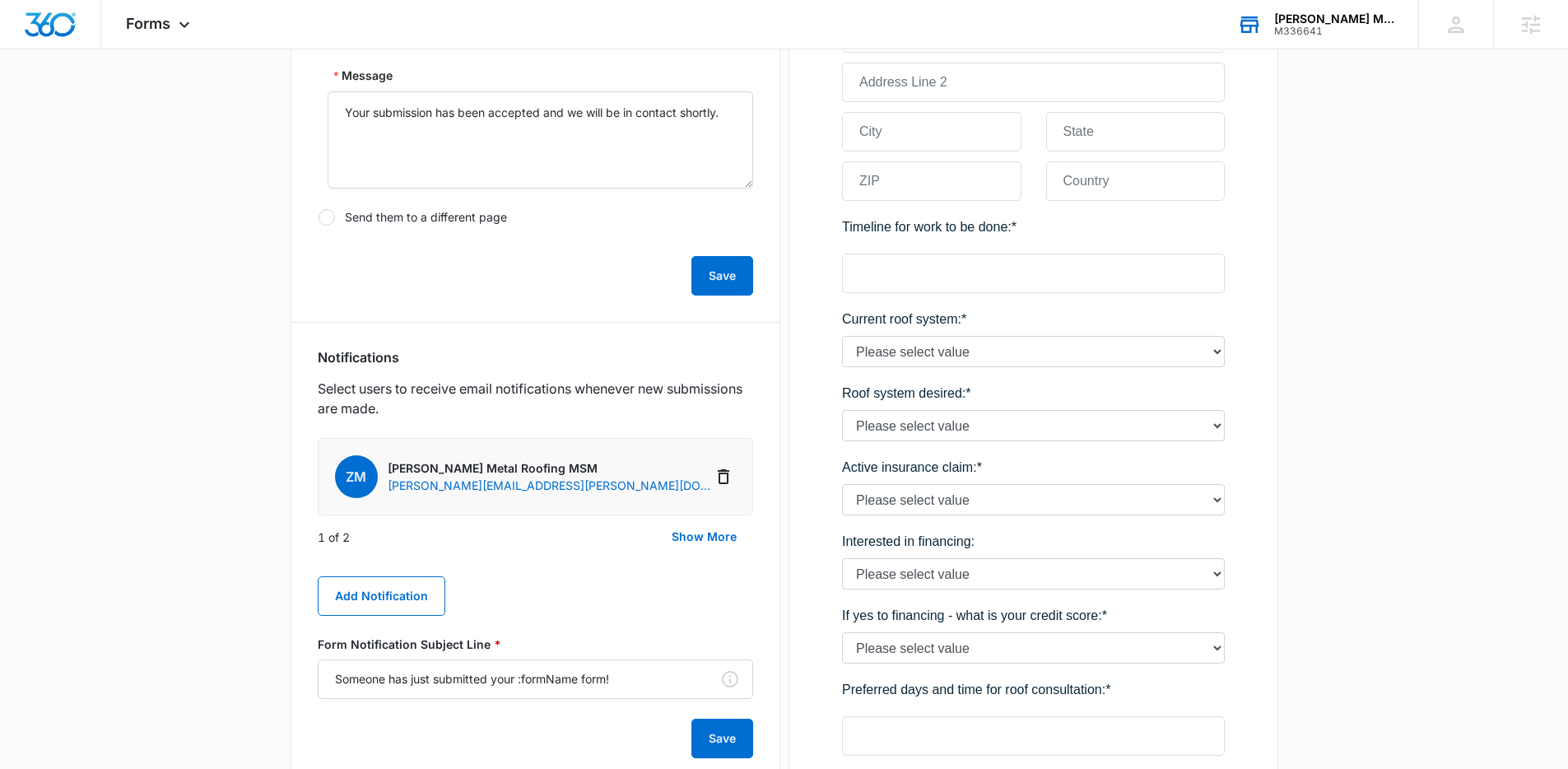
scroll to position [603, 0]
click at [687, 536] on button "Show More" at bounding box center [704, 535] width 98 height 39
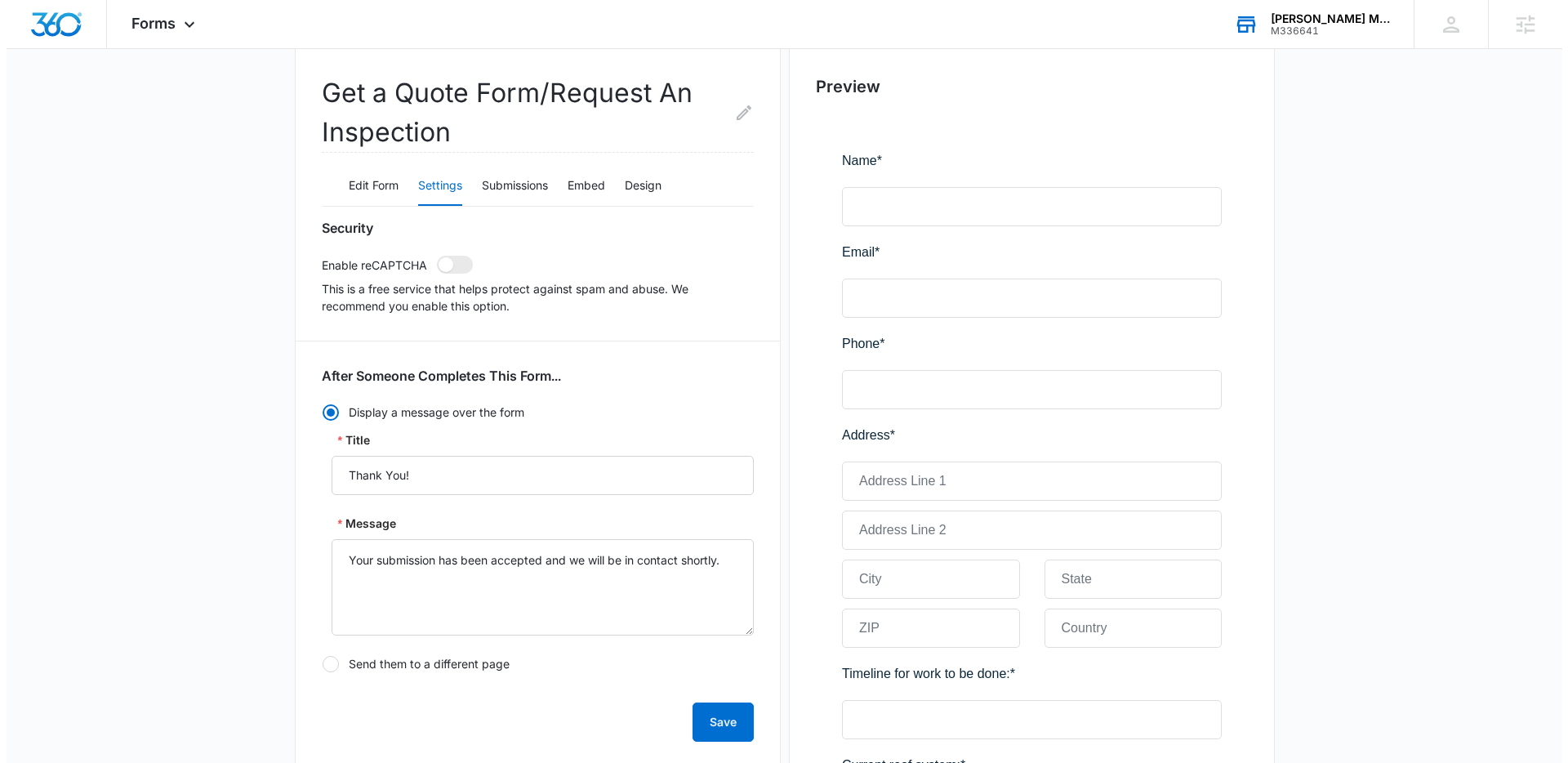
scroll to position [0, 0]
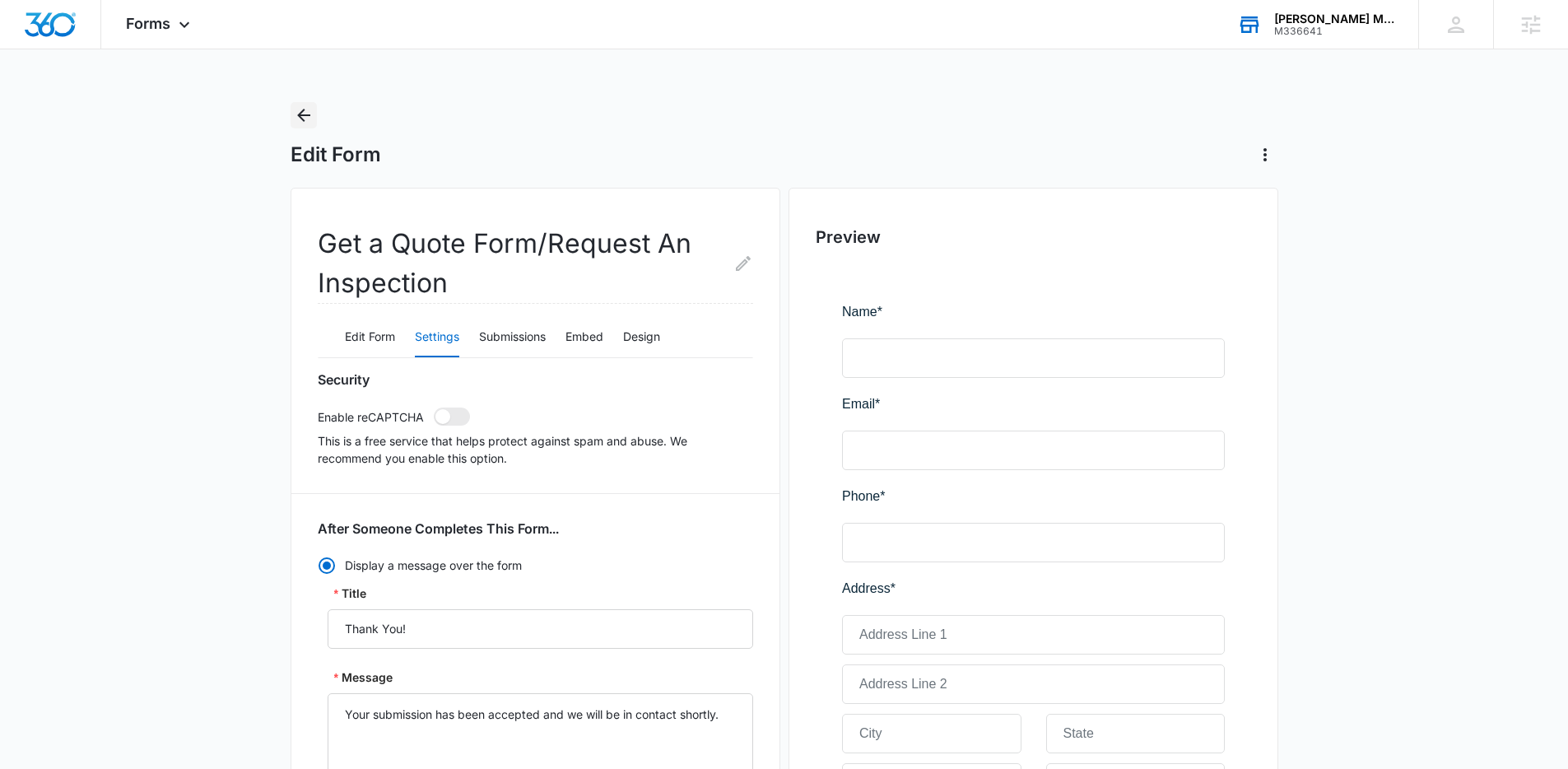
click at [312, 111] on icon "Back" at bounding box center [303, 115] width 20 height 20
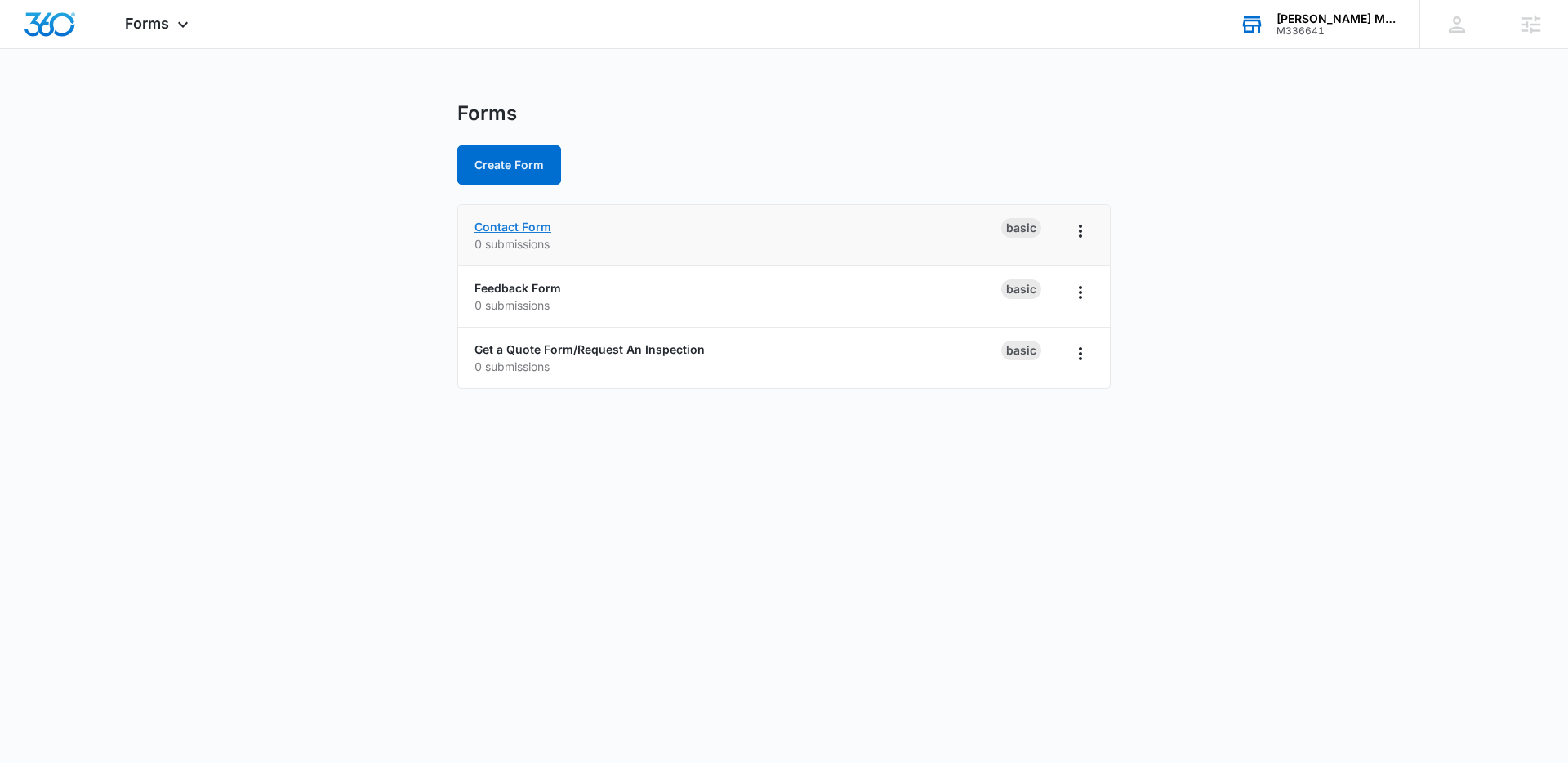
click at [541, 230] on link "Contact Form" at bounding box center [513, 226] width 77 height 14
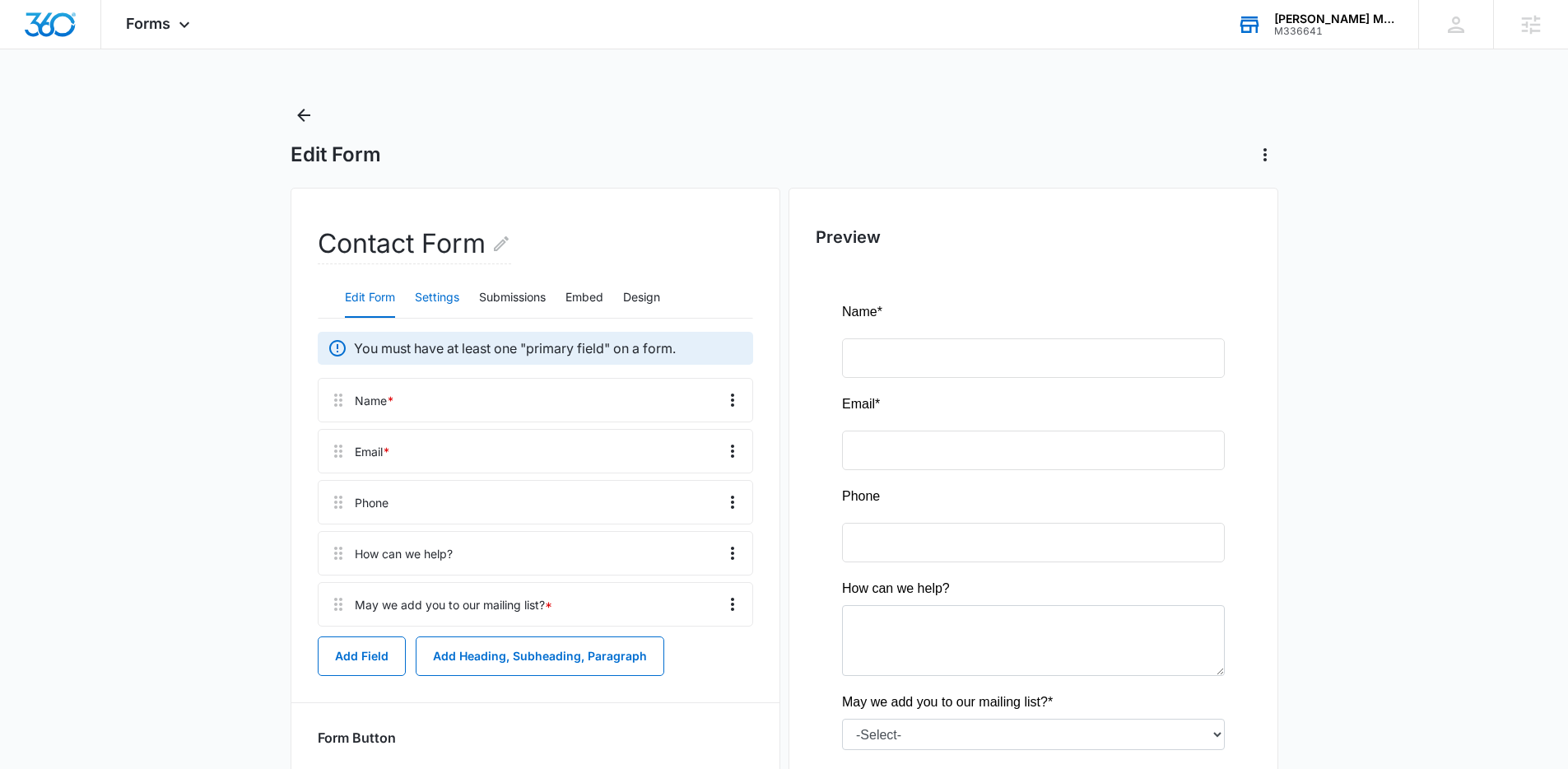
click at [439, 292] on button "Settings" at bounding box center [437, 298] width 45 height 39
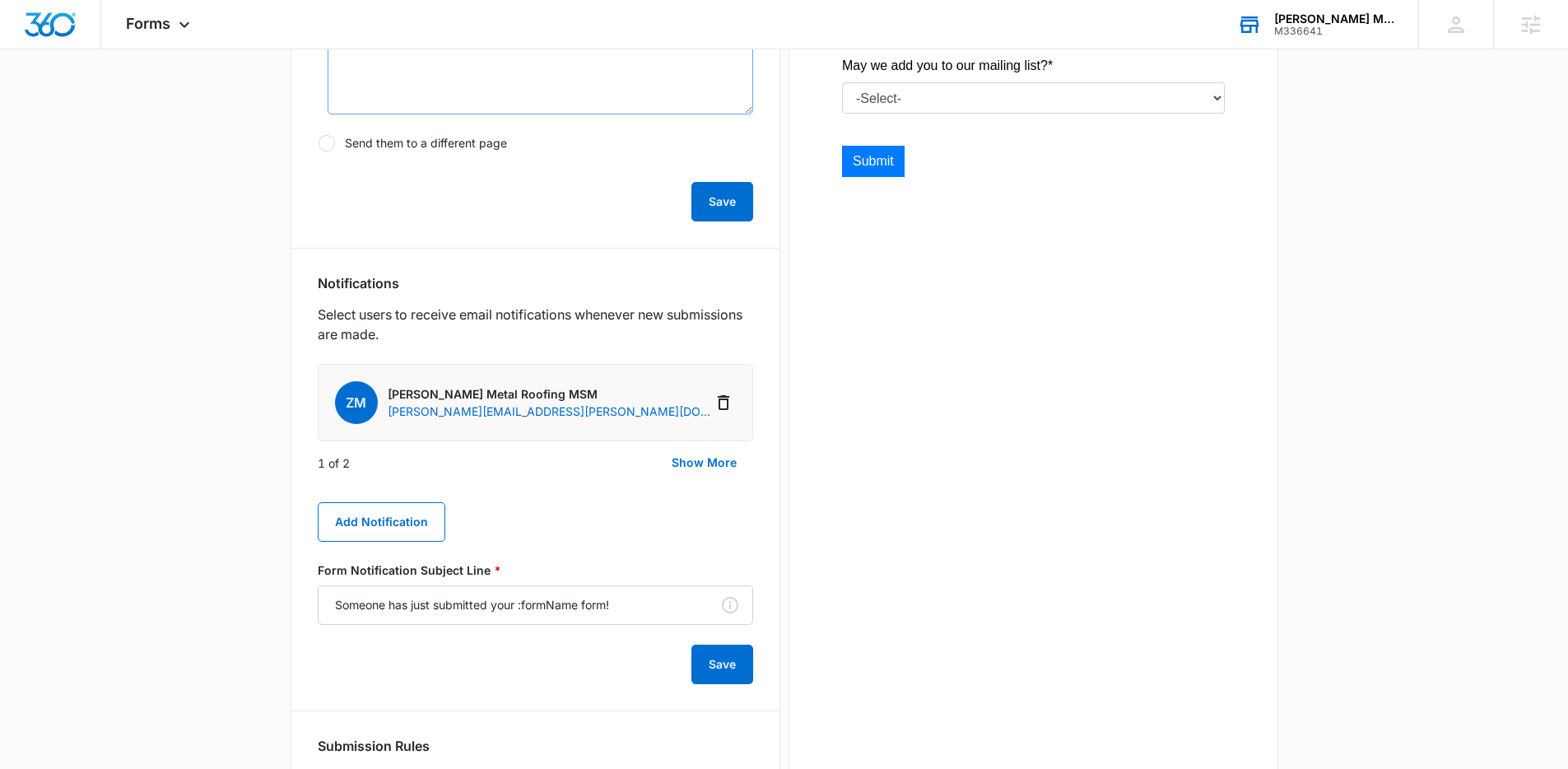
scroll to position [683, 0]
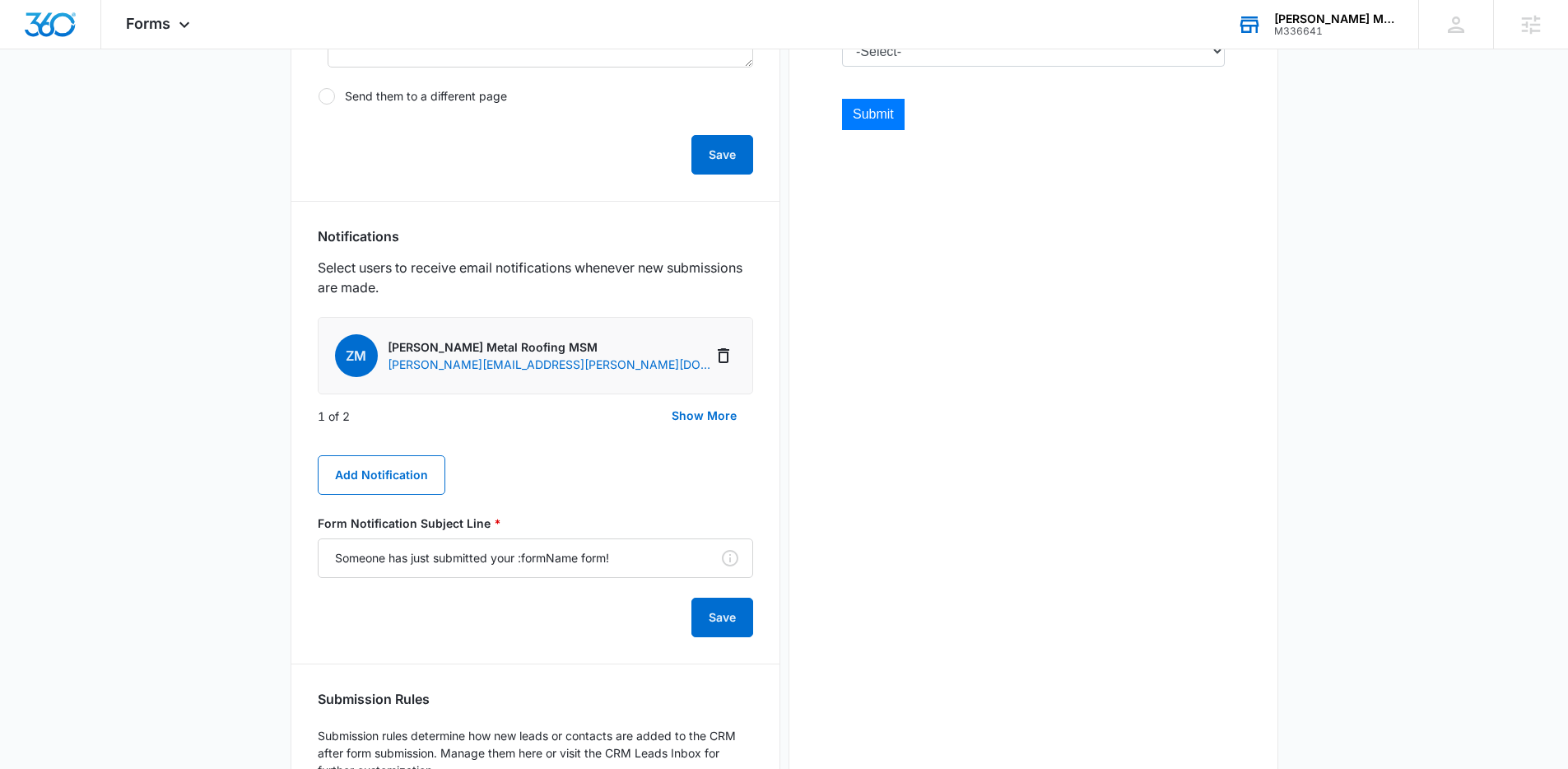
click at [1276, 19] on div "[PERSON_NAME] Metal Roofing" at bounding box center [1333, 19] width 120 height 13
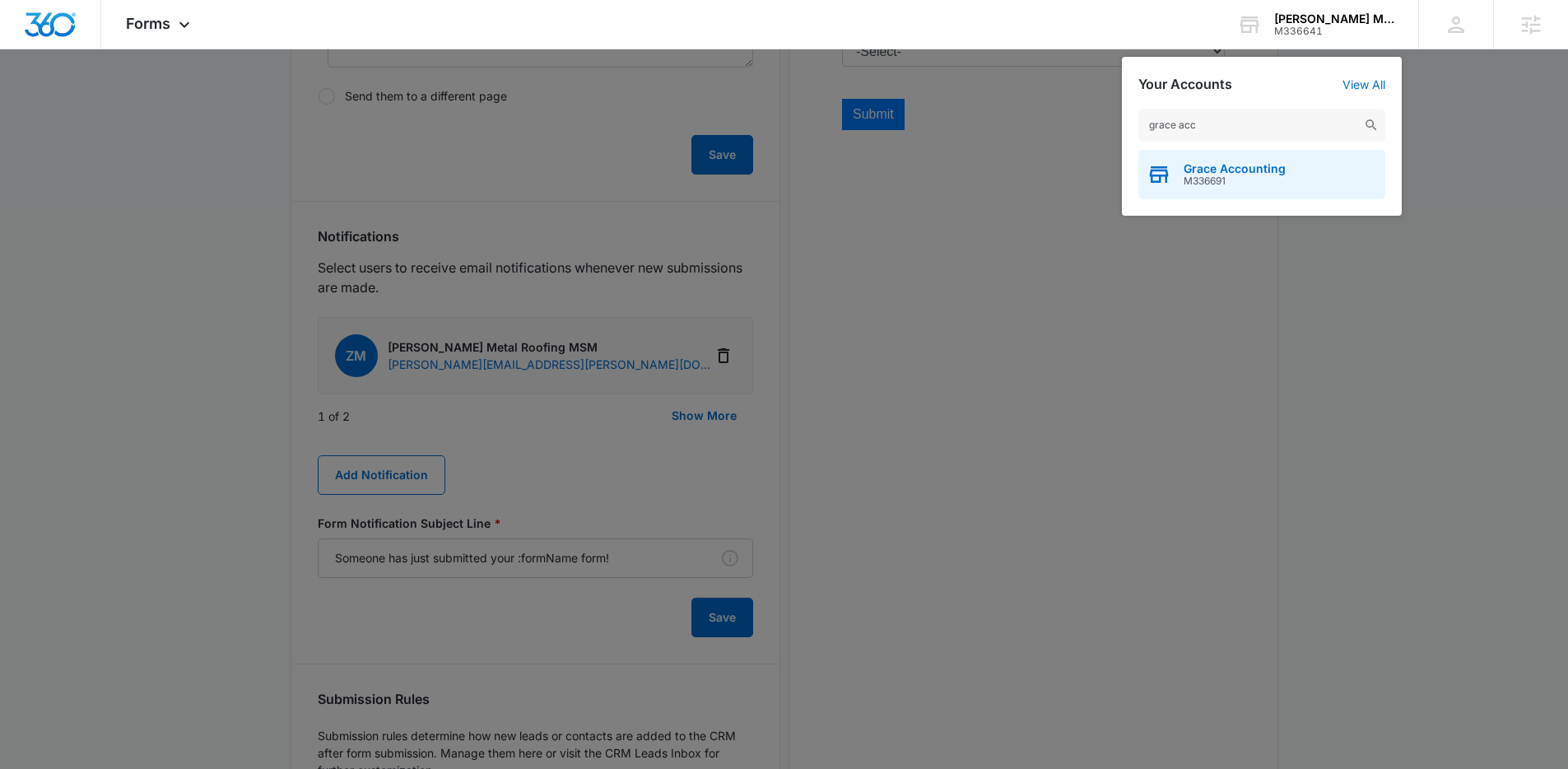
type input "grace acc"
click at [1282, 182] on span "M336691" at bounding box center [1235, 181] width 102 height 11
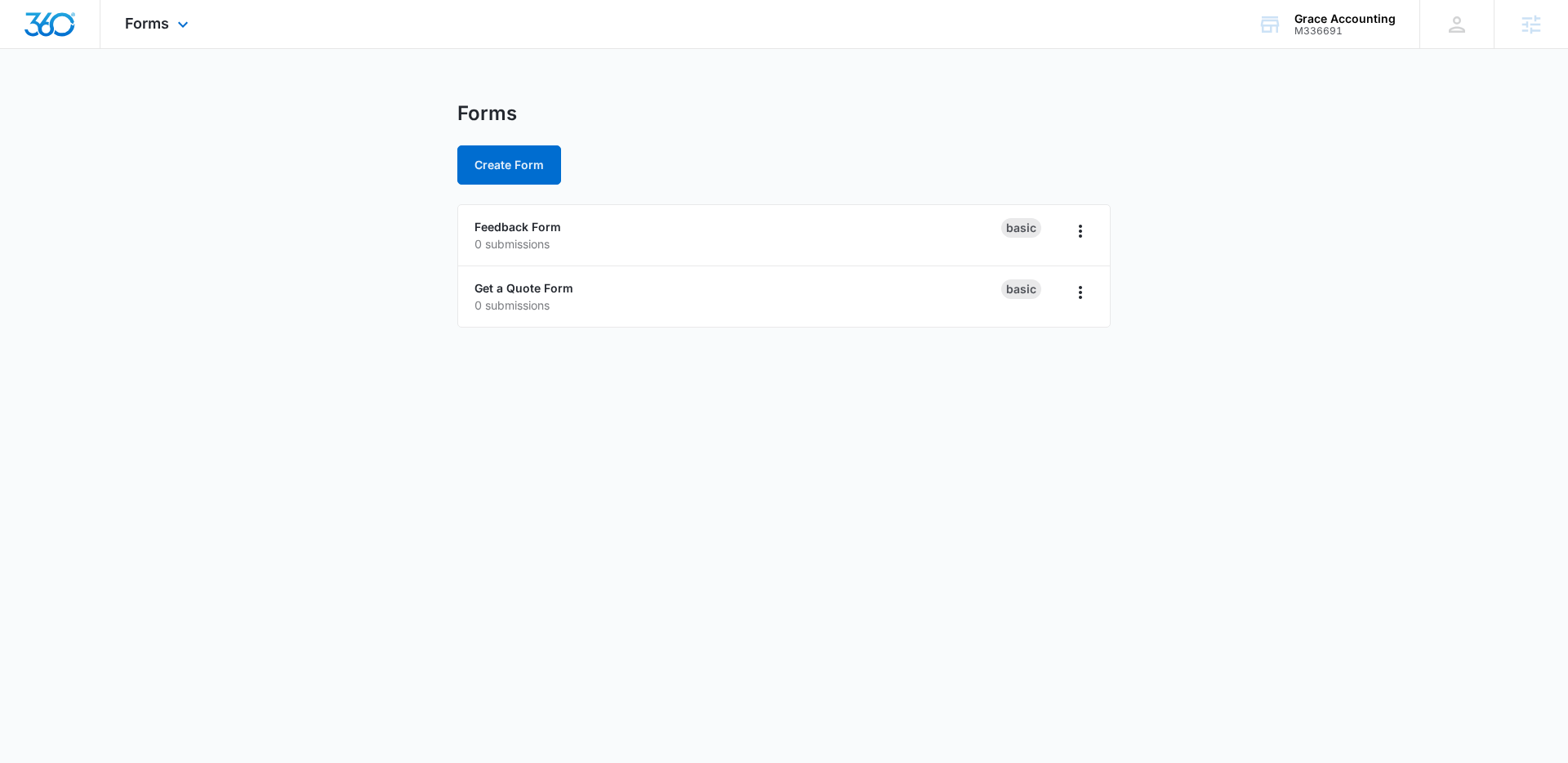
click at [155, 31] on div "Forms Apps Reputation Websites Forms CRM Email Social Content Ads Intelligence …" at bounding box center [159, 24] width 116 height 48
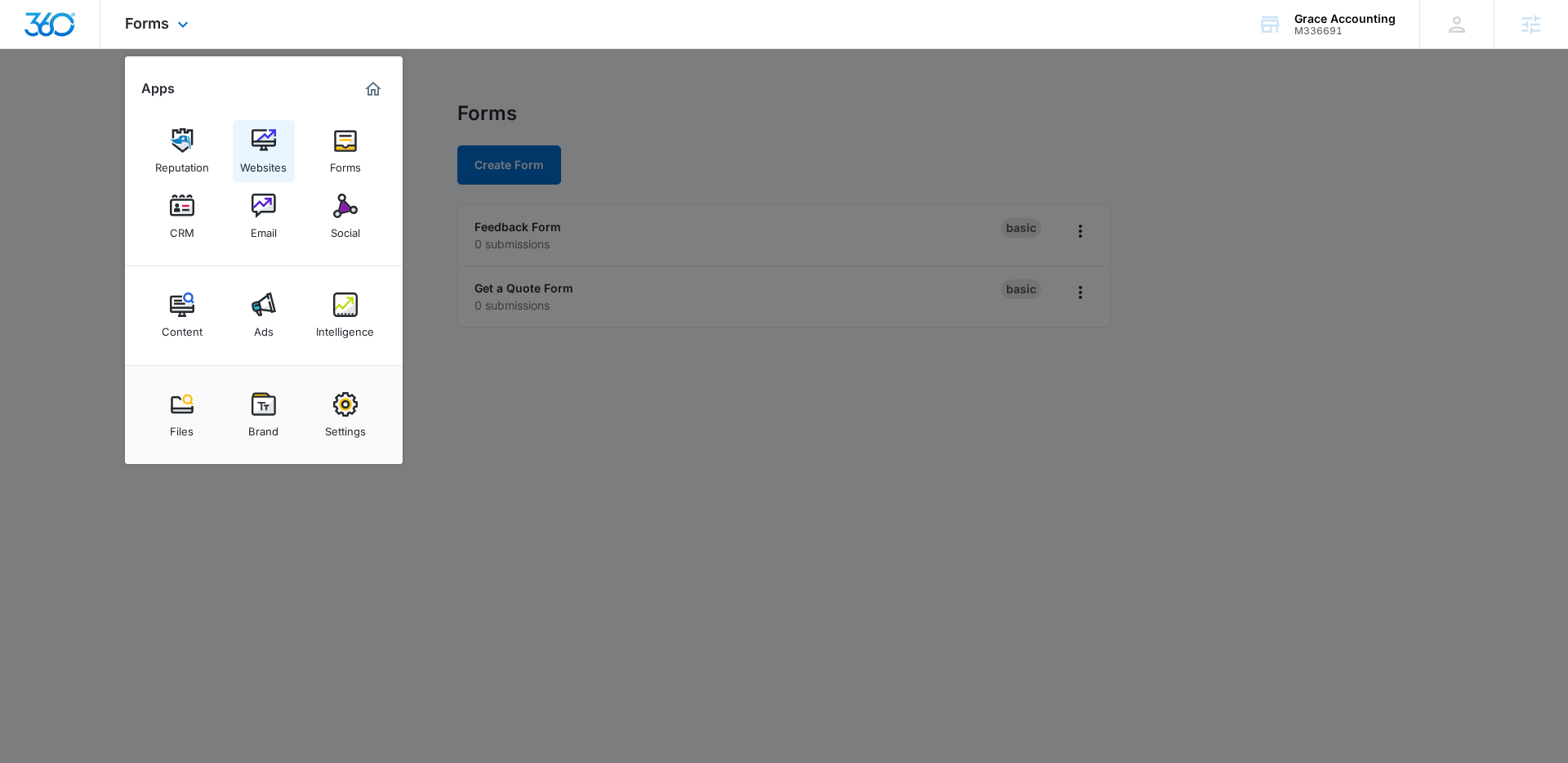
click at [266, 136] on img at bounding box center [263, 140] width 25 height 25
